Goal: Information Seeking & Learning: Learn about a topic

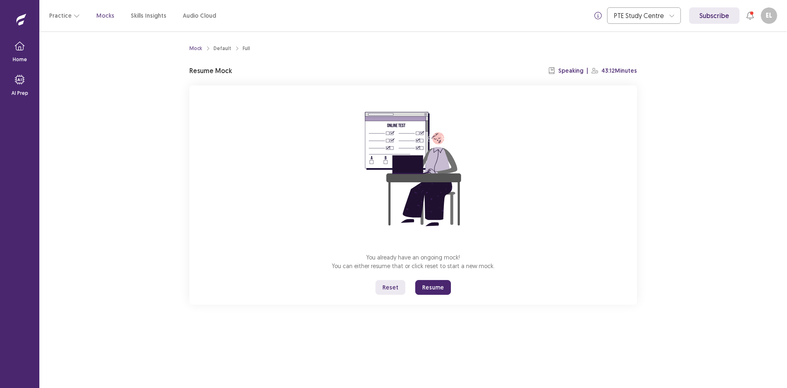
click at [395, 285] on button "Reset" at bounding box center [391, 287] width 30 height 15
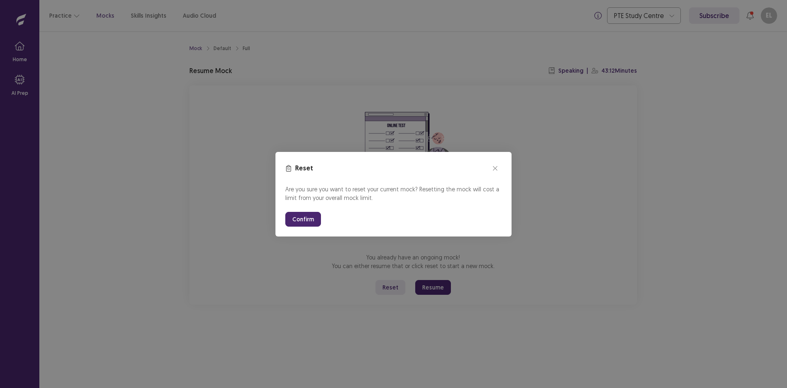
click at [302, 222] on button "Confirm" at bounding box center [303, 219] width 36 height 15
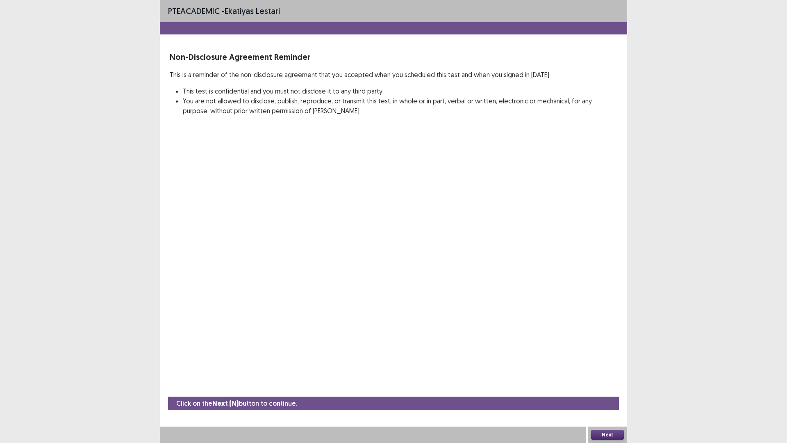
click at [604, 387] on button "Next" at bounding box center [607, 435] width 33 height 10
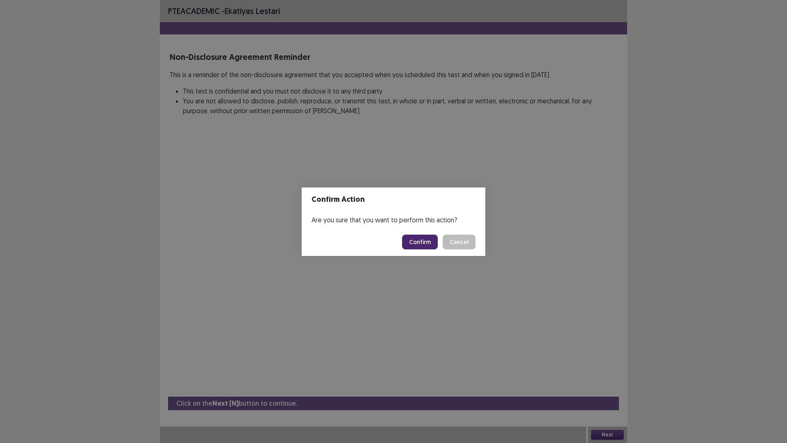
click at [434, 244] on button "Confirm" at bounding box center [420, 242] width 36 height 15
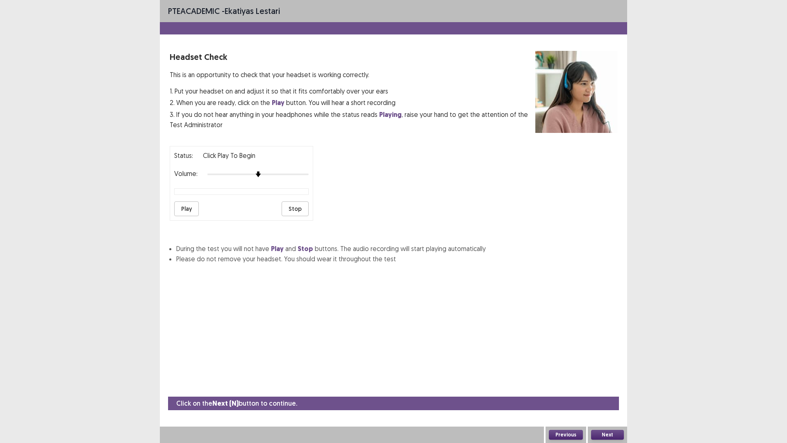
click at [183, 209] on button "Play" at bounding box center [186, 208] width 25 height 15
click at [273, 173] on div at bounding box center [258, 174] width 101 height 7
click at [282, 176] on div at bounding box center [258, 174] width 101 height 7
click at [281, 173] on img at bounding box center [278, 174] width 7 height 7
click at [600, 387] on button "Next" at bounding box center [607, 435] width 33 height 10
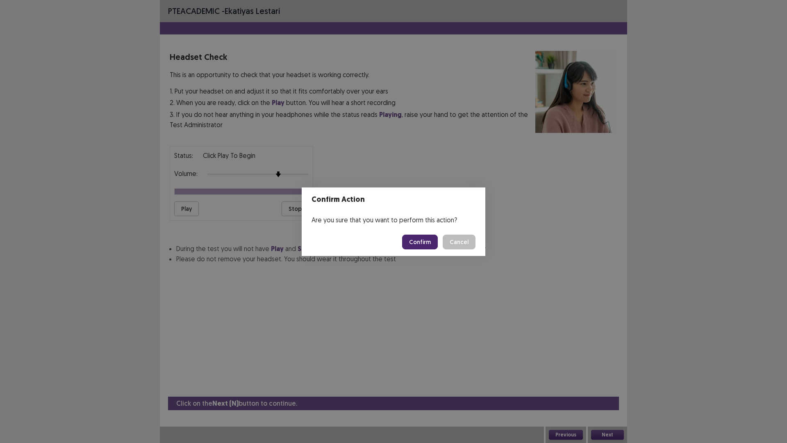
click at [420, 235] on button "Confirm" at bounding box center [420, 242] width 36 height 15
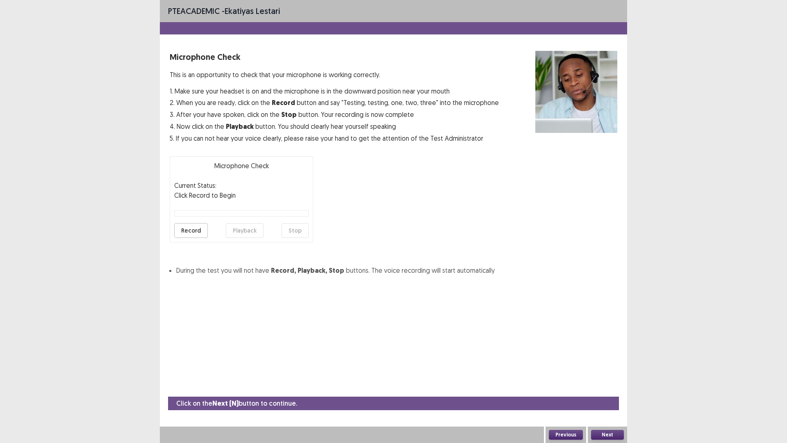
click at [201, 230] on button "Record" at bounding box center [191, 230] width 34 height 15
click at [306, 228] on button "Stop" at bounding box center [295, 230] width 27 height 15
click at [197, 234] on button "Record" at bounding box center [191, 230] width 34 height 15
click at [306, 233] on button "Stop" at bounding box center [295, 230] width 27 height 15
click at [244, 233] on button "Playback" at bounding box center [245, 230] width 38 height 15
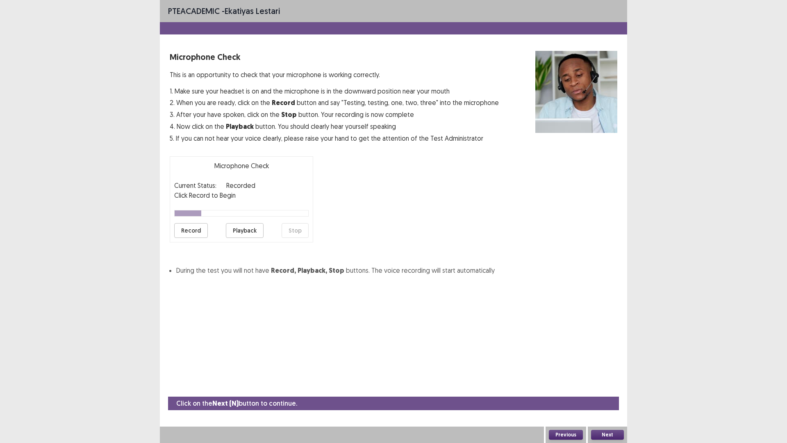
click at [604, 387] on button "Next" at bounding box center [607, 435] width 33 height 10
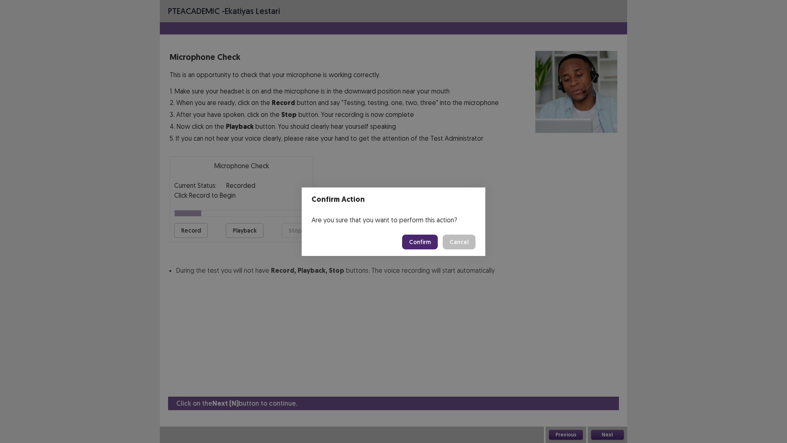
click at [426, 239] on button "Confirm" at bounding box center [420, 242] width 36 height 15
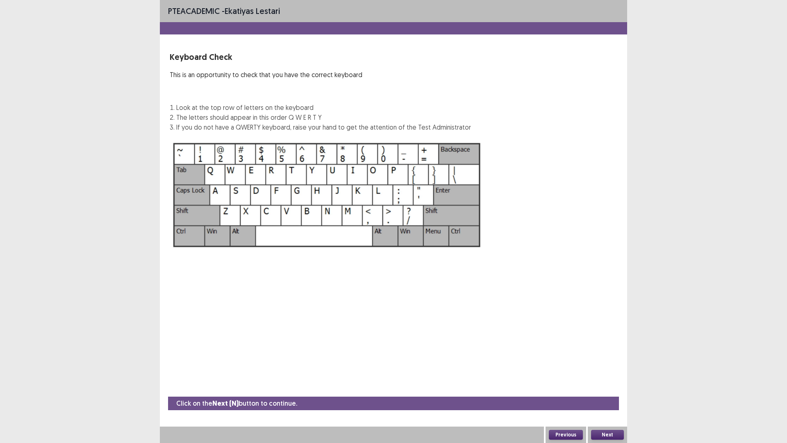
click at [612, 387] on div "Next" at bounding box center [607, 434] width 39 height 16
click at [612, 387] on button "Next" at bounding box center [607, 435] width 33 height 10
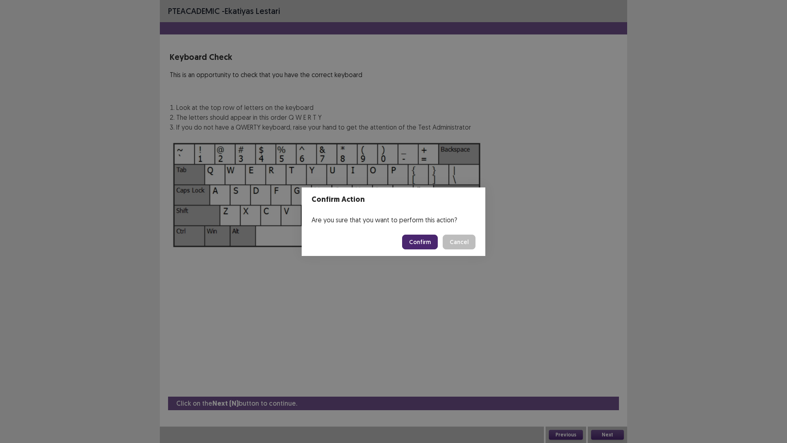
click at [430, 239] on button "Confirm" at bounding box center [420, 242] width 36 height 15
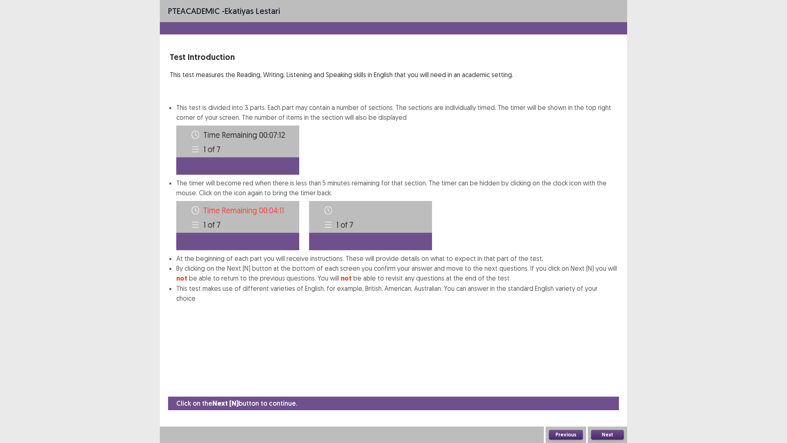
click at [623, 387] on button "Next" at bounding box center [607, 435] width 33 height 10
click at [617, 387] on button "Next" at bounding box center [607, 435] width 33 height 10
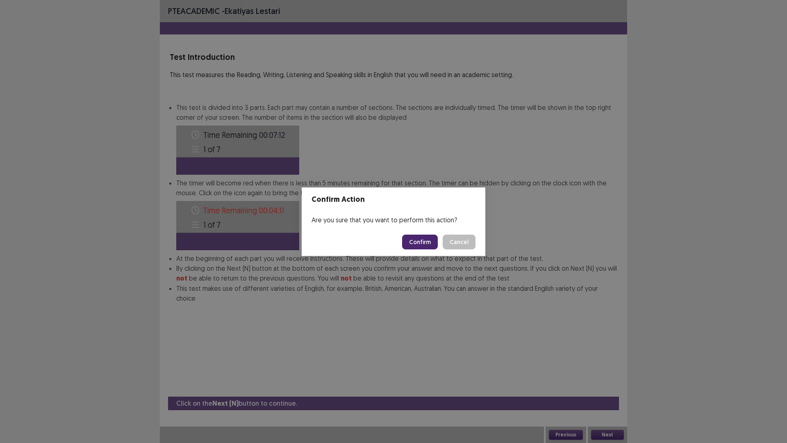
click at [422, 230] on footer "Confirm Cancel" at bounding box center [394, 242] width 184 height 28
click at [420, 240] on button "Confirm" at bounding box center [420, 242] width 36 height 15
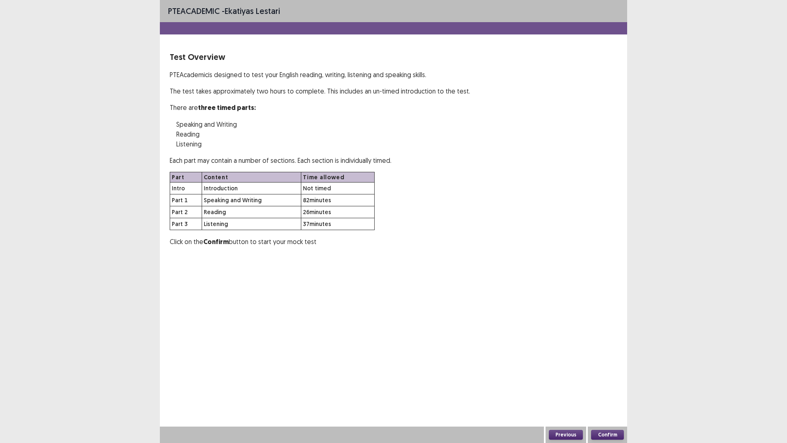
click at [617, 387] on button "Confirm" at bounding box center [607, 435] width 33 height 10
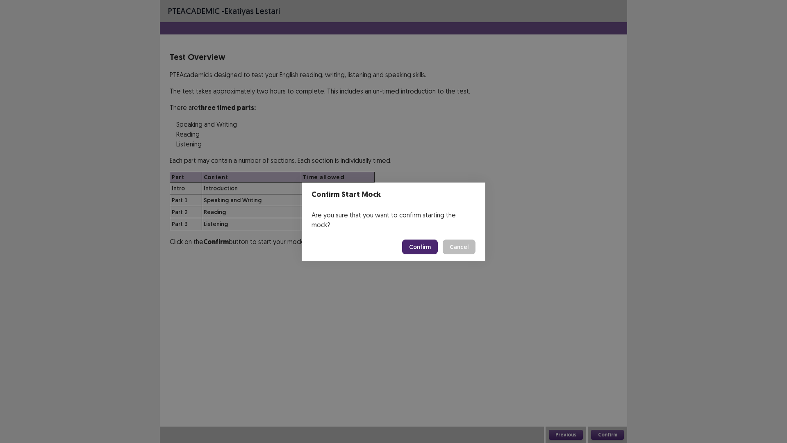
click at [431, 245] on button "Confirm" at bounding box center [420, 246] width 36 height 15
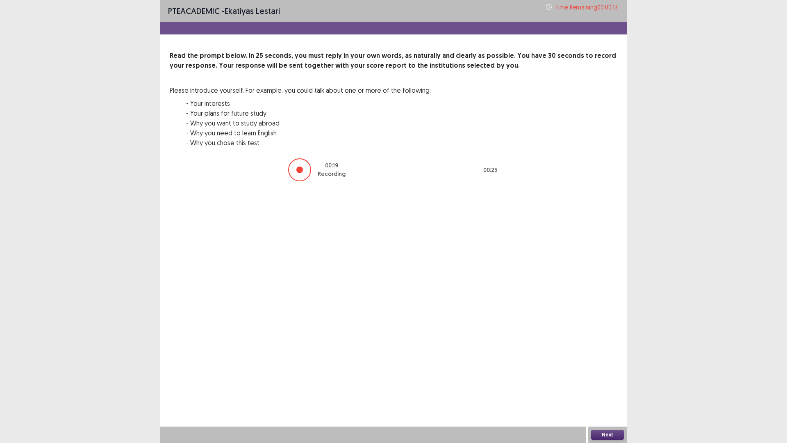
click at [607, 387] on button "Next" at bounding box center [607, 435] width 33 height 10
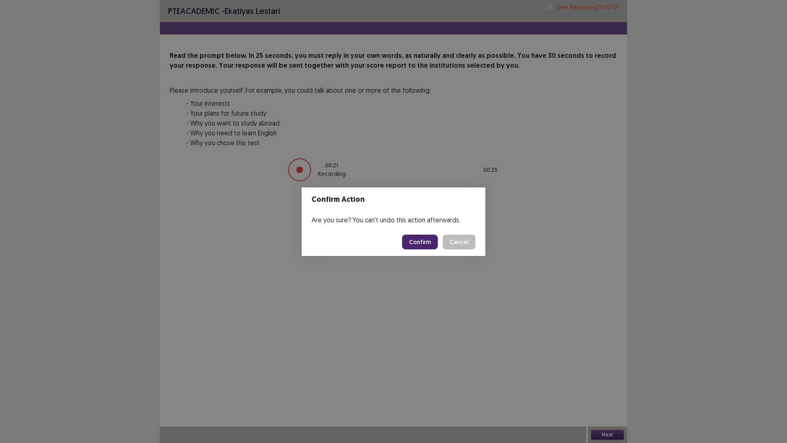
click at [414, 242] on button "Confirm" at bounding box center [420, 242] width 36 height 15
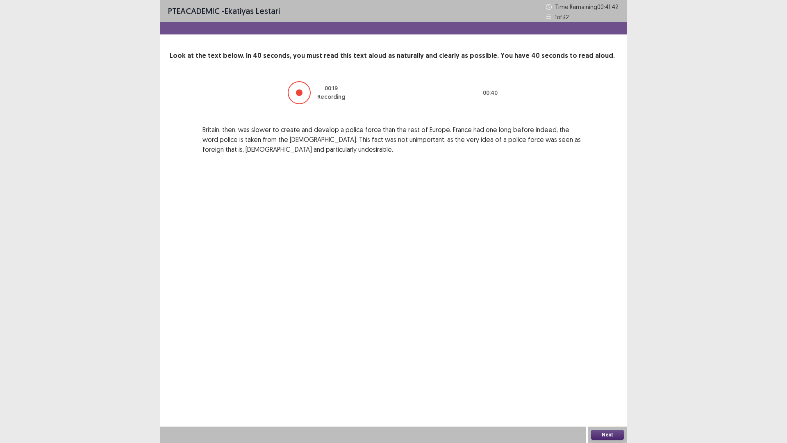
click at [612, 387] on button "Next" at bounding box center [607, 435] width 33 height 10
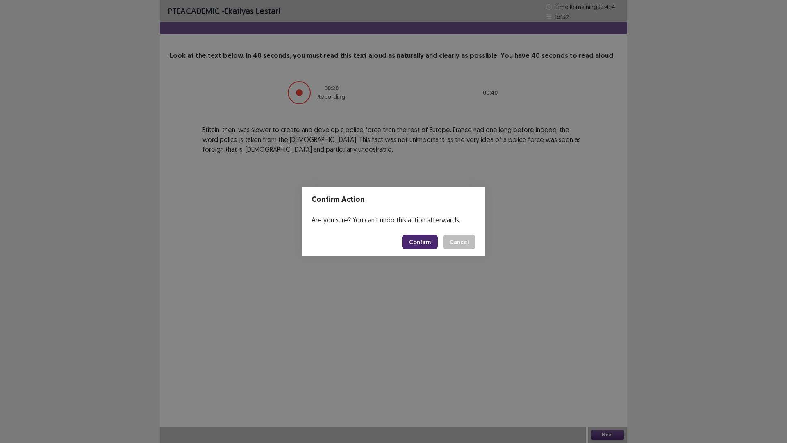
click at [420, 235] on button "Confirm" at bounding box center [420, 242] width 36 height 15
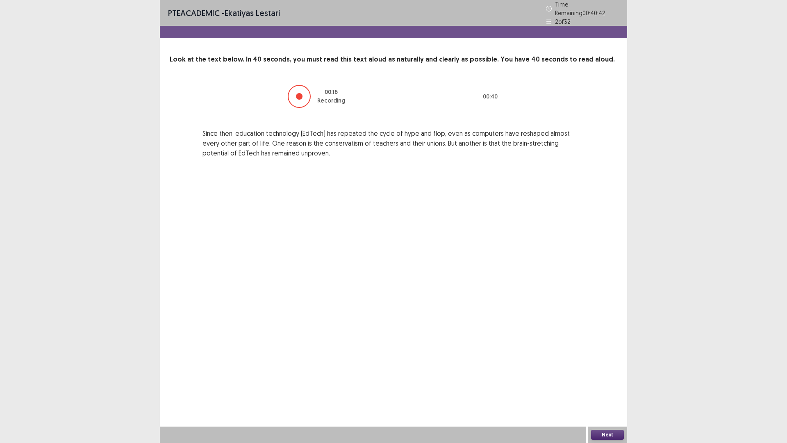
click at [622, 387] on button "Next" at bounding box center [607, 435] width 33 height 10
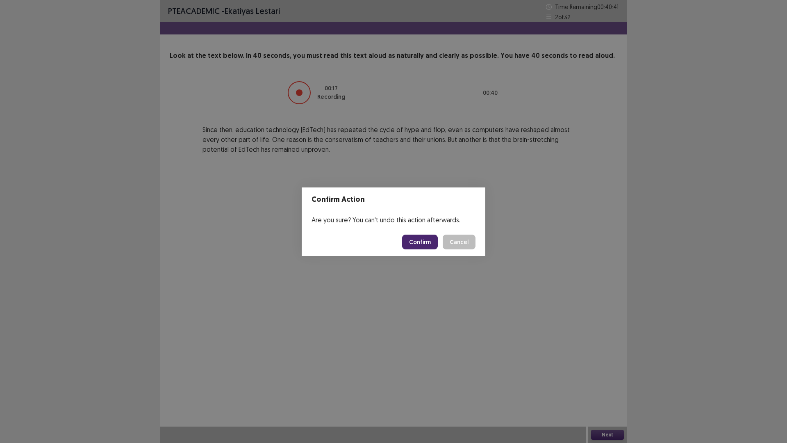
click at [436, 240] on button "Confirm" at bounding box center [420, 242] width 36 height 15
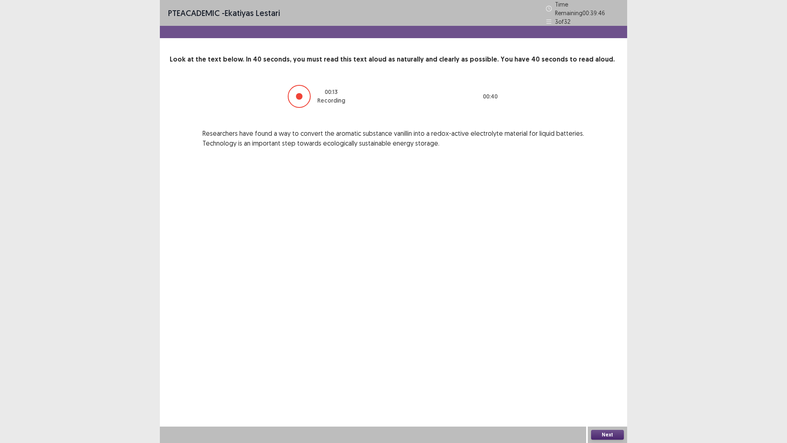
click at [601, 387] on div "Next" at bounding box center [607, 434] width 39 height 16
click at [601, 387] on button "Next" at bounding box center [607, 435] width 33 height 10
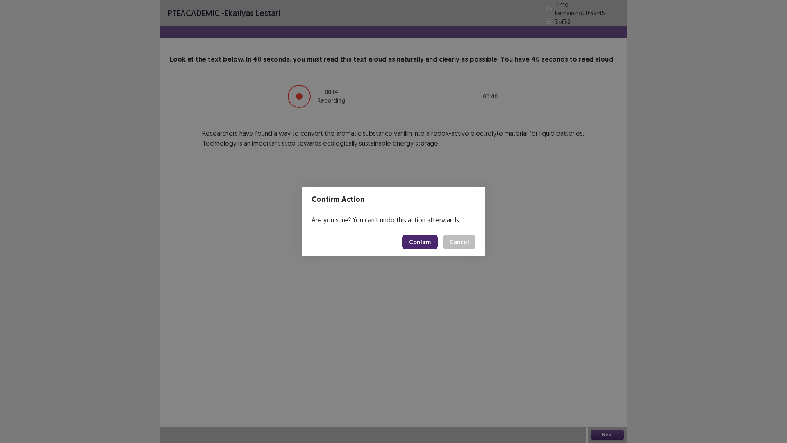
click at [428, 247] on button "Confirm" at bounding box center [420, 242] width 36 height 15
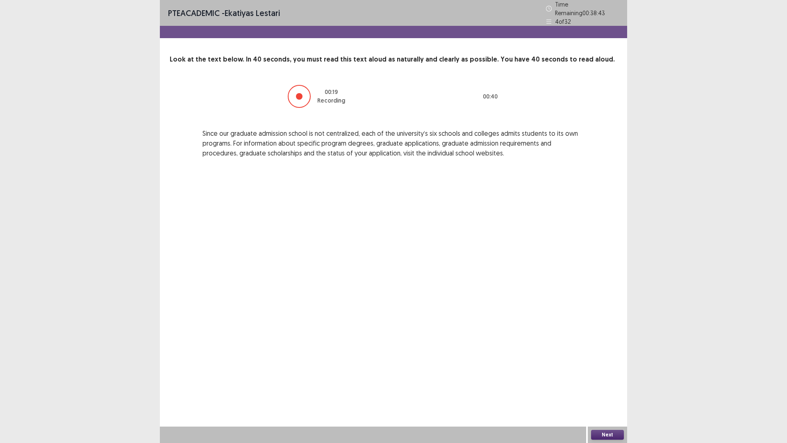
drag, startPoint x: 596, startPoint y: 431, endPoint x: 593, endPoint y: 426, distance: 6.1
click at [593, 387] on div "Next" at bounding box center [607, 434] width 39 height 16
click at [602, 387] on button "Next" at bounding box center [607, 435] width 33 height 10
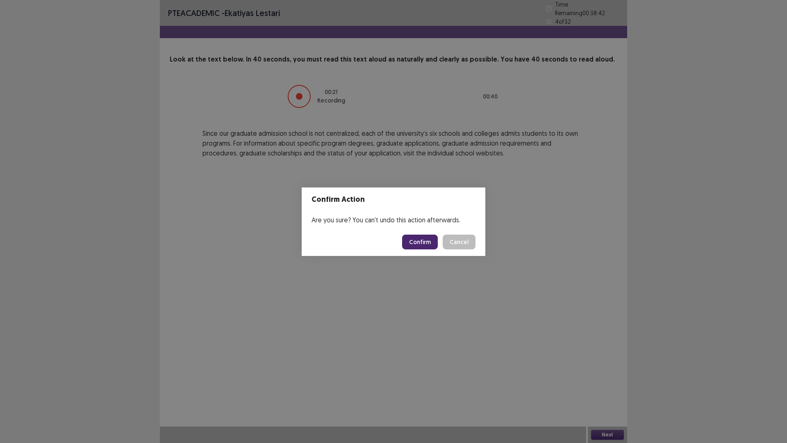
click at [435, 252] on footer "Confirm Cancel" at bounding box center [394, 242] width 184 height 28
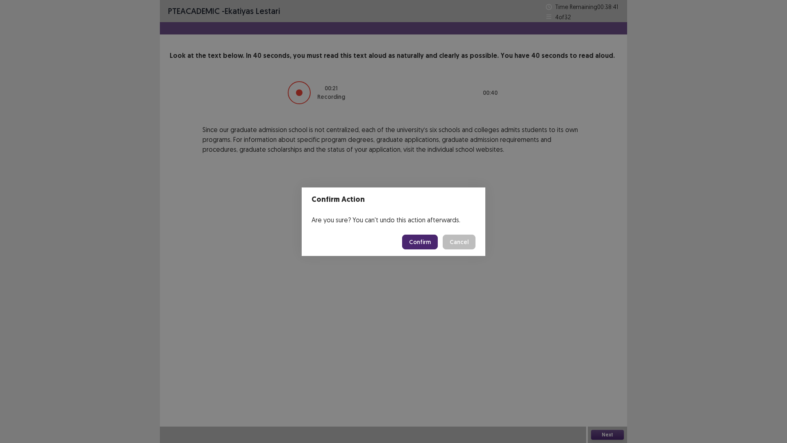
click at [433, 246] on button "Confirm" at bounding box center [420, 242] width 36 height 15
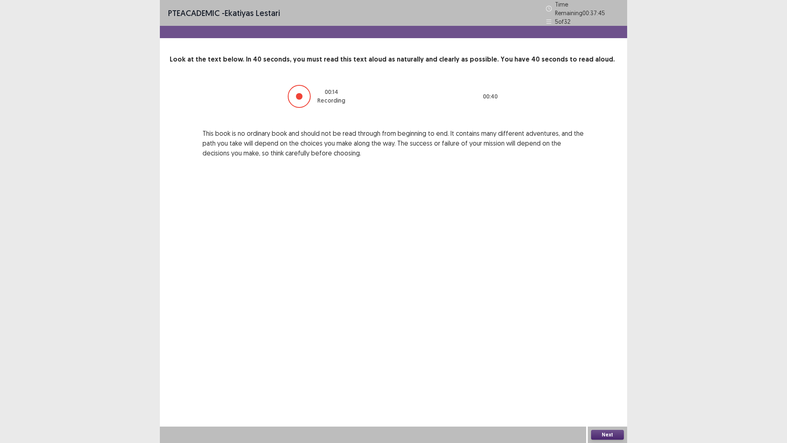
click at [607, 387] on button "Next" at bounding box center [607, 435] width 33 height 10
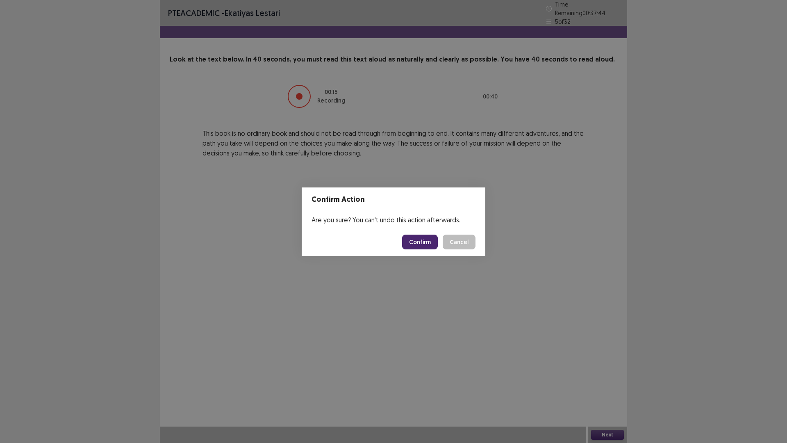
click at [415, 241] on button "Confirm" at bounding box center [420, 242] width 36 height 15
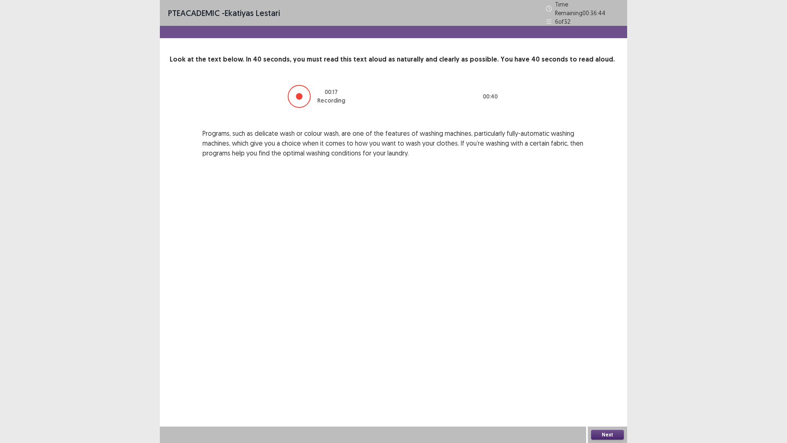
click at [605, 387] on button "Next" at bounding box center [607, 435] width 33 height 10
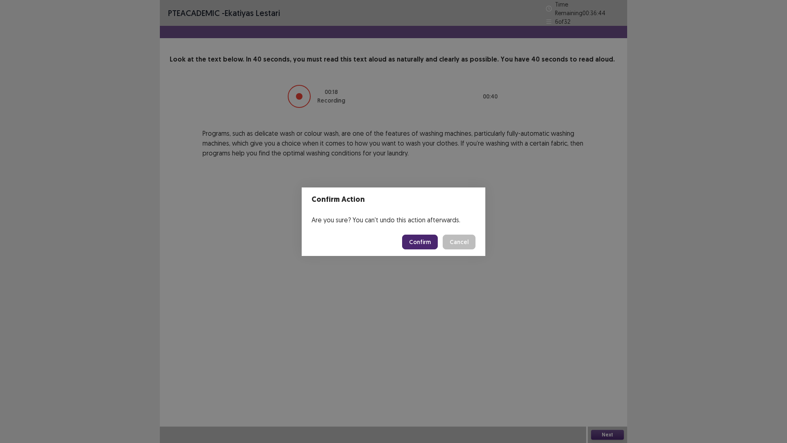
click at [421, 239] on button "Confirm" at bounding box center [420, 242] width 36 height 15
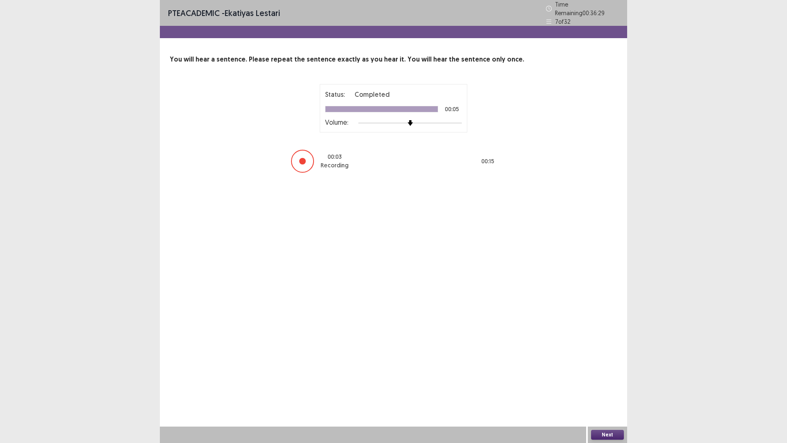
click at [612, 387] on button "Next" at bounding box center [607, 435] width 33 height 10
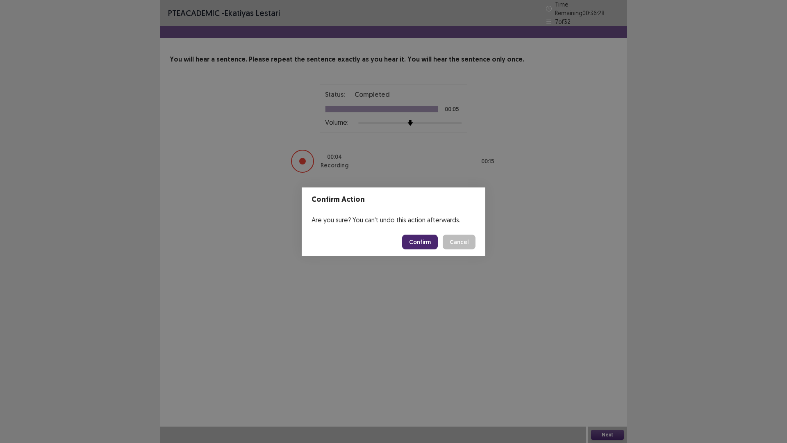
click at [415, 237] on button "Confirm" at bounding box center [420, 242] width 36 height 15
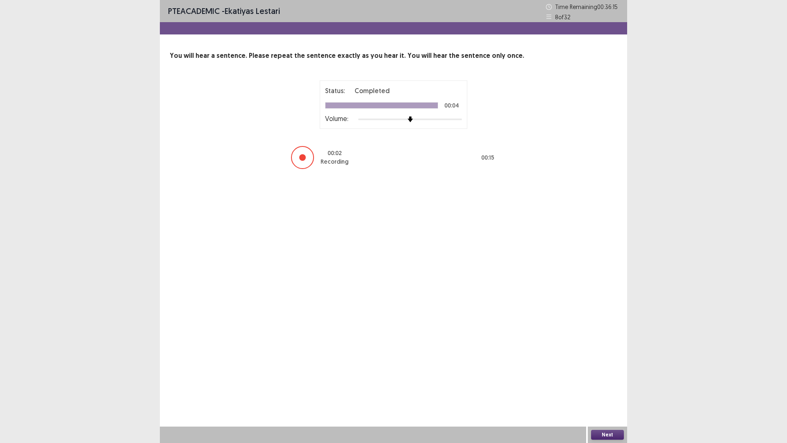
click at [618, 387] on button "Next" at bounding box center [607, 435] width 33 height 10
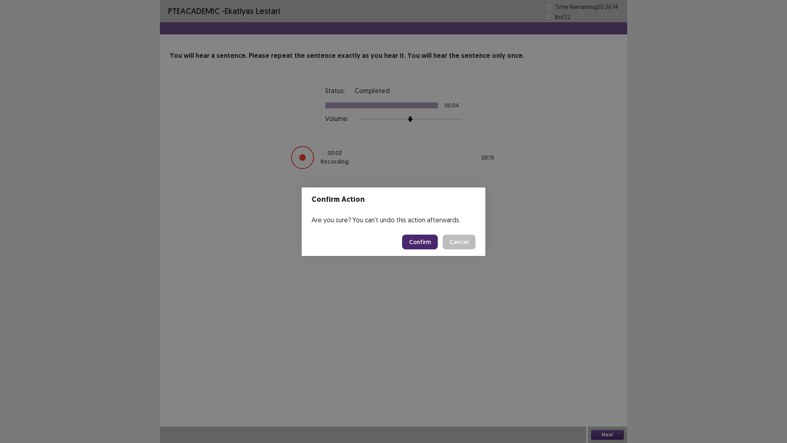
click at [431, 246] on button "Confirm" at bounding box center [420, 242] width 36 height 15
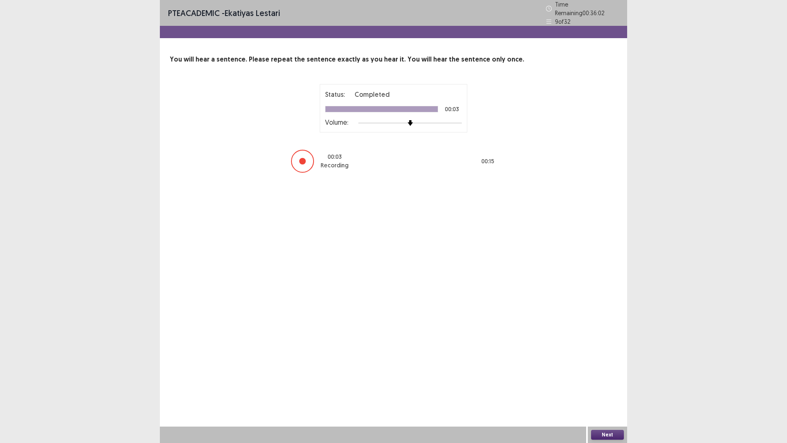
click at [604, 387] on button "Next" at bounding box center [607, 435] width 33 height 10
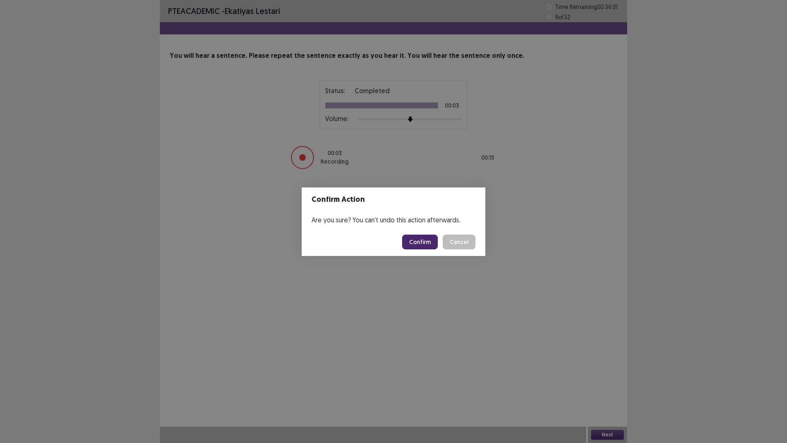
click at [425, 239] on button "Confirm" at bounding box center [420, 242] width 36 height 15
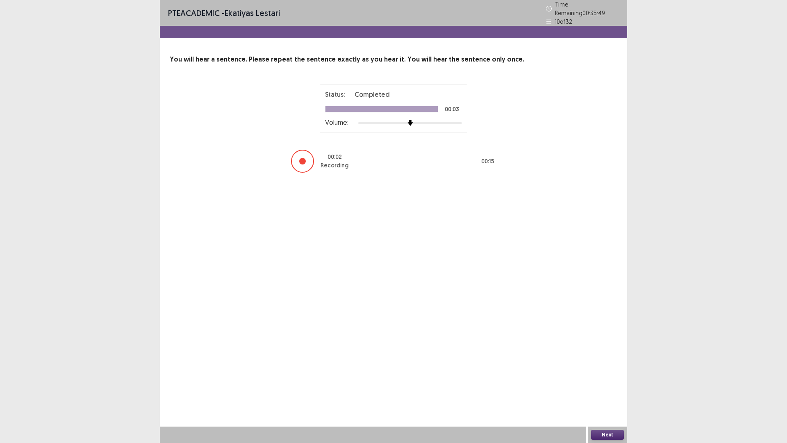
click at [611, 387] on button "Next" at bounding box center [607, 435] width 33 height 10
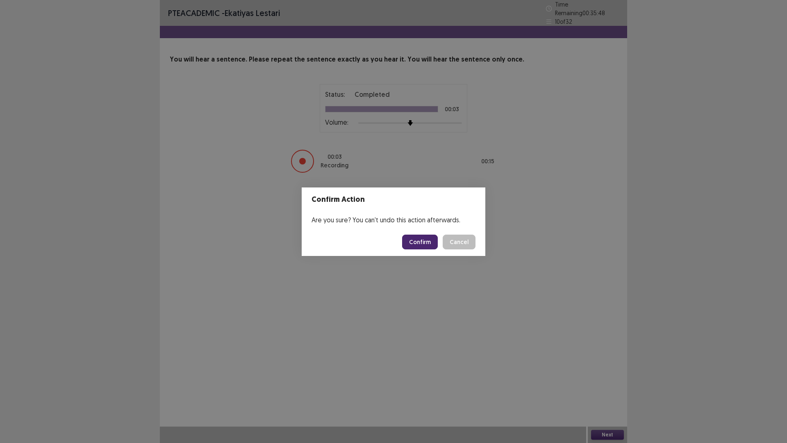
click at [435, 242] on button "Confirm" at bounding box center [420, 242] width 36 height 15
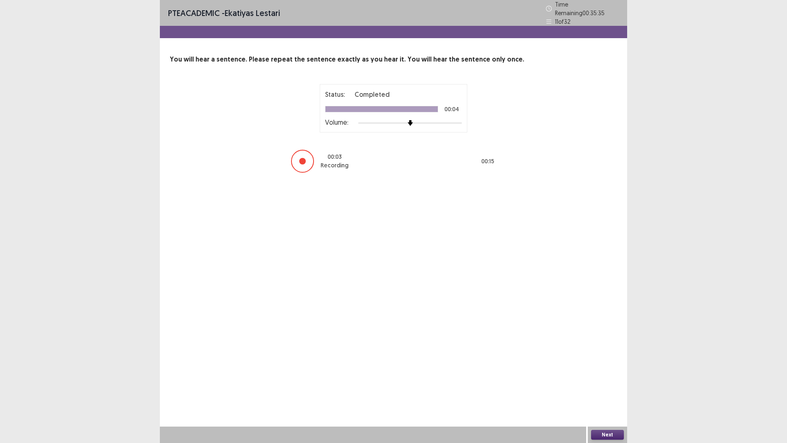
click at [600, 387] on button "Next" at bounding box center [607, 435] width 33 height 10
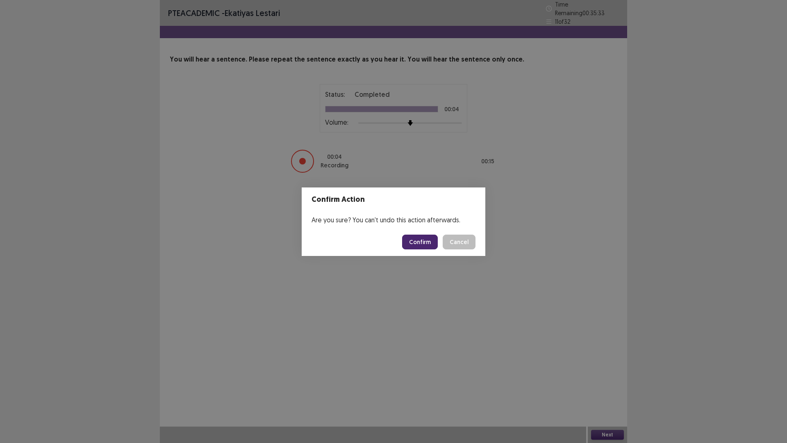
click at [423, 239] on button "Confirm" at bounding box center [420, 242] width 36 height 15
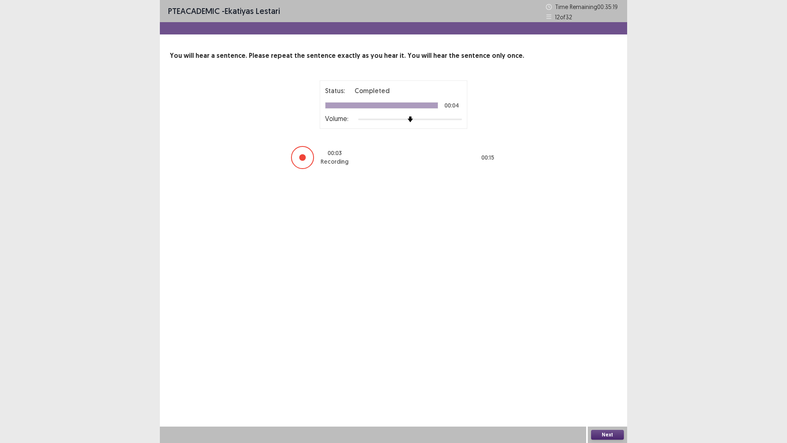
click at [607, 387] on button "Next" at bounding box center [607, 435] width 33 height 10
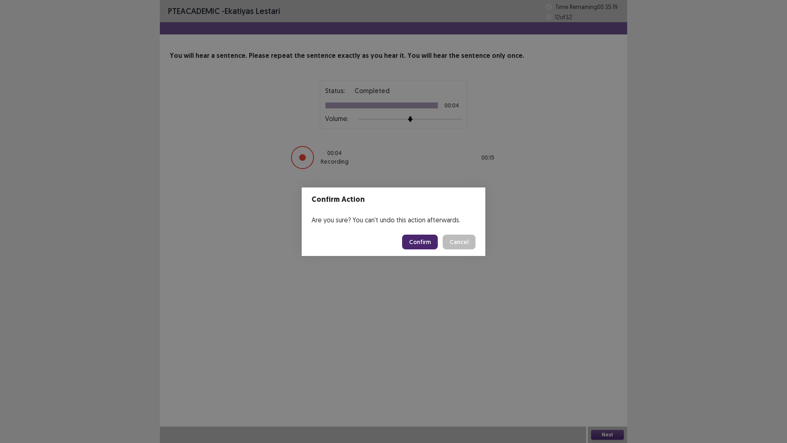
click at [433, 248] on button "Confirm" at bounding box center [420, 242] width 36 height 15
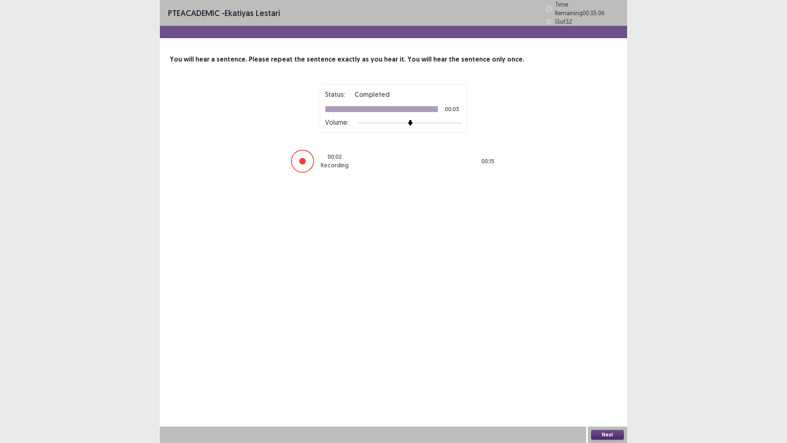
click at [596, 387] on button "Next" at bounding box center [607, 435] width 33 height 10
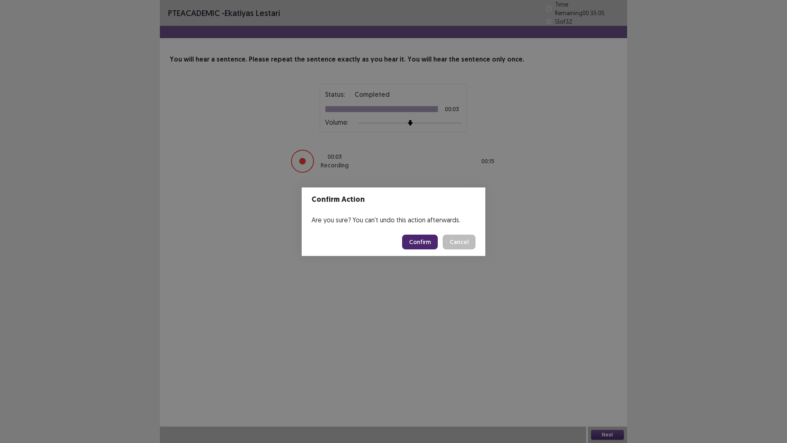
click at [421, 239] on button "Confirm" at bounding box center [420, 242] width 36 height 15
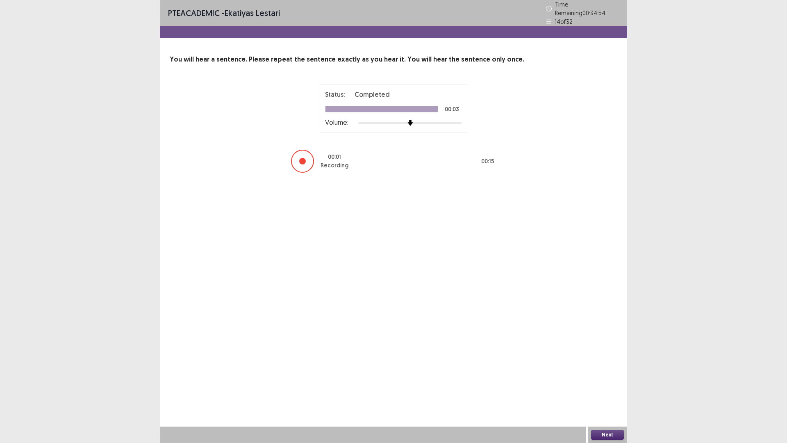
click at [621, 387] on button "Next" at bounding box center [607, 435] width 33 height 10
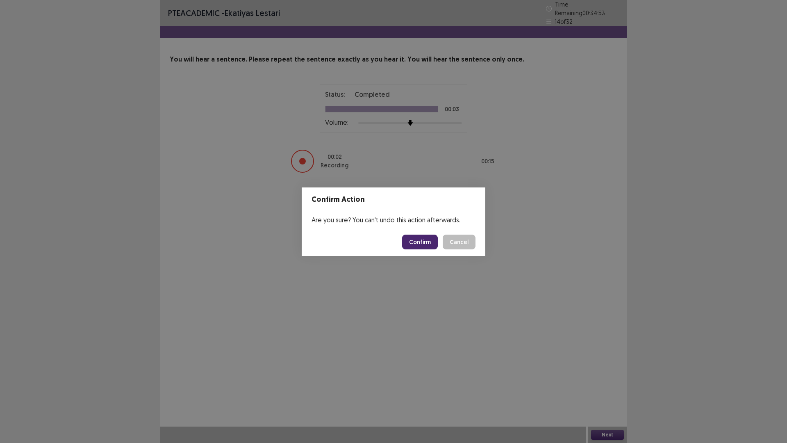
click at [434, 241] on button "Confirm" at bounding box center [420, 242] width 36 height 15
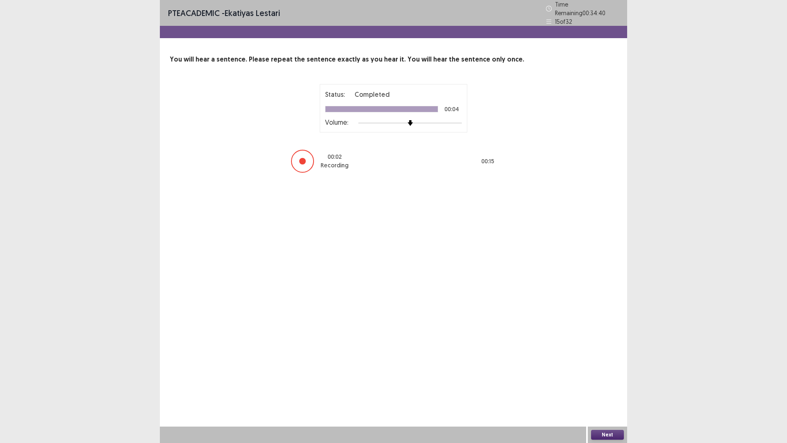
click at [619, 387] on button "Next" at bounding box center [607, 435] width 33 height 10
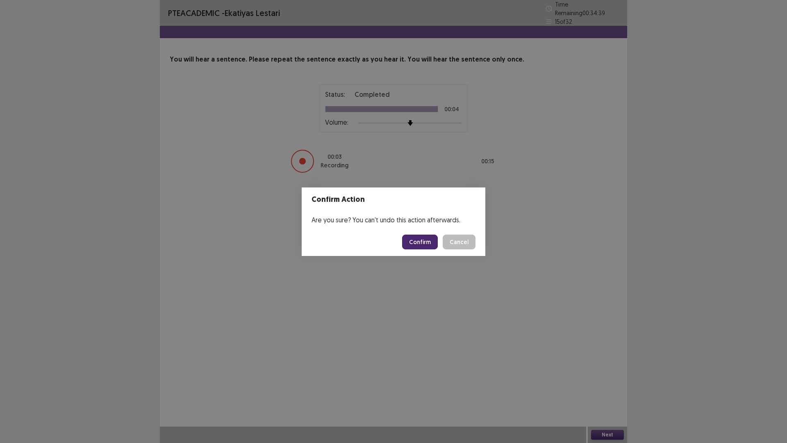
click at [424, 247] on button "Confirm" at bounding box center [420, 242] width 36 height 15
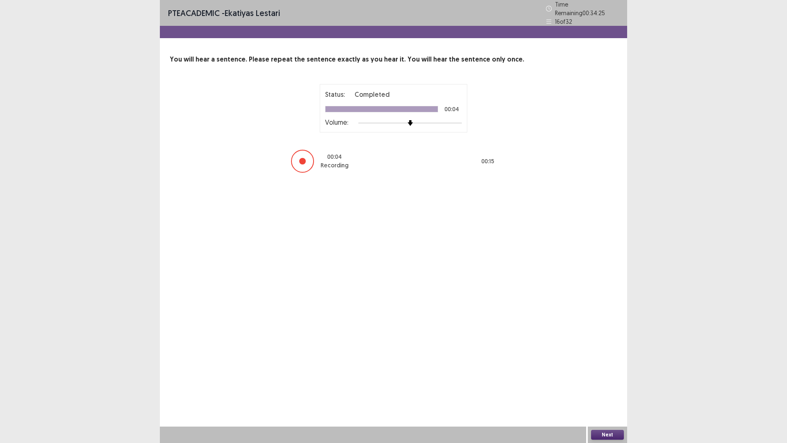
click at [610, 387] on button "Next" at bounding box center [607, 435] width 33 height 10
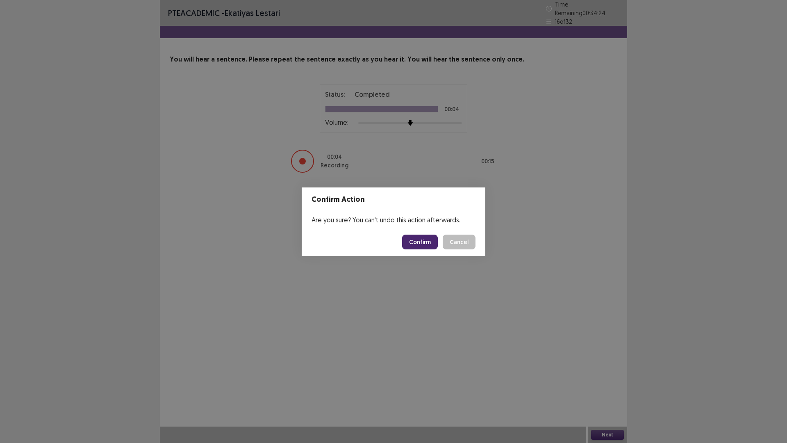
click at [436, 244] on button "Confirm" at bounding box center [420, 242] width 36 height 15
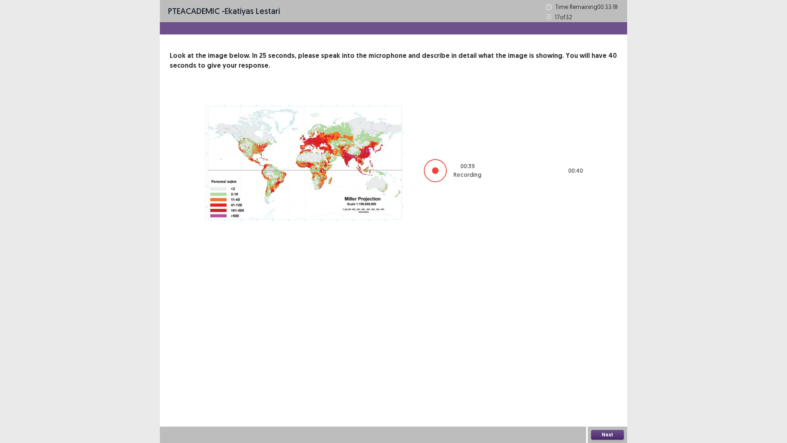
click at [620, 387] on button "Next" at bounding box center [607, 435] width 33 height 10
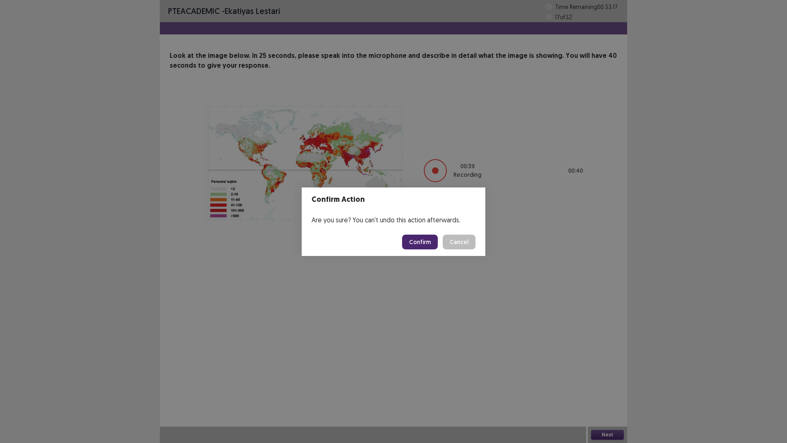
click at [419, 242] on button "Confirm" at bounding box center [420, 242] width 36 height 15
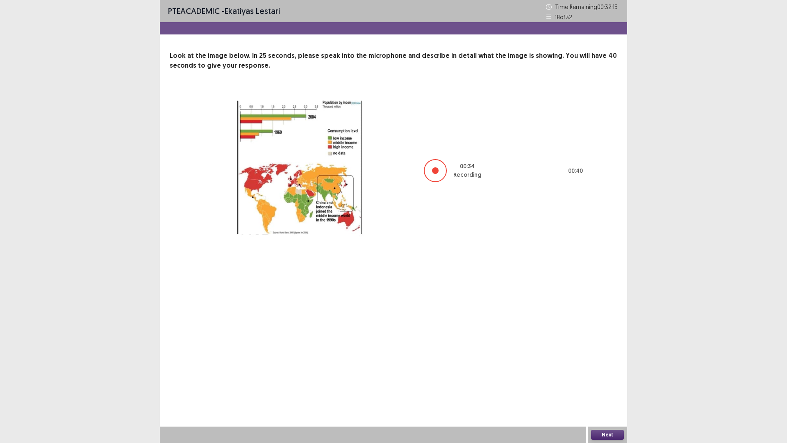
click at [621, 387] on button "Next" at bounding box center [607, 435] width 33 height 10
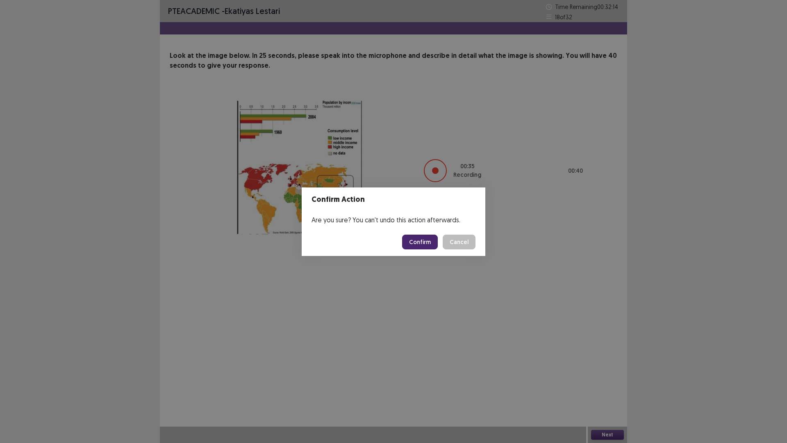
click at [429, 246] on button "Confirm" at bounding box center [420, 242] width 36 height 15
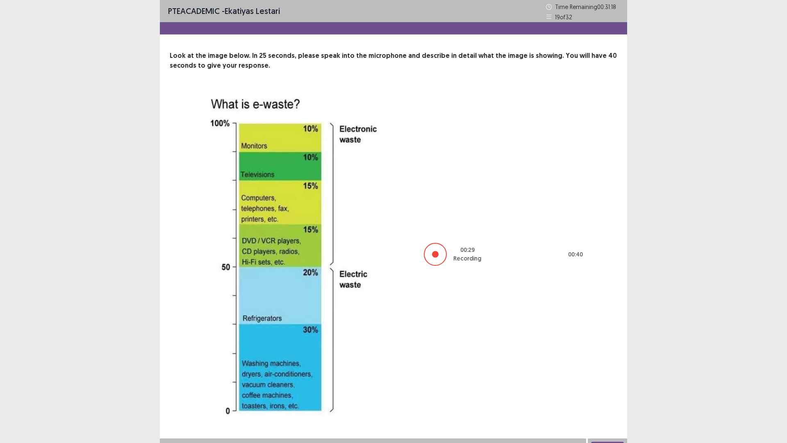
scroll to position [12, 0]
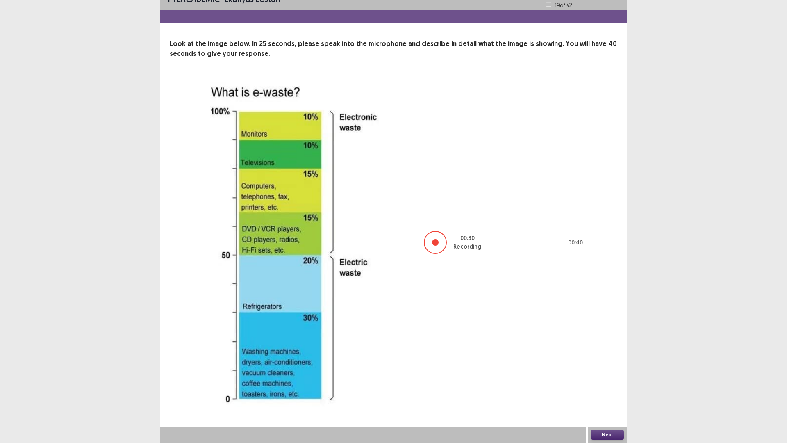
click at [604, 387] on button "Next" at bounding box center [607, 435] width 33 height 10
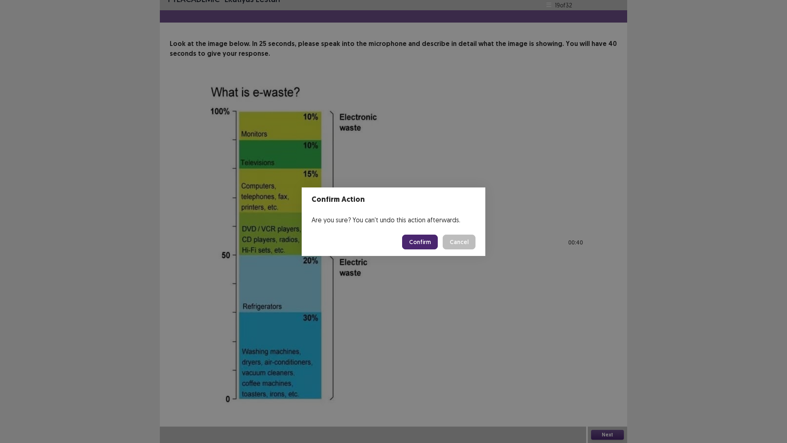
click at [420, 244] on button "Confirm" at bounding box center [420, 242] width 36 height 15
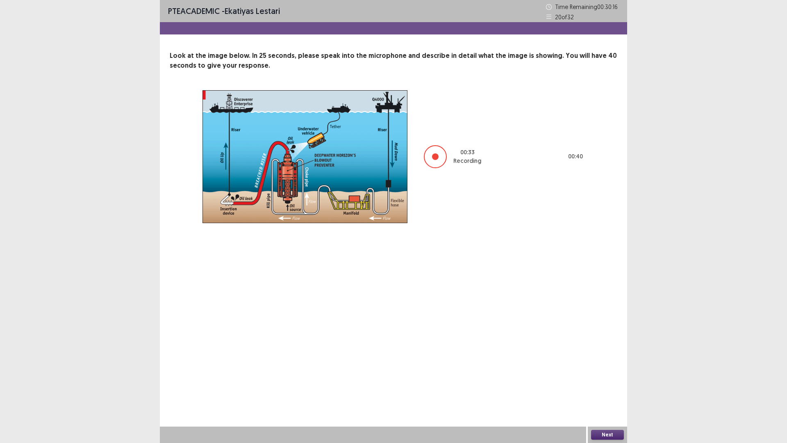
click at [601, 387] on button "Next" at bounding box center [607, 435] width 33 height 10
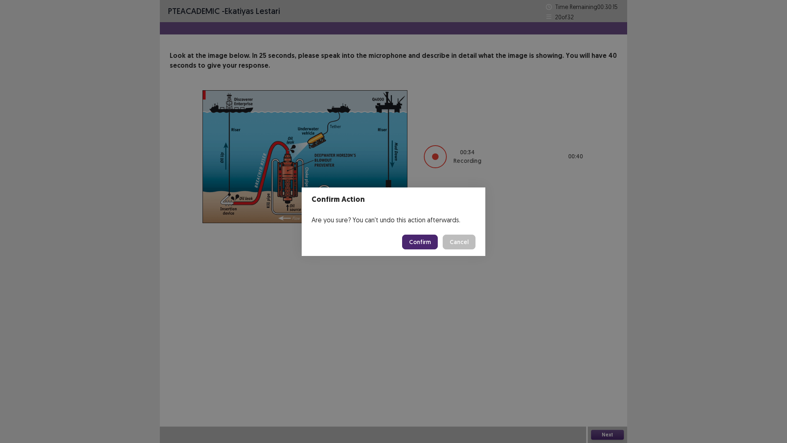
click at [429, 240] on button "Confirm" at bounding box center [420, 242] width 36 height 15
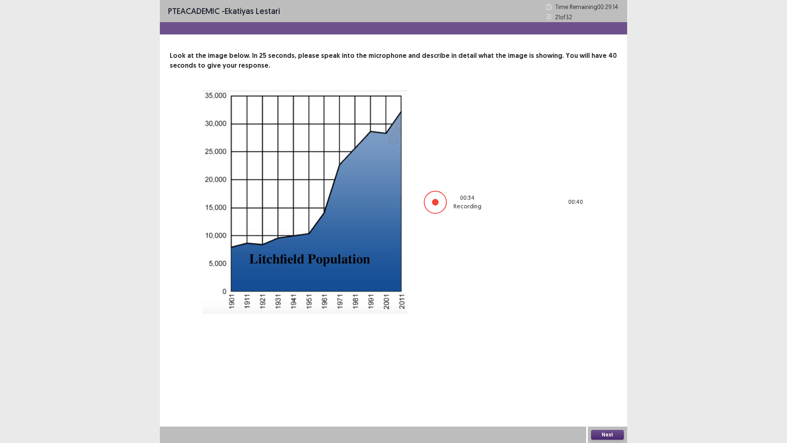
click at [603, 387] on button "Next" at bounding box center [607, 435] width 33 height 10
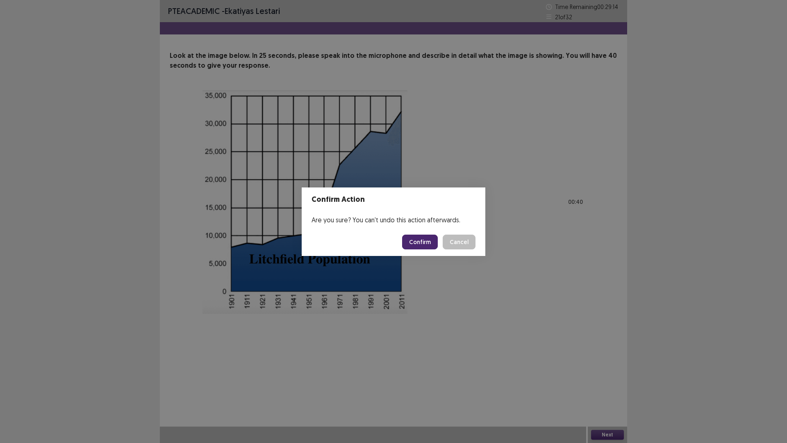
click at [428, 240] on button "Confirm" at bounding box center [420, 242] width 36 height 15
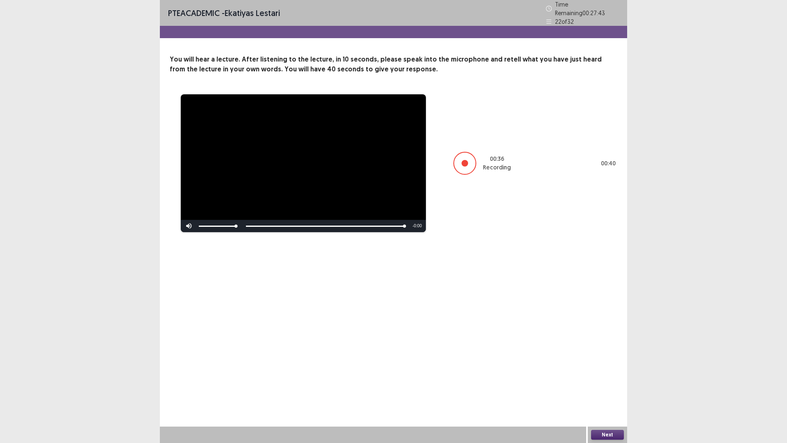
click at [610, 387] on button "Next" at bounding box center [607, 435] width 33 height 10
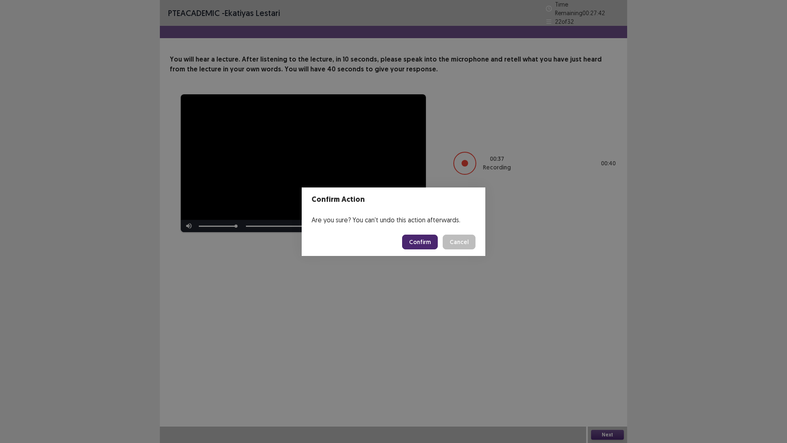
click at [419, 239] on button "Confirm" at bounding box center [420, 242] width 36 height 15
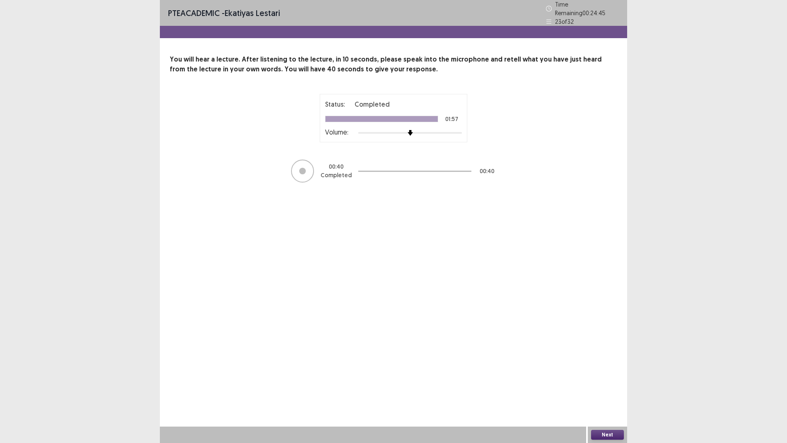
click at [616, 387] on button "Next" at bounding box center [607, 435] width 33 height 10
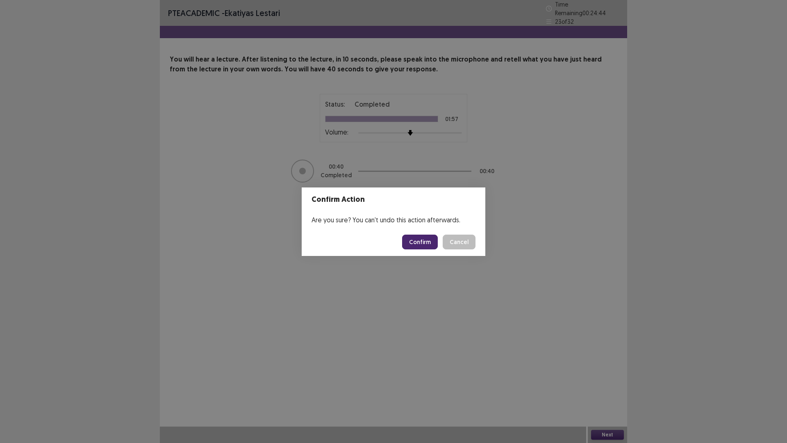
click at [427, 237] on button "Confirm" at bounding box center [420, 242] width 36 height 15
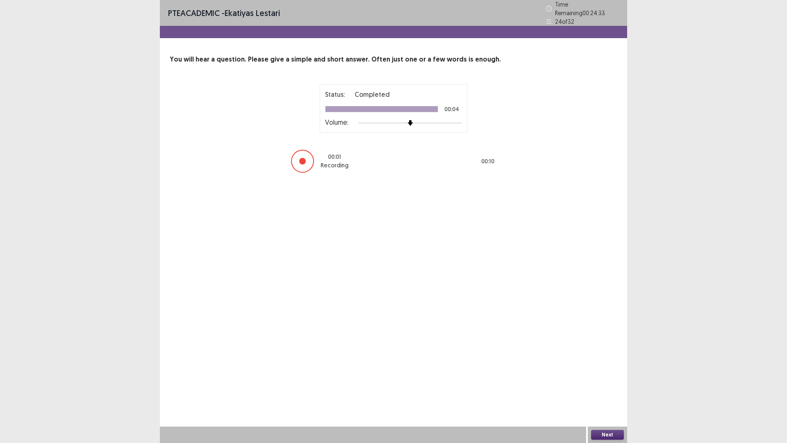
click at [608, 387] on button "Next" at bounding box center [607, 435] width 33 height 10
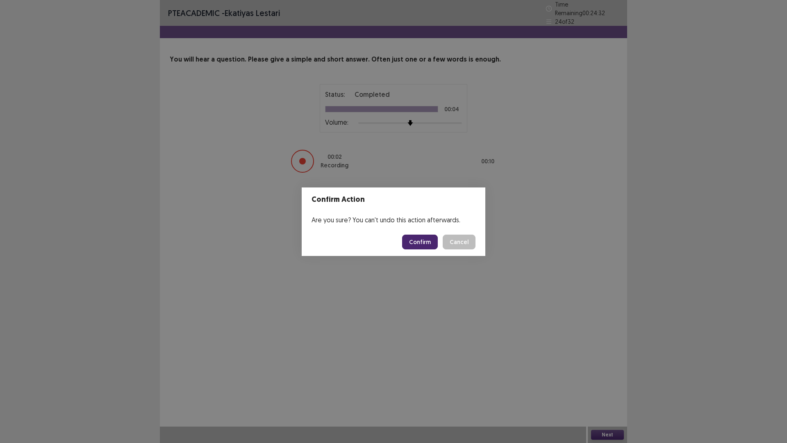
click at [420, 249] on button "Confirm" at bounding box center [420, 242] width 36 height 15
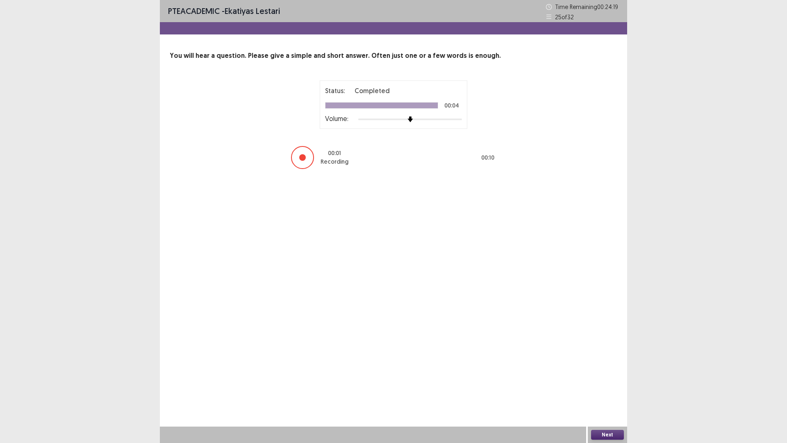
click at [615, 387] on button "Next" at bounding box center [607, 435] width 33 height 10
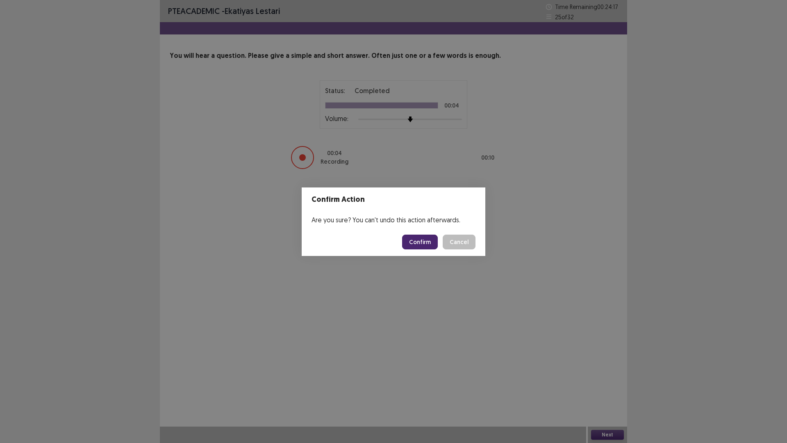
click at [432, 244] on button "Confirm" at bounding box center [420, 242] width 36 height 15
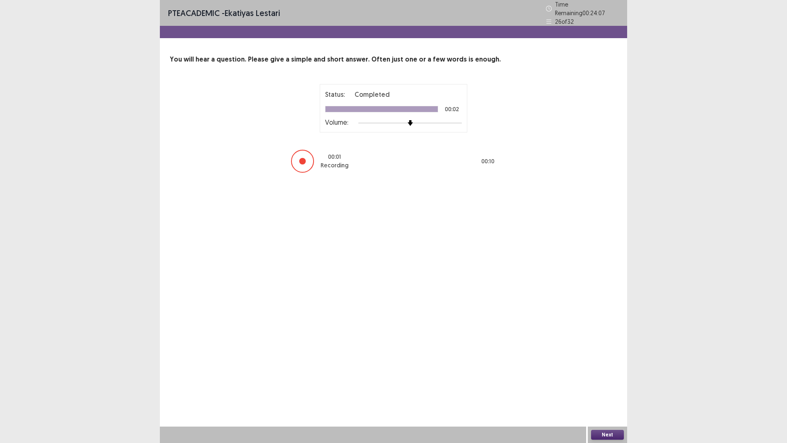
click at [613, 387] on button "Next" at bounding box center [607, 435] width 33 height 10
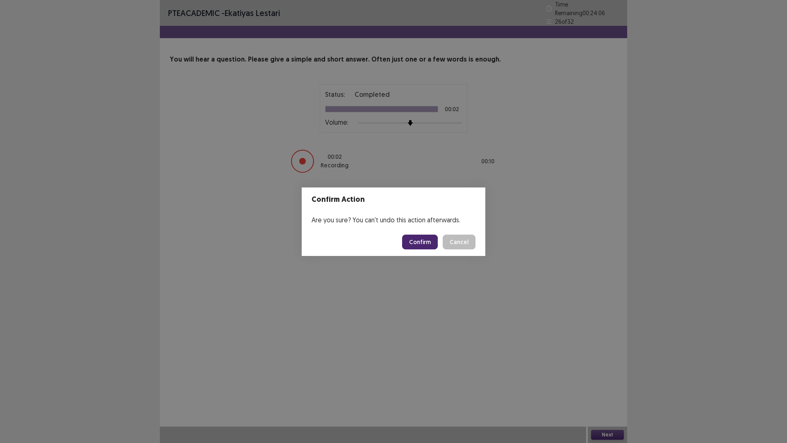
click at [417, 236] on button "Confirm" at bounding box center [420, 242] width 36 height 15
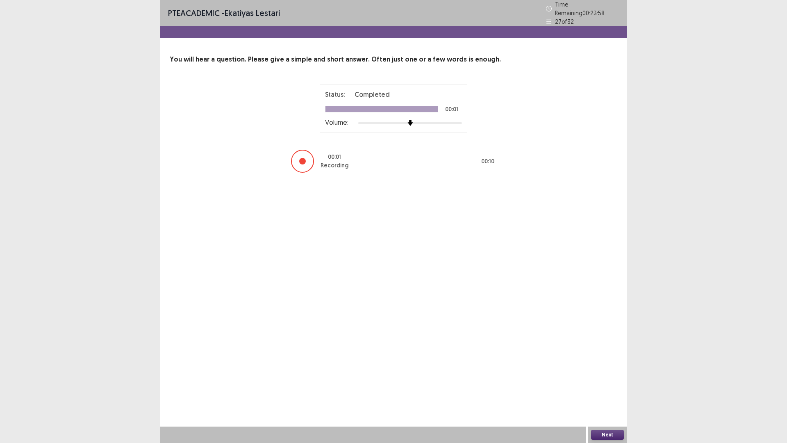
click at [601, 387] on button "Next" at bounding box center [607, 435] width 33 height 10
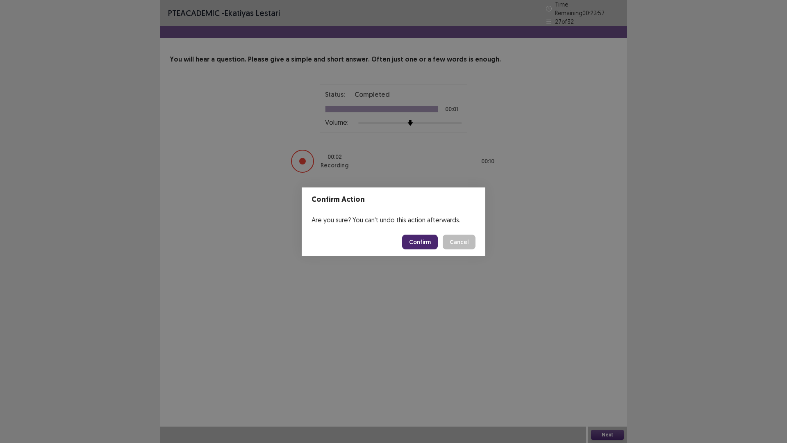
click at [427, 239] on button "Confirm" at bounding box center [420, 242] width 36 height 15
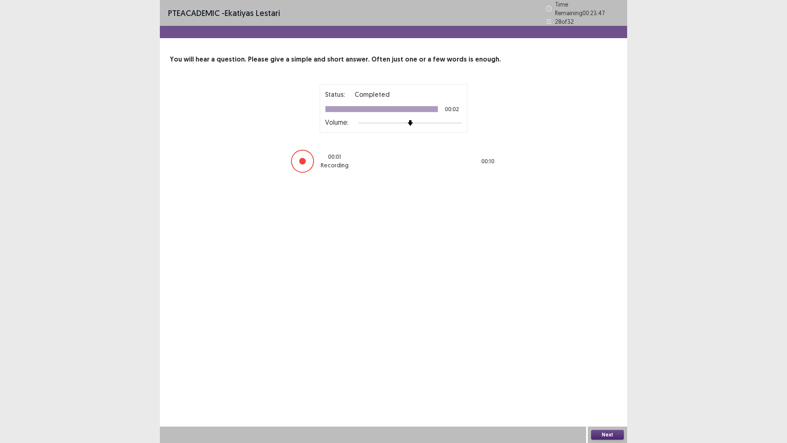
click at [618, 387] on button "Next" at bounding box center [607, 435] width 33 height 10
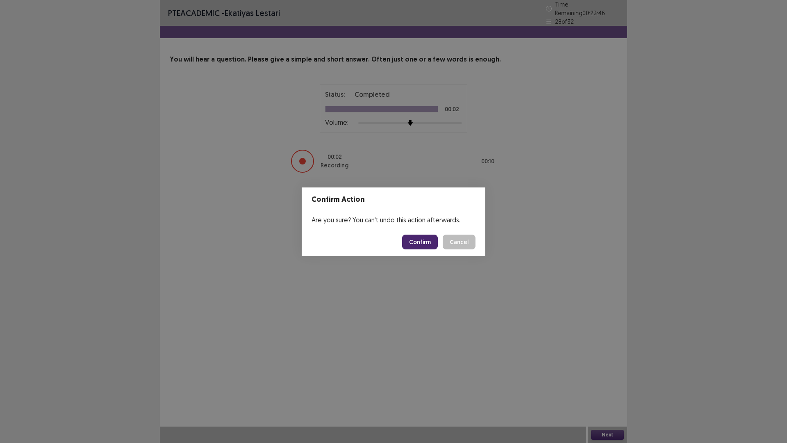
click at [427, 242] on button "Confirm" at bounding box center [420, 242] width 36 height 15
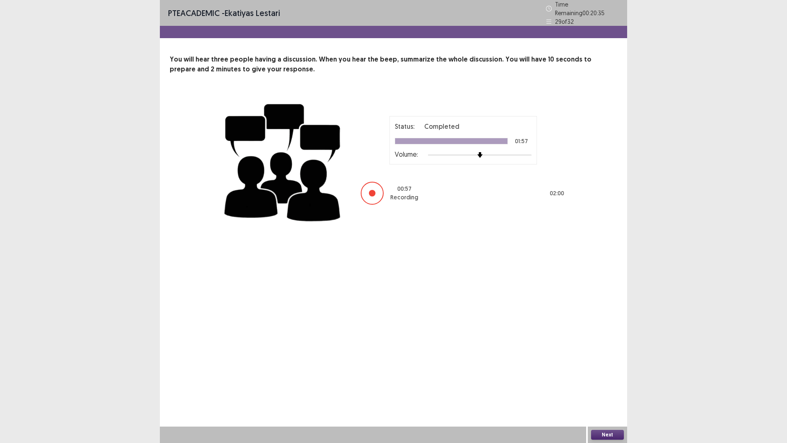
click at [601, 387] on button "Next" at bounding box center [607, 435] width 33 height 10
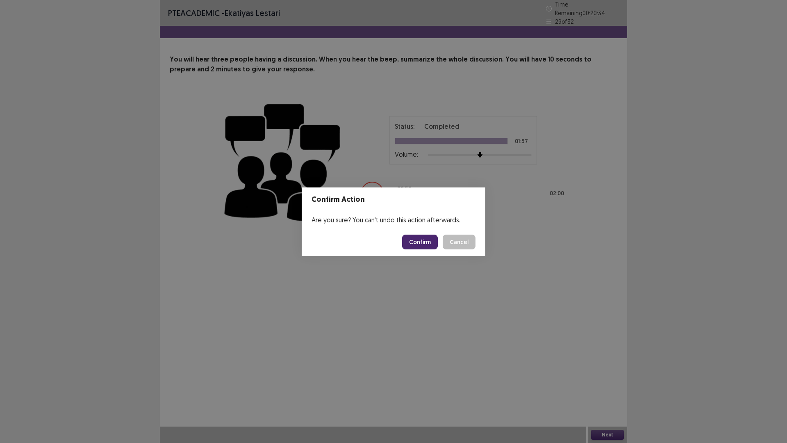
click at [413, 242] on button "Confirm" at bounding box center [420, 242] width 36 height 15
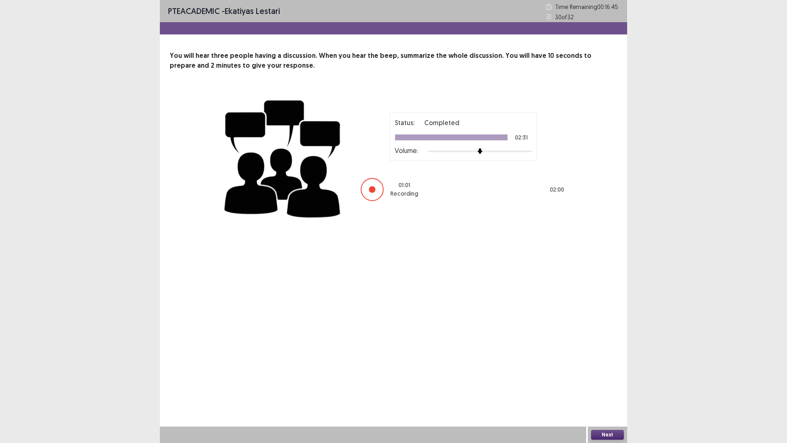
click at [605, 387] on button "Next" at bounding box center [607, 435] width 33 height 10
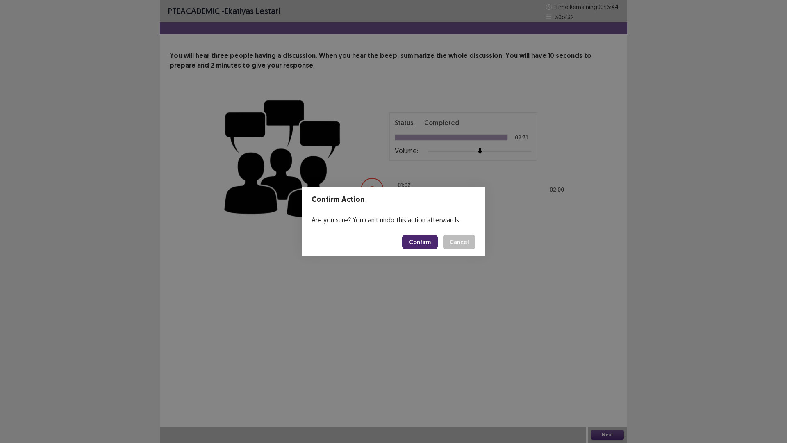
click at [428, 238] on button "Confirm" at bounding box center [420, 242] width 36 height 15
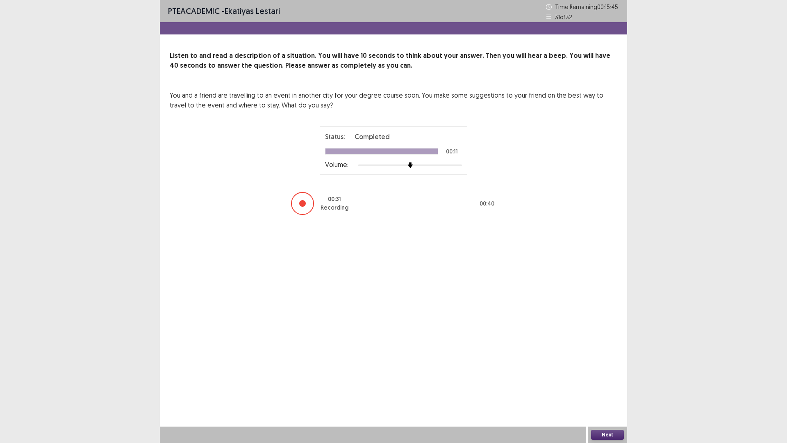
click at [595, 387] on button "Next" at bounding box center [607, 435] width 33 height 10
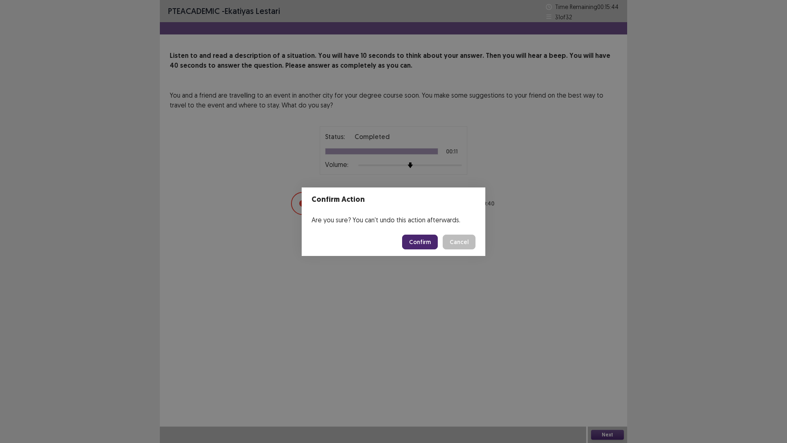
click at [434, 244] on button "Confirm" at bounding box center [420, 242] width 36 height 15
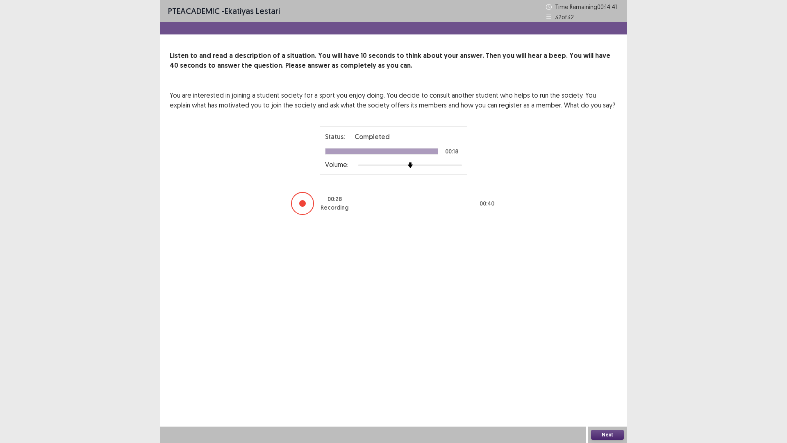
click at [604, 387] on button "Next" at bounding box center [607, 435] width 33 height 10
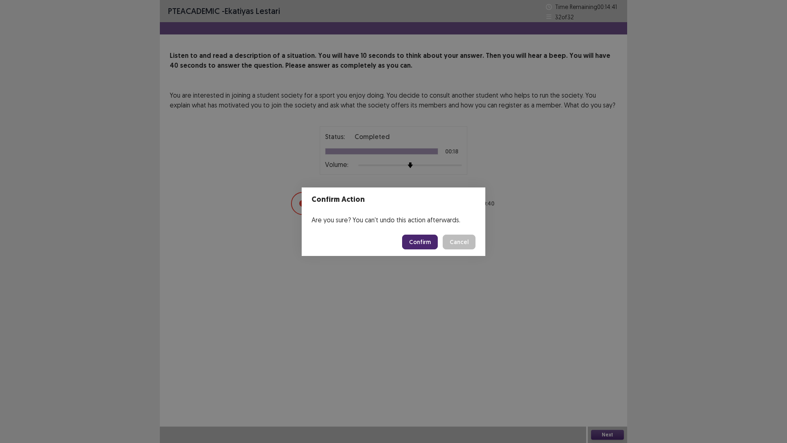
click at [424, 251] on footer "Confirm Cancel" at bounding box center [394, 242] width 184 height 28
click at [424, 247] on button "Confirm" at bounding box center [420, 242] width 36 height 15
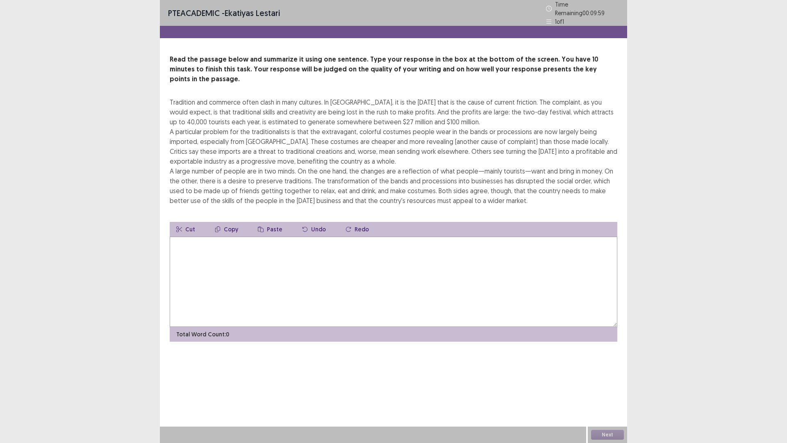
click at [424, 247] on textarea at bounding box center [394, 282] width 448 height 90
type textarea "*"
click at [411, 237] on textarea "**********" at bounding box center [394, 282] width 448 height 90
click at [449, 237] on textarea "**********" at bounding box center [394, 282] width 448 height 90
click at [387, 237] on textarea "**********" at bounding box center [394, 282] width 448 height 90
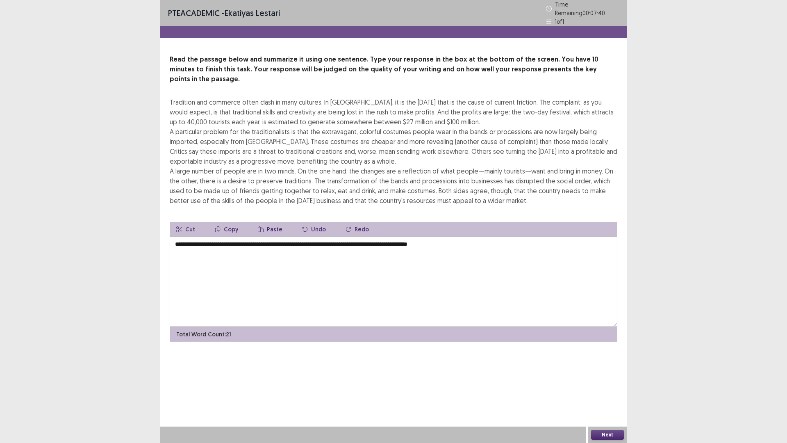
click at [381, 237] on textarea "**********" at bounding box center [394, 282] width 448 height 90
click at [442, 237] on textarea "**********" at bounding box center [394, 282] width 448 height 90
click at [583, 237] on textarea "**********" at bounding box center [394, 282] width 448 height 90
click at [610, 252] on textarea "**********" at bounding box center [394, 282] width 448 height 90
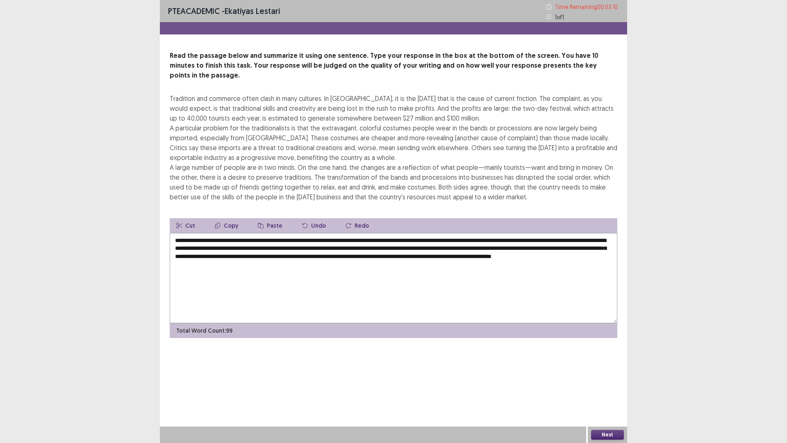
drag, startPoint x: 441, startPoint y: 232, endPoint x: 511, endPoint y: 234, distance: 70.1
click at [511, 234] on textarea "**********" at bounding box center [394, 278] width 448 height 90
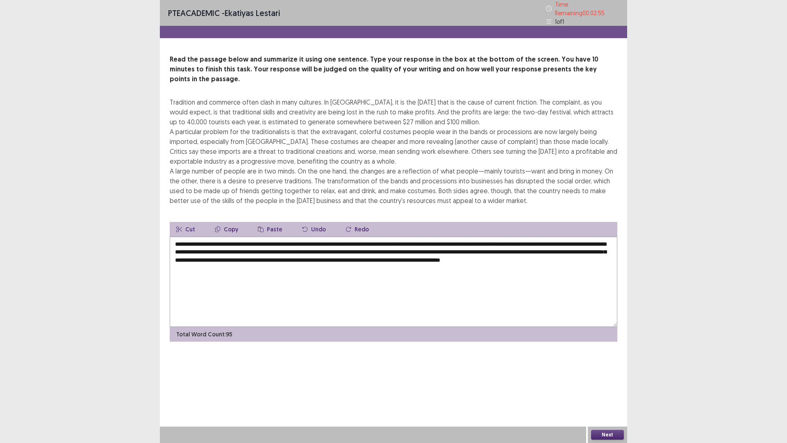
click at [201, 238] on textarea "**********" at bounding box center [394, 282] width 448 height 90
drag, startPoint x: 339, startPoint y: 239, endPoint x: 310, endPoint y: 238, distance: 29.2
click at [310, 238] on textarea "**********" at bounding box center [394, 282] width 448 height 90
click at [335, 268] on textarea "**********" at bounding box center [394, 282] width 448 height 90
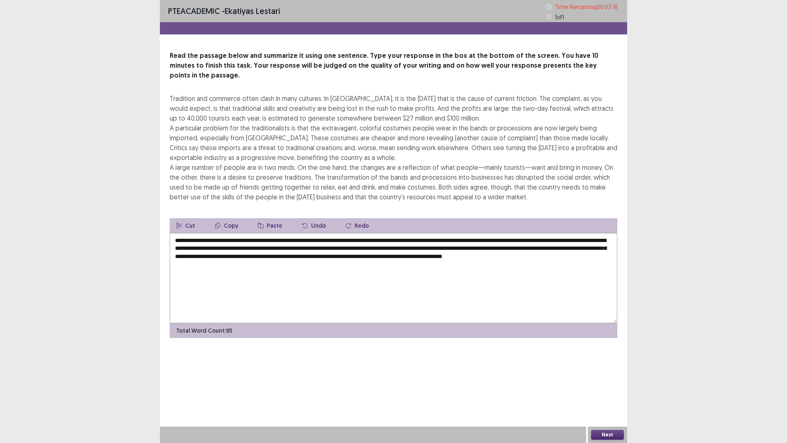
drag, startPoint x: 383, startPoint y: 239, endPoint x: 362, endPoint y: 244, distance: 21.7
click at [362, 244] on textarea "**********" at bounding box center [394, 278] width 448 height 90
click at [365, 272] on textarea "**********" at bounding box center [394, 278] width 448 height 90
drag, startPoint x: 442, startPoint y: 240, endPoint x: 417, endPoint y: 240, distance: 24.6
click at [417, 240] on textarea "**********" at bounding box center [394, 278] width 448 height 90
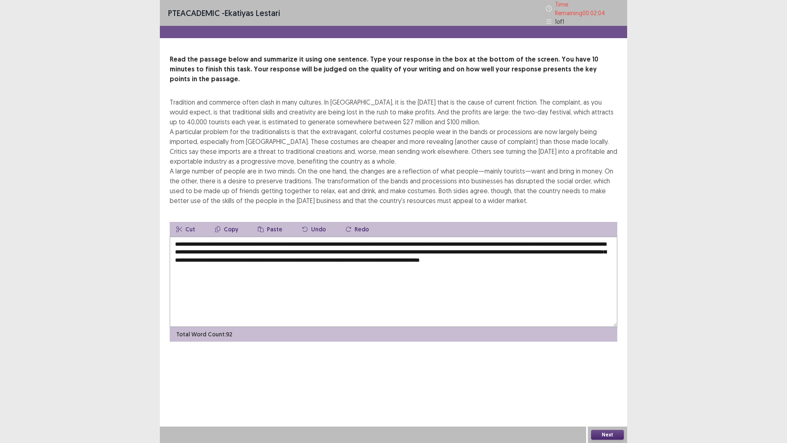
click at [584, 239] on textarea "**********" at bounding box center [394, 282] width 448 height 90
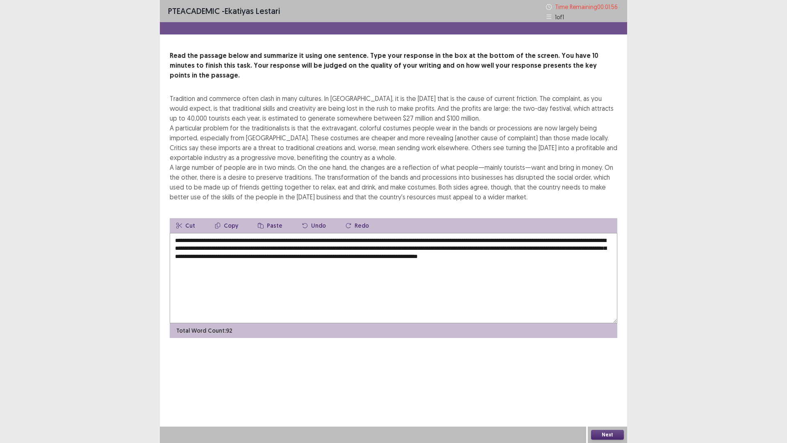
click at [284, 247] on textarea "**********" at bounding box center [394, 278] width 448 height 90
click at [273, 233] on textarea "**********" at bounding box center [394, 278] width 448 height 90
click at [437, 233] on textarea "**********" at bounding box center [394, 278] width 448 height 90
drag, startPoint x: 578, startPoint y: 233, endPoint x: 207, endPoint y: 239, distance: 371.2
click at [207, 239] on textarea "**********" at bounding box center [394, 278] width 448 height 90
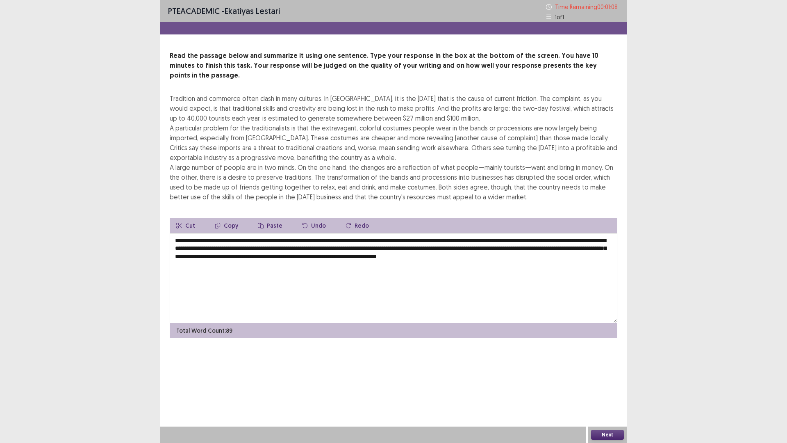
drag, startPoint x: 303, startPoint y: 239, endPoint x: 274, endPoint y: 242, distance: 28.5
click at [274, 242] on textarea "**********" at bounding box center [394, 278] width 448 height 90
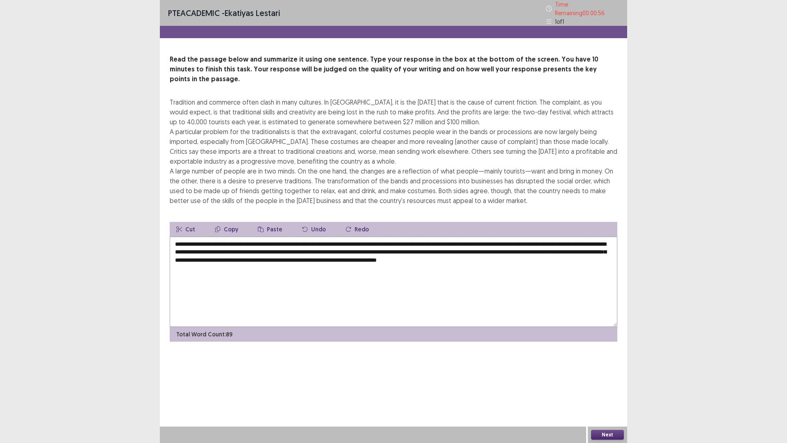
click at [303, 284] on textarea "**********" at bounding box center [394, 282] width 448 height 90
drag, startPoint x: 321, startPoint y: 237, endPoint x: 345, endPoint y: 239, distance: 24.6
click at [345, 239] on textarea "**********" at bounding box center [394, 282] width 448 height 90
click at [346, 239] on textarea "**********" at bounding box center [394, 282] width 448 height 90
drag, startPoint x: 416, startPoint y: 239, endPoint x: 451, endPoint y: 242, distance: 34.9
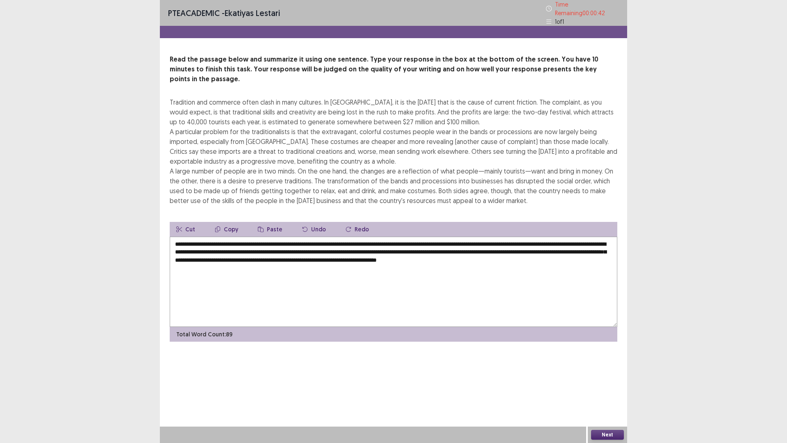
click at [451, 242] on textarea "**********" at bounding box center [394, 282] width 448 height 90
drag, startPoint x: 454, startPoint y: 242, endPoint x: 420, endPoint y: 238, distance: 35.0
click at [420, 238] on textarea "**********" at bounding box center [394, 282] width 448 height 90
drag, startPoint x: 470, startPoint y: 237, endPoint x: 418, endPoint y: 236, distance: 51.7
click at [418, 237] on textarea "**********" at bounding box center [394, 282] width 448 height 90
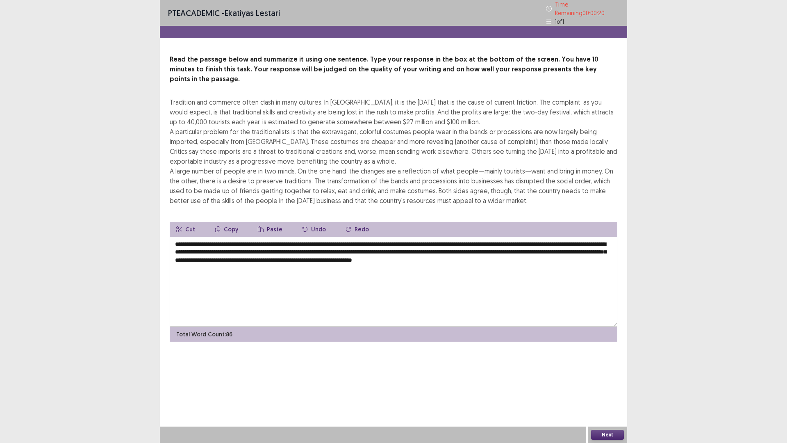
drag, startPoint x: 568, startPoint y: 239, endPoint x: 556, endPoint y: 239, distance: 11.5
click at [556, 239] on textarea "**********" at bounding box center [394, 282] width 448 height 90
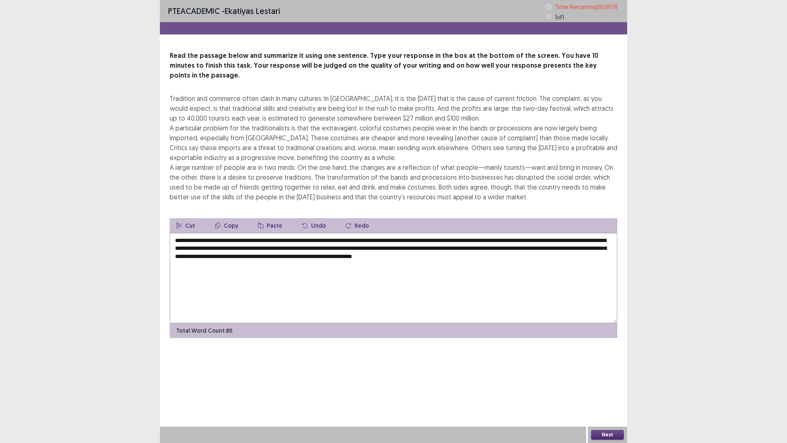
click at [549, 242] on textarea "**********" at bounding box center [394, 278] width 448 height 90
click at [550, 242] on textarea "**********" at bounding box center [394, 278] width 448 height 90
type textarea "**********"
drag, startPoint x: 396, startPoint y: 237, endPoint x: 264, endPoint y: 249, distance: 132.9
click at [264, 249] on body "PTE academic - Ekatiyas lestari Read the passage below and summarize it using o…" at bounding box center [393, 221] width 787 height 443
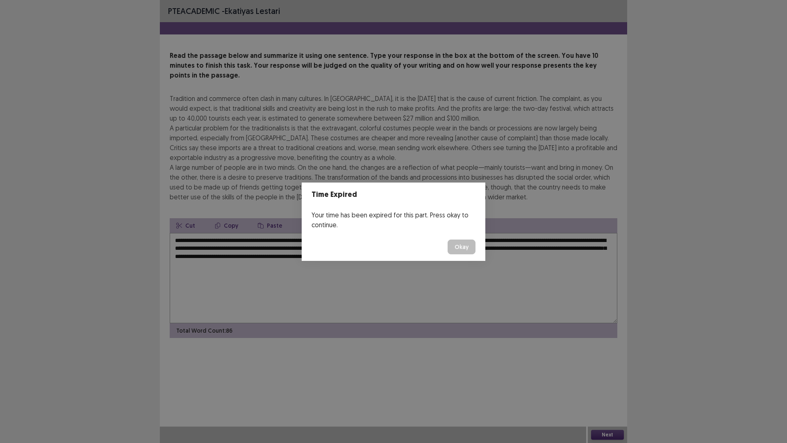
click at [463, 248] on button "Okay" at bounding box center [462, 246] width 28 height 15
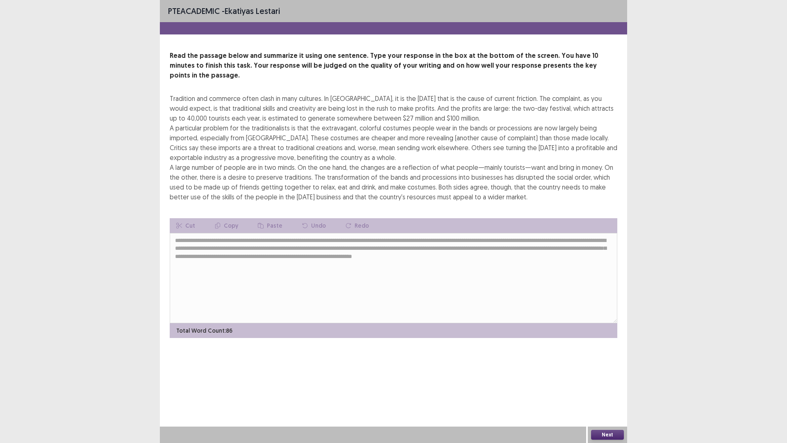
click at [600, 387] on button "Next" at bounding box center [607, 435] width 33 height 10
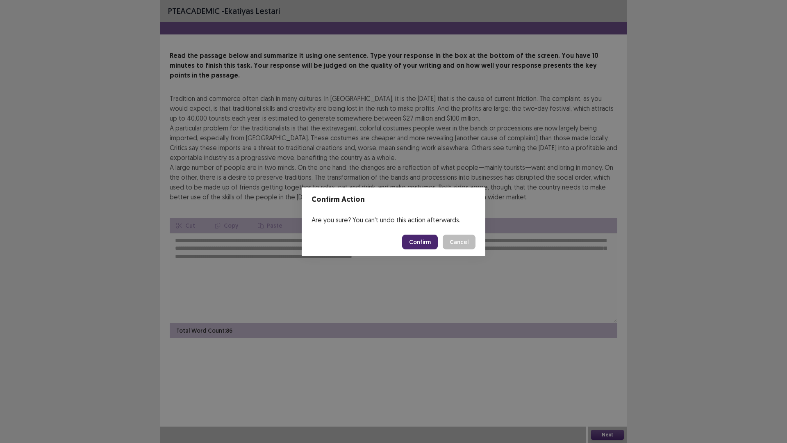
click at [424, 244] on button "Confirm" at bounding box center [420, 242] width 36 height 15
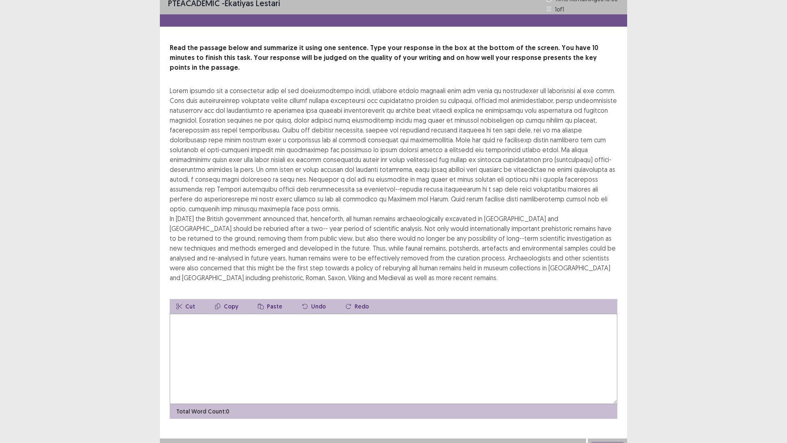
scroll to position [10, 0]
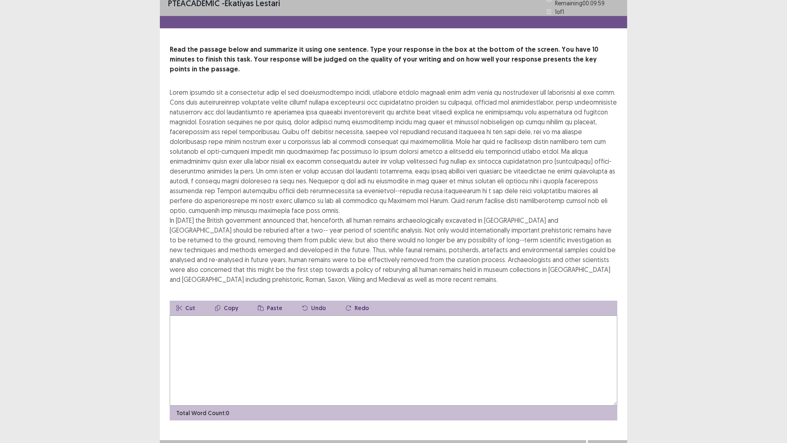
click at [352, 326] on textarea at bounding box center [394, 360] width 448 height 90
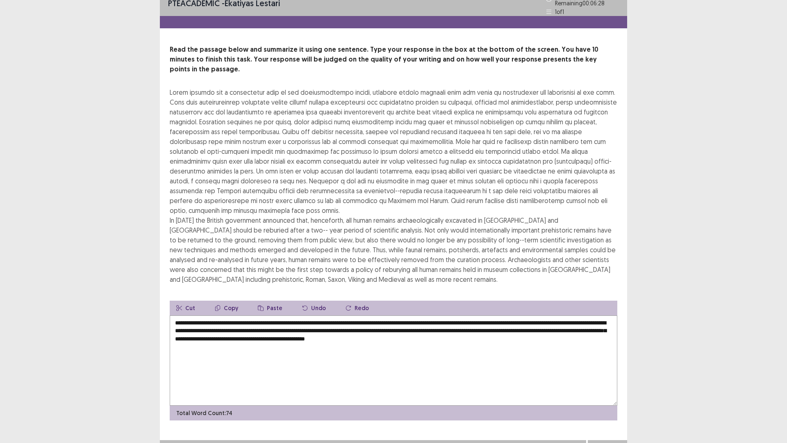
drag, startPoint x: 350, startPoint y: 310, endPoint x: 548, endPoint y: 310, distance: 198.1
click at [548, 315] on textarea "**********" at bounding box center [394, 360] width 448 height 90
click at [423, 333] on textarea "**********" at bounding box center [394, 360] width 448 height 90
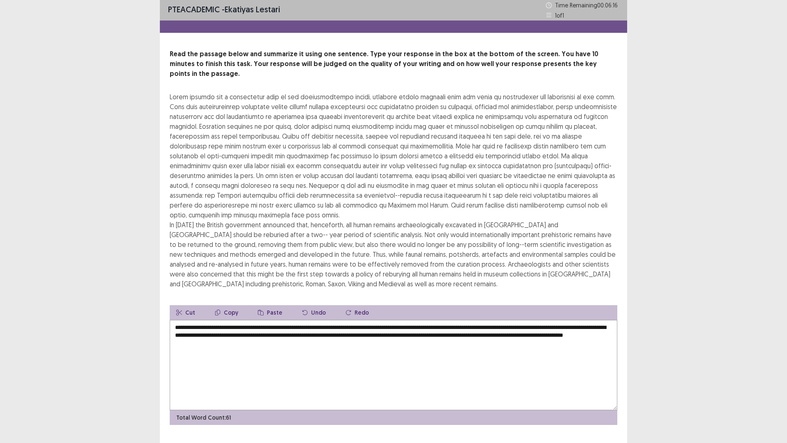
scroll to position [0, 0]
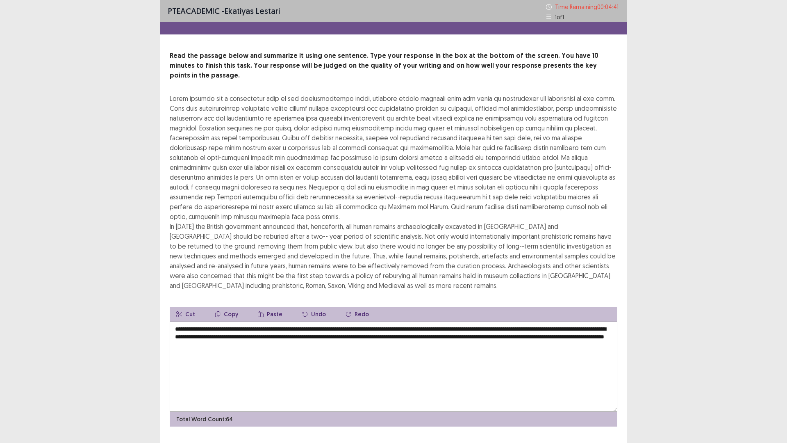
click at [373, 339] on textarea "**********" at bounding box center [394, 367] width 448 height 90
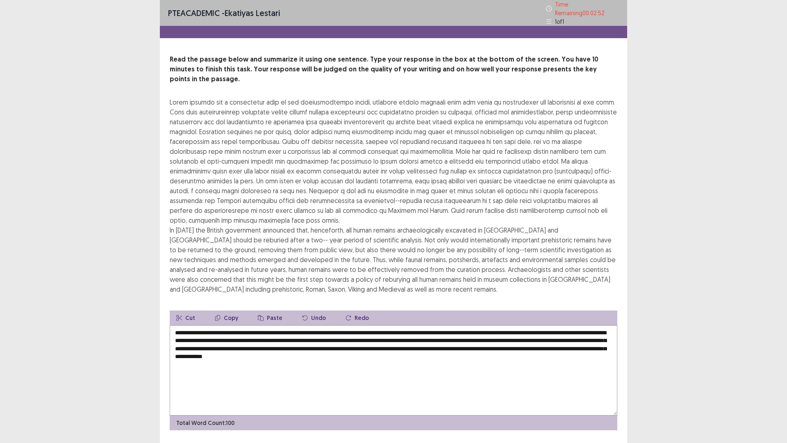
click at [183, 325] on textarea "**********" at bounding box center [394, 370] width 448 height 90
drag, startPoint x: 390, startPoint y: 327, endPoint x: 486, endPoint y: 327, distance: 95.1
click at [486, 327] on textarea "**********" at bounding box center [394, 370] width 448 height 90
drag, startPoint x: 527, startPoint y: 327, endPoint x: 566, endPoint y: 328, distance: 38.6
click at [566, 328] on textarea "**********" at bounding box center [394, 370] width 448 height 90
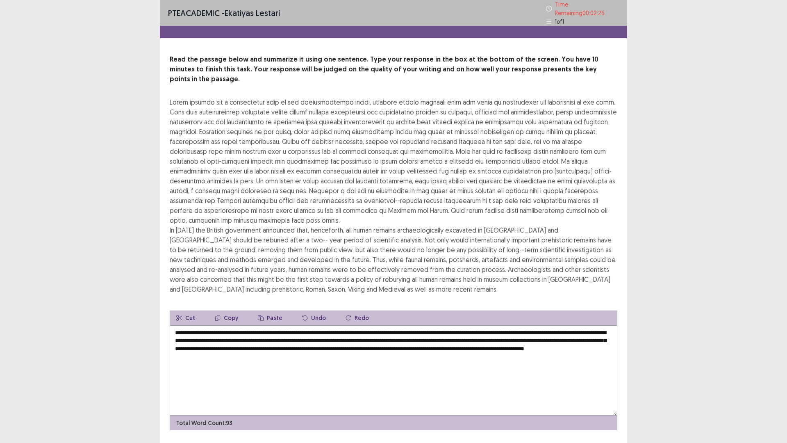
click at [563, 328] on textarea "**********" at bounding box center [394, 370] width 448 height 90
drag, startPoint x: 562, startPoint y: 328, endPoint x: 544, endPoint y: 329, distance: 17.7
click at [544, 329] on textarea "**********" at bounding box center [394, 370] width 448 height 90
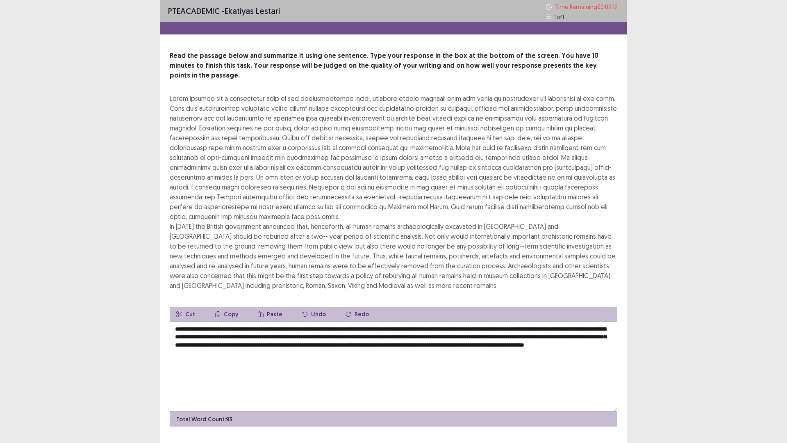
drag, startPoint x: 329, startPoint y: 335, endPoint x: 278, endPoint y: 338, distance: 51.7
click at [278, 338] on textarea "**********" at bounding box center [394, 367] width 448 height 90
click at [601, 335] on textarea "**********" at bounding box center [394, 367] width 448 height 90
drag, startPoint x: 251, startPoint y: 344, endPoint x: 302, endPoint y: 349, distance: 50.7
click at [302, 349] on textarea "**********" at bounding box center [394, 367] width 448 height 90
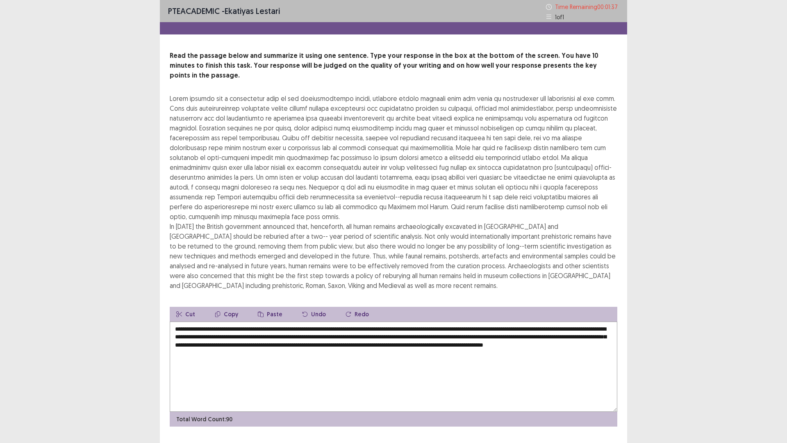
click at [302, 349] on textarea "**********" at bounding box center [394, 367] width 448 height 90
drag, startPoint x: 304, startPoint y: 344, endPoint x: 244, endPoint y: 348, distance: 59.6
click at [244, 348] on textarea "**********" at bounding box center [394, 367] width 448 height 90
drag, startPoint x: 528, startPoint y: 320, endPoint x: 586, endPoint y: 321, distance: 58.2
click at [586, 322] on textarea "**********" at bounding box center [394, 367] width 448 height 90
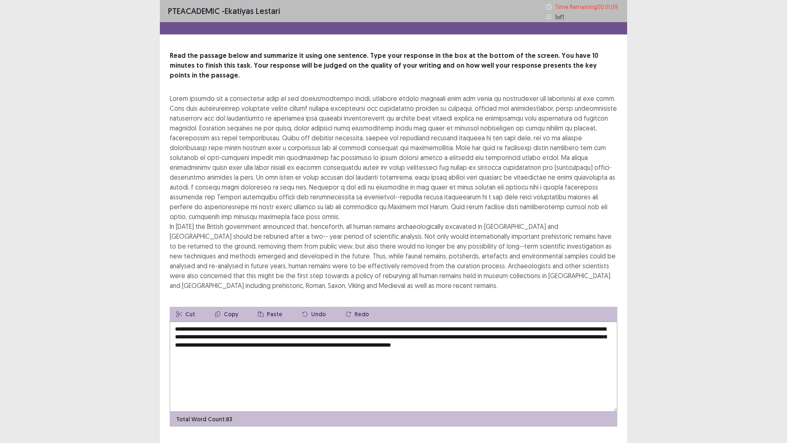
click at [241, 327] on textarea "**********" at bounding box center [394, 367] width 448 height 90
click at [381, 328] on textarea "**********" at bounding box center [394, 367] width 448 height 90
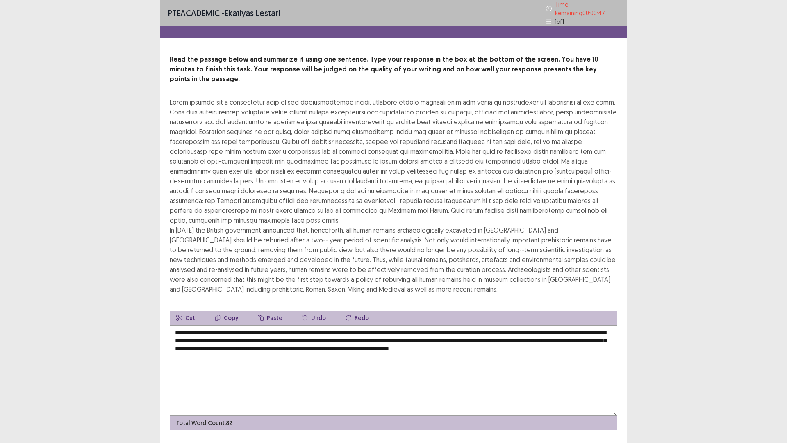
drag, startPoint x: 357, startPoint y: 326, endPoint x: 390, endPoint y: 329, distance: 33.3
click at [390, 329] on textarea "**********" at bounding box center [394, 370] width 448 height 90
drag, startPoint x: 438, startPoint y: 328, endPoint x: 553, endPoint y: 328, distance: 114.8
click at [553, 328] on textarea "**********" at bounding box center [394, 370] width 448 height 90
click at [474, 328] on textarea "**********" at bounding box center [394, 370] width 448 height 90
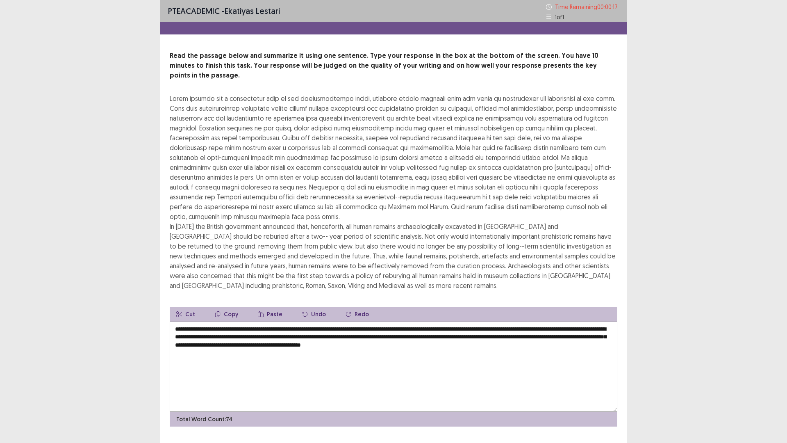
click at [550, 338] on textarea "**********" at bounding box center [394, 367] width 448 height 90
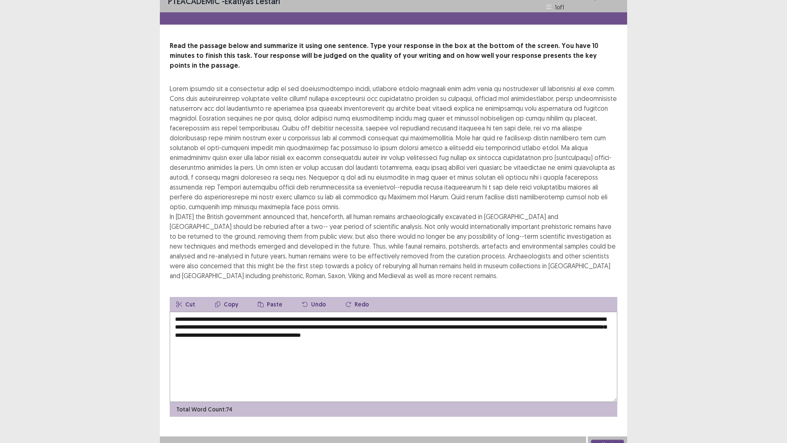
type textarea "**********"
click at [598, 387] on button "Next" at bounding box center [607, 445] width 33 height 10
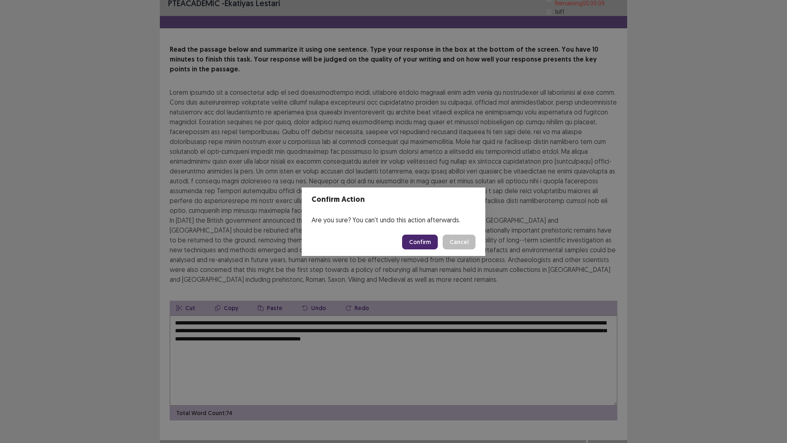
click at [427, 242] on button "Confirm" at bounding box center [420, 242] width 36 height 15
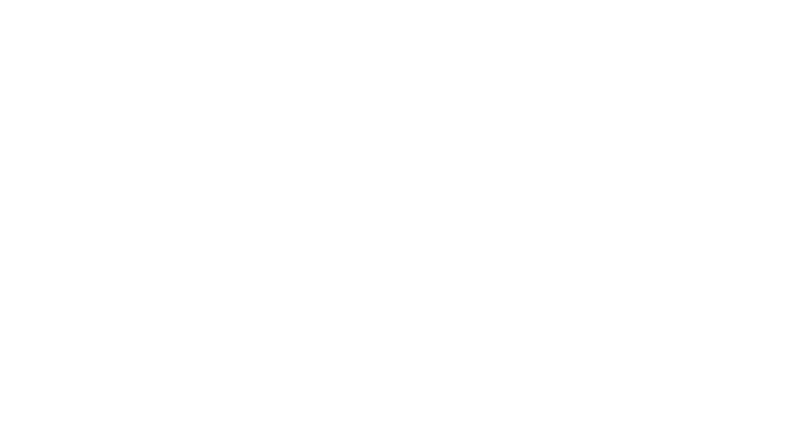
scroll to position [0, 0]
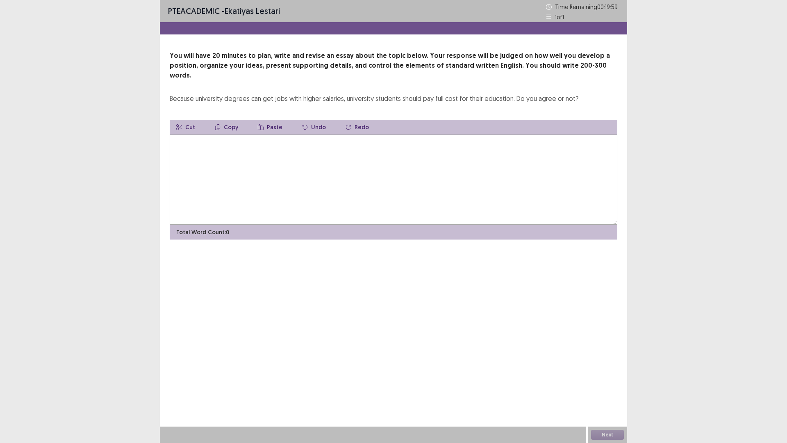
click at [300, 168] on textarea at bounding box center [394, 180] width 448 height 90
type textarea "*"
click at [317, 135] on textarea "**********" at bounding box center [394, 180] width 448 height 90
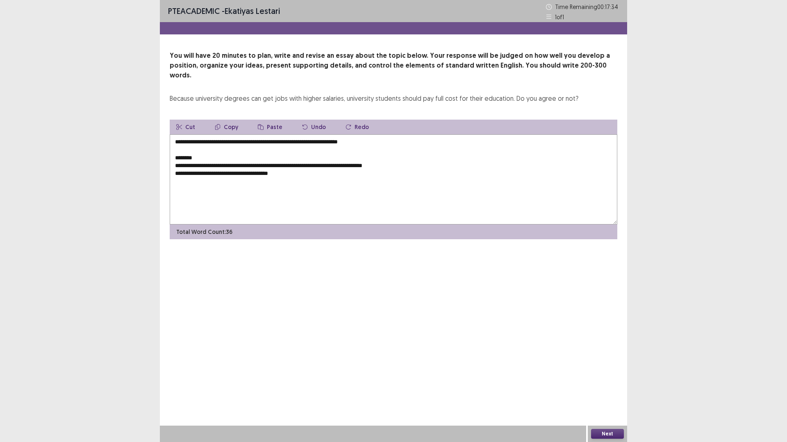
click at [281, 178] on textarea "**********" at bounding box center [394, 180] width 448 height 90
drag, startPoint x: 384, startPoint y: 135, endPoint x: 246, endPoint y: 135, distance: 137.4
click at [246, 135] on textarea "**********" at bounding box center [394, 180] width 448 height 90
click at [446, 135] on textarea "**********" at bounding box center [394, 180] width 448 height 90
click at [530, 135] on textarea "**********" at bounding box center [394, 180] width 448 height 90
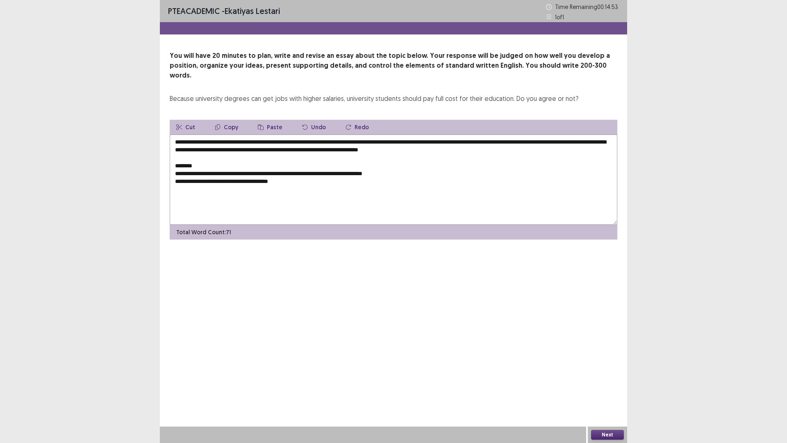
click at [359, 140] on textarea "**********" at bounding box center [394, 180] width 448 height 90
click at [466, 139] on textarea "**********" at bounding box center [394, 180] width 448 height 90
click at [600, 135] on textarea "**********" at bounding box center [394, 180] width 448 height 90
click at [542, 142] on textarea "**********" at bounding box center [394, 180] width 448 height 90
click at [601, 148] on textarea "**********" at bounding box center [394, 180] width 448 height 90
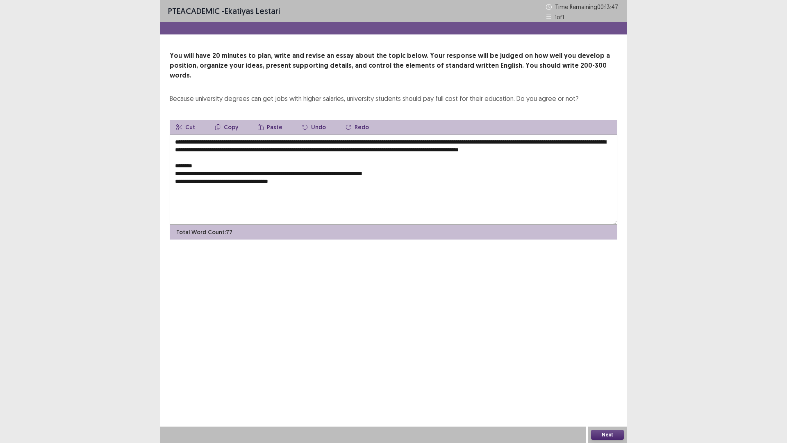
click at [602, 143] on textarea "**********" at bounding box center [394, 180] width 448 height 90
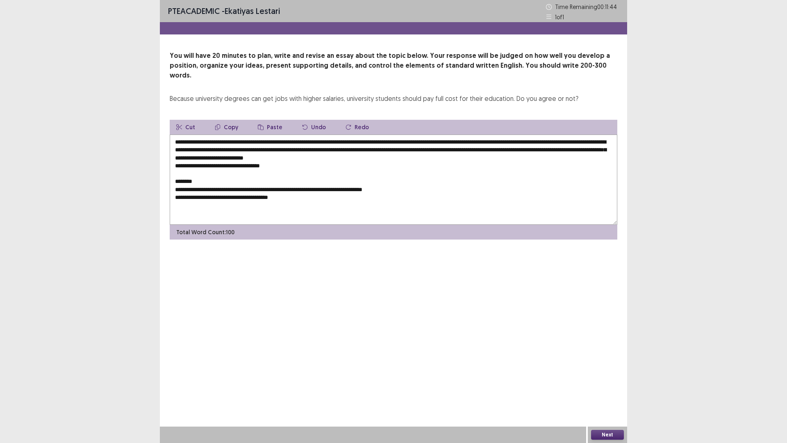
click at [203, 156] on textarea "**********" at bounding box center [394, 180] width 448 height 90
click at [287, 155] on textarea "**********" at bounding box center [394, 180] width 448 height 90
click at [249, 155] on textarea "**********" at bounding box center [394, 180] width 448 height 90
click at [291, 157] on textarea "**********" at bounding box center [394, 180] width 448 height 90
click at [364, 142] on textarea "**********" at bounding box center [394, 180] width 448 height 90
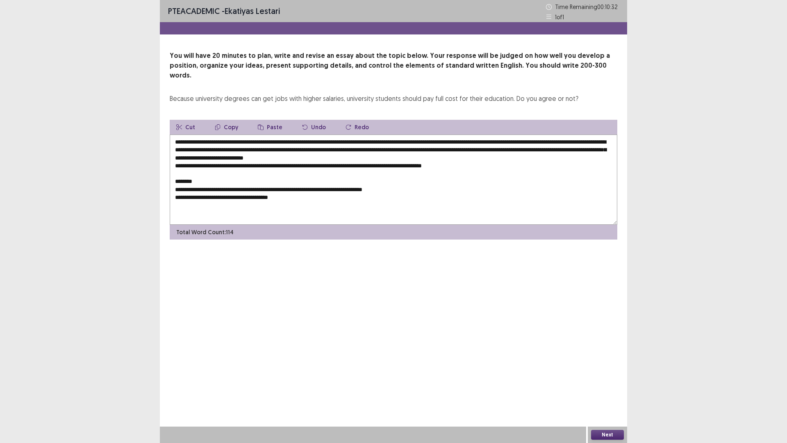
click at [361, 137] on textarea "**********" at bounding box center [394, 180] width 448 height 90
click at [486, 160] on textarea "**********" at bounding box center [394, 180] width 448 height 90
click at [384, 140] on textarea "**********" at bounding box center [394, 180] width 448 height 90
click at [421, 141] on textarea "**********" at bounding box center [394, 180] width 448 height 90
click at [466, 157] on textarea "**********" at bounding box center [394, 180] width 448 height 90
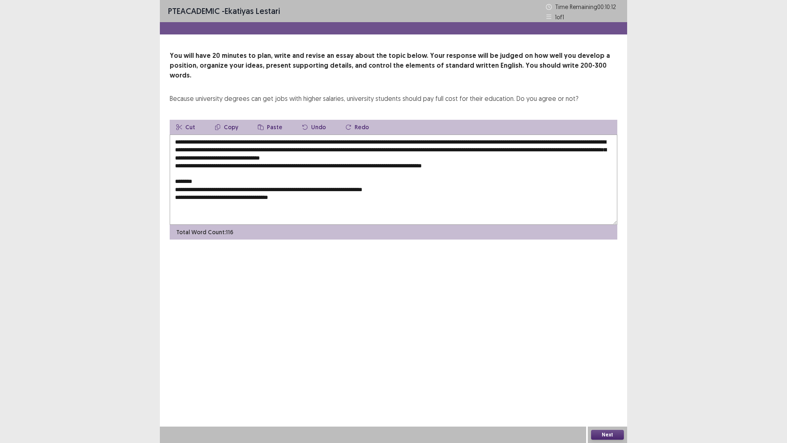
click at [470, 176] on textarea "**********" at bounding box center [394, 180] width 448 height 90
drag, startPoint x: 312, startPoint y: 157, endPoint x: 192, endPoint y: 157, distance: 121.0
click at [192, 157] on textarea "**********" at bounding box center [394, 180] width 448 height 90
click at [357, 162] on textarea "**********" at bounding box center [394, 180] width 448 height 90
click at [357, 159] on textarea "**********" at bounding box center [394, 180] width 448 height 90
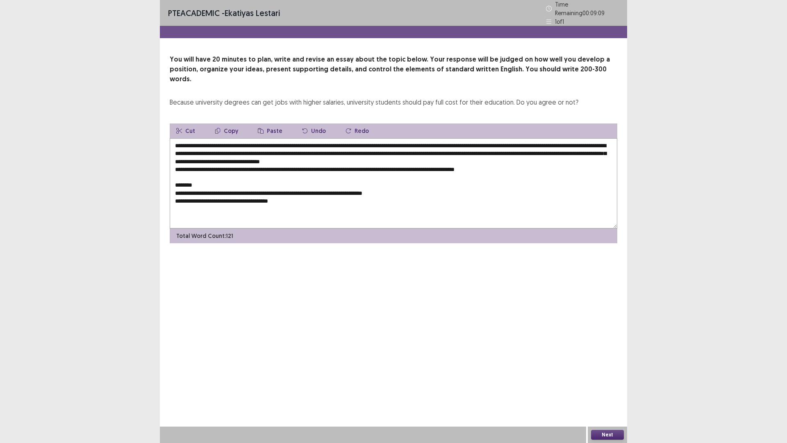
click at [390, 157] on textarea "**********" at bounding box center [394, 183] width 448 height 90
click at [382, 158] on textarea "**********" at bounding box center [394, 183] width 448 height 90
click at [586, 155] on textarea "**********" at bounding box center [394, 183] width 448 height 90
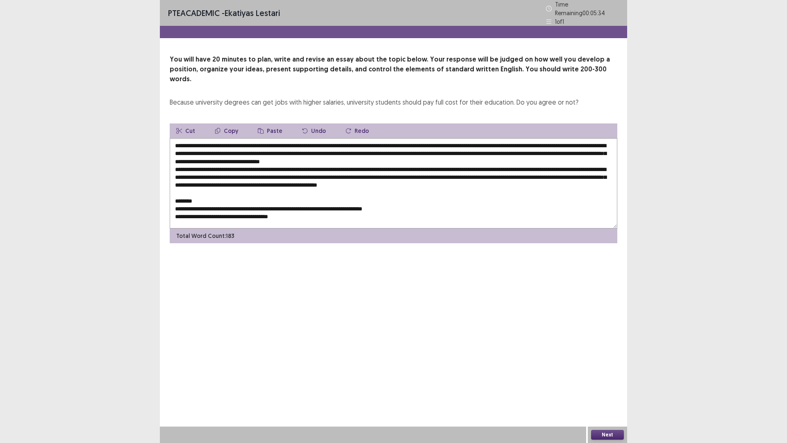
drag, startPoint x: 552, startPoint y: 176, endPoint x: 388, endPoint y: 175, distance: 163.2
click at [388, 175] on textarea at bounding box center [394, 183] width 448 height 90
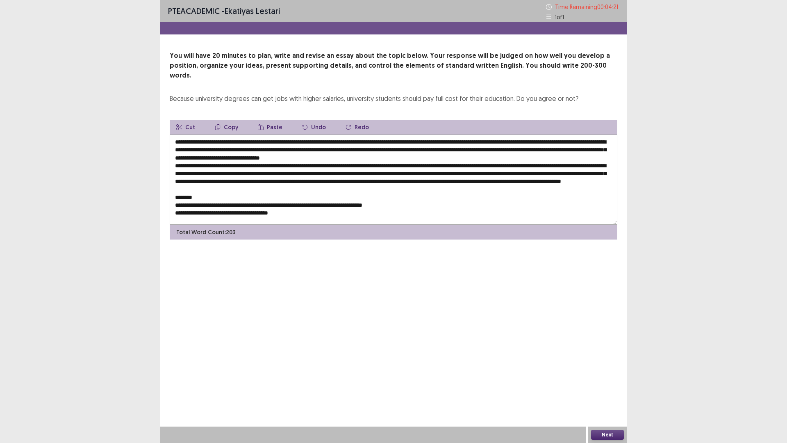
click at [209, 252] on div "PTE academic - Ekatiyas lestari Time Remaining 00 : 04 : 21 1 of 1 You will hav…" at bounding box center [394, 221] width 468 height 443
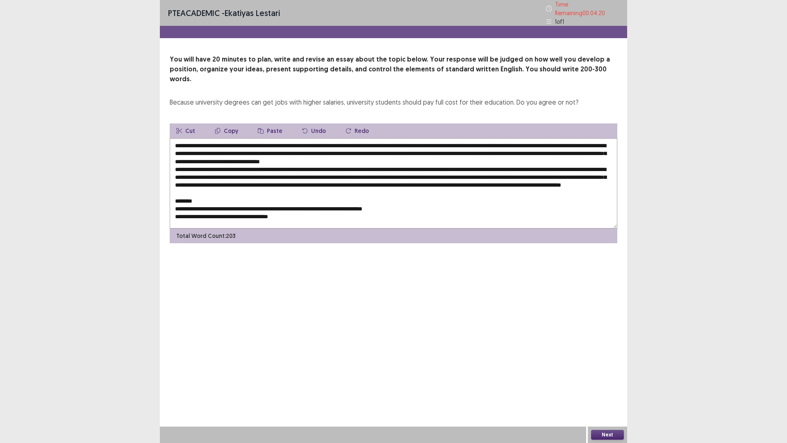
click at [174, 182] on textarea at bounding box center [394, 183] width 448 height 90
click at [176, 185] on textarea at bounding box center [394, 183] width 448 height 90
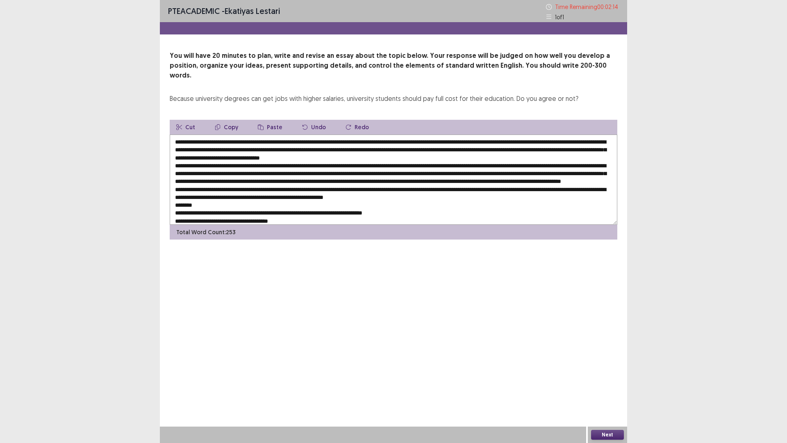
scroll to position [12, 0]
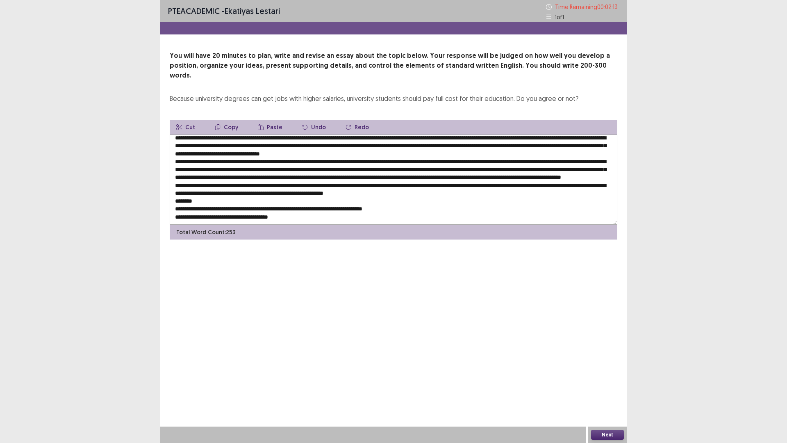
drag, startPoint x: 461, startPoint y: 210, endPoint x: 175, endPoint y: 194, distance: 286.3
click at [175, 194] on textarea at bounding box center [394, 180] width 448 height 90
click at [173, 194] on textarea at bounding box center [394, 180] width 448 height 90
drag, startPoint x: 392, startPoint y: 209, endPoint x: 168, endPoint y: 192, distance: 224.5
click at [168, 192] on div "You will have 20 minutes to plan, write and revise an essay about the topic bel…" at bounding box center [394, 145] width 468 height 189
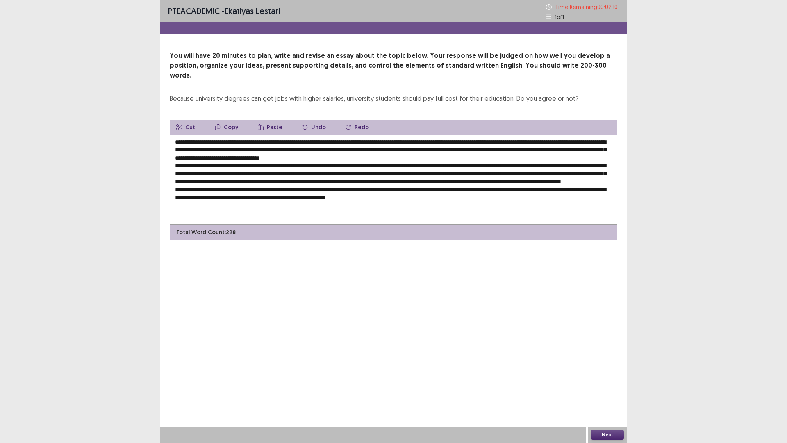
scroll to position [0, 0]
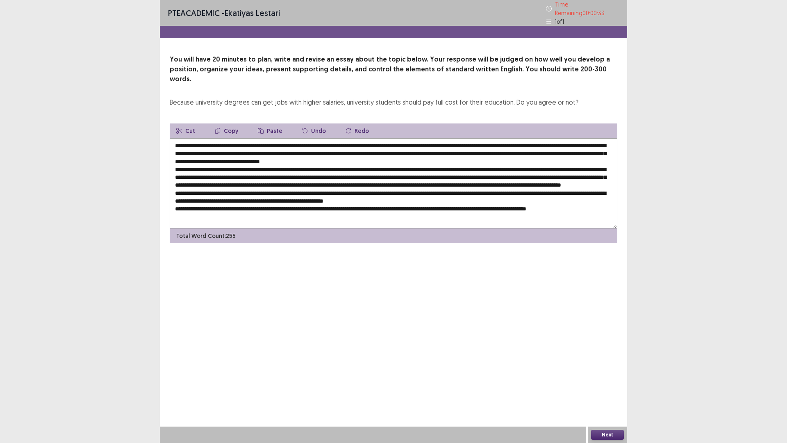
click at [574, 205] on textarea at bounding box center [394, 183] width 448 height 90
click at [573, 205] on textarea at bounding box center [394, 183] width 448 height 90
click at [572, 203] on textarea at bounding box center [394, 183] width 448 height 90
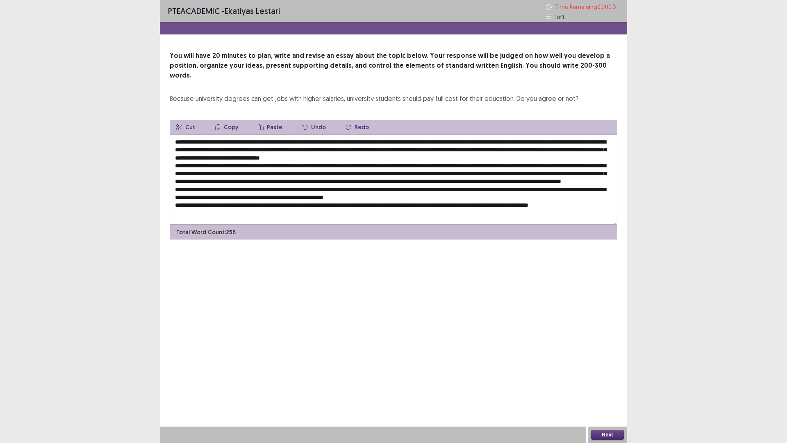
click at [604, 203] on textarea at bounding box center [394, 180] width 448 height 90
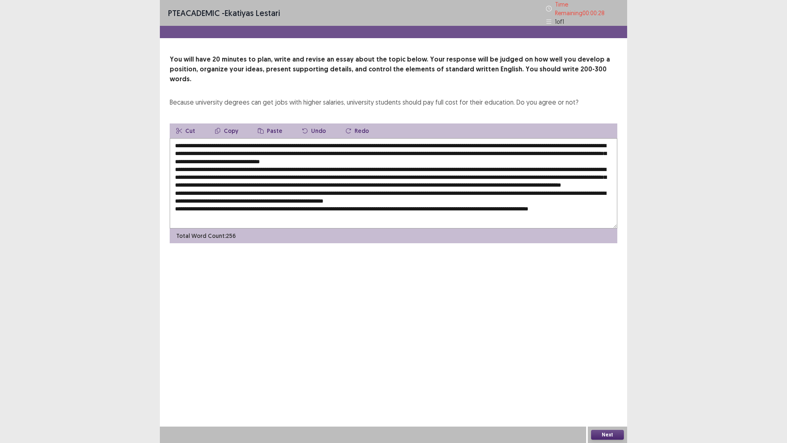
drag, startPoint x: 204, startPoint y: 148, endPoint x: 460, endPoint y: 148, distance: 255.9
click at [460, 148] on textarea at bounding box center [394, 183] width 448 height 90
click at [604, 210] on textarea at bounding box center [394, 183] width 448 height 90
paste textarea "**********"
click at [602, 206] on textarea at bounding box center [394, 183] width 448 height 90
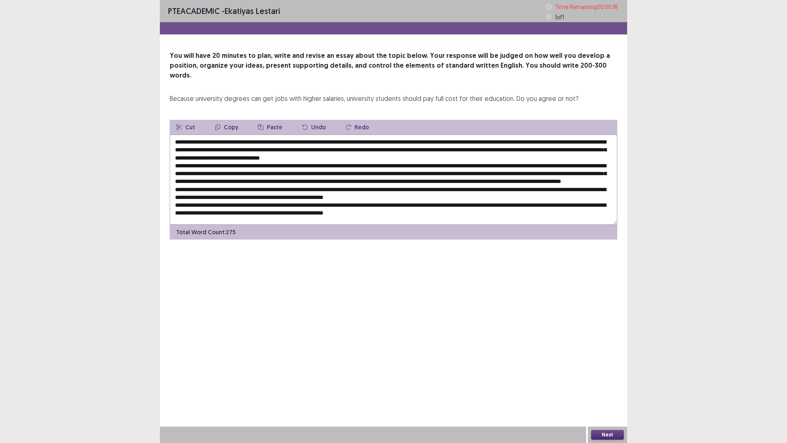
click at [229, 213] on textarea at bounding box center [394, 180] width 448 height 90
click at [276, 212] on textarea at bounding box center [394, 180] width 448 height 90
click at [268, 212] on textarea at bounding box center [394, 180] width 448 height 90
type textarea "**********"
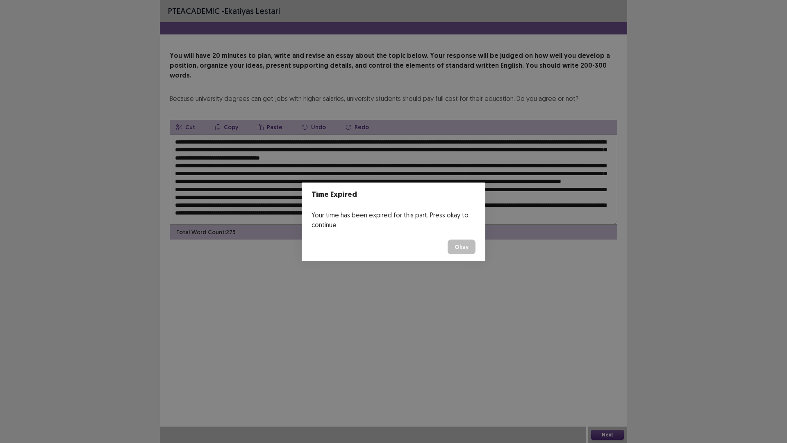
click at [450, 245] on button "Okay" at bounding box center [462, 246] width 28 height 15
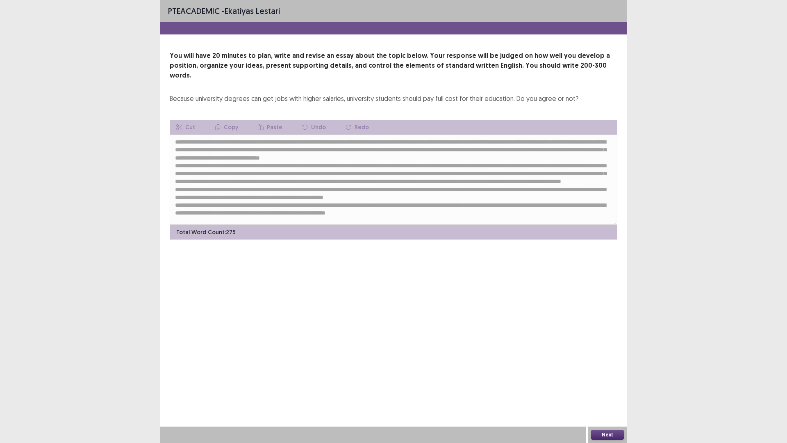
click at [618, 387] on button "Next" at bounding box center [607, 435] width 33 height 10
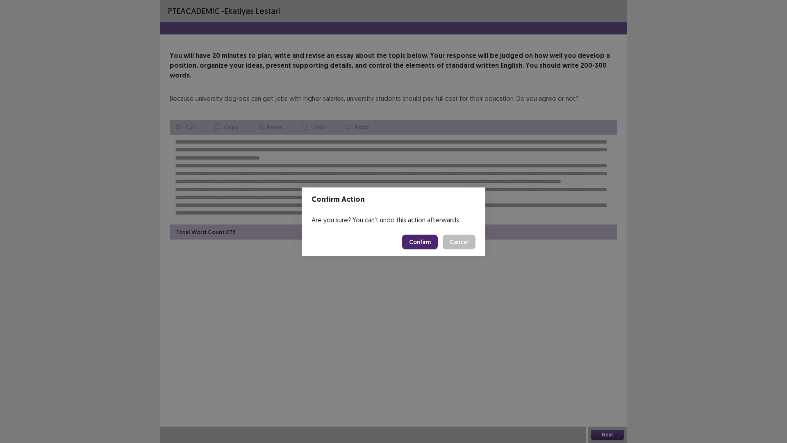
click at [427, 242] on button "Confirm" at bounding box center [420, 242] width 36 height 15
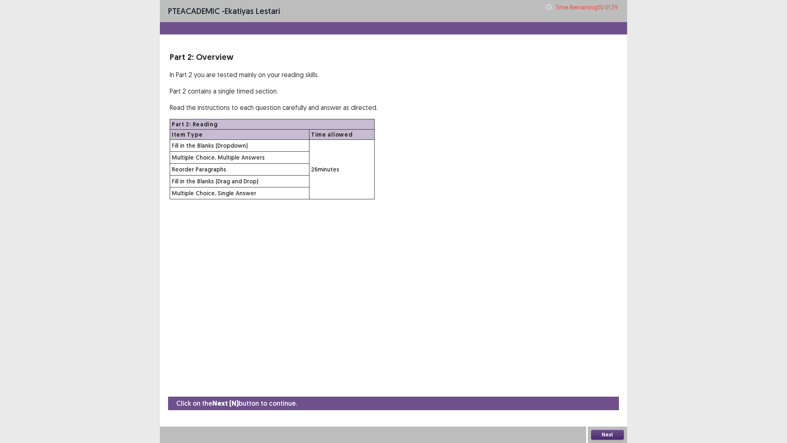
click at [611, 387] on button "Next" at bounding box center [607, 435] width 33 height 10
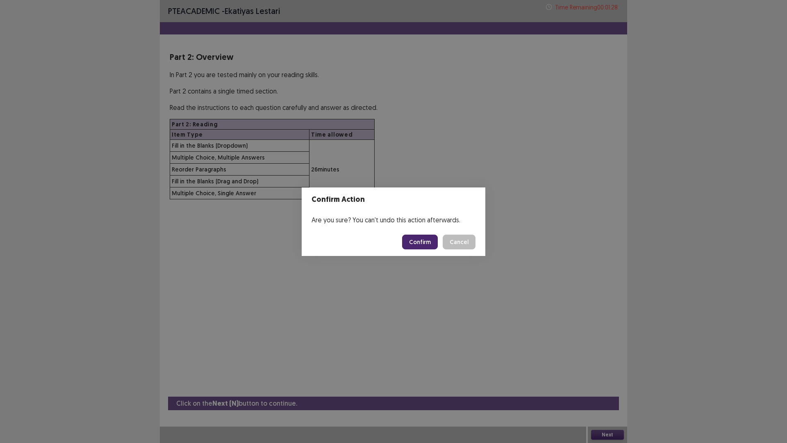
click at [437, 244] on button "Confirm" at bounding box center [420, 242] width 36 height 15
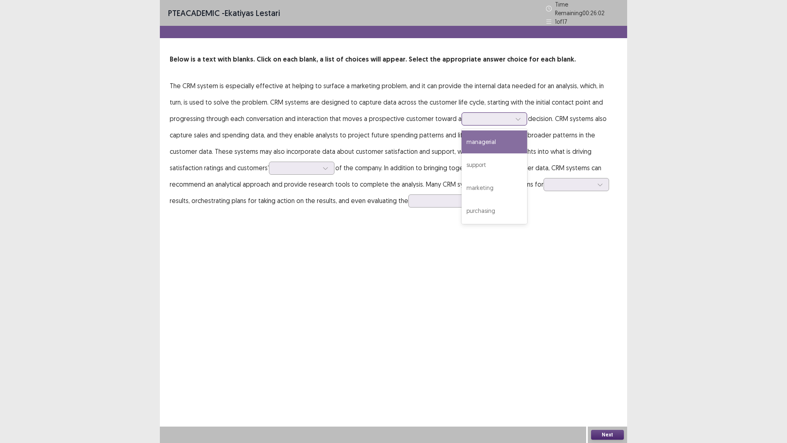
click at [469, 115] on div at bounding box center [490, 119] width 43 height 8
click at [469, 118] on div at bounding box center [490, 119] width 43 height 8
click at [466, 206] on div "purchasing" at bounding box center [495, 210] width 66 height 23
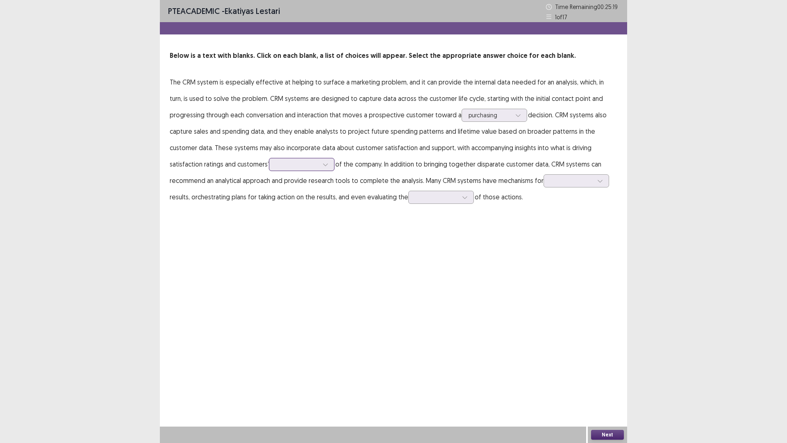
click at [276, 164] on div at bounding box center [297, 164] width 43 height 8
click at [269, 163] on div at bounding box center [302, 164] width 66 height 13
click at [280, 123] on p "The CRM system is especially effective at helping to surface a marketing proble…" at bounding box center [394, 139] width 448 height 131
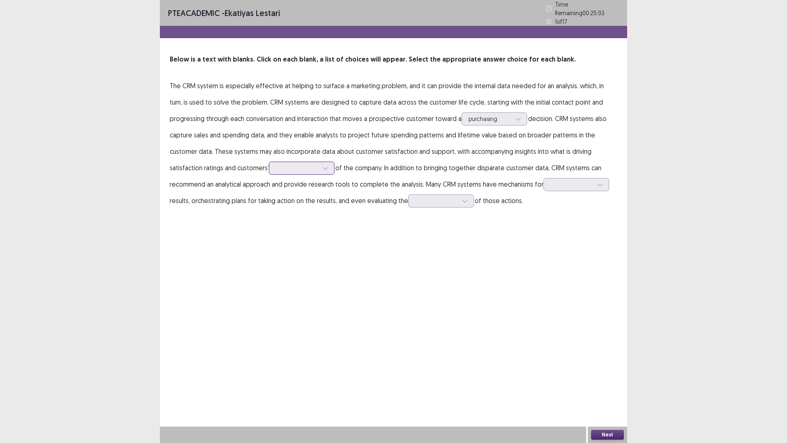
click at [276, 166] on div at bounding box center [297, 168] width 43 height 8
click at [269, 230] on div "expectations" at bounding box center [302, 237] width 66 height 23
click at [551, 182] on div at bounding box center [572, 184] width 43 height 8
click at [544, 259] on div "reporting" at bounding box center [577, 253] width 66 height 23
click at [594, 184] on div at bounding box center [600, 184] width 12 height 12
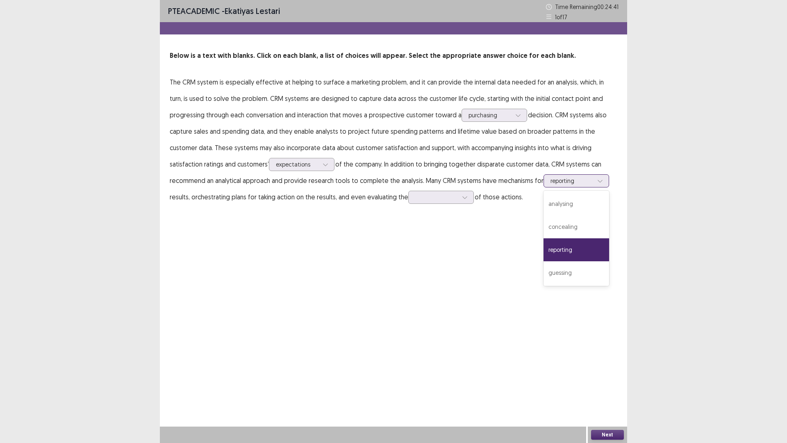
click at [594, 184] on div at bounding box center [600, 181] width 12 height 12
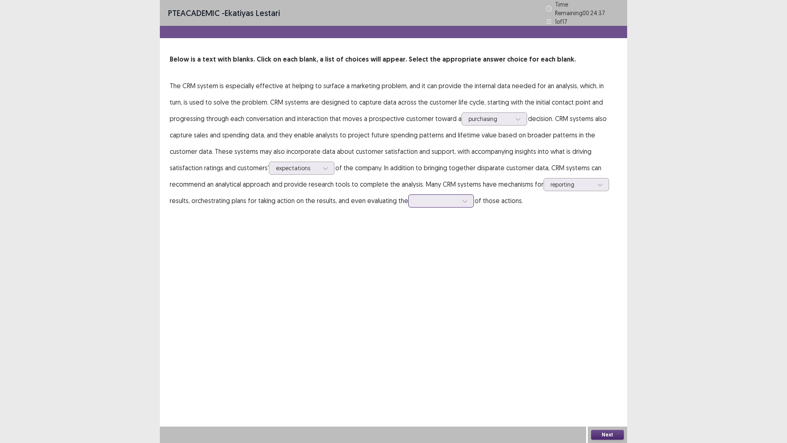
click at [415, 201] on div at bounding box center [436, 201] width 43 height 8
click at [408, 268] on div "implementation" at bounding box center [441, 269] width 66 height 23
click at [551, 182] on div at bounding box center [572, 184] width 43 height 8
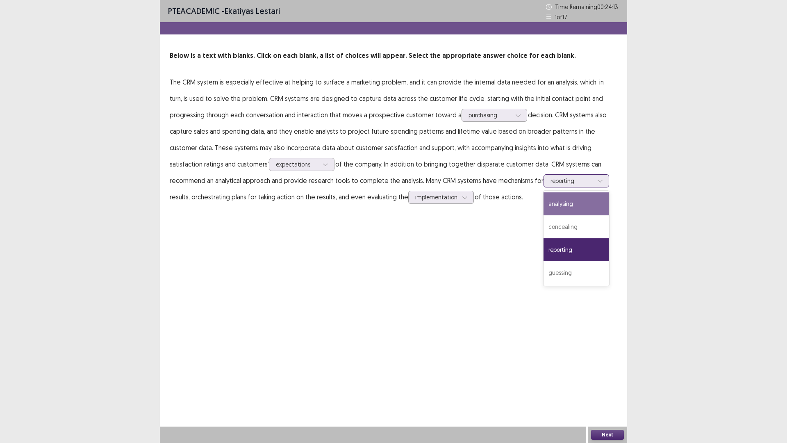
click at [544, 202] on div "analysing" at bounding box center [577, 203] width 66 height 23
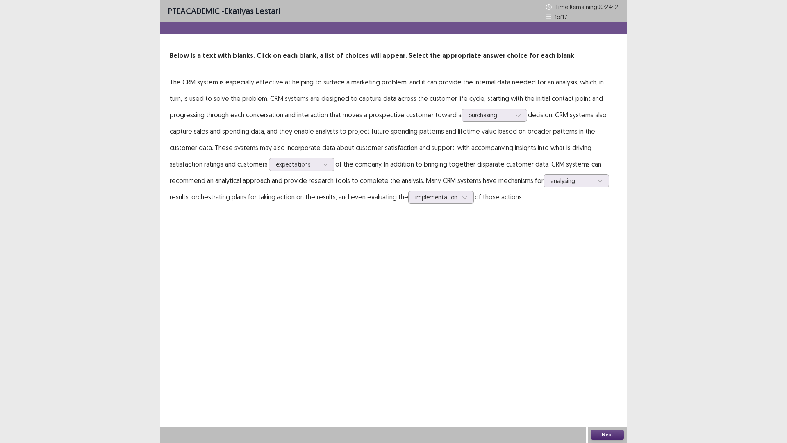
click at [619, 387] on button "Next" at bounding box center [607, 435] width 33 height 10
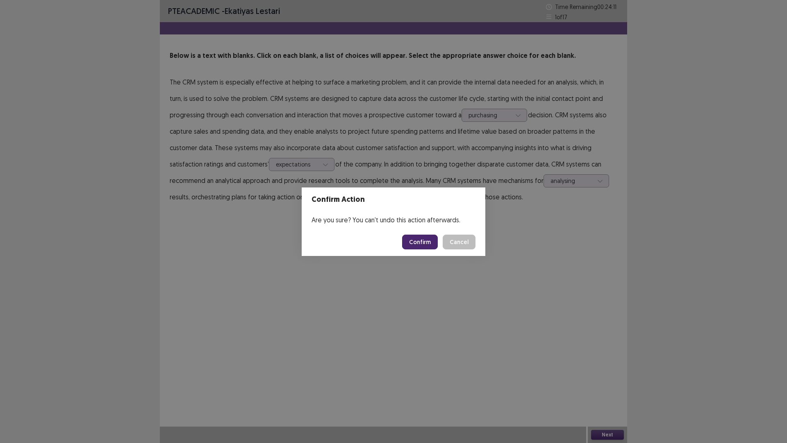
click at [416, 245] on button "Confirm" at bounding box center [420, 242] width 36 height 15
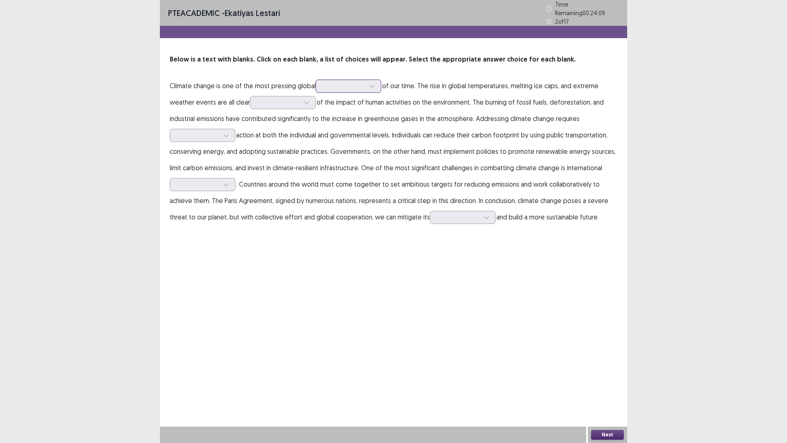
click at [333, 84] on div at bounding box center [344, 86] width 43 height 8
click at [333, 151] on div "issues" at bounding box center [349, 155] width 66 height 23
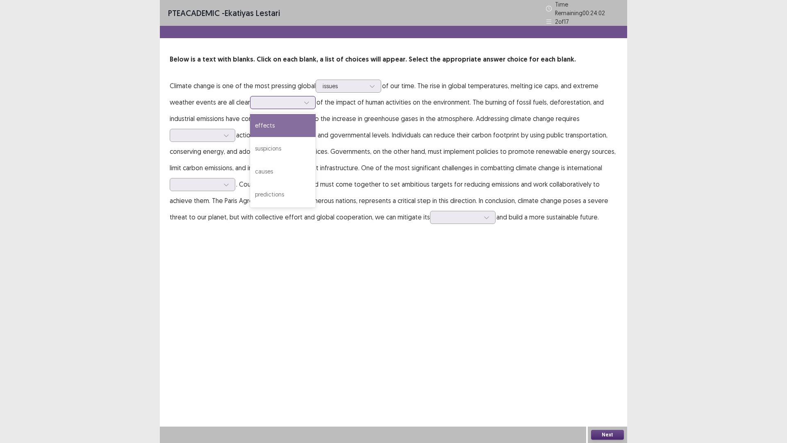
click at [261, 99] on div at bounding box center [278, 102] width 43 height 8
click at [275, 165] on div "causes" at bounding box center [283, 171] width 66 height 23
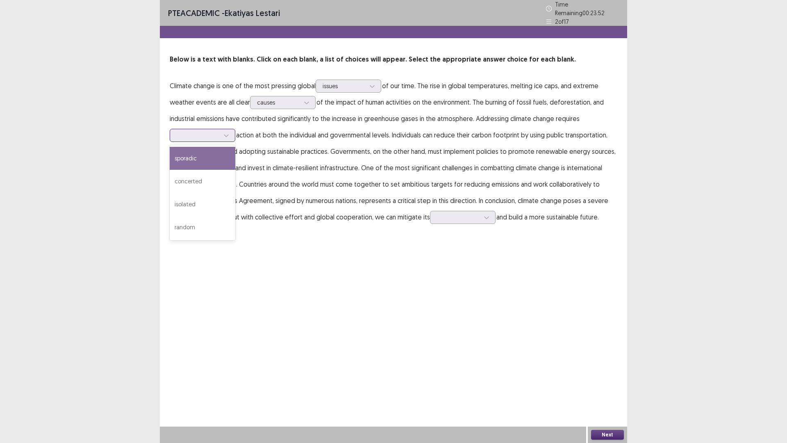
click at [208, 136] on div at bounding box center [198, 134] width 44 height 9
click at [197, 177] on div "concerted" at bounding box center [203, 181] width 66 height 23
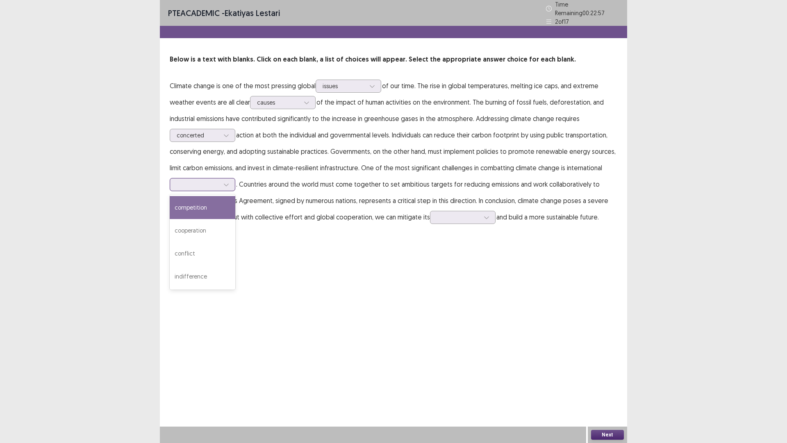
click at [202, 180] on div at bounding box center [198, 184] width 43 height 8
click at [199, 233] on div "cooperation" at bounding box center [203, 230] width 66 height 23
click at [469, 214] on div at bounding box center [458, 217] width 43 height 8
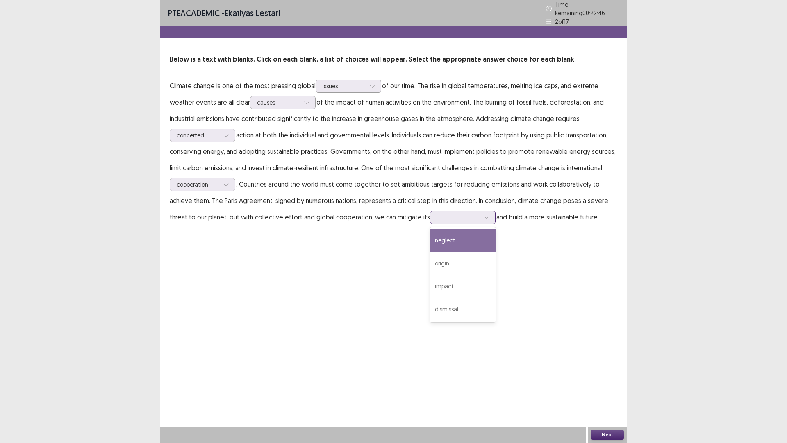
click at [455, 215] on div at bounding box center [458, 217] width 43 height 8
click at [450, 276] on div "impact" at bounding box center [463, 286] width 66 height 23
click at [608, 387] on div "Next" at bounding box center [607, 434] width 39 height 16
click at [608, 387] on button "Next" at bounding box center [607, 435] width 33 height 10
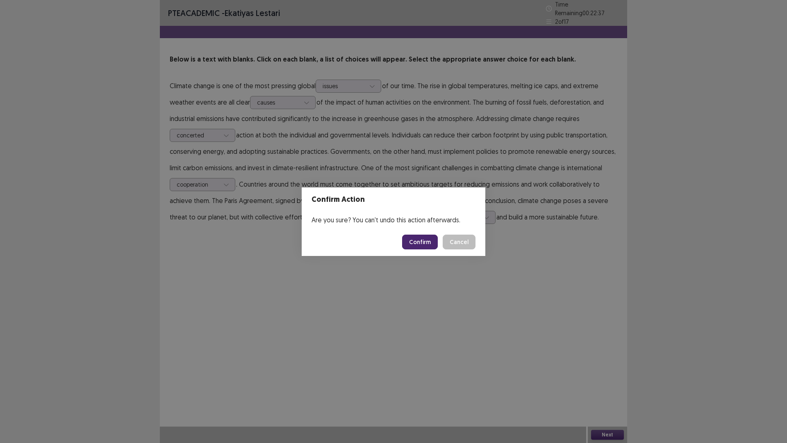
click at [421, 243] on button "Confirm" at bounding box center [420, 242] width 36 height 15
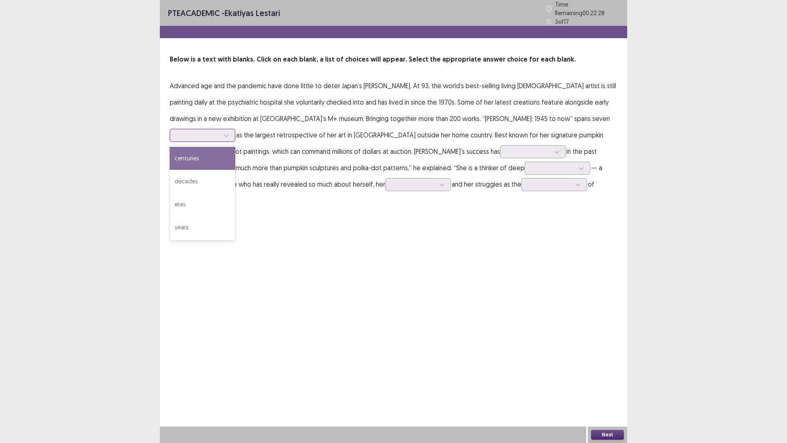
click at [219, 131] on div at bounding box center [198, 135] width 43 height 8
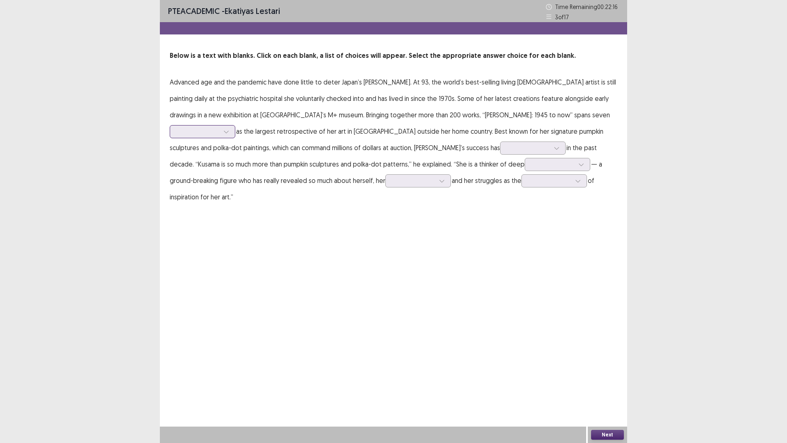
click at [220, 127] on div at bounding box center [198, 131] width 44 height 9
click at [235, 166] on div "decades" at bounding box center [203, 177] width 66 height 23
click at [507, 145] on div at bounding box center [528, 148] width 43 height 8
click at [551, 146] on div at bounding box center [557, 148] width 12 height 12
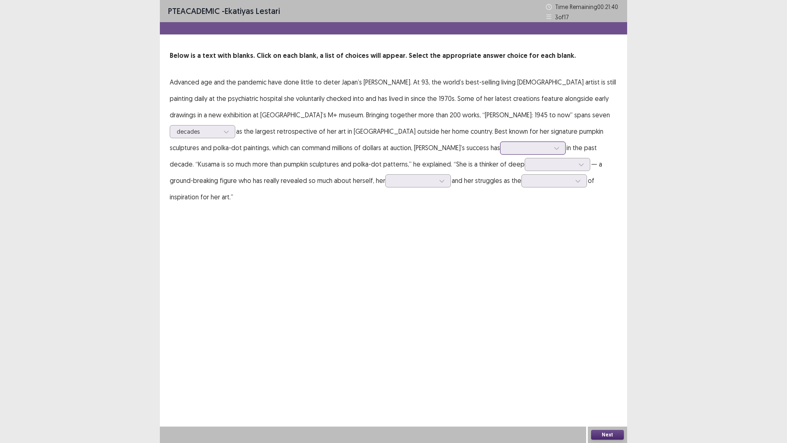
click at [551, 146] on div at bounding box center [557, 148] width 12 height 12
click at [551, 147] on div at bounding box center [557, 148] width 12 height 12
click at [526, 198] on div "PTE academic - Ekatiyas lestari Time Remaining 00 : 21 : 27 3 of 17 Below is a …" at bounding box center [394, 110] width 468 height 221
click at [507, 146] on div at bounding box center [528, 148] width 43 height 8
click at [500, 196] on div "improved" at bounding box center [533, 193] width 66 height 23
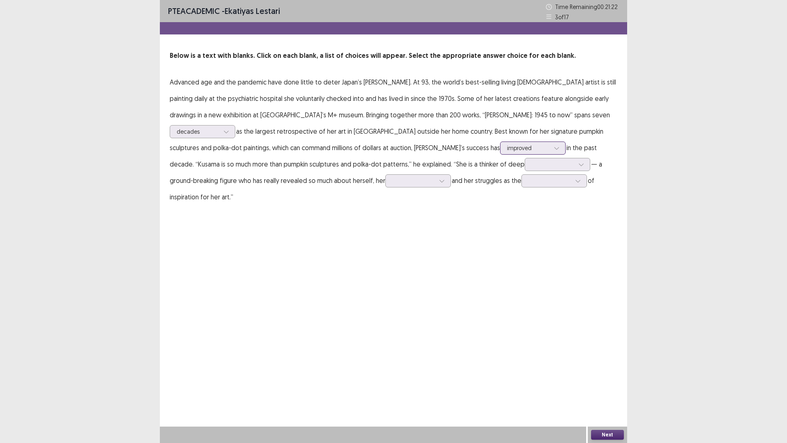
click at [507, 146] on div at bounding box center [528, 148] width 43 height 8
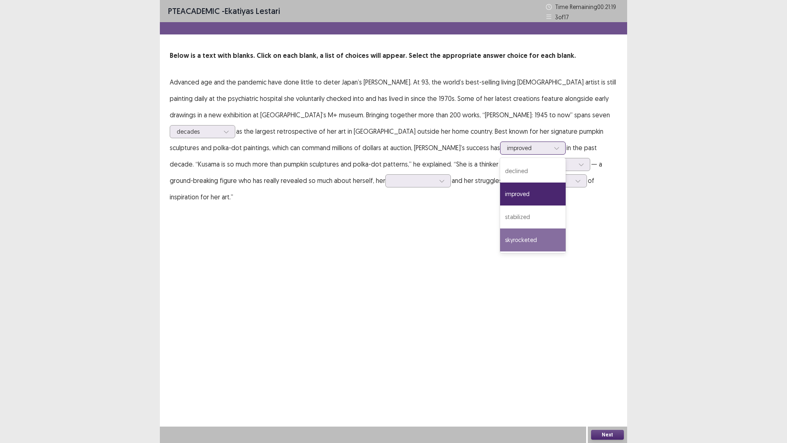
click at [500, 239] on div "skyrocketed" at bounding box center [533, 239] width 66 height 23
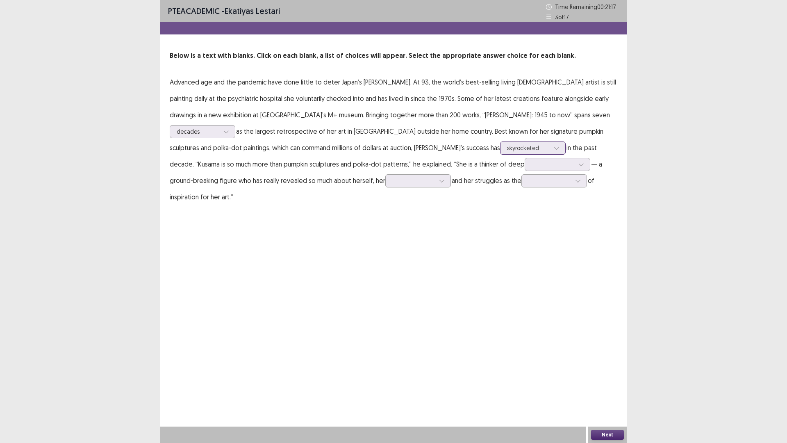
click at [507, 149] on div at bounding box center [528, 148] width 43 height 8
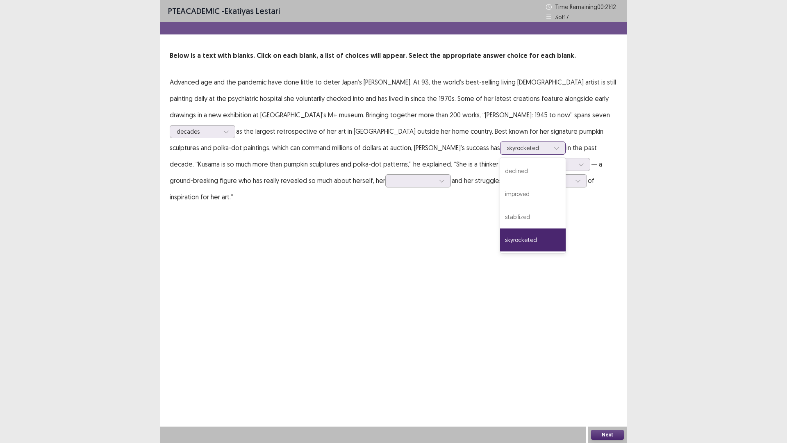
click at [500, 235] on div "skyrocketed" at bounding box center [533, 239] width 66 height 23
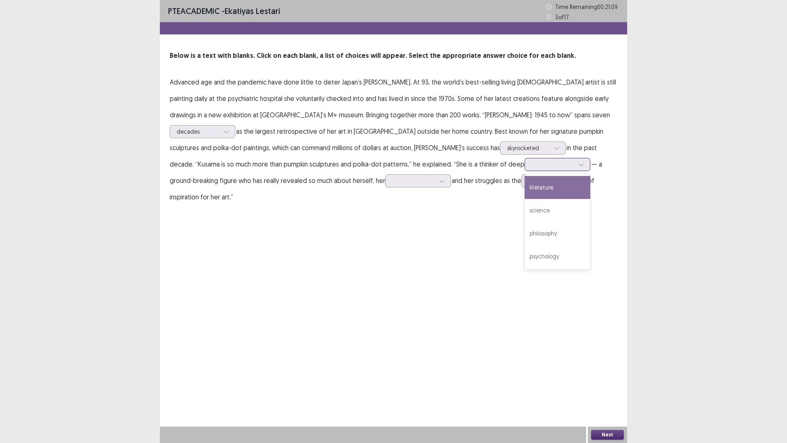
click at [532, 163] on div at bounding box center [553, 164] width 43 height 8
click at [455, 223] on div "PTE academic - Ekatiyas lestari Time Remaining 00 : 21 : 03 3 of 17 Below is a …" at bounding box center [394, 221] width 468 height 443
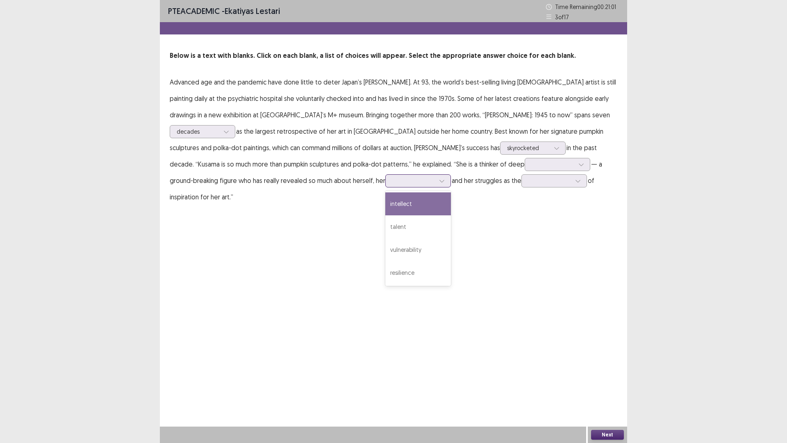
click at [392, 182] on div at bounding box center [413, 181] width 43 height 8
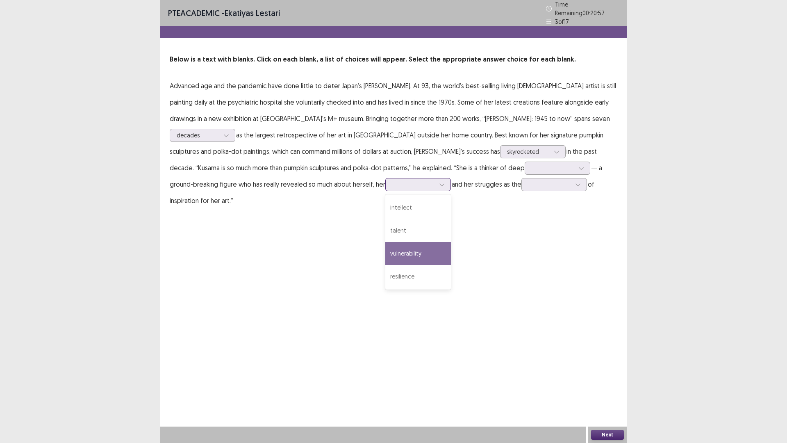
click at [385, 249] on div "vulnerability" at bounding box center [418, 253] width 66 height 23
click at [392, 180] on div at bounding box center [413, 184] width 43 height 8
click at [385, 225] on div "talent" at bounding box center [418, 230] width 66 height 23
click at [529, 180] on div at bounding box center [550, 184] width 43 height 8
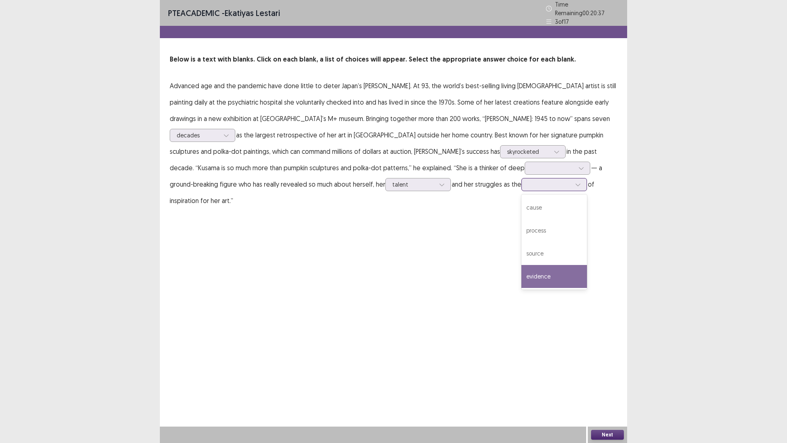
click at [522, 274] on div "evidence" at bounding box center [555, 276] width 66 height 23
click at [575, 182] on icon at bounding box center [578, 185] width 6 height 6
click at [522, 245] on div "source" at bounding box center [555, 253] width 66 height 23
click at [579, 165] on icon at bounding box center [582, 168] width 6 height 6
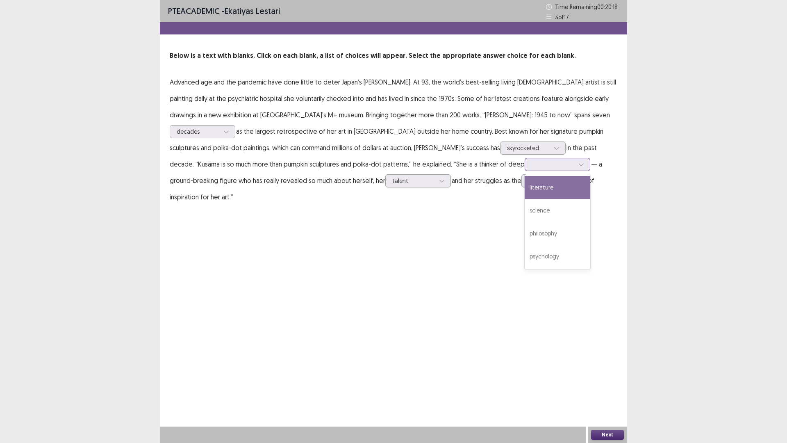
click at [525, 194] on div "literature" at bounding box center [558, 187] width 66 height 23
click at [623, 387] on button "Next" at bounding box center [607, 435] width 33 height 10
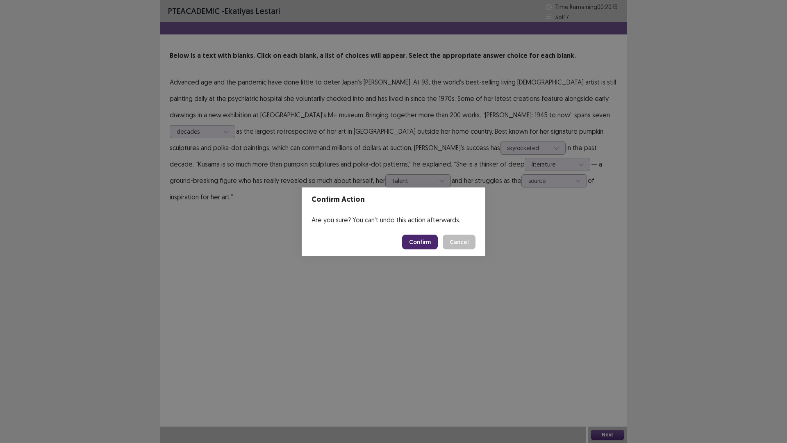
click at [429, 244] on button "Confirm" at bounding box center [420, 242] width 36 height 15
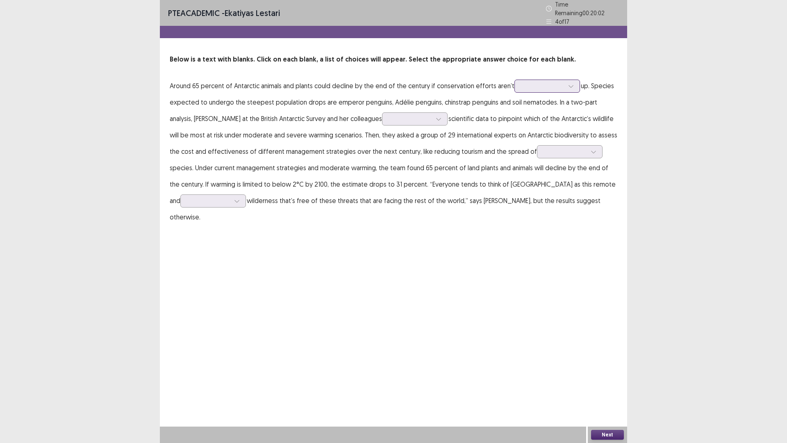
click at [524, 82] on div at bounding box center [543, 86] width 43 height 8
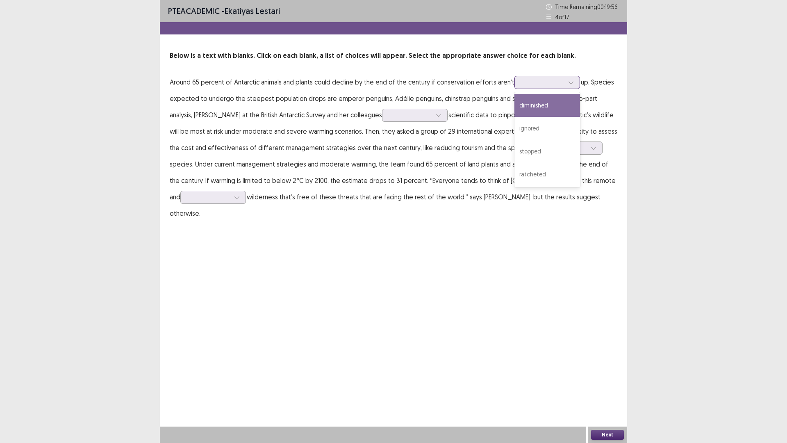
click at [560, 81] on div at bounding box center [543, 82] width 43 height 8
click at [556, 125] on div "ignored" at bounding box center [548, 128] width 66 height 23
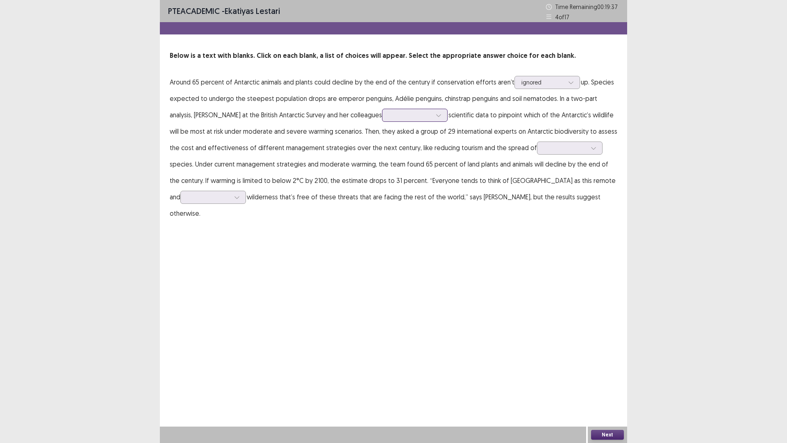
click at [389, 113] on div at bounding box center [410, 115] width 43 height 8
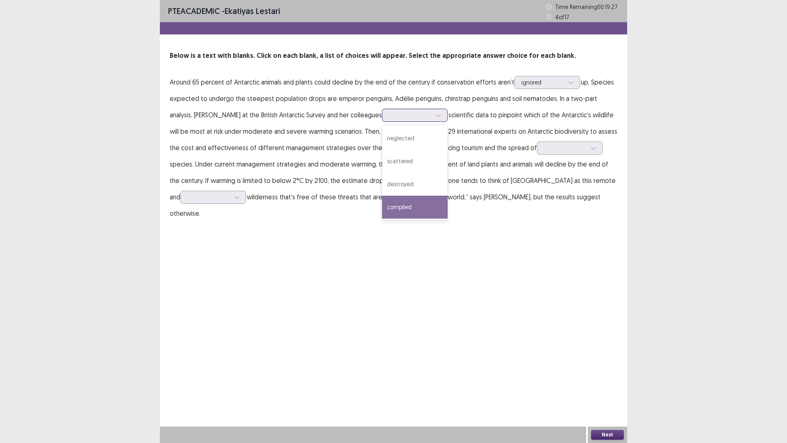
click at [398, 207] on div "compiled" at bounding box center [415, 207] width 66 height 23
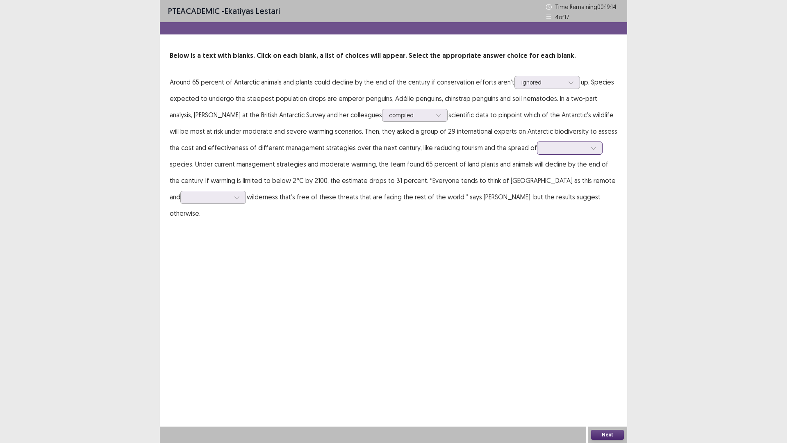
click at [544, 149] on div at bounding box center [565, 148] width 43 height 8
drag, startPoint x: 575, startPoint y: 209, endPoint x: 576, endPoint y: 205, distance: 4.5
click at [576, 210] on div "PTE academic - Ekatiyas lestari Time Remaining 00 : 19 : 05 4 of 17 Below is a …" at bounding box center [394, 119] width 468 height 238
click at [230, 193] on div at bounding box center [208, 197] width 43 height 8
drag, startPoint x: 493, startPoint y: 223, endPoint x: 511, endPoint y: 206, distance: 24.4
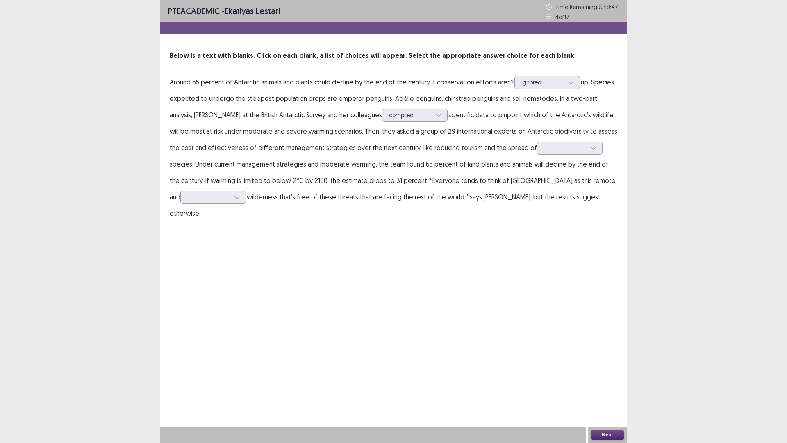
click at [494, 223] on div "PTE academic - Ekatiyas lestari Time Remaining 00 : 18 : 47 4 of 17 Below is a …" at bounding box center [394, 221] width 468 height 443
click at [230, 193] on div at bounding box center [208, 197] width 43 height 8
click at [246, 209] on div "untouched" at bounding box center [213, 220] width 66 height 23
click at [240, 194] on icon at bounding box center [237, 197] width 6 height 6
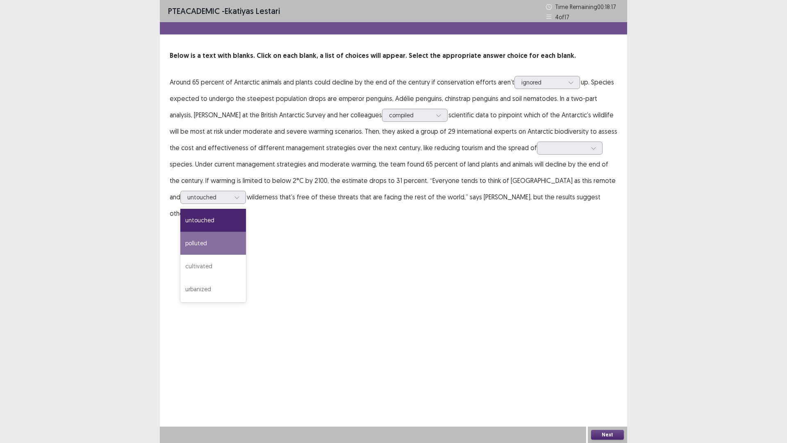
click at [629, 315] on div "PTE academic - Ekatiyas lestari Time Remaining 00 : 18 : 17 4 of 17 Below is a …" at bounding box center [393, 221] width 787 height 443
click at [230, 193] on div at bounding box center [208, 197] width 43 height 8
click at [527, 244] on div "PTE academic - Ekatiyas lestari Time Remaining 00 : 18 : 09 4 of 17 Below is a …" at bounding box center [394, 221] width 468 height 443
click at [230, 193] on div at bounding box center [208, 197] width 43 height 8
click at [246, 209] on div "untouched" at bounding box center [213, 220] width 66 height 23
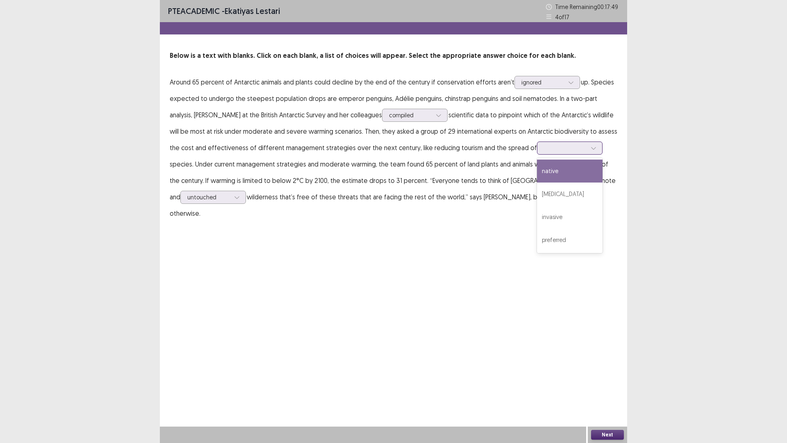
click at [588, 146] on div at bounding box center [594, 148] width 12 height 12
click at [539, 245] on div "preferred" at bounding box center [570, 239] width 66 height 23
click at [605, 387] on button "Next" at bounding box center [607, 435] width 33 height 10
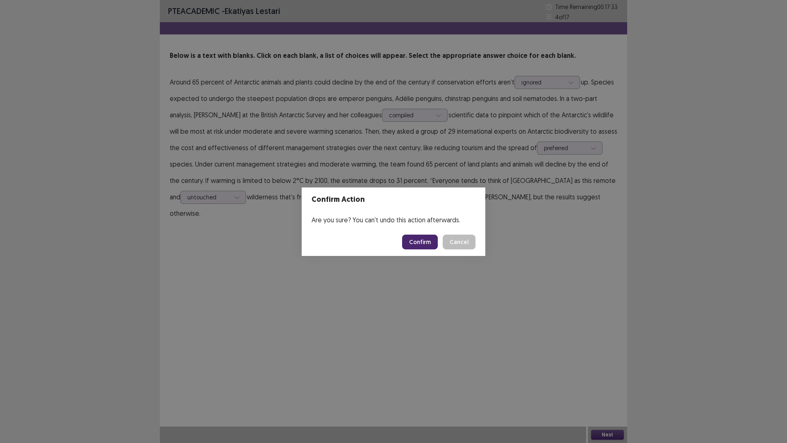
click at [430, 237] on button "Confirm" at bounding box center [420, 242] width 36 height 15
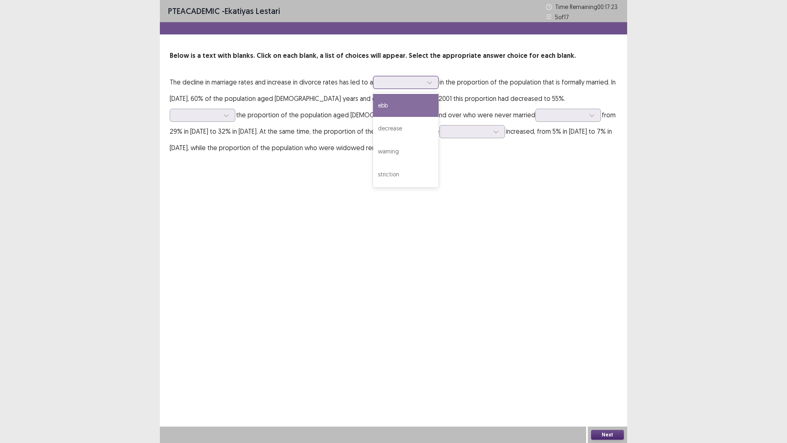
click at [392, 80] on div at bounding box center [401, 82] width 43 height 8
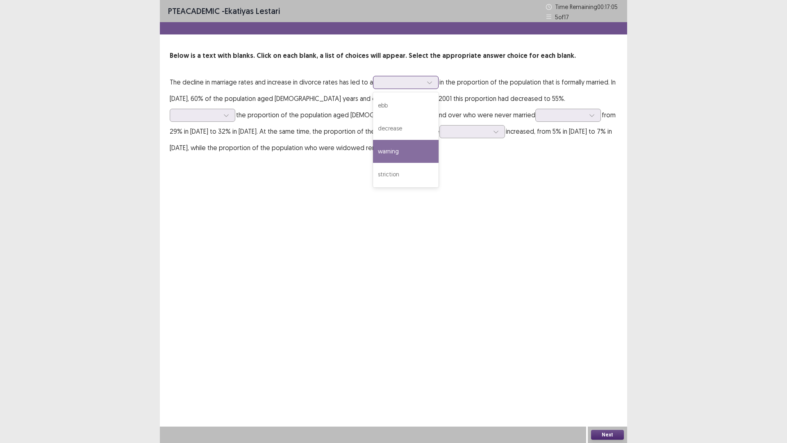
drag, startPoint x: 396, startPoint y: 135, endPoint x: 396, endPoint y: 141, distance: 6.6
click at [396, 141] on div "ebb decrease warning striction" at bounding box center [406, 139] width 66 height 95
click at [401, 133] on div "decrease" at bounding box center [406, 128] width 66 height 23
click at [219, 111] on div at bounding box center [198, 115] width 43 height 8
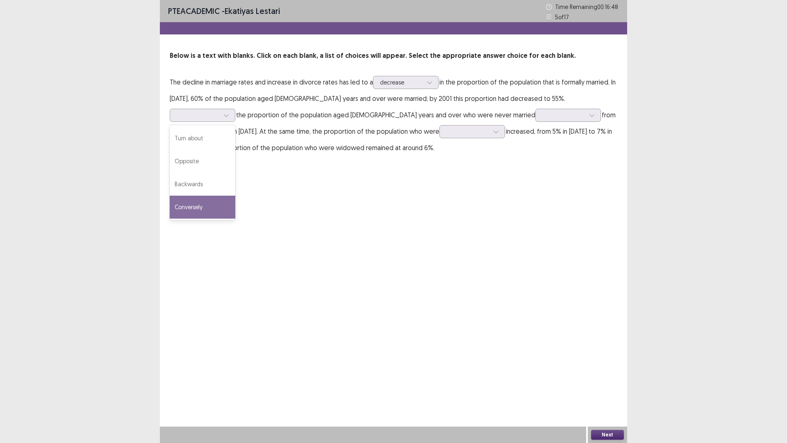
click at [514, 220] on div "PTE academic - Ekatiyas lestari Time Remaining 00 : 16 : 48 5 of 17 Below is a …" at bounding box center [394, 221] width 468 height 443
click at [543, 114] on div at bounding box center [564, 115] width 43 height 8
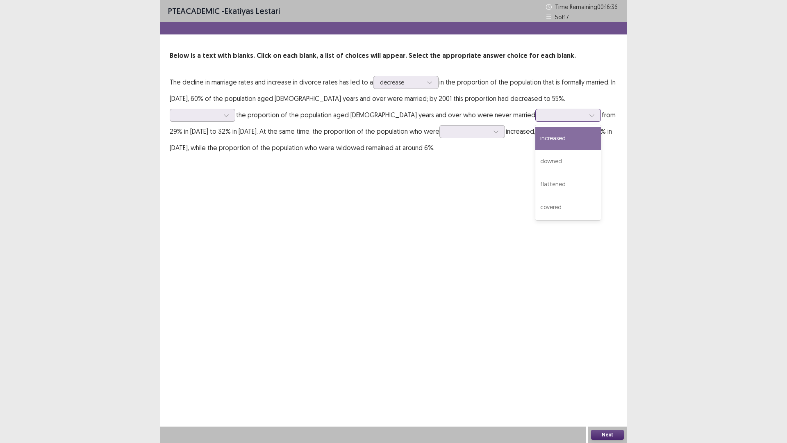
click at [536, 138] on div "increased" at bounding box center [569, 138] width 66 height 23
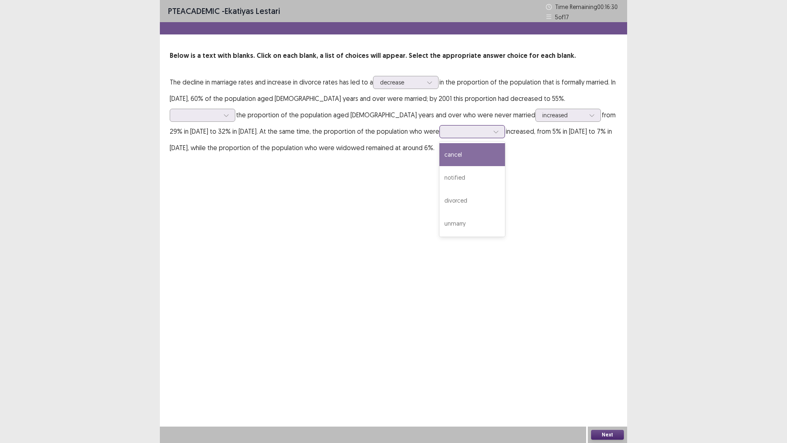
click at [447, 130] on input "text" at bounding box center [448, 131] width 2 height 6
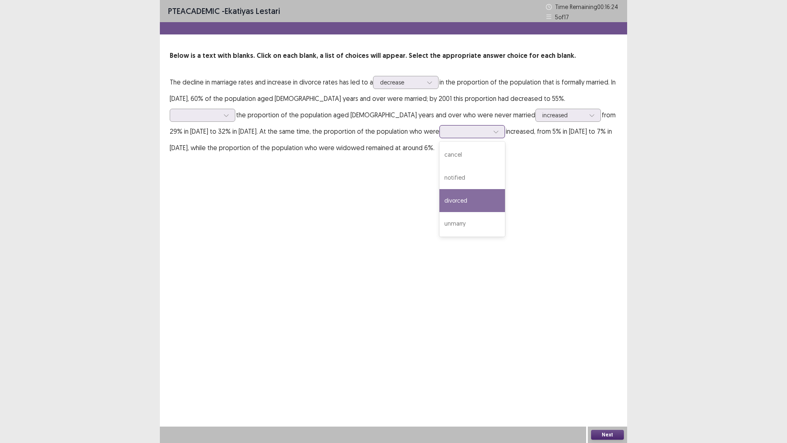
click at [440, 194] on div "divorced" at bounding box center [473, 200] width 66 height 23
click at [447, 131] on div at bounding box center [468, 132] width 43 height 8
click at [219, 111] on div at bounding box center [198, 115] width 43 height 8
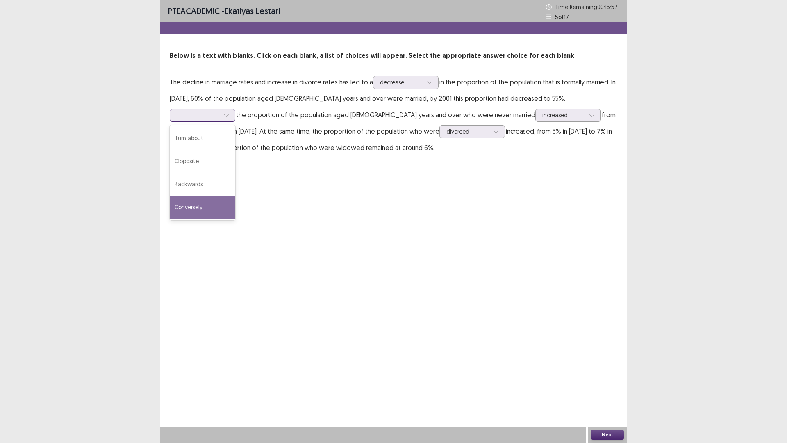
click at [235, 196] on div "Conversely" at bounding box center [203, 207] width 66 height 23
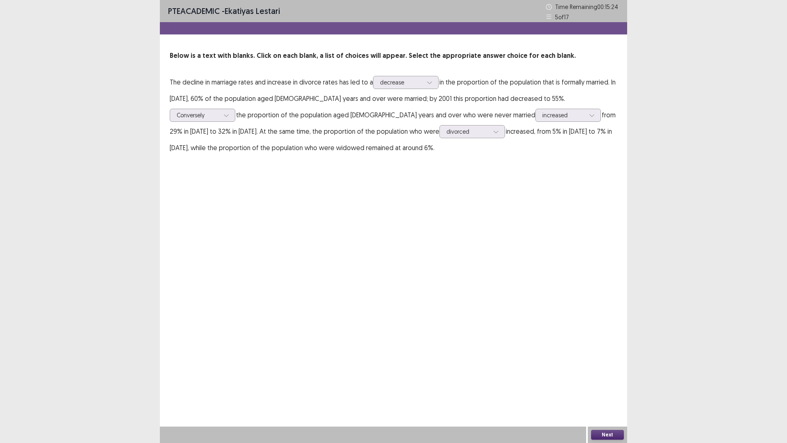
click at [613, 387] on button "Next" at bounding box center [607, 435] width 33 height 10
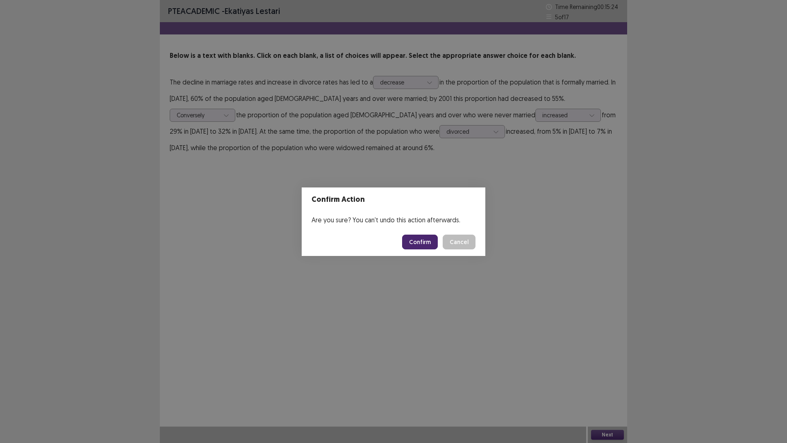
click at [427, 237] on button "Confirm" at bounding box center [420, 242] width 36 height 15
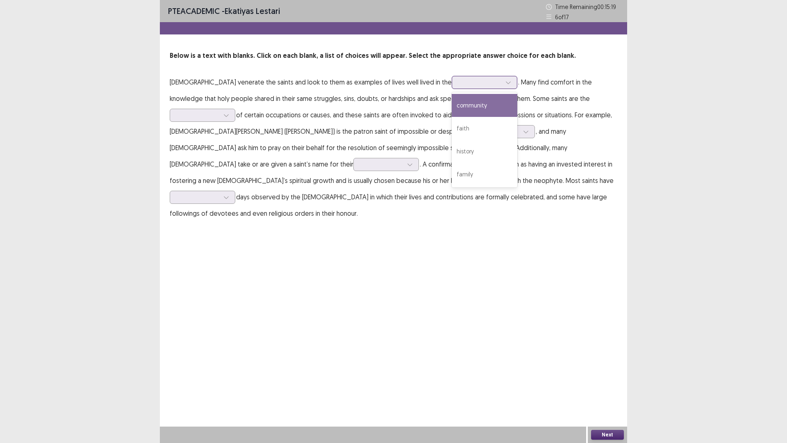
click at [459, 78] on div at bounding box center [480, 82] width 43 height 8
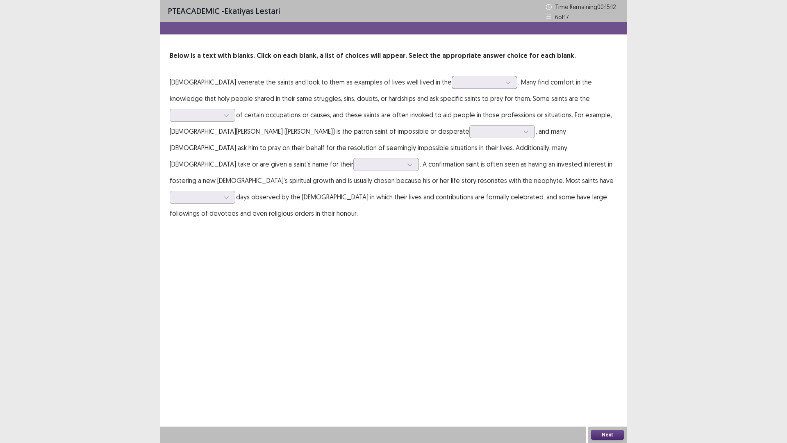
click at [459, 82] on div at bounding box center [480, 82] width 43 height 8
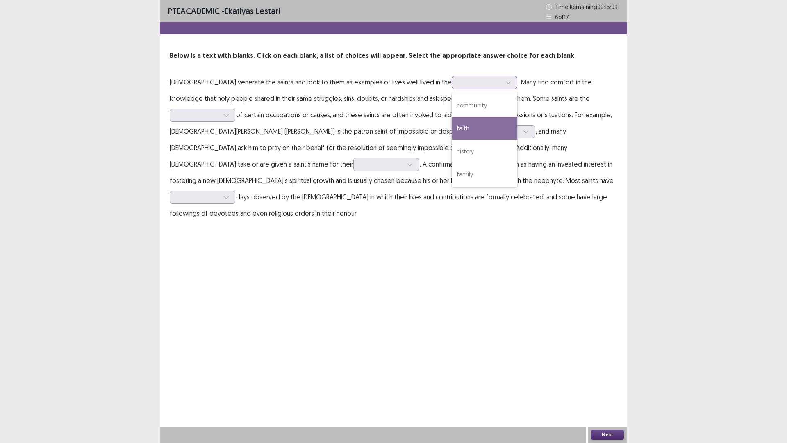
click at [452, 130] on div "faith" at bounding box center [485, 128] width 66 height 23
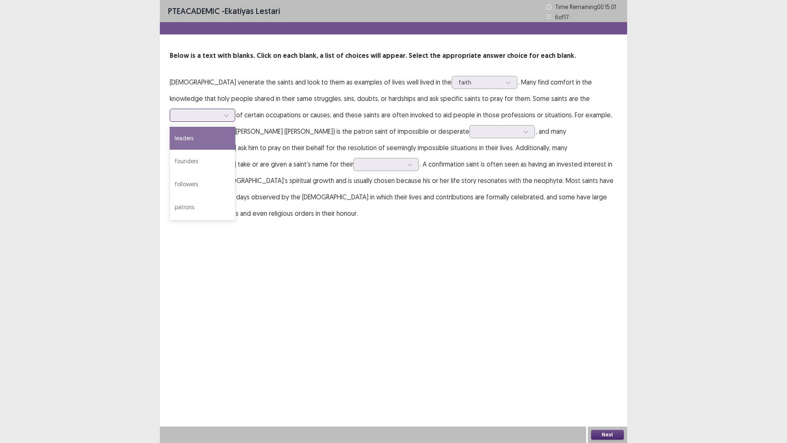
click at [219, 111] on div at bounding box center [198, 115] width 43 height 8
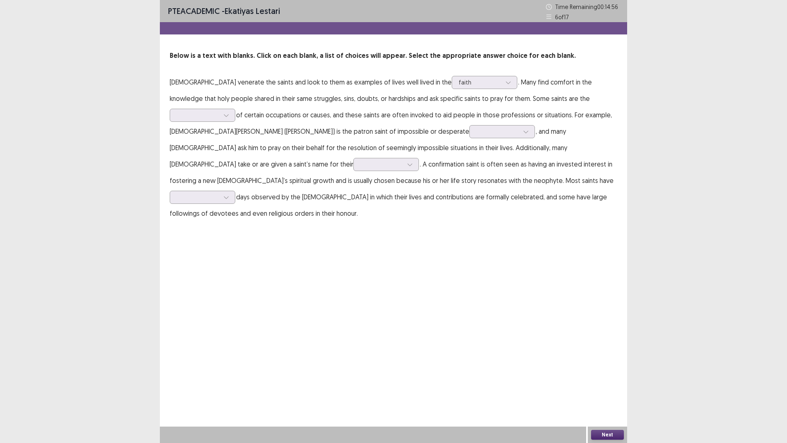
click at [451, 216] on div "PTE academic - Ekatiyas lestari Time Remaining 00 : 14 : 56 6 of 17 Below is a …" at bounding box center [394, 119] width 468 height 238
click at [470, 131] on div at bounding box center [503, 131] width 66 height 13
click at [470, 157] on div "prayers" at bounding box center [503, 154] width 66 height 23
click at [403, 160] on div at bounding box center [381, 164] width 43 height 8
click at [419, 176] on div "[DEMOGRAPHIC_DATA]" at bounding box center [386, 195] width 66 height 39
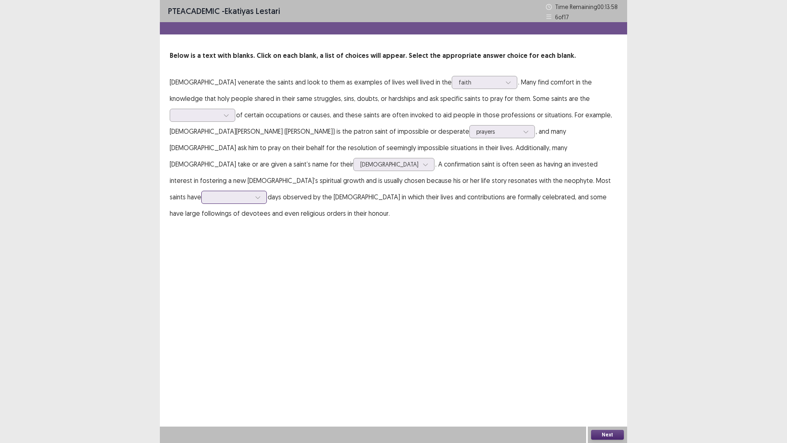
click at [228, 193] on div at bounding box center [229, 197] width 43 height 8
click at [232, 232] on div "feast" at bounding box center [234, 243] width 66 height 23
click at [223, 191] on div "feast" at bounding box center [234, 197] width 66 height 13
click at [239, 193] on div at bounding box center [229, 197] width 43 height 8
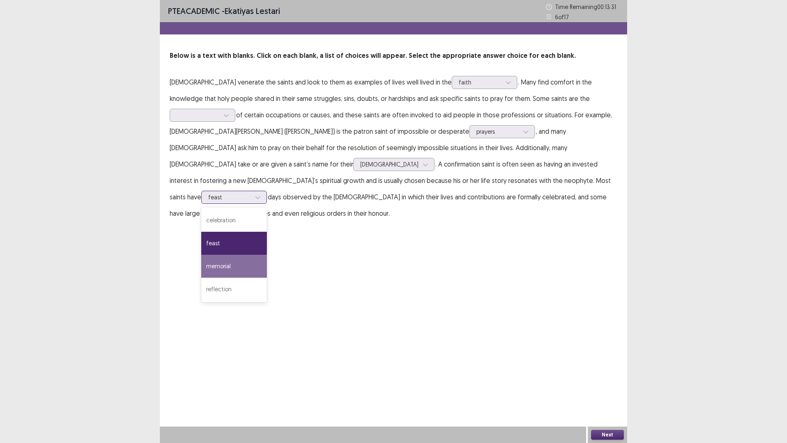
click at [250, 255] on div "memorial" at bounding box center [234, 266] width 66 height 23
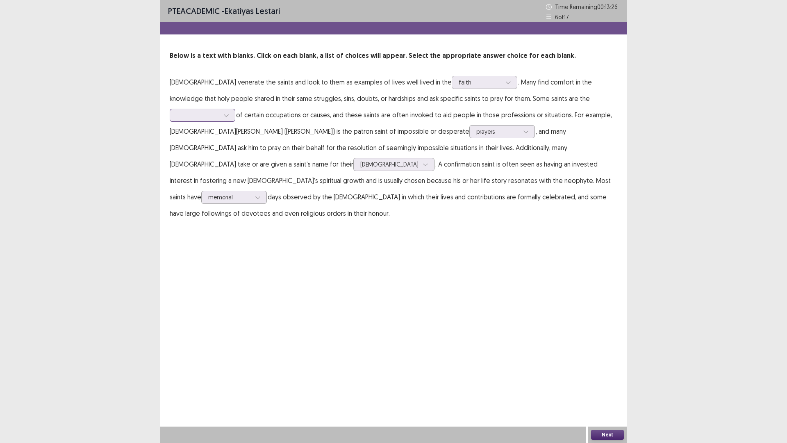
click at [219, 111] on div at bounding box center [198, 115] width 43 height 8
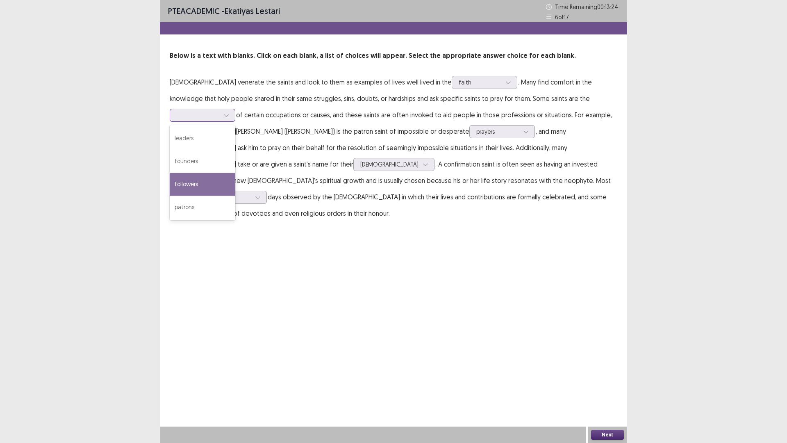
click at [235, 173] on div "followers" at bounding box center [203, 184] width 66 height 23
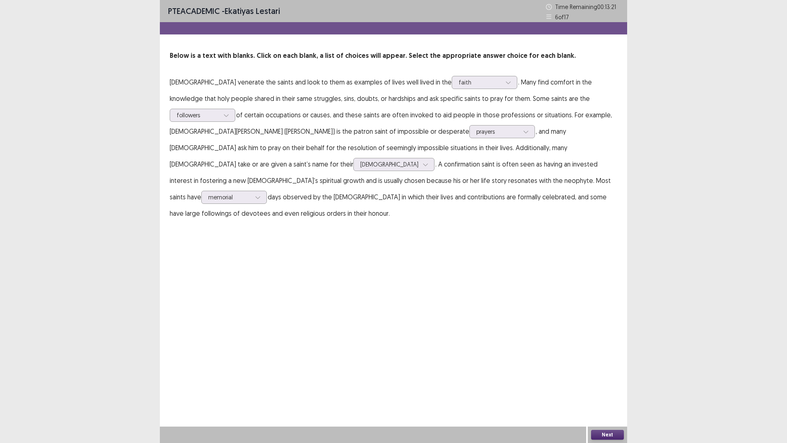
click at [598, 387] on button "Next" at bounding box center [607, 435] width 33 height 10
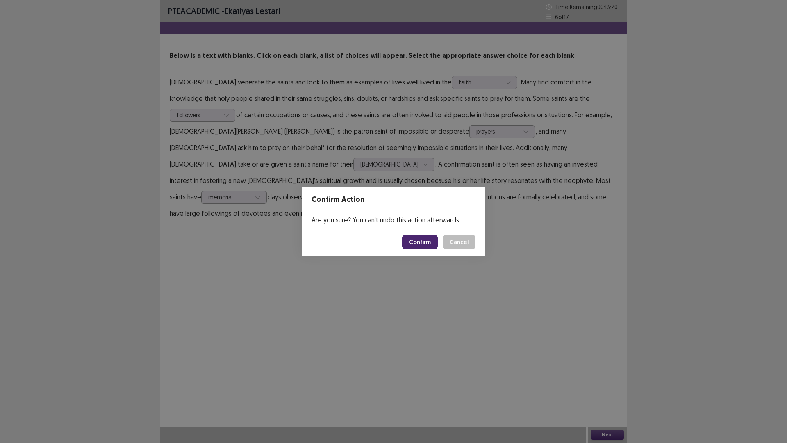
click at [436, 242] on button "Confirm" at bounding box center [420, 242] width 36 height 15
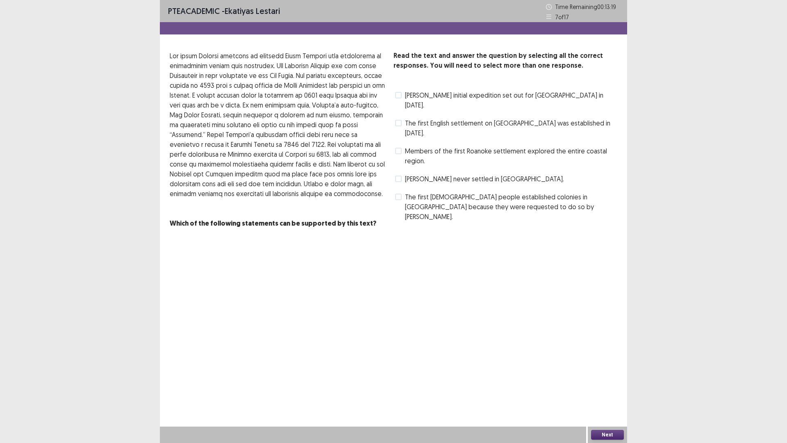
click at [476, 92] on span "[PERSON_NAME] initial expedition set out for [GEOGRAPHIC_DATA] in [DATE]." at bounding box center [511, 100] width 212 height 20
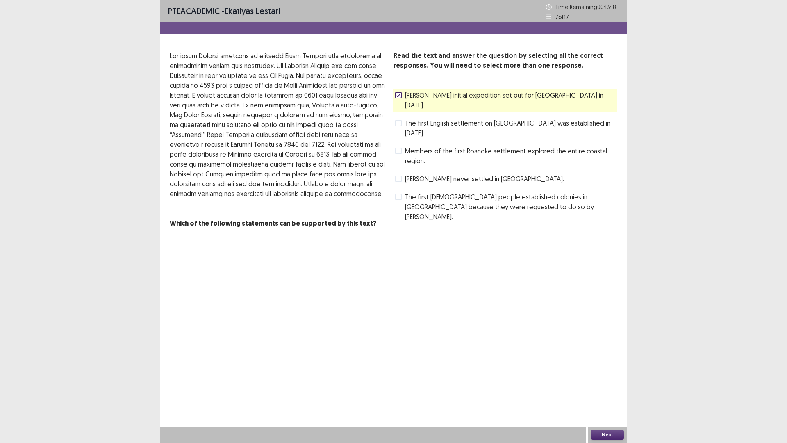
click at [602, 387] on button "Next" at bounding box center [607, 435] width 33 height 10
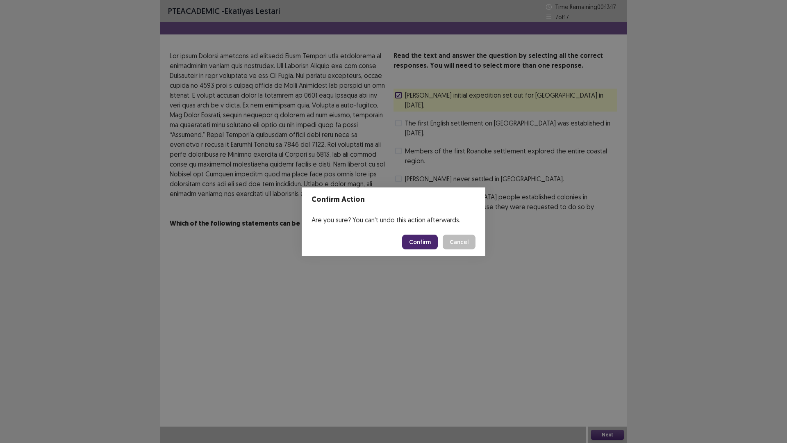
drag, startPoint x: 423, startPoint y: 245, endPoint x: 464, endPoint y: 171, distance: 84.4
click at [423, 245] on button "Confirm" at bounding box center [420, 242] width 36 height 15
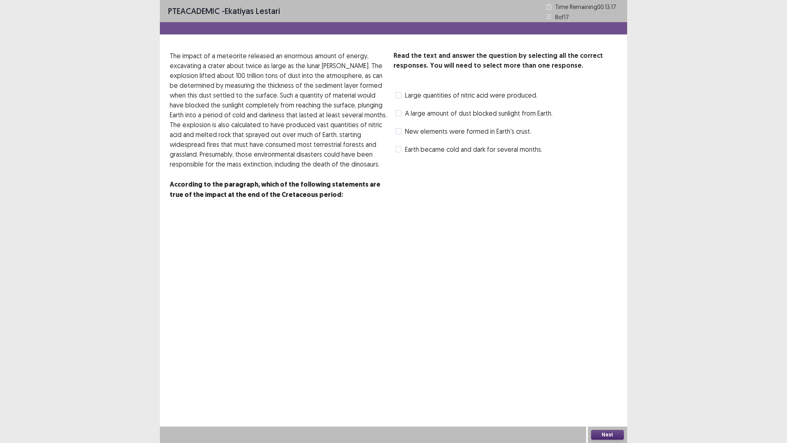
drag, startPoint x: 466, startPoint y: 114, endPoint x: 530, endPoint y: 224, distance: 127.3
click at [466, 114] on span "A large amount of dust blocked sunlight from Earth." at bounding box center [479, 113] width 148 height 10
click at [618, 387] on div "Next" at bounding box center [607, 434] width 39 height 16
click at [600, 387] on div "PTE academic - Ekatiyas lestari Time Remaining 00 : 13 : 15 8 of 17 Read the te…" at bounding box center [394, 221] width 468 height 443
click at [602, 387] on div "PTE academic - Ekatiyas lestari Time Remaining 00 : 13 : 15 8 of 17 Read the te…" at bounding box center [394, 221] width 468 height 443
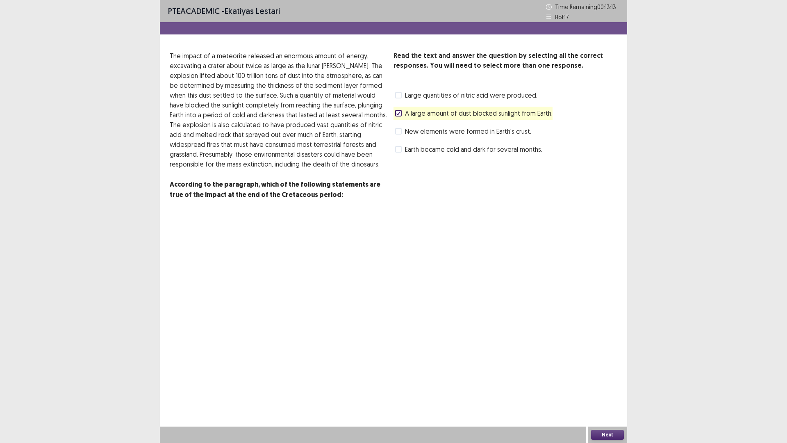
click at [600, 387] on button "Next" at bounding box center [607, 435] width 33 height 10
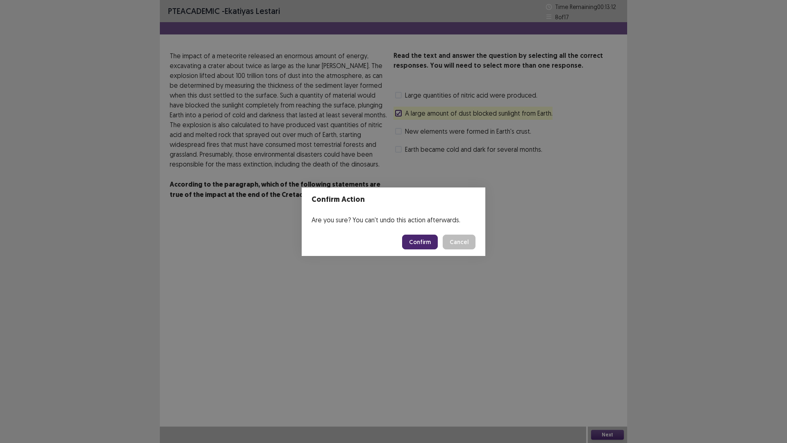
drag, startPoint x: 434, startPoint y: 248, endPoint x: 439, endPoint y: 249, distance: 5.1
click at [433, 248] on button "Confirm" at bounding box center [420, 242] width 36 height 15
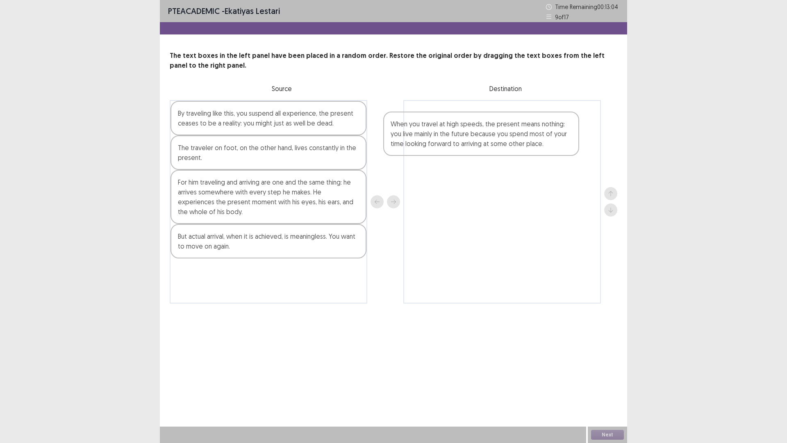
drag, startPoint x: 251, startPoint y: 252, endPoint x: 477, endPoint y: 135, distance: 254.4
click at [477, 135] on div "By traveling like this, you suspend all experience, the present ceases to be a …" at bounding box center [394, 201] width 448 height 203
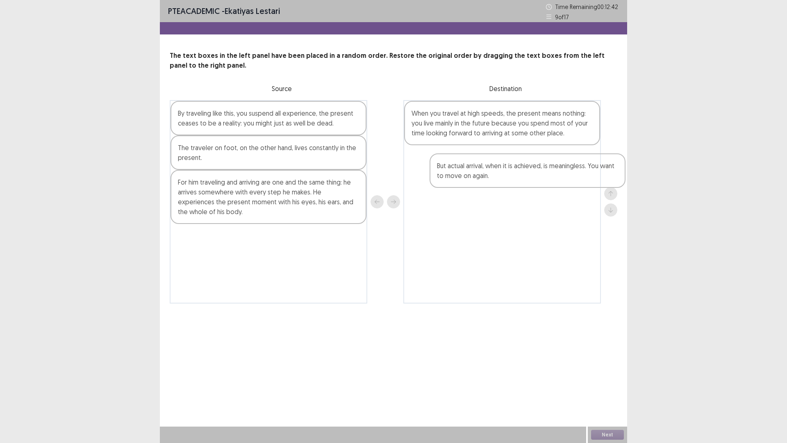
drag, startPoint x: 265, startPoint y: 247, endPoint x: 491, endPoint y: 171, distance: 238.9
click at [491, 171] on div "By traveling like this, you suspend all experience, the present ceases to be a …" at bounding box center [394, 201] width 448 height 203
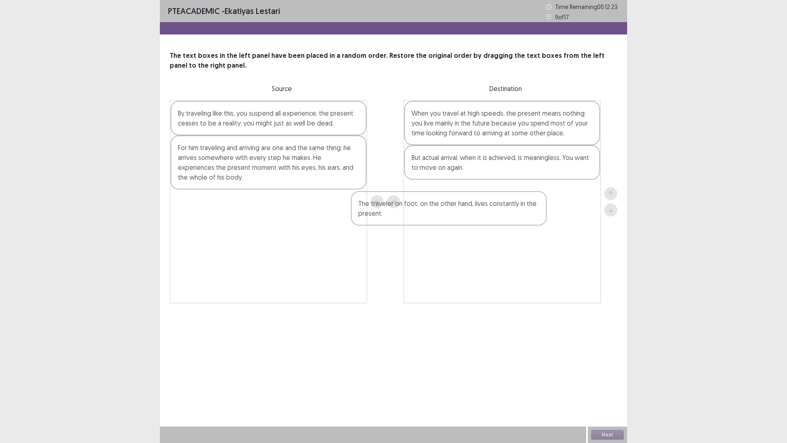
drag, startPoint x: 304, startPoint y: 155, endPoint x: 488, endPoint y: 209, distance: 191.4
click at [488, 209] on div "By traveling like this, you suspend all experience, the present ceases to be a …" at bounding box center [394, 201] width 448 height 203
drag, startPoint x: 249, startPoint y: 158, endPoint x: 269, endPoint y: 155, distance: 21.1
click at [269, 155] on div "By traveling like this, you suspend all experience, the present ceases to be a …" at bounding box center [269, 201] width 198 height 203
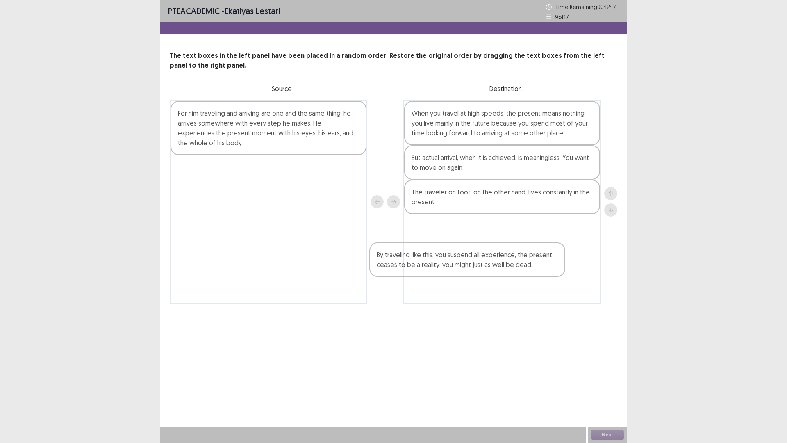
drag, startPoint x: 269, startPoint y: 125, endPoint x: 490, endPoint y: 248, distance: 253.5
click at [479, 264] on div "By traveling like this, you suspend all experience, the present ceases to be a …" at bounding box center [394, 201] width 448 height 203
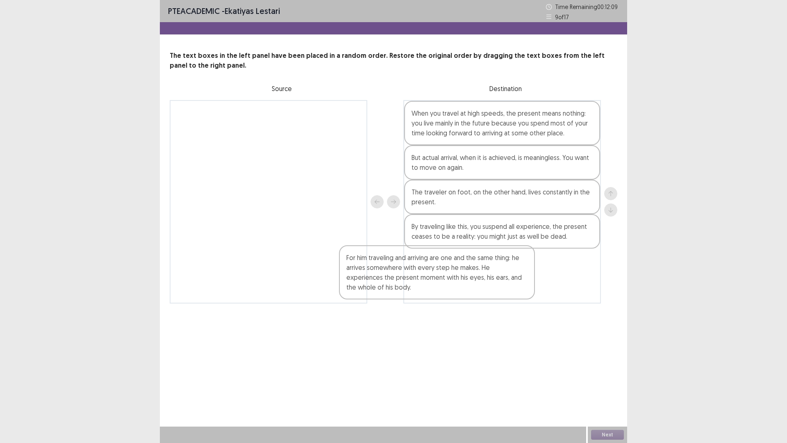
drag, startPoint x: 305, startPoint y: 134, endPoint x: 517, endPoint y: 283, distance: 259.1
click at [512, 285] on div "For him traveling and arriving are one and the same thing: he arrives somewhere…" at bounding box center [394, 201] width 448 height 203
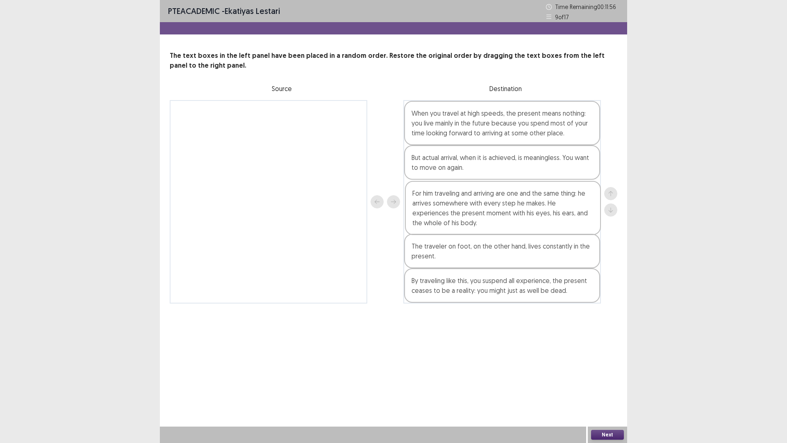
drag, startPoint x: 518, startPoint y: 289, endPoint x: 516, endPoint y: 218, distance: 70.6
click at [516, 218] on div "When you travel at high speeds, the present means nothing: you live mainly in t…" at bounding box center [503, 201] width 198 height 203
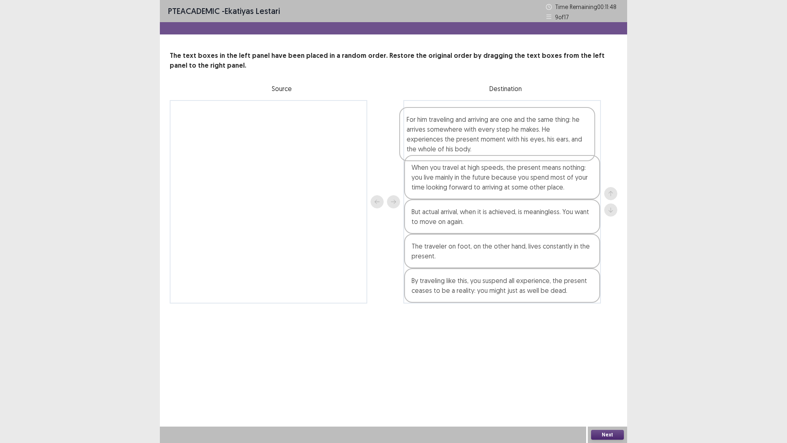
drag, startPoint x: 452, startPoint y: 217, endPoint x: 448, endPoint y: 141, distance: 76.4
click at [448, 141] on div "When you travel at high speeds, the present means nothing: you live mainly in t…" at bounding box center [503, 201] width 198 height 203
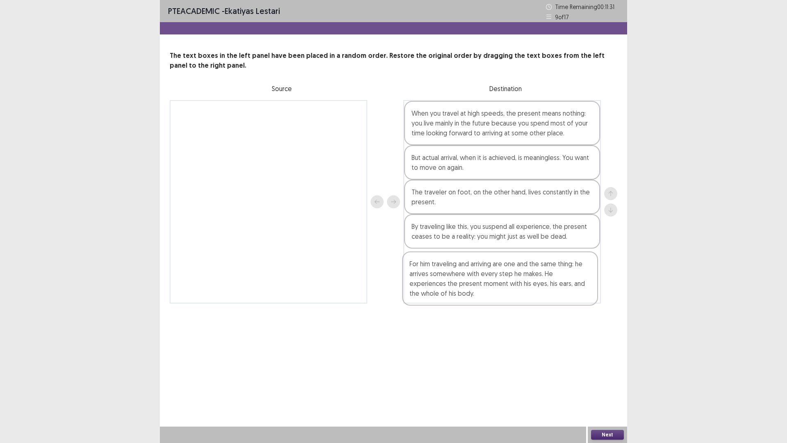
drag, startPoint x: 461, startPoint y: 134, endPoint x: 474, endPoint y: 266, distance: 132.6
click at [461, 287] on div "For him traveling and arriving are one and the same thing: he arrives somewhere…" at bounding box center [503, 201] width 198 height 203
click at [607, 387] on div "Next" at bounding box center [607, 434] width 39 height 16
click at [608, 387] on button "Next" at bounding box center [607, 435] width 33 height 10
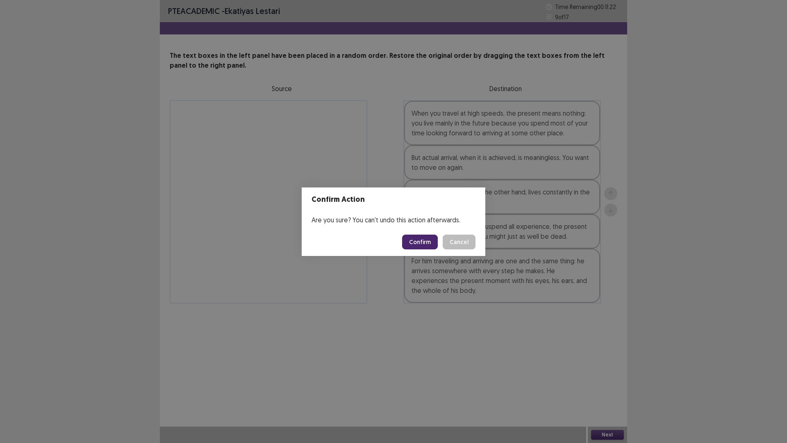
click at [450, 241] on button "Cancel" at bounding box center [459, 242] width 33 height 15
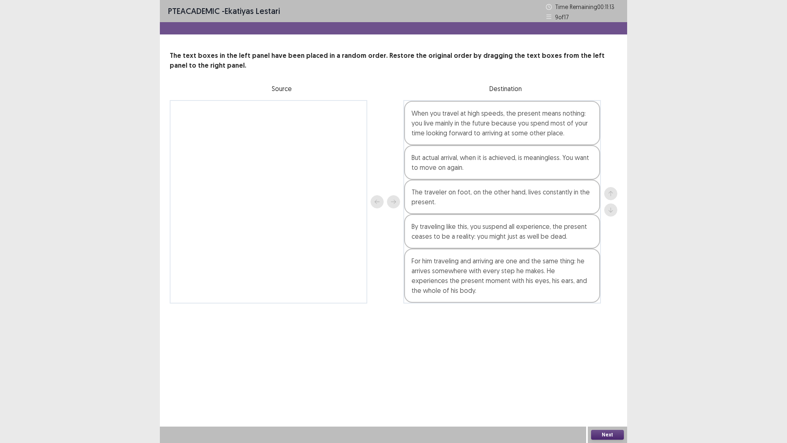
click at [615, 387] on div "Next" at bounding box center [607, 434] width 39 height 16
click at [616, 387] on button "Next" at bounding box center [607, 435] width 33 height 10
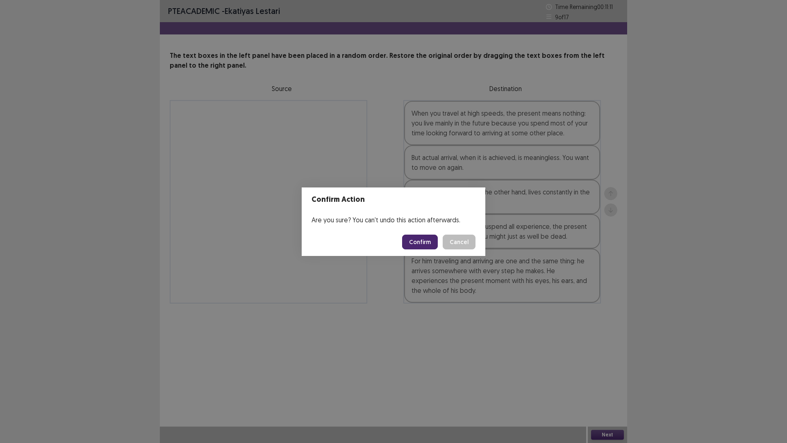
click at [418, 238] on button "Confirm" at bounding box center [420, 242] width 36 height 15
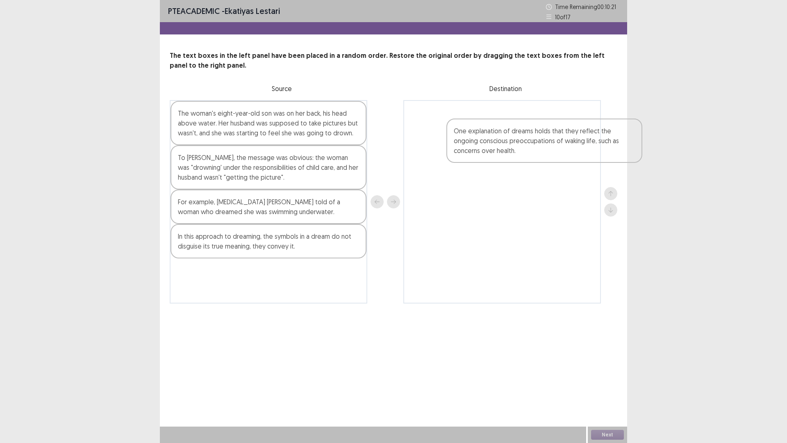
drag, startPoint x: 237, startPoint y: 282, endPoint x: 504, endPoint y: 142, distance: 301.0
click at [505, 142] on div "The woman's eight-year-old son was on her back, his head above water. Her husba…" at bounding box center [394, 201] width 448 height 203
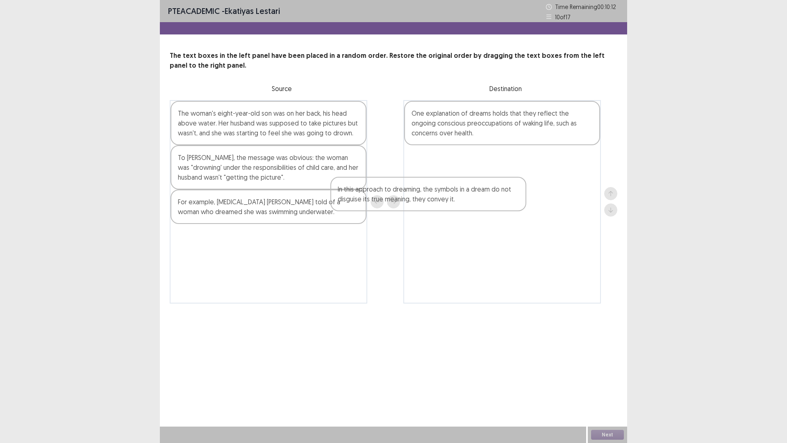
drag, startPoint x: 286, startPoint y: 238, endPoint x: 456, endPoint y: 187, distance: 177.3
click at [451, 188] on div "The woman's eight-year-old son was on her back, his head above water. Her husba…" at bounding box center [394, 201] width 448 height 203
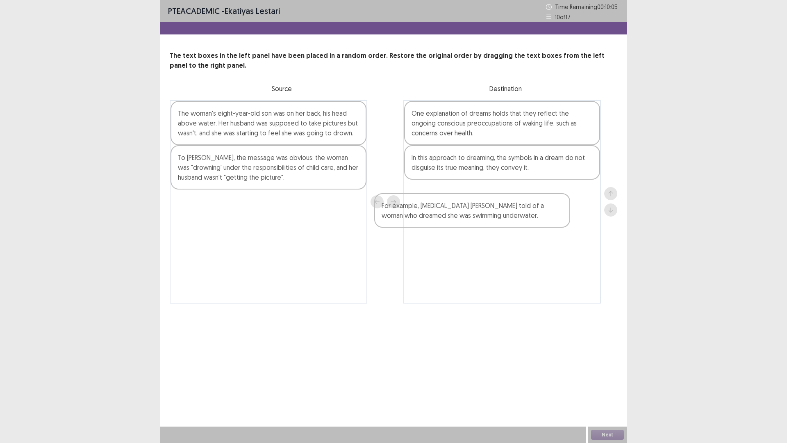
drag, startPoint x: 239, startPoint y: 207, endPoint x: 452, endPoint y: 212, distance: 212.1
click at [452, 212] on div "The woman's eight-year-old son was on her back, his head above water. Her husba…" at bounding box center [394, 201] width 448 height 203
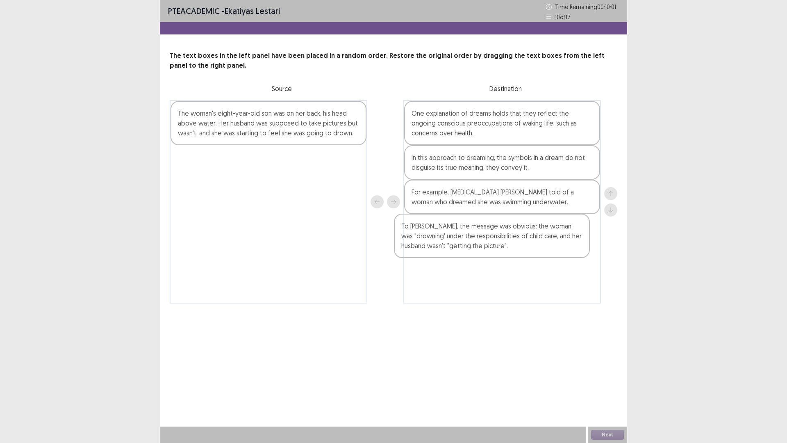
drag, startPoint x: 279, startPoint y: 165, endPoint x: 501, endPoint y: 235, distance: 232.0
click at [501, 235] on div "The woman's eight-year-old son was on her back, his head above water. Her husba…" at bounding box center [394, 201] width 448 height 203
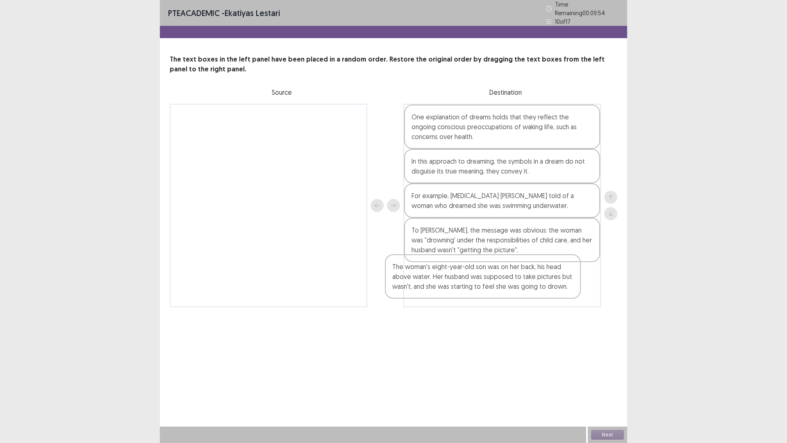
drag, startPoint x: 283, startPoint y: 121, endPoint x: 502, endPoint y: 275, distance: 267.8
click at [502, 275] on div "The woman's eight-year-old son was on her back, his head above water. Her husba…" at bounding box center [394, 205] width 448 height 203
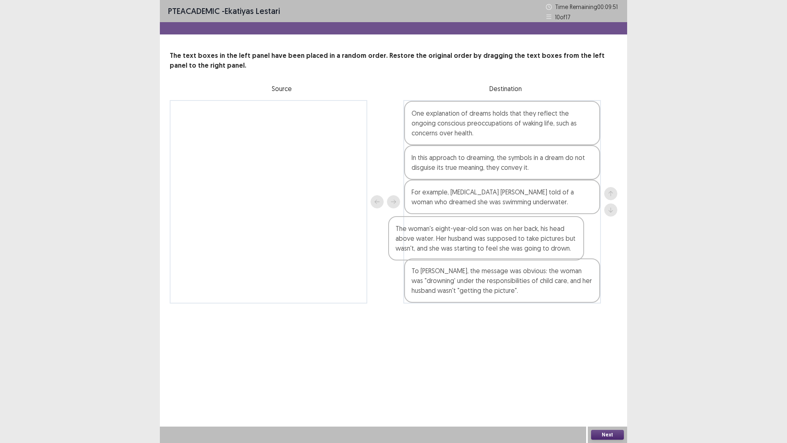
drag, startPoint x: 531, startPoint y: 286, endPoint x: 518, endPoint y: 238, distance: 50.1
click at [517, 238] on div "One explanation of dreams holds that they reflect the ongoing conscious preoccu…" at bounding box center [503, 201] width 198 height 203
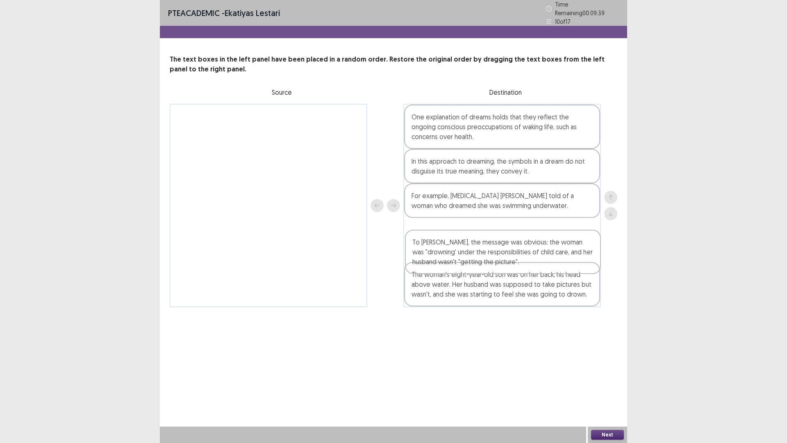
drag, startPoint x: 458, startPoint y: 287, endPoint x: 459, endPoint y: 248, distance: 38.6
click at [459, 248] on div "One explanation of dreams holds that they reflect the ongoing conscious preoccu…" at bounding box center [503, 205] width 198 height 203
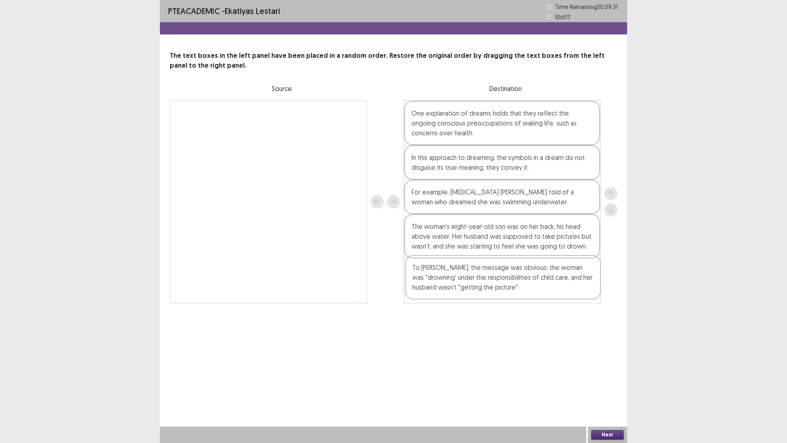
drag, startPoint x: 455, startPoint y: 237, endPoint x: 572, endPoint y: 354, distance: 166.2
click at [456, 280] on div "One explanation of dreams holds that they reflect the ongoing conscious preoccu…" at bounding box center [503, 201] width 198 height 203
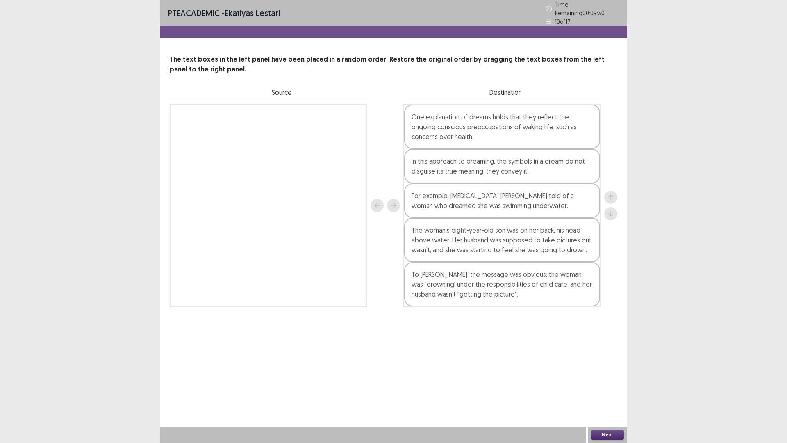
click at [606, 387] on button "Next" at bounding box center [607, 435] width 33 height 10
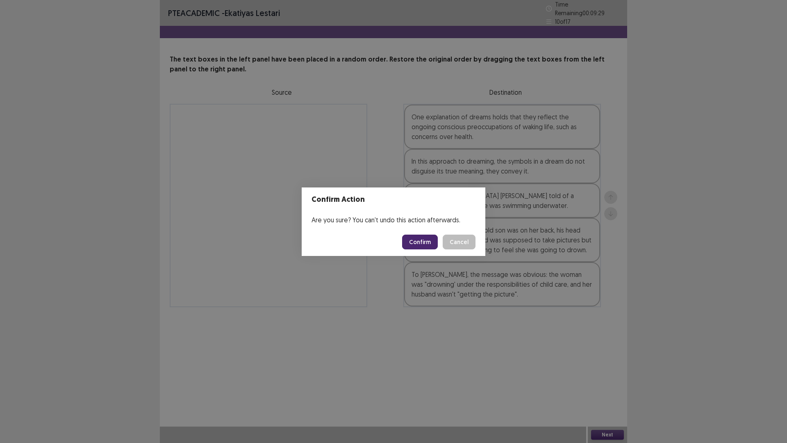
click at [422, 241] on button "Confirm" at bounding box center [420, 242] width 36 height 15
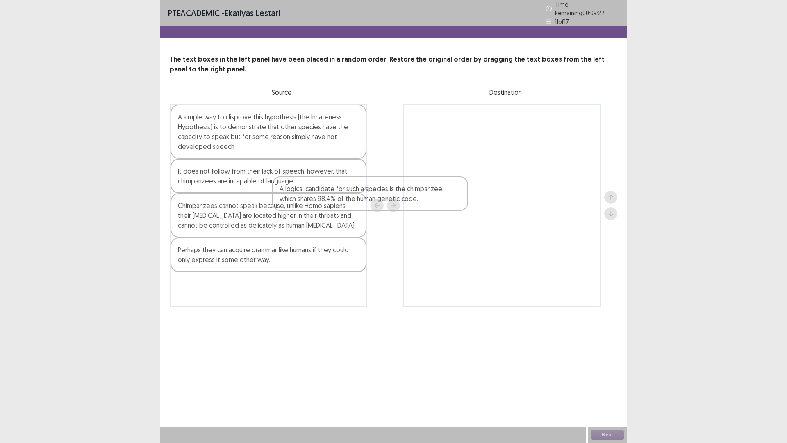
drag, startPoint x: 244, startPoint y: 209, endPoint x: 541, endPoint y: 153, distance: 302.4
click at [541, 153] on div "A simple way to disprove this hypothesis (the Innateness Hypothesis) is to demo…" at bounding box center [394, 205] width 448 height 203
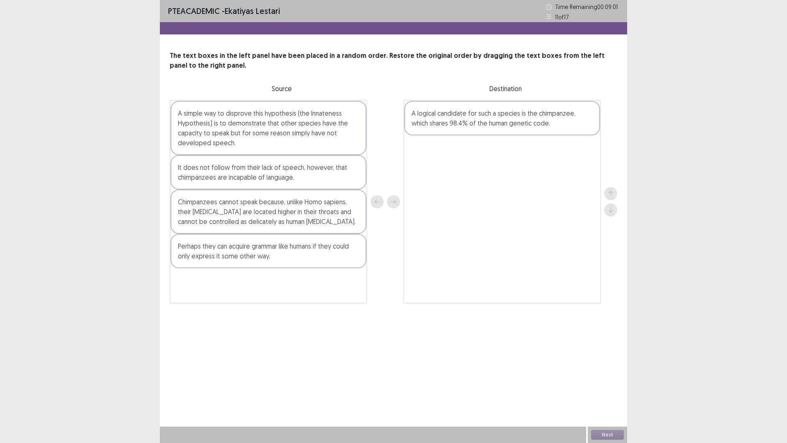
click at [218, 219] on div "Chimpanzees cannot speak because, unlike Homo sapiens, their [MEDICAL_DATA] are…" at bounding box center [269, 211] width 196 height 44
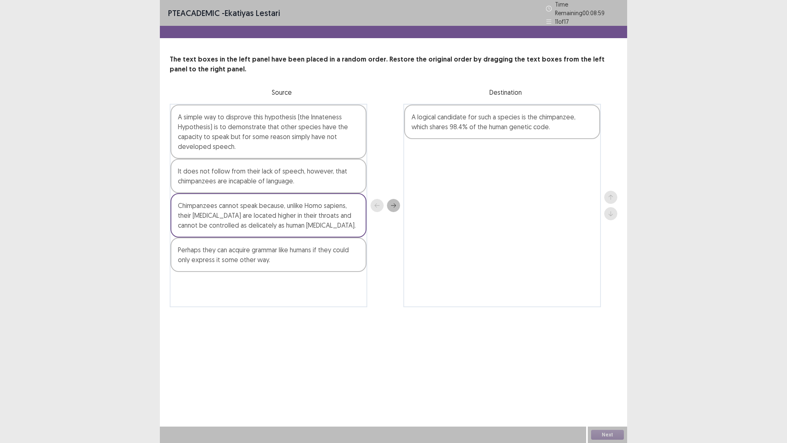
click at [224, 213] on div "Chimpanzees cannot speak because, unlike Homo sapiens, their [MEDICAL_DATA] are…" at bounding box center [269, 215] width 196 height 44
click at [201, 171] on div "It does not follow from their lack of speech, however, that chimpanzees are inc…" at bounding box center [269, 176] width 196 height 34
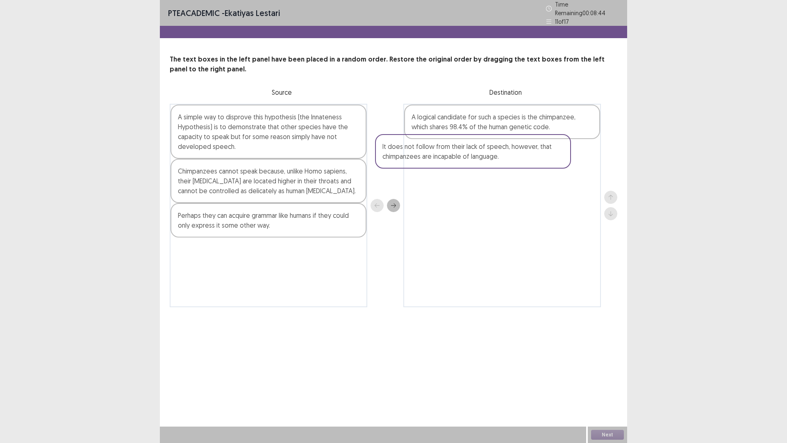
drag, startPoint x: 274, startPoint y: 172, endPoint x: 483, endPoint y: 150, distance: 209.9
click at [483, 150] on div "A simple way to disprove this hypothesis (the Innateness Hypothesis) is to demo…" at bounding box center [394, 205] width 448 height 203
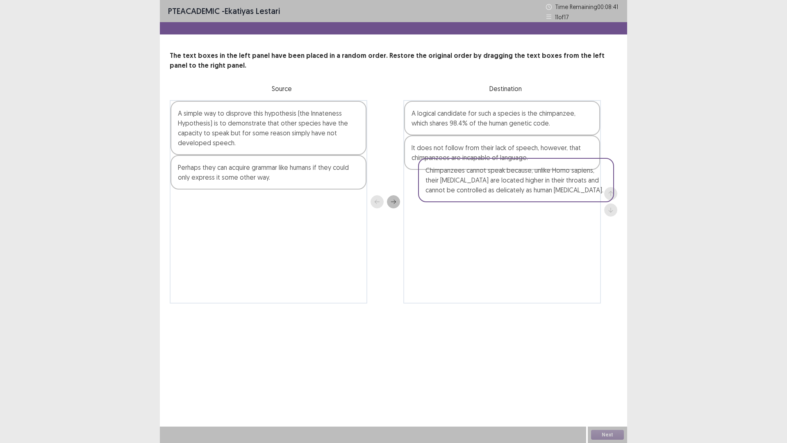
drag, startPoint x: 297, startPoint y: 177, endPoint x: 549, endPoint y: 179, distance: 251.8
click at [549, 179] on div "A simple way to disprove this hypothesis (the Innateness Hypothesis) is to demo…" at bounding box center [394, 201] width 448 height 203
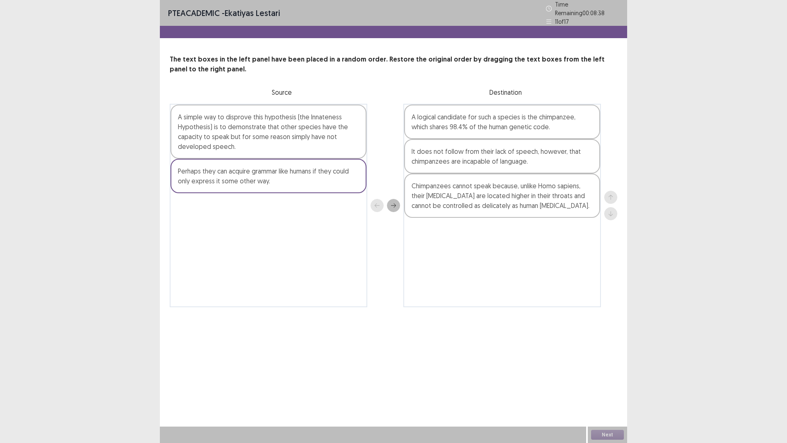
click at [214, 115] on div "A simple way to disprove this hypothesis (the Innateness Hypothesis) is to demo…" at bounding box center [269, 132] width 196 height 54
click at [276, 142] on div "A simple way to disprove this hypothesis (the Innateness Hypothesis) is to demo…" at bounding box center [269, 132] width 196 height 54
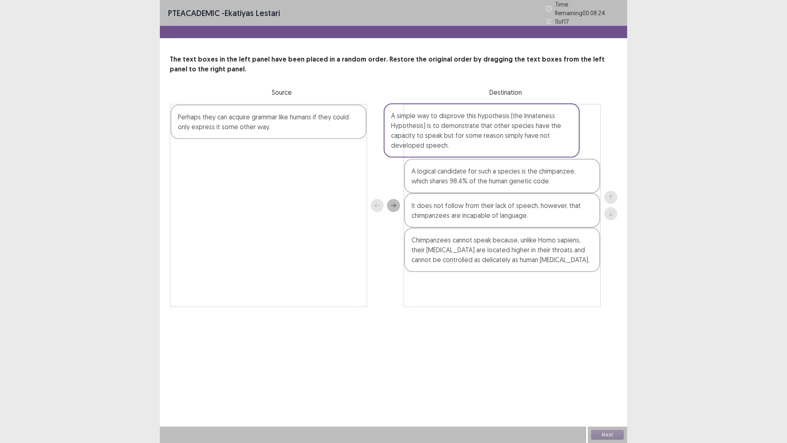
drag, startPoint x: 238, startPoint y: 134, endPoint x: 456, endPoint y: 136, distance: 218.2
click at [456, 136] on div "A simple way to disprove this hypothesis (the Innateness Hypothesis) is to demo…" at bounding box center [394, 205] width 448 height 203
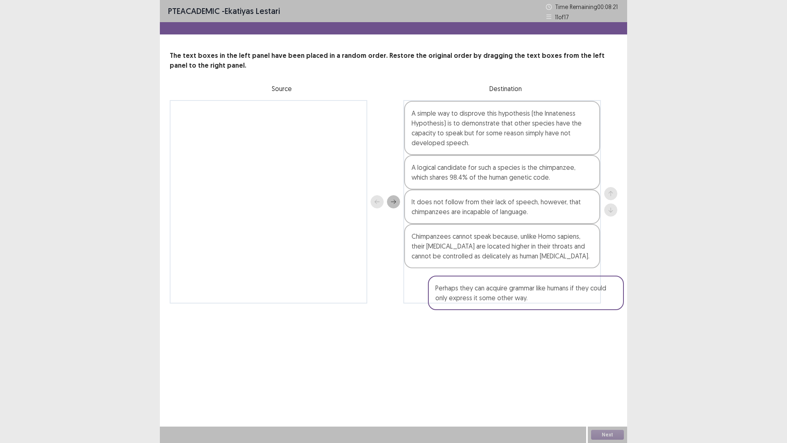
drag, startPoint x: 265, startPoint y: 122, endPoint x: 508, endPoint y: 283, distance: 290.6
click at [508, 283] on div "Perhaps they can acquire grammar like humans if they could only express it some…" at bounding box center [394, 201] width 448 height 203
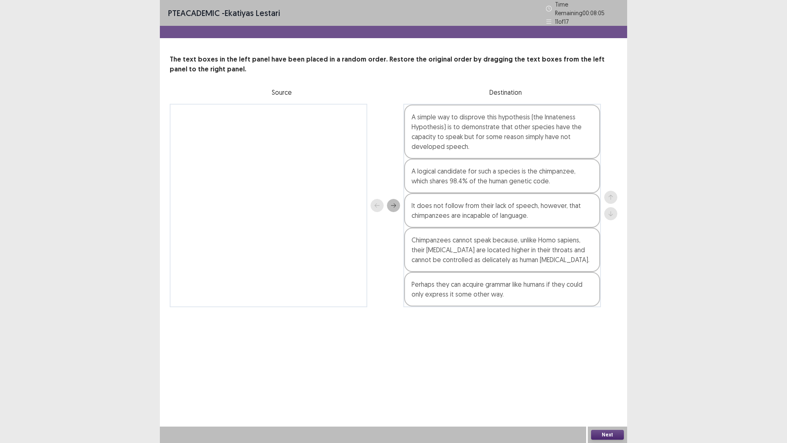
click at [618, 387] on button "Next" at bounding box center [607, 435] width 33 height 10
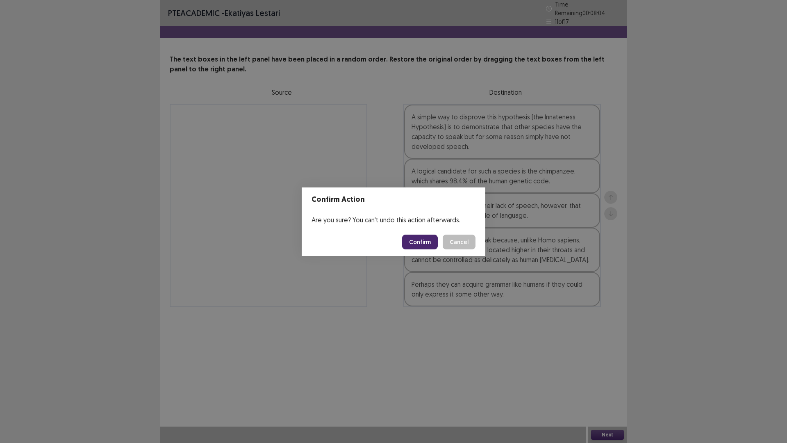
click at [434, 245] on button "Confirm" at bounding box center [420, 242] width 36 height 15
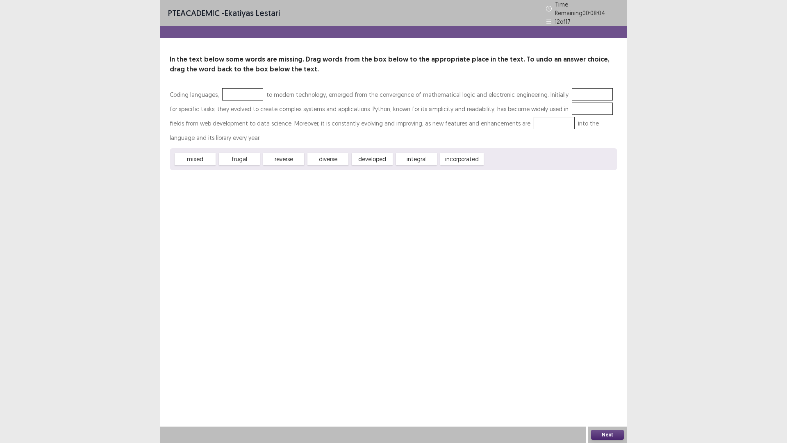
click at [254, 96] on div at bounding box center [242, 94] width 41 height 12
click at [253, 88] on div at bounding box center [242, 94] width 41 height 12
drag, startPoint x: 390, startPoint y: 156, endPoint x: 257, endPoint y: 92, distance: 147.6
drag, startPoint x: 339, startPoint y: 154, endPoint x: 567, endPoint y: 106, distance: 233.0
drag, startPoint x: 326, startPoint y: 157, endPoint x: 580, endPoint y: 93, distance: 261.8
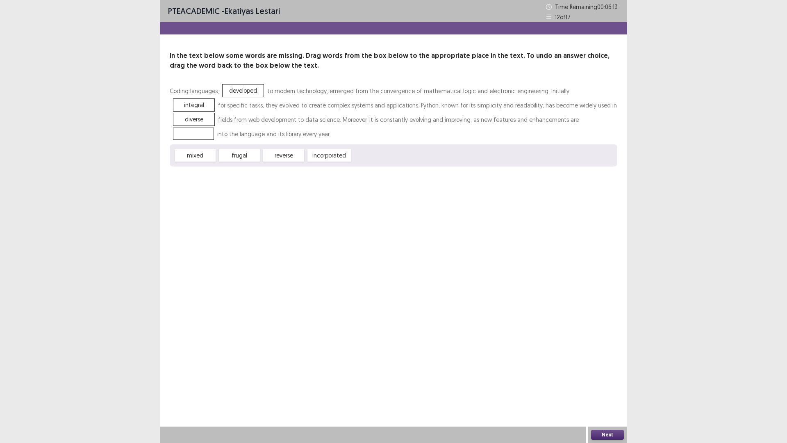
drag, startPoint x: 205, startPoint y: 155, endPoint x: 281, endPoint y: 98, distance: 95.6
click at [483, 127] on div "Coding languages, developed to modern technology, emerged from the convergence …" at bounding box center [394, 125] width 448 height 83
drag, startPoint x: 205, startPoint y: 152, endPoint x: 518, endPoint y: 114, distance: 314.4
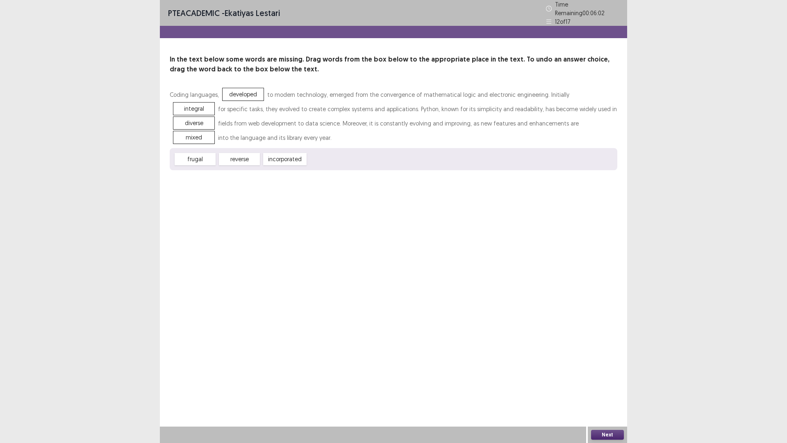
click at [616, 387] on button "Next" at bounding box center [607, 435] width 33 height 10
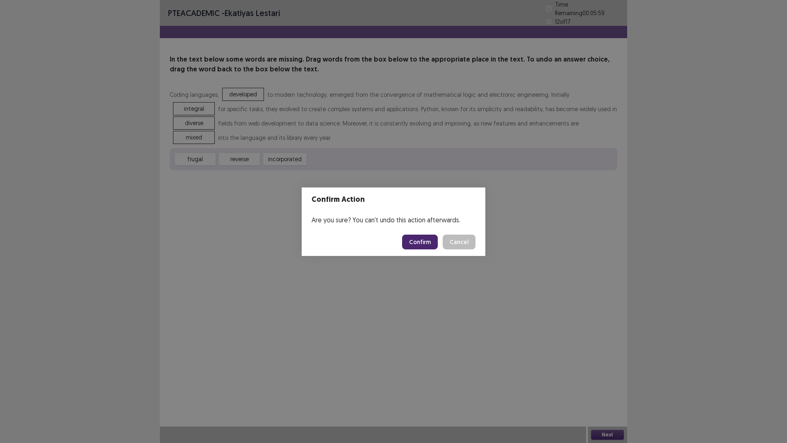
drag, startPoint x: 469, startPoint y: 242, endPoint x: 420, endPoint y: 210, distance: 58.7
click at [468, 242] on button "Cancel" at bounding box center [459, 242] width 33 height 15
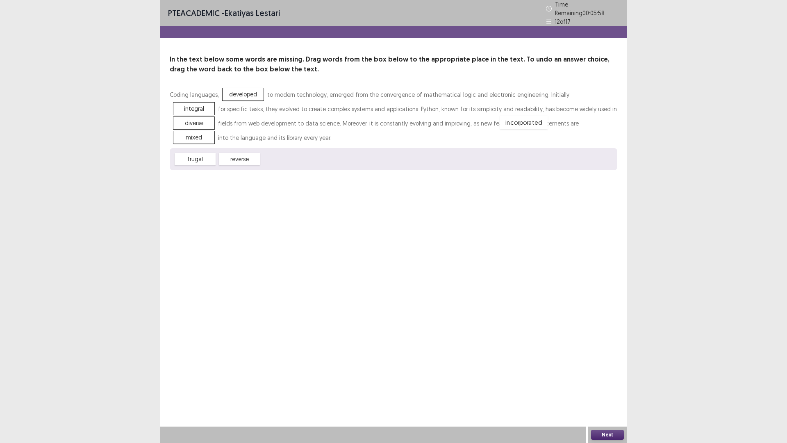
drag, startPoint x: 281, startPoint y: 152, endPoint x: 520, endPoint y: 115, distance: 241.9
click at [619, 387] on div "Next" at bounding box center [607, 434] width 39 height 16
click at [615, 387] on button "Next" at bounding box center [607, 435] width 33 height 10
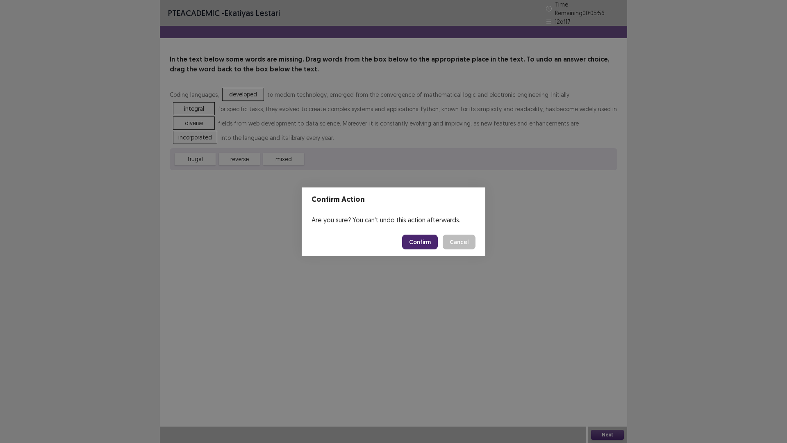
click at [423, 244] on button "Confirm" at bounding box center [420, 242] width 36 height 15
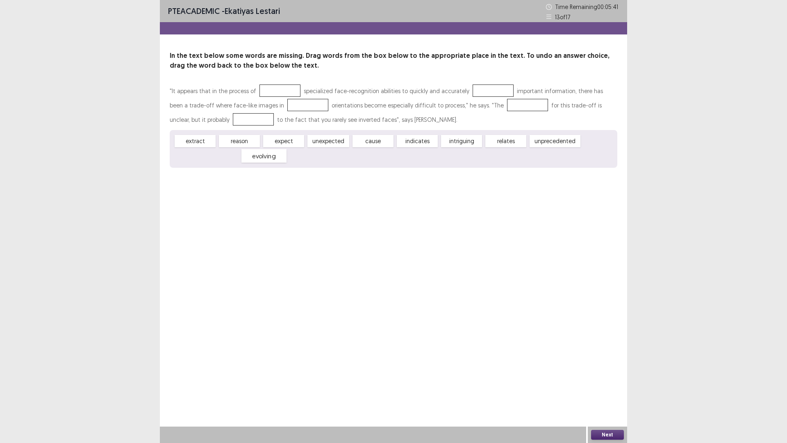
drag, startPoint x: 187, startPoint y: 157, endPoint x: 256, endPoint y: 156, distance: 68.9
click at [256, 156] on div "evolving" at bounding box center [264, 156] width 45 height 14
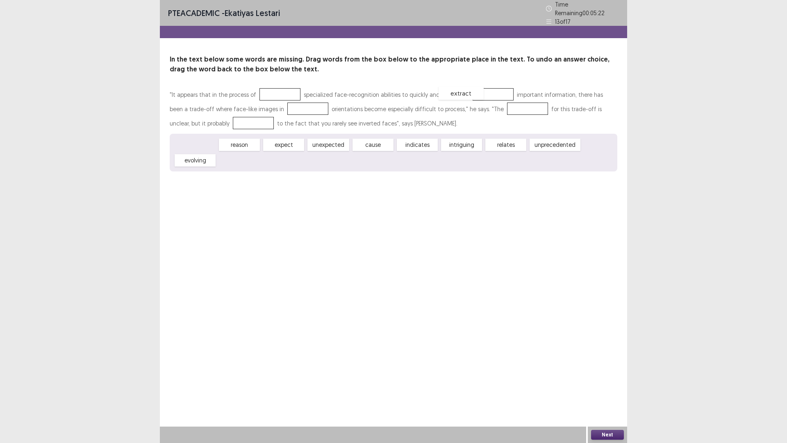
drag, startPoint x: 198, startPoint y: 139, endPoint x: 475, endPoint y: 87, distance: 282.0
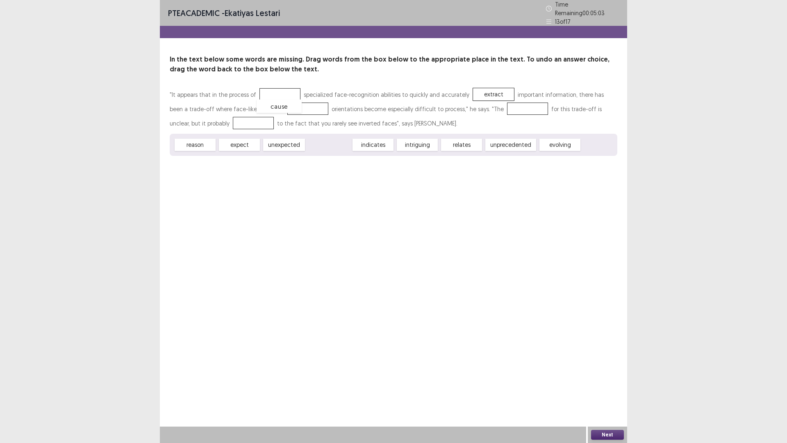
drag, startPoint x: 338, startPoint y: 141, endPoint x: 289, endPoint y: 103, distance: 62.5
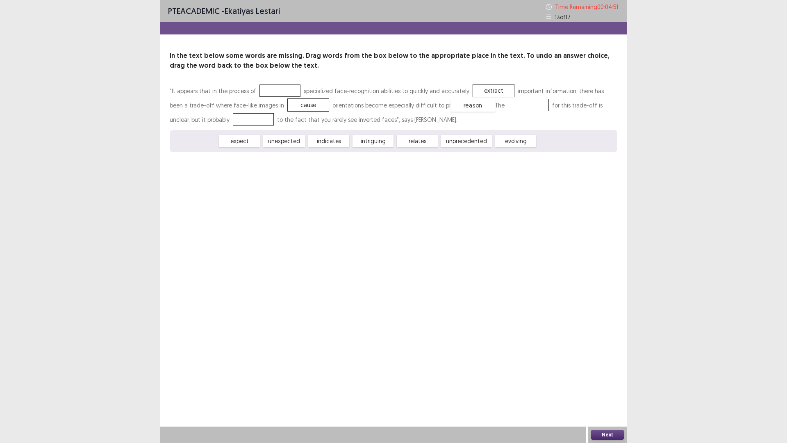
drag, startPoint x: 212, startPoint y: 143, endPoint x: 497, endPoint y: 105, distance: 287.1
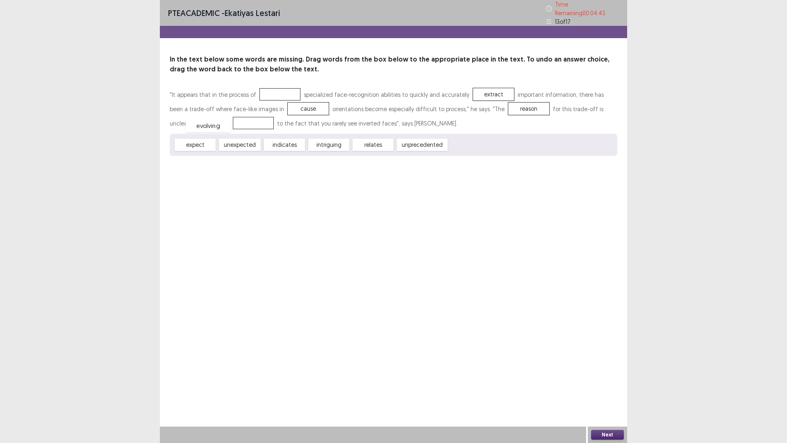
drag, startPoint x: 470, startPoint y: 146, endPoint x: 191, endPoint y: 122, distance: 280.7
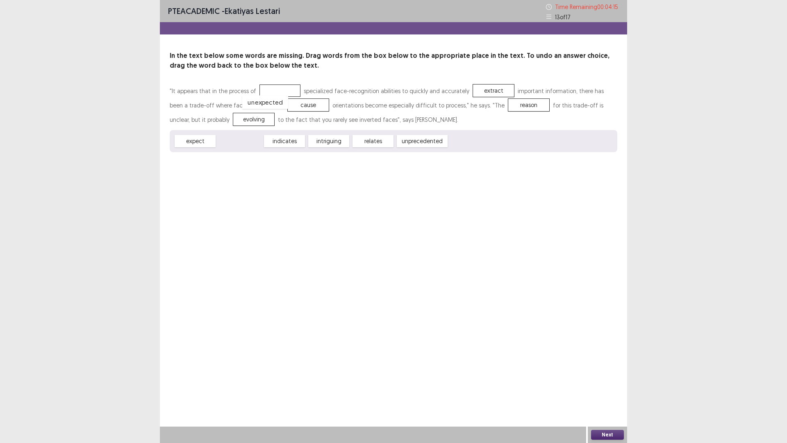
drag, startPoint x: 254, startPoint y: 139, endPoint x: 279, endPoint y: 100, distance: 46.5
drag, startPoint x: 285, startPoint y: 107, endPoint x: 278, endPoint y: 114, distance: 10.5
click at [279, 114] on div "unexpected" at bounding box center [302, 113] width 46 height 14
drag, startPoint x: 278, startPoint y: 112, endPoint x: 280, endPoint y: 108, distance: 4.8
click at [280, 109] on div ""It appears that in the process of specialized face-recognition abilities to qu…" at bounding box center [394, 105] width 448 height 43
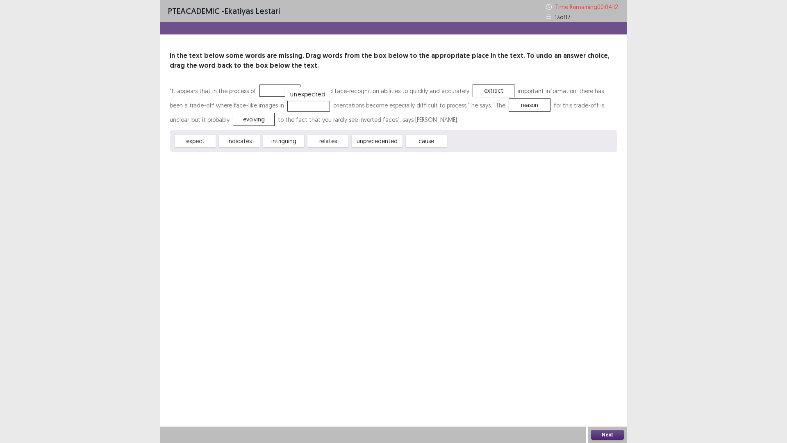
drag, startPoint x: 284, startPoint y: 102, endPoint x: 282, endPoint y: 87, distance: 15.8
drag, startPoint x: 430, startPoint y: 140, endPoint x: 288, endPoint y: 101, distance: 147.3
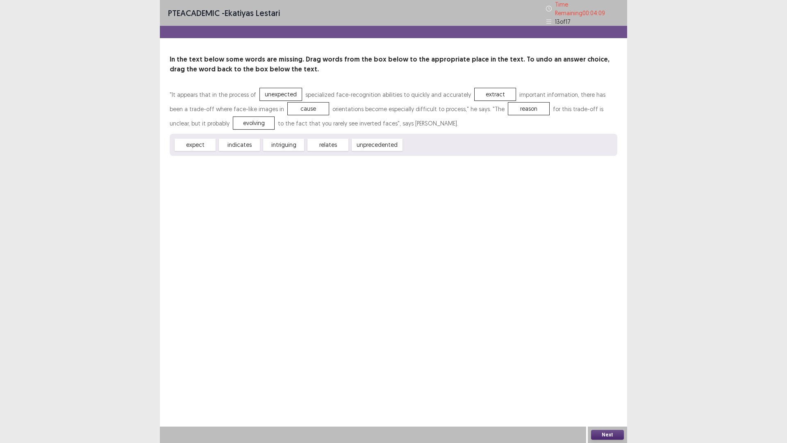
click at [605, 387] on button "Next" at bounding box center [607, 435] width 33 height 10
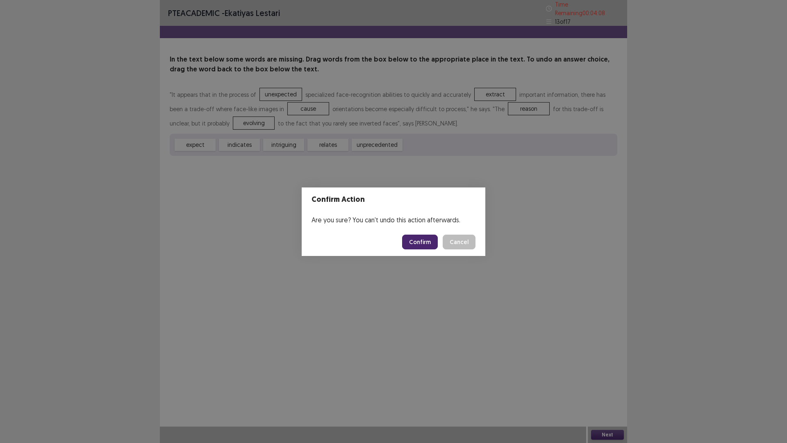
click at [427, 245] on button "Confirm" at bounding box center [420, 242] width 36 height 15
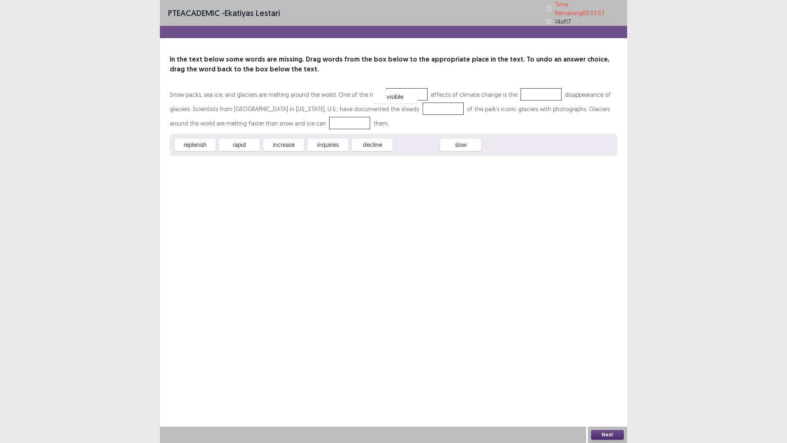
drag, startPoint x: 420, startPoint y: 143, endPoint x: 398, endPoint y: 94, distance: 53.6
drag, startPoint x: 279, startPoint y: 143, endPoint x: 503, endPoint y: 150, distance: 224.0
click at [503, 150] on div "increase" at bounding box center [507, 153] width 45 height 14
drag, startPoint x: 200, startPoint y: 141, endPoint x: 435, endPoint y: 100, distance: 238.9
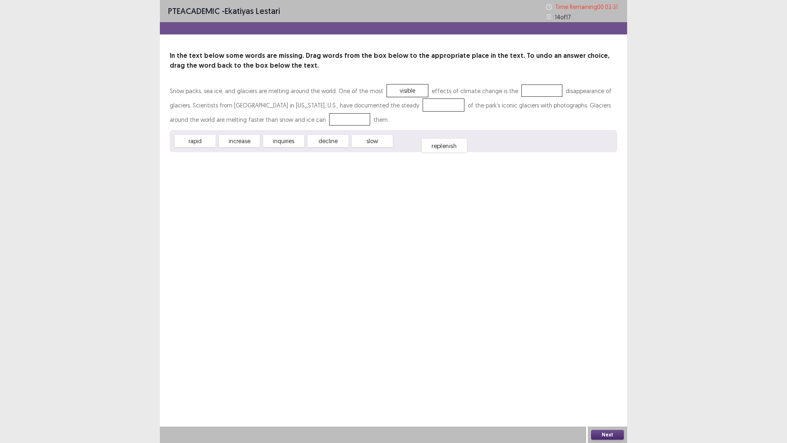
drag, startPoint x: 433, startPoint y: 105, endPoint x: 433, endPoint y: 146, distance: 40.6
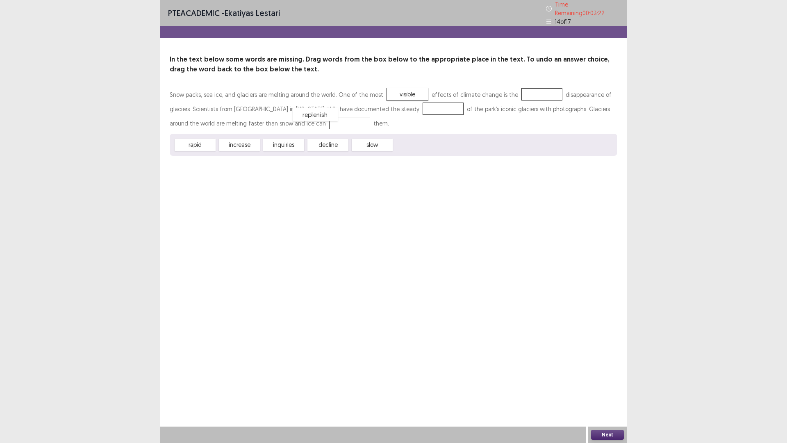
drag, startPoint x: 412, startPoint y: 145, endPoint x: 310, endPoint y: 121, distance: 104.4
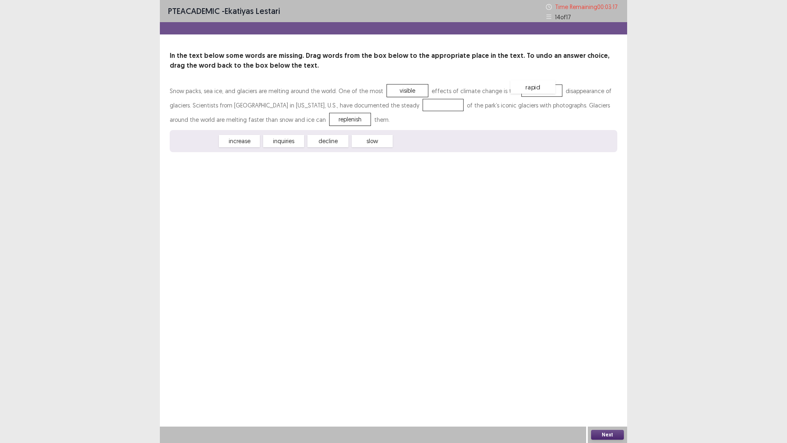
drag, startPoint x: 204, startPoint y: 141, endPoint x: 540, endPoint y: 87, distance: 340.6
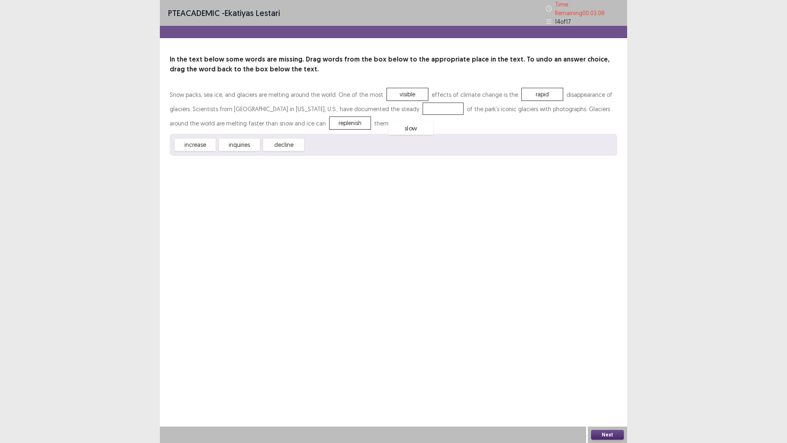
drag, startPoint x: 319, startPoint y: 139, endPoint x: 381, endPoint y: 148, distance: 62.6
click at [388, 135] on div "slow" at bounding box center [410, 128] width 45 height 14
drag, startPoint x: 232, startPoint y: 138, endPoint x: 401, endPoint y: 112, distance: 171.7
click at [610, 387] on div "Next" at bounding box center [607, 434] width 39 height 16
click at [602, 387] on button "Next" at bounding box center [607, 435] width 33 height 10
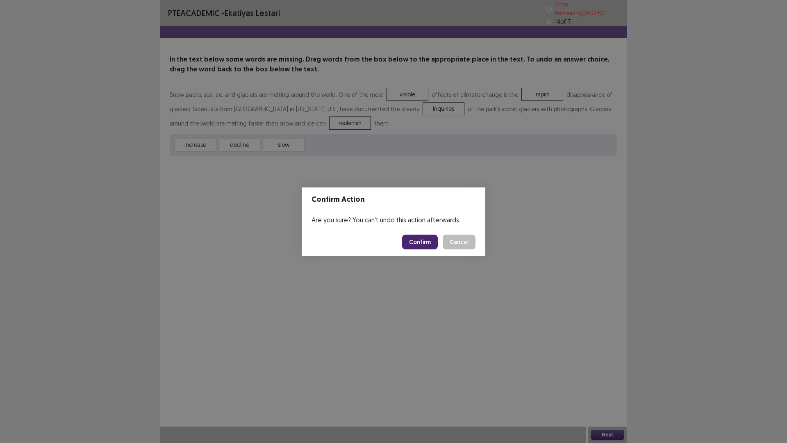
click at [420, 240] on button "Confirm" at bounding box center [420, 242] width 36 height 15
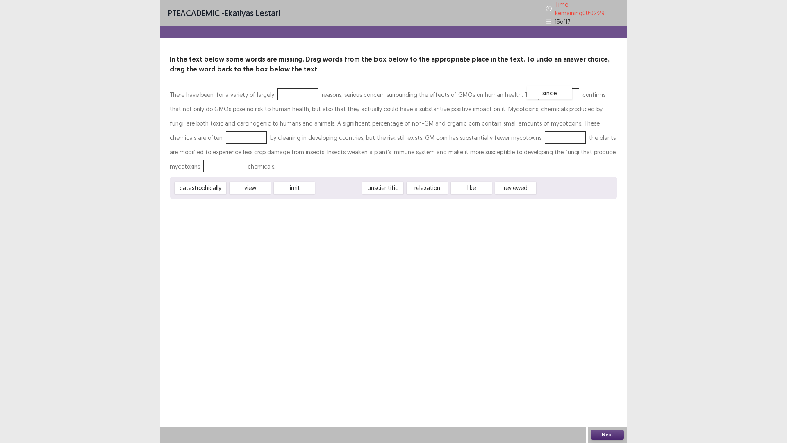
drag, startPoint x: 356, startPoint y: 187, endPoint x: 567, endPoint y: 91, distance: 231.6
drag, startPoint x: 563, startPoint y: 86, endPoint x: 536, endPoint y: 173, distance: 91.1
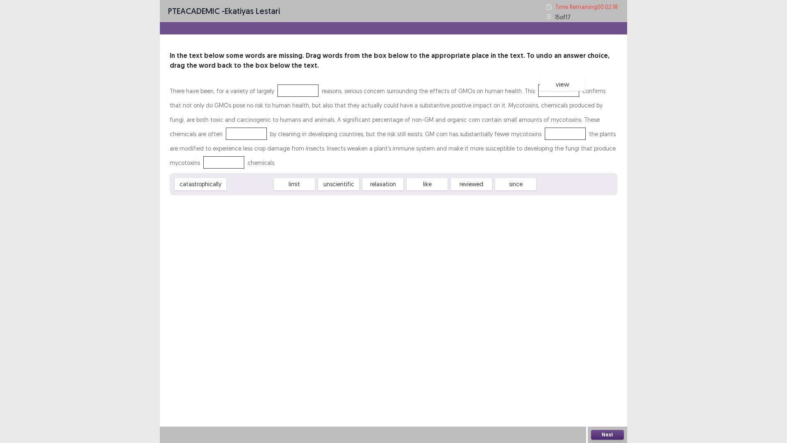
drag, startPoint x: 269, startPoint y: 176, endPoint x: 554, endPoint y: 84, distance: 299.8
drag, startPoint x: 425, startPoint y: 185, endPoint x: 191, endPoint y: 138, distance: 239.2
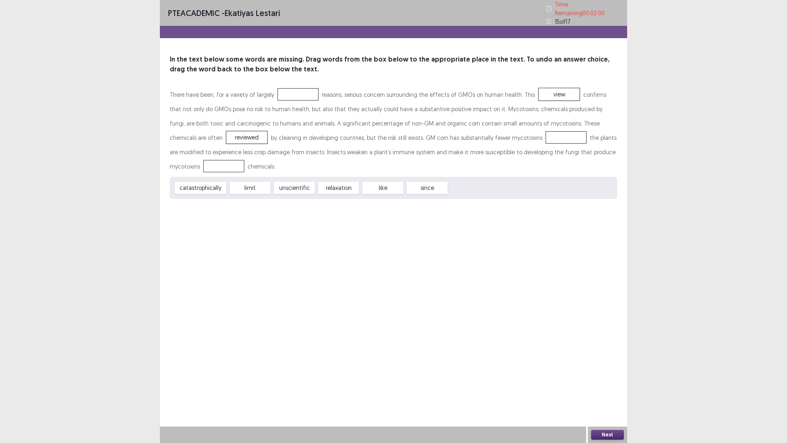
drag, startPoint x: 419, startPoint y: 186, endPoint x: 487, endPoint y: 139, distance: 82.6
click at [487, 139] on div "There have been, for a variety of largely reasons, serious concern surrounding …" at bounding box center [394, 143] width 448 height 112
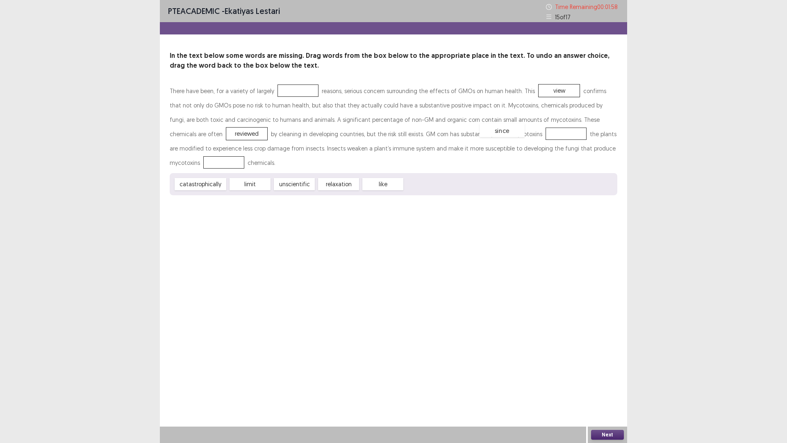
drag, startPoint x: 433, startPoint y: 185, endPoint x: 508, endPoint y: 132, distance: 92.3
drag, startPoint x: 240, startPoint y: 185, endPoint x: 193, endPoint y: 166, distance: 50.1
drag, startPoint x: 235, startPoint y: 185, endPoint x: 287, endPoint y: 88, distance: 110.3
click at [620, 387] on button "Next" at bounding box center [607, 435] width 33 height 10
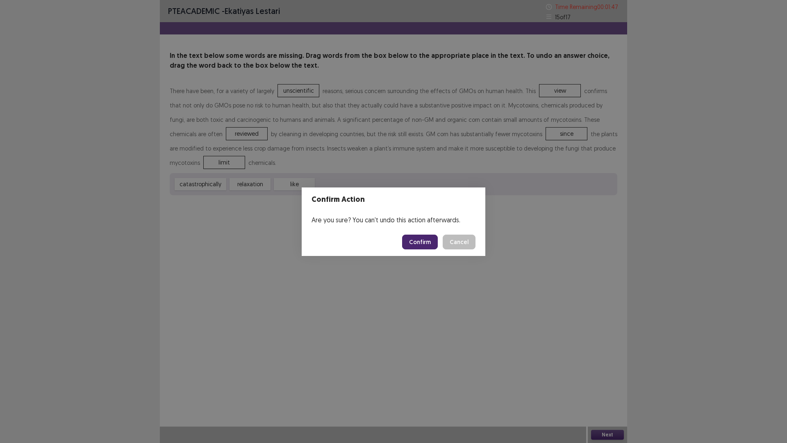
click at [431, 246] on button "Confirm" at bounding box center [420, 242] width 36 height 15
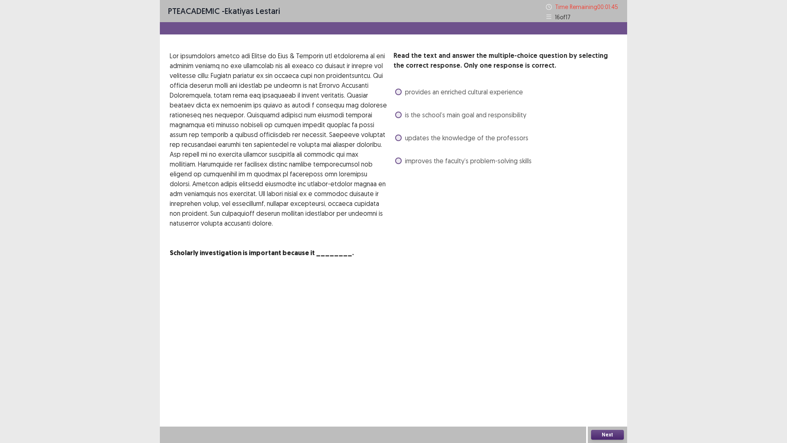
click at [448, 139] on span "updates the knowledge of the professors" at bounding box center [466, 138] width 123 height 10
click at [605, 387] on button "Next" at bounding box center [607, 435] width 33 height 10
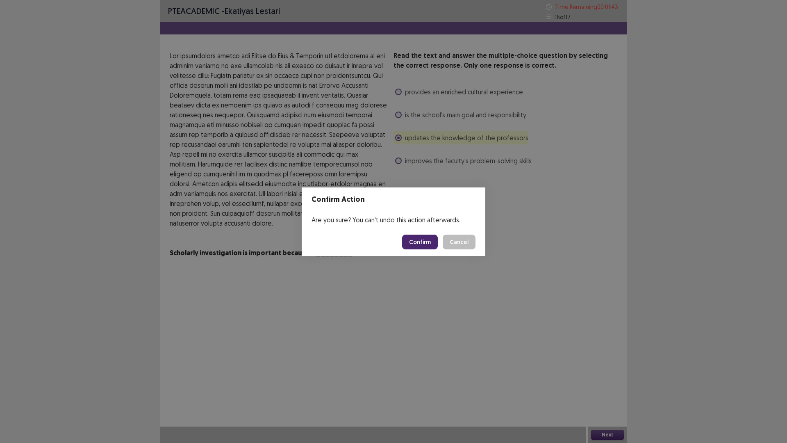
click at [455, 244] on button "Cancel" at bounding box center [459, 242] width 33 height 15
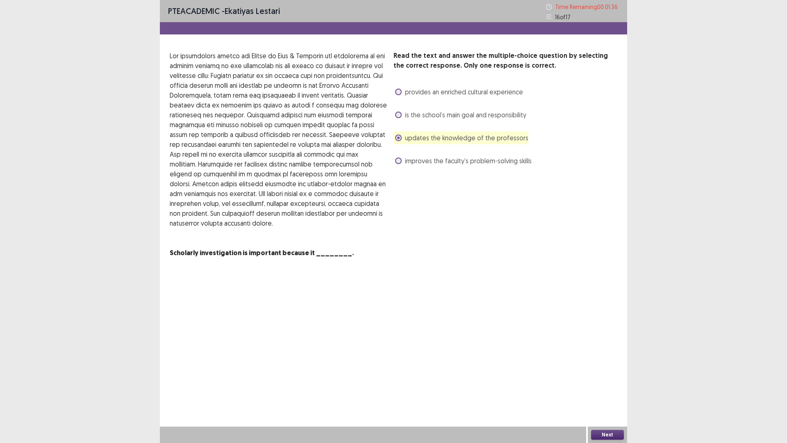
click at [439, 91] on span "provides an enriched cultural experience" at bounding box center [464, 92] width 118 height 10
drag, startPoint x: 314, startPoint y: 138, endPoint x: 346, endPoint y: 144, distance: 32.2
click at [346, 144] on p at bounding box center [278, 139] width 217 height 177
click at [600, 387] on button "Next" at bounding box center [607, 435] width 33 height 10
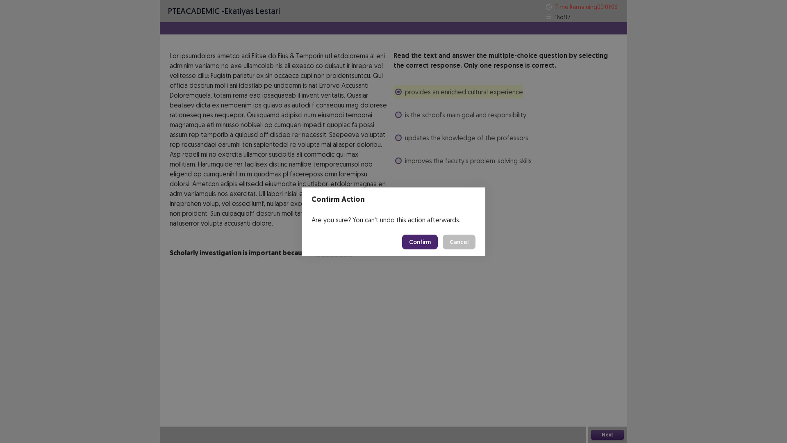
click at [429, 243] on button "Confirm" at bounding box center [420, 242] width 36 height 15
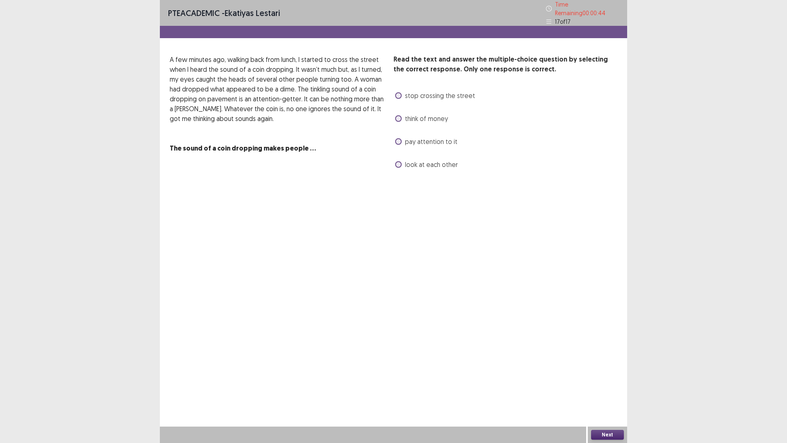
click at [438, 141] on span "pay attention to it" at bounding box center [431, 142] width 52 height 10
click at [618, 387] on button "Next" at bounding box center [607, 435] width 33 height 10
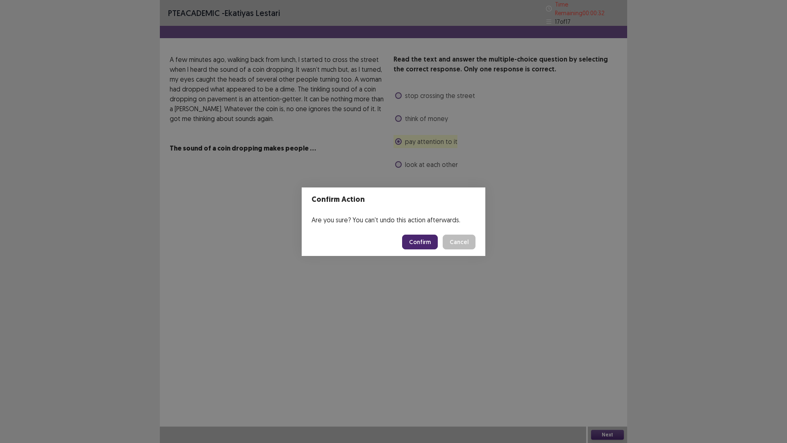
click at [420, 244] on button "Confirm" at bounding box center [420, 242] width 36 height 15
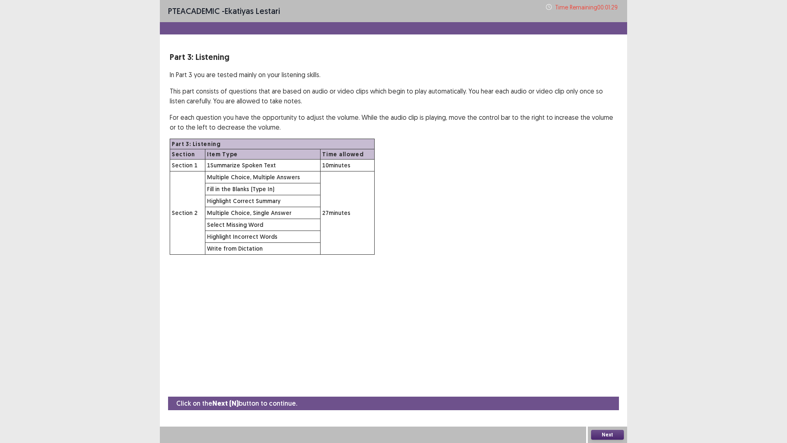
click at [611, 387] on button "Next" at bounding box center [607, 435] width 33 height 10
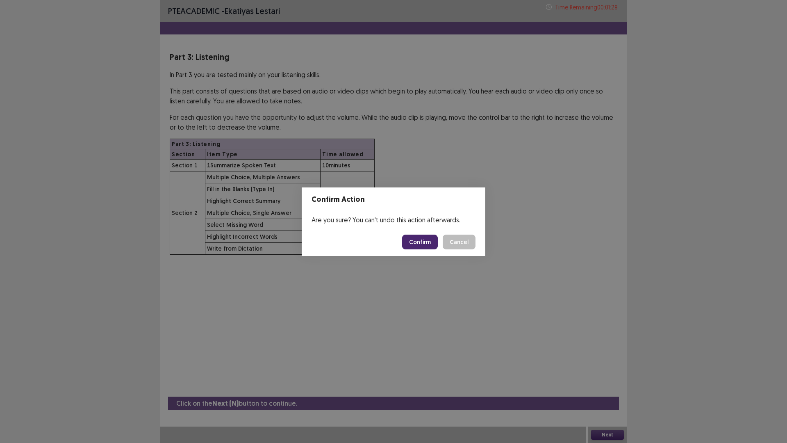
click at [426, 242] on button "Confirm" at bounding box center [420, 242] width 36 height 15
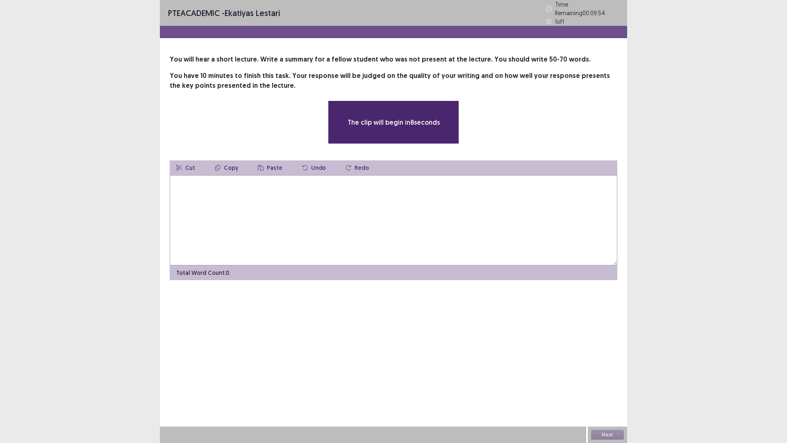
click at [282, 226] on textarea at bounding box center [394, 220] width 448 height 90
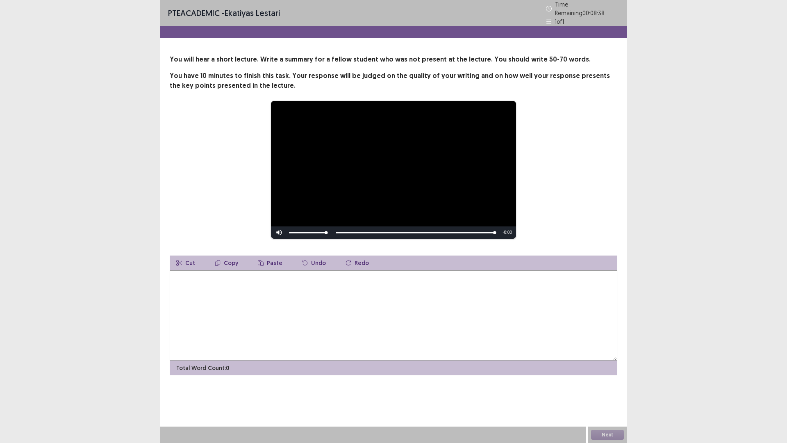
click at [284, 297] on textarea at bounding box center [394, 315] width 448 height 90
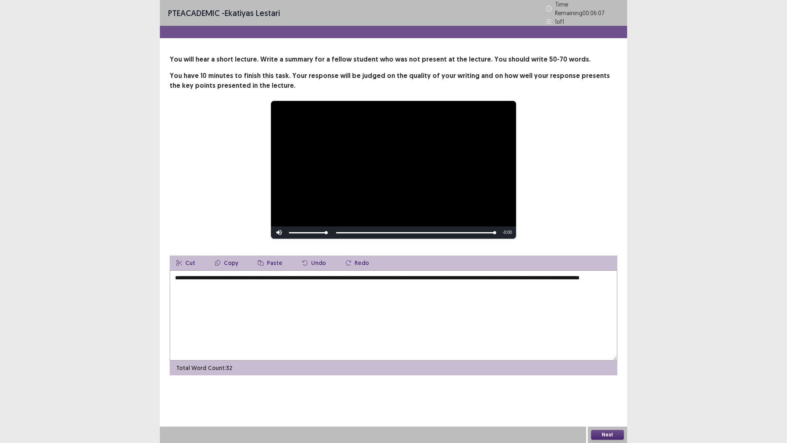
click at [610, 276] on textarea "**********" at bounding box center [394, 315] width 448 height 90
click at [211, 278] on textarea "**********" at bounding box center [394, 315] width 448 height 90
click at [214, 283] on textarea "**********" at bounding box center [394, 315] width 448 height 90
click at [316, 302] on textarea "**********" at bounding box center [394, 315] width 448 height 90
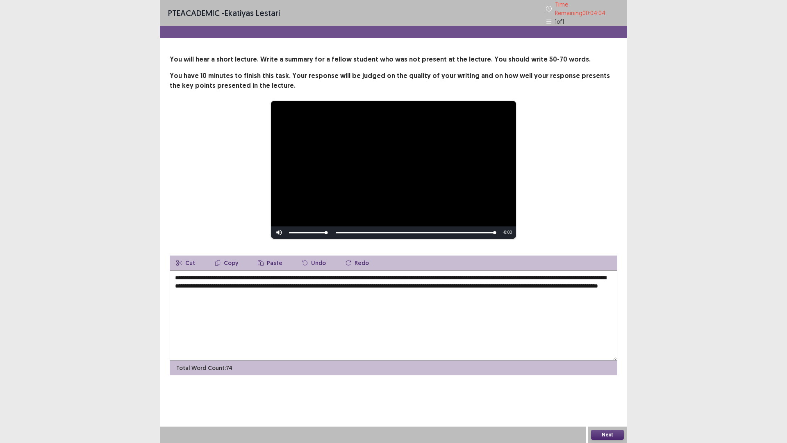
drag, startPoint x: 341, startPoint y: 294, endPoint x: 323, endPoint y: 294, distance: 17.6
click at [323, 294] on textarea "**********" at bounding box center [394, 315] width 448 height 90
click at [376, 276] on textarea "**********" at bounding box center [394, 315] width 448 height 90
click at [419, 274] on textarea "**********" at bounding box center [394, 315] width 448 height 90
click at [420, 274] on textarea "**********" at bounding box center [394, 315] width 448 height 90
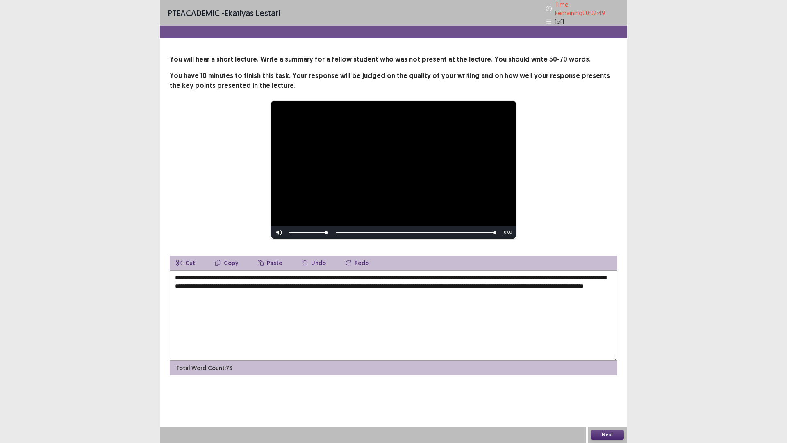
drag, startPoint x: 420, startPoint y: 274, endPoint x: 401, endPoint y: 276, distance: 19.8
click at [401, 276] on textarea "**********" at bounding box center [394, 315] width 448 height 90
click at [430, 276] on textarea "**********" at bounding box center [394, 315] width 448 height 90
click at [427, 276] on textarea "**********" at bounding box center [394, 315] width 448 height 90
drag, startPoint x: 421, startPoint y: 274, endPoint x: 446, endPoint y: 274, distance: 25.0
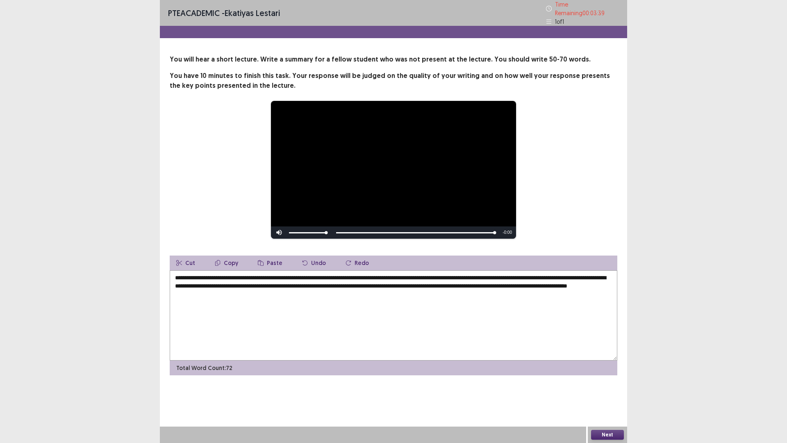
click at [446, 274] on textarea "**********" at bounding box center [394, 315] width 448 height 90
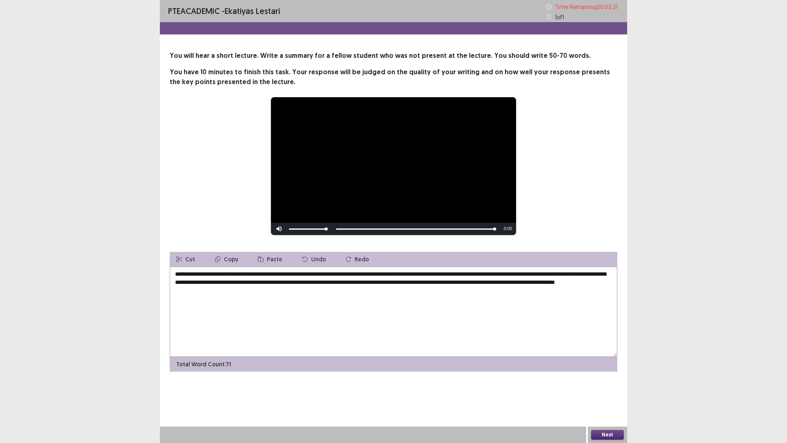
click at [538, 275] on textarea "**********" at bounding box center [394, 312] width 448 height 90
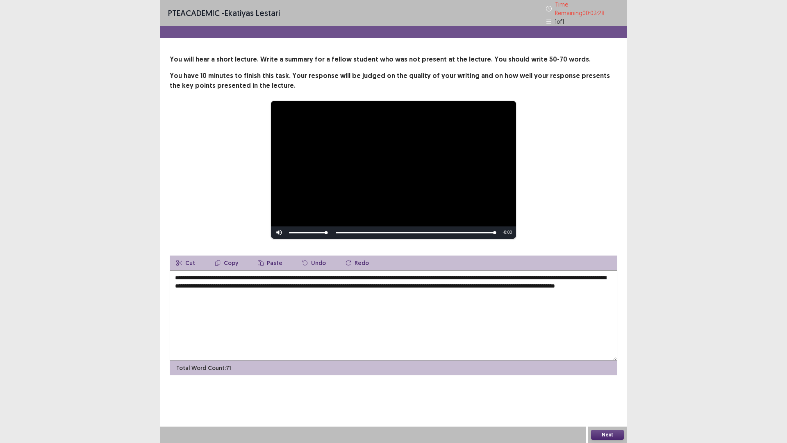
drag, startPoint x: 535, startPoint y: 272, endPoint x: 567, endPoint y: 272, distance: 32.4
click at [567, 272] on textarea "**********" at bounding box center [394, 315] width 448 height 90
click at [540, 274] on textarea "**********" at bounding box center [394, 315] width 448 height 90
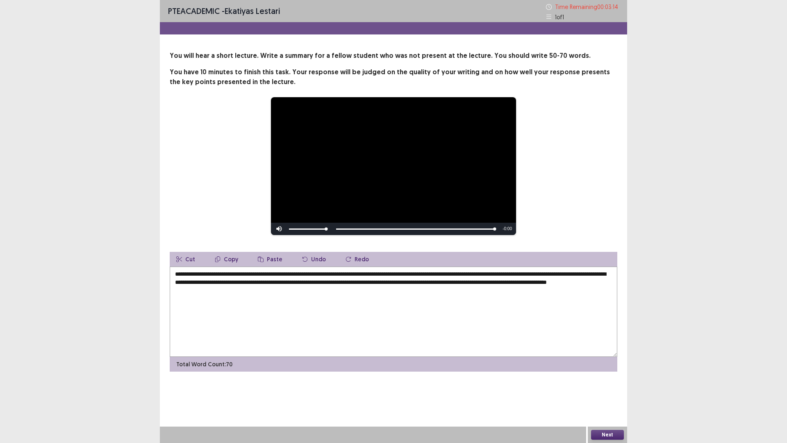
drag, startPoint x: 530, startPoint y: 276, endPoint x: 538, endPoint y: 276, distance: 7.8
click at [531, 276] on textarea "**********" at bounding box center [394, 312] width 448 height 90
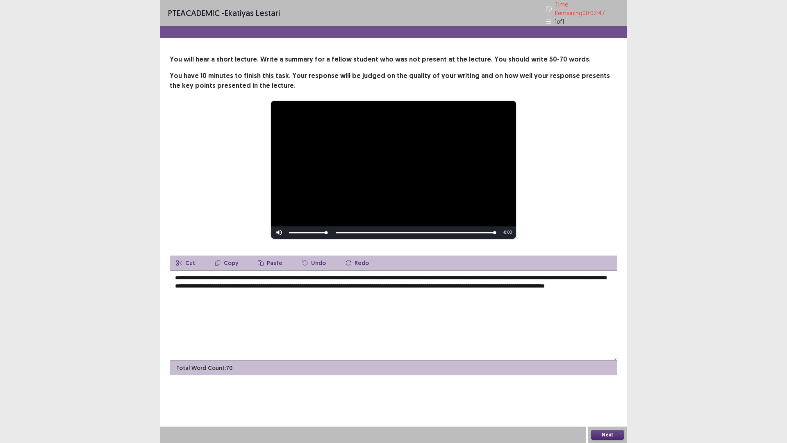
drag, startPoint x: 268, startPoint y: 285, endPoint x: 248, endPoint y: 285, distance: 20.5
click at [248, 285] on textarea "**********" at bounding box center [394, 315] width 448 height 90
click at [372, 283] on textarea "**********" at bounding box center [394, 315] width 448 height 90
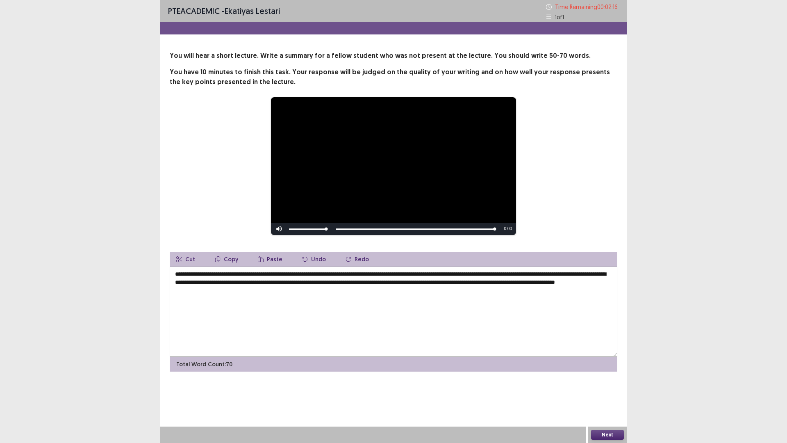
click at [544, 283] on textarea "**********" at bounding box center [394, 312] width 448 height 90
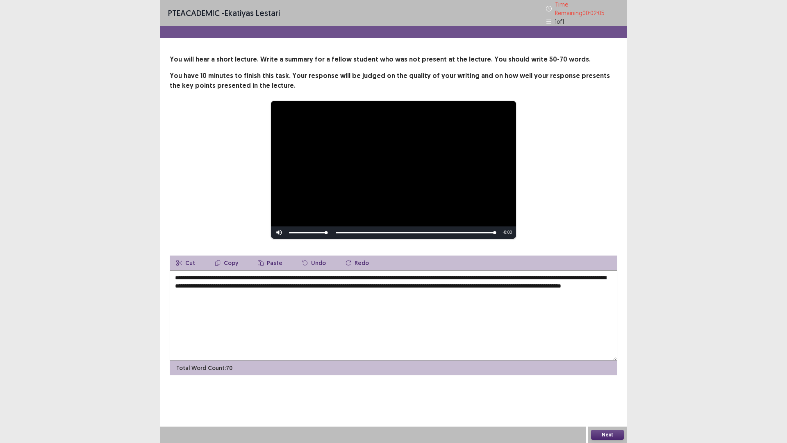
drag, startPoint x: 279, startPoint y: 282, endPoint x: 247, endPoint y: 284, distance: 32.0
click at [247, 284] on textarea "**********" at bounding box center [394, 315] width 448 height 90
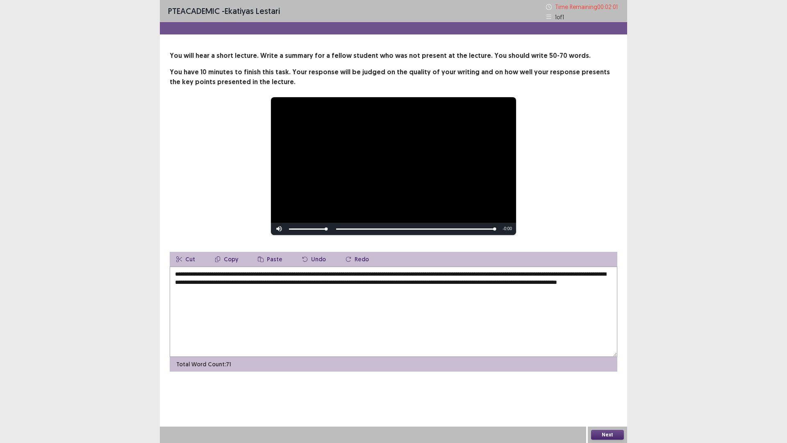
click at [274, 283] on textarea "**********" at bounding box center [394, 312] width 448 height 90
click at [519, 283] on textarea "**********" at bounding box center [394, 312] width 448 height 90
click at [308, 295] on textarea "**********" at bounding box center [394, 312] width 448 height 90
type textarea "**********"
click at [595, 387] on button "Next" at bounding box center [607, 435] width 33 height 10
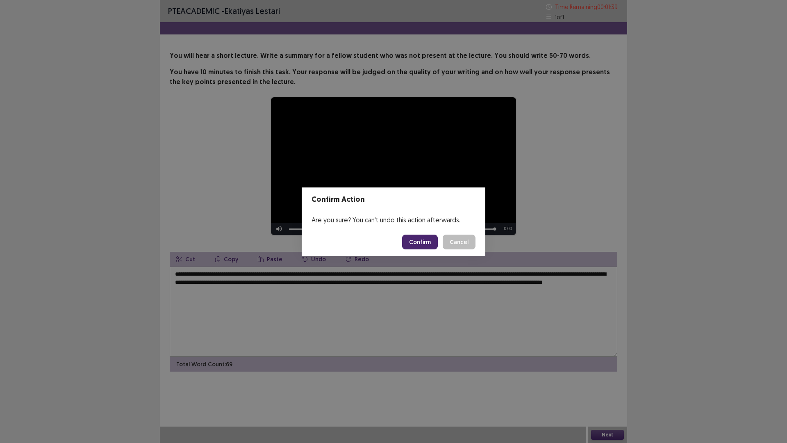
click at [417, 240] on button "Confirm" at bounding box center [420, 242] width 36 height 15
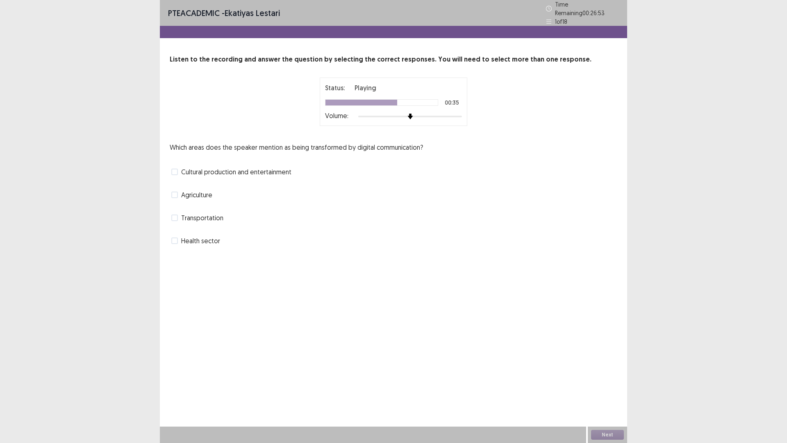
click at [213, 167] on span "Cultural production and entertainment" at bounding box center [236, 172] width 110 height 10
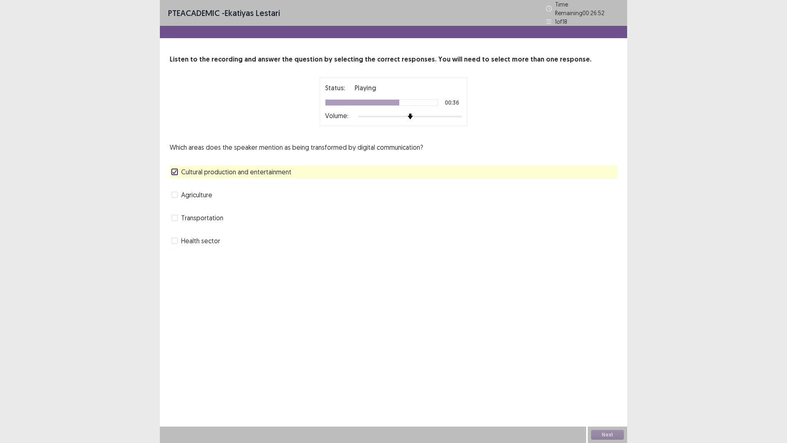
click at [212, 240] on span "Health sector" at bounding box center [200, 241] width 39 height 10
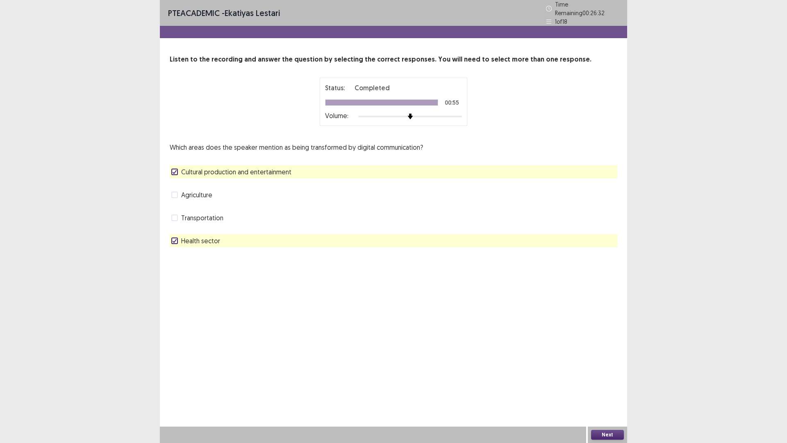
click at [612, 387] on button "Next" at bounding box center [607, 435] width 33 height 10
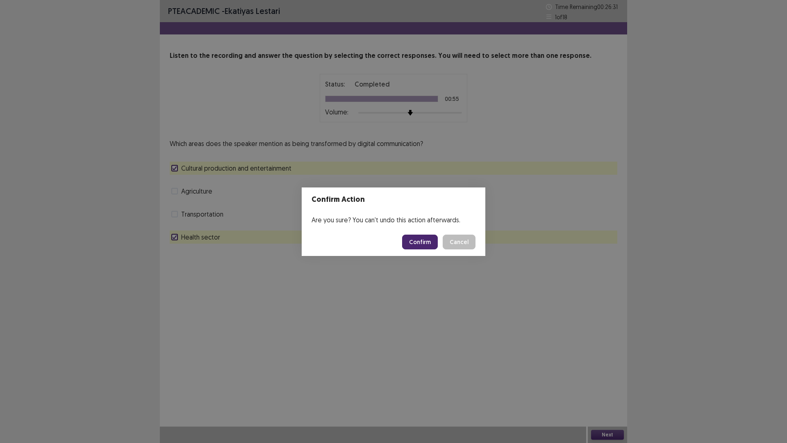
click at [432, 241] on button "Confirm" at bounding box center [420, 242] width 36 height 15
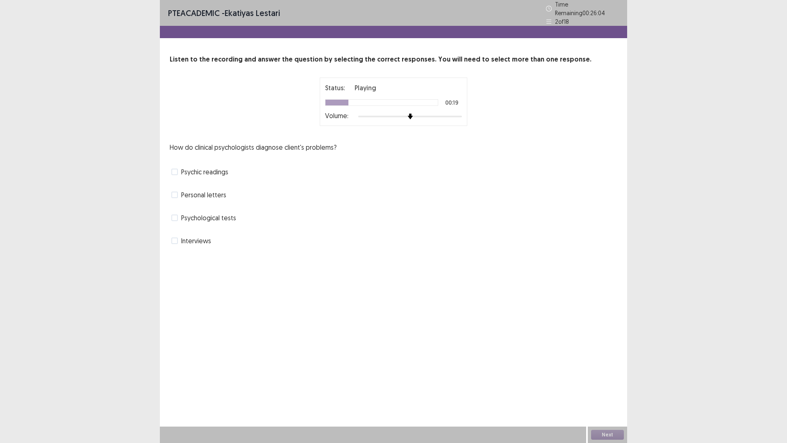
click at [171, 211] on div "Psychological tests" at bounding box center [394, 217] width 448 height 13
click at [176, 214] on span at bounding box center [174, 217] width 7 height 7
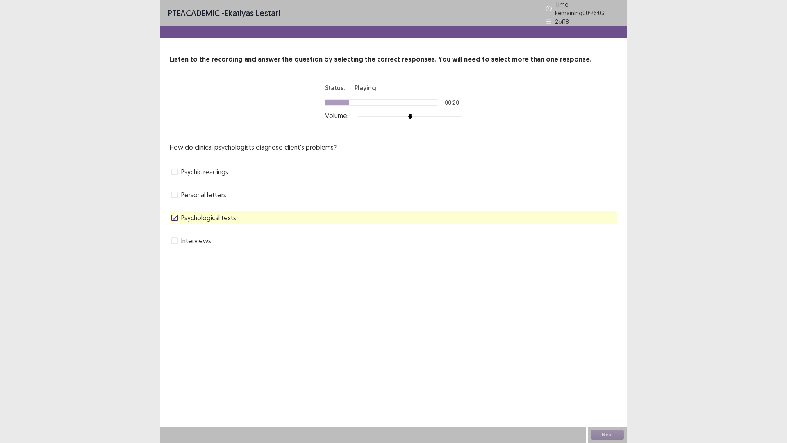
click at [193, 237] on span "Interviews" at bounding box center [196, 241] width 30 height 10
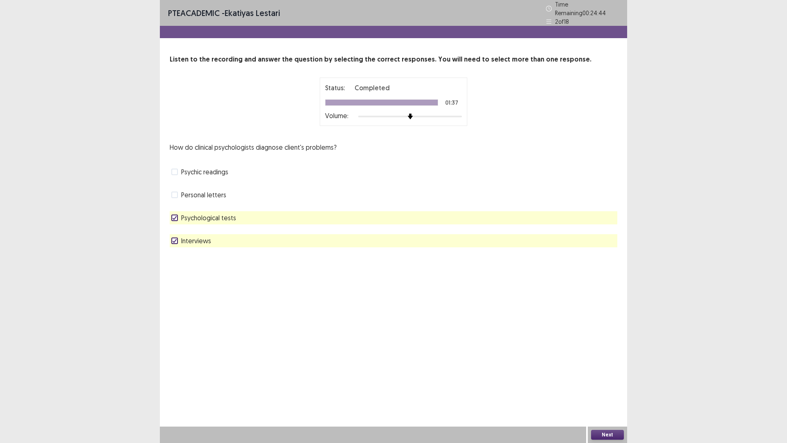
click at [614, 387] on button "Next" at bounding box center [607, 435] width 33 height 10
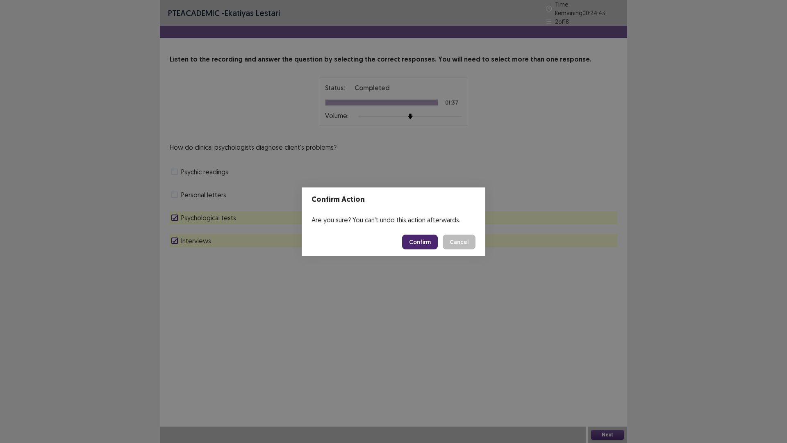
click at [427, 243] on button "Confirm" at bounding box center [420, 242] width 36 height 15
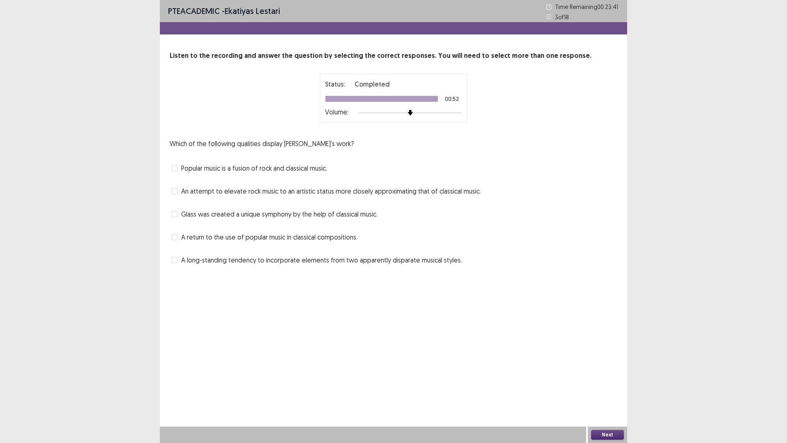
click at [279, 193] on span "An attempt to elevate rock music to an artistic status more closely approximati…" at bounding box center [331, 191] width 300 height 10
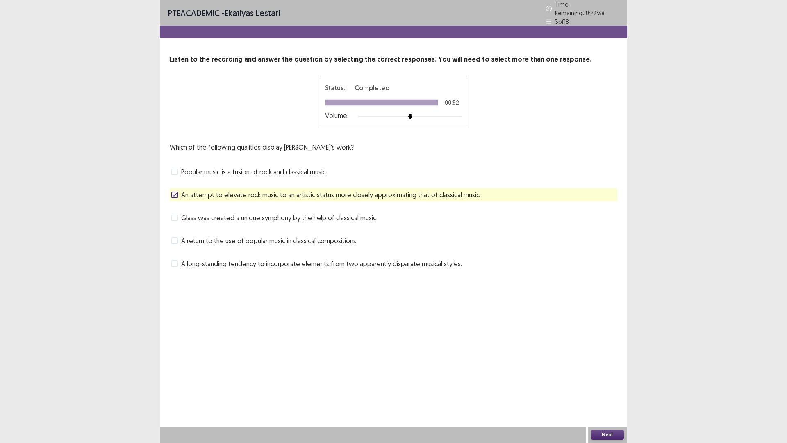
click at [292, 216] on span "Glass was created a unique symphony by the help of classical music." at bounding box center [279, 218] width 196 height 10
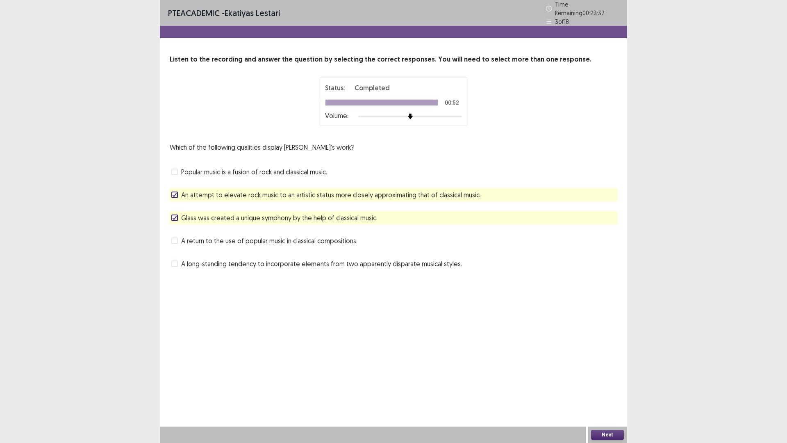
click at [618, 387] on button "Next" at bounding box center [607, 435] width 33 height 10
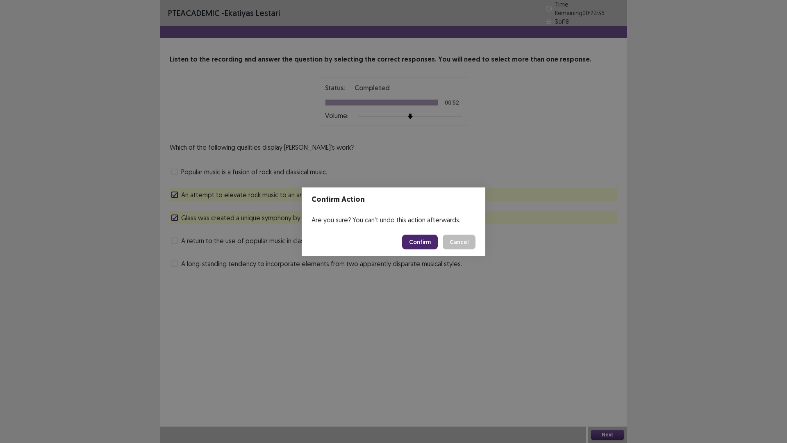
click at [428, 242] on button "Confirm" at bounding box center [420, 242] width 36 height 15
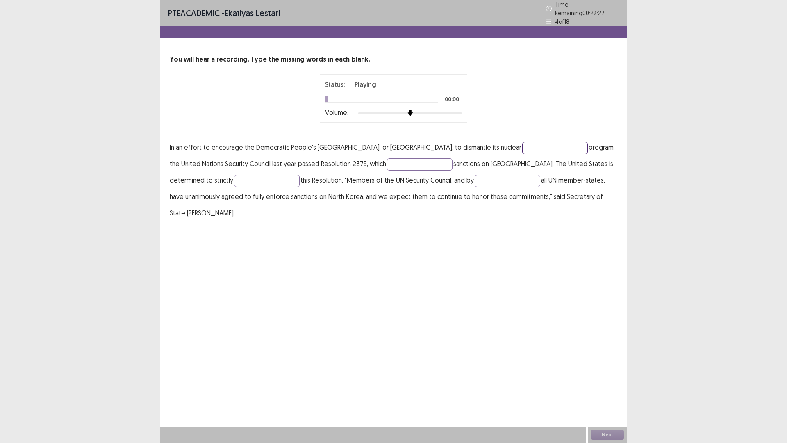
click at [531, 142] on input "text" at bounding box center [555, 148] width 66 height 12
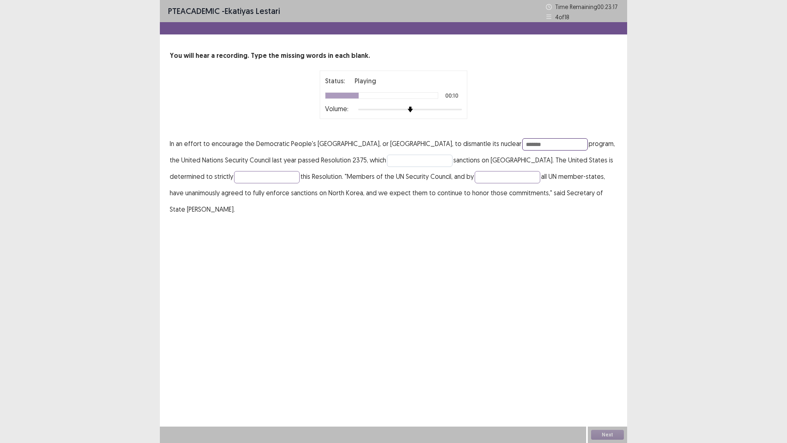
type input "*******"
click at [387, 164] on input "text" at bounding box center [420, 161] width 66 height 12
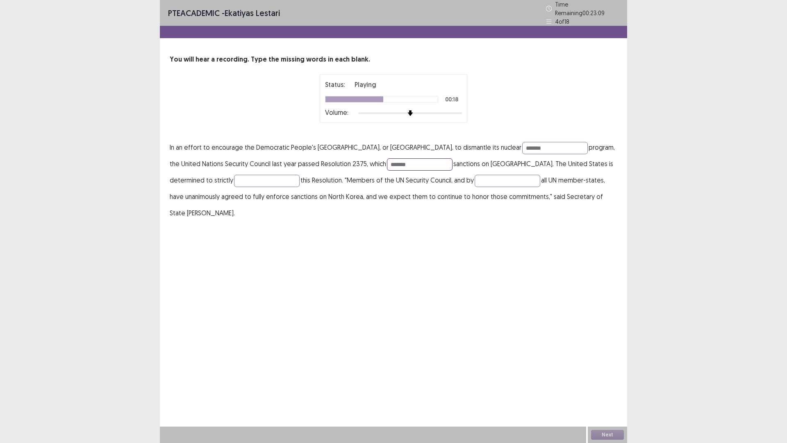
type input "*******"
click at [485, 192] on p "In an effort to encourage the Democratic People's [GEOGRAPHIC_DATA], or [GEOGRA…" at bounding box center [394, 180] width 448 height 82
click at [479, 176] on input "text" at bounding box center [508, 181] width 66 height 12
click at [234, 175] on input "text" at bounding box center [267, 181] width 66 height 12
type input "*******"
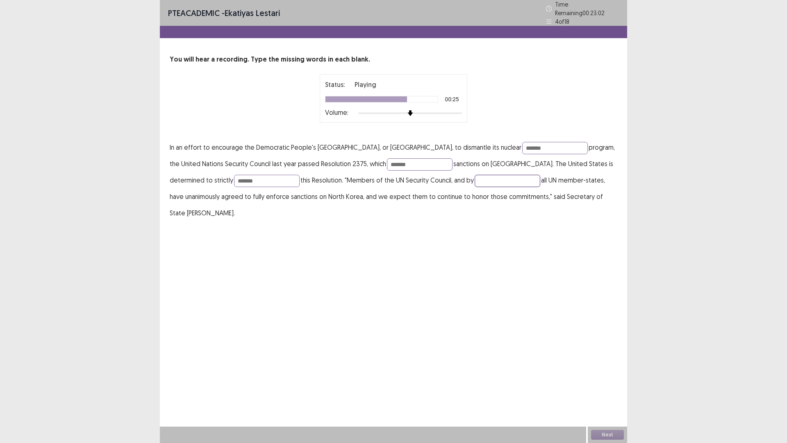
click at [475, 175] on input "text" at bounding box center [508, 181] width 66 height 12
type input "*********"
drag, startPoint x: 513, startPoint y: 140, endPoint x: 457, endPoint y: 133, distance: 56.2
click at [457, 133] on div "You will hear a recording. Type the missing words in each blank. Status: Comple…" at bounding box center [394, 138] width 468 height 166
type input "*******"
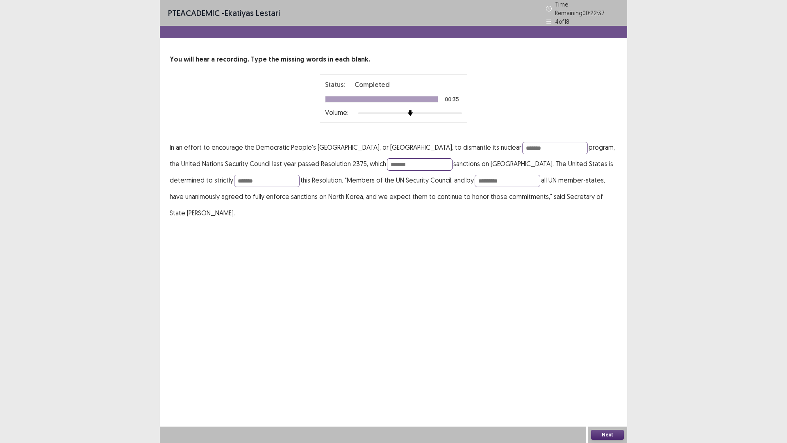
click at [396, 160] on input "*******" at bounding box center [420, 164] width 66 height 12
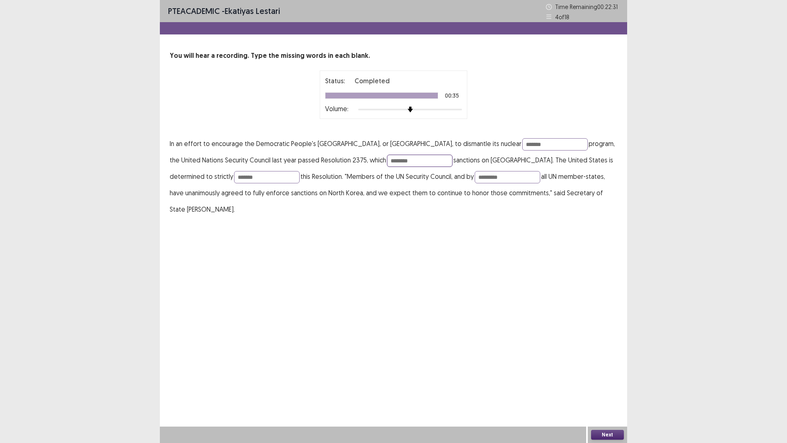
type input "*******"
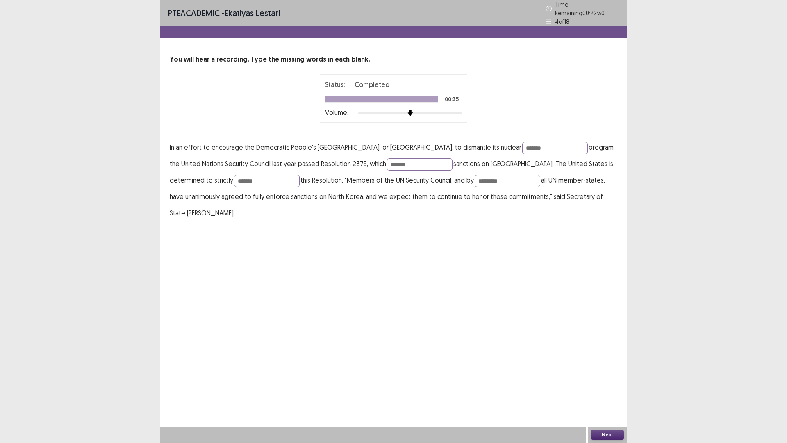
click at [230, 183] on p "In an effort to encourage the Democratic People's [GEOGRAPHIC_DATA], or [GEOGRA…" at bounding box center [394, 180] width 448 height 82
click at [234, 175] on input "*******" at bounding box center [267, 181] width 66 height 12
type input "*********"
click at [610, 387] on button "Next" at bounding box center [607, 435] width 33 height 10
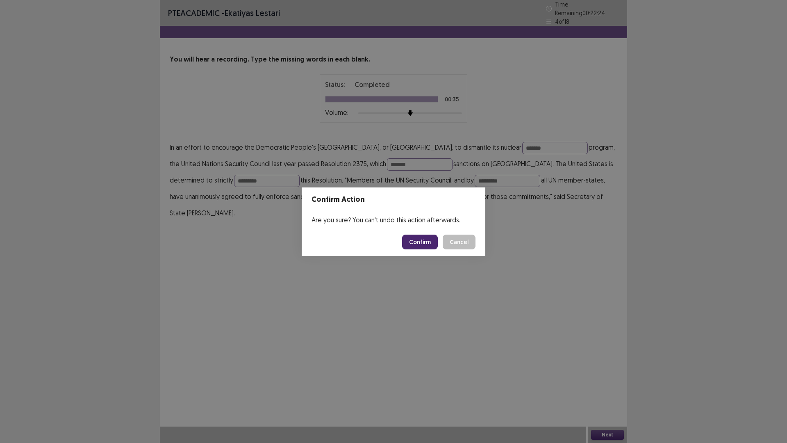
click at [418, 242] on button "Confirm" at bounding box center [420, 242] width 36 height 15
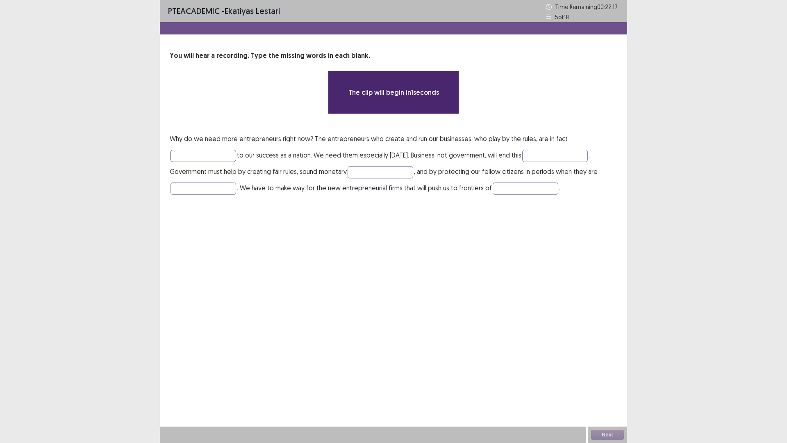
click at [180, 154] on input "text" at bounding box center [204, 156] width 66 height 12
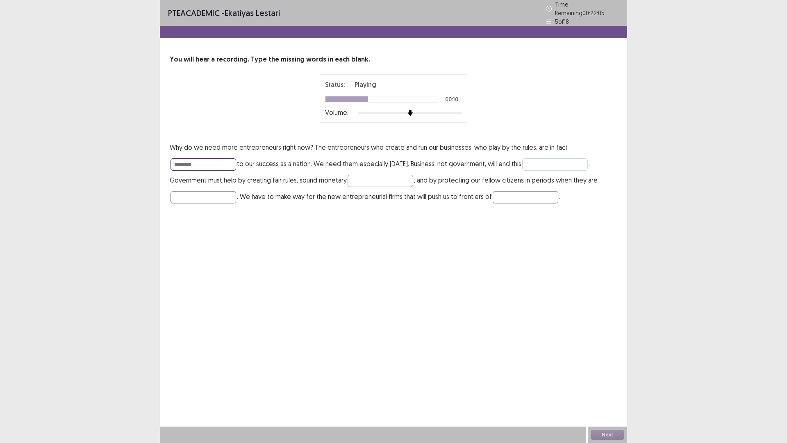
type input "********"
click at [584, 163] on input "text" at bounding box center [555, 164] width 66 height 12
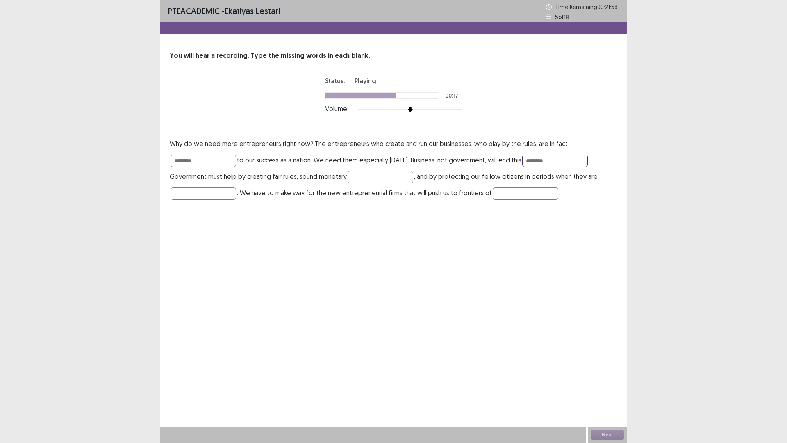
type input "********"
click at [392, 184] on p "Why do we need more entrepreneurs right now? The entrepreneurs who create and r…" at bounding box center [394, 168] width 448 height 66
click at [392, 182] on input "text" at bounding box center [381, 177] width 66 height 12
type input "******"
click at [228, 195] on input "text" at bounding box center [204, 193] width 66 height 12
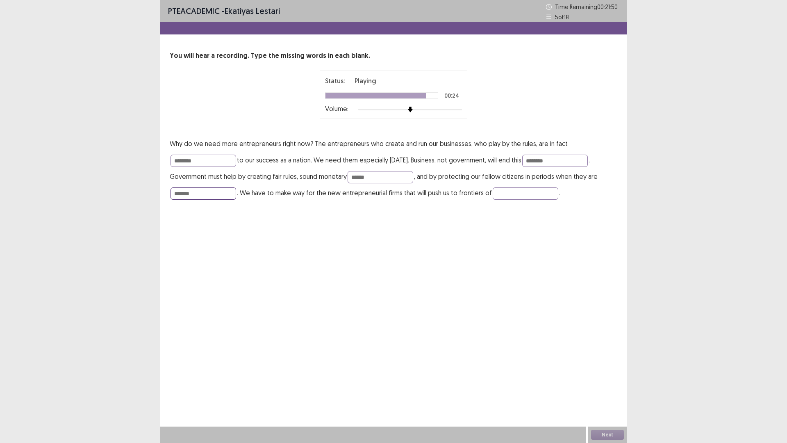
type input "*******"
click at [514, 199] on p "Why do we need more entrepreneurs right now? The entrepreneurs who create and r…" at bounding box center [394, 168] width 448 height 66
click at [513, 192] on input "text" at bounding box center [526, 193] width 66 height 12
type input "*********"
click at [537, 160] on input "********" at bounding box center [555, 161] width 66 height 12
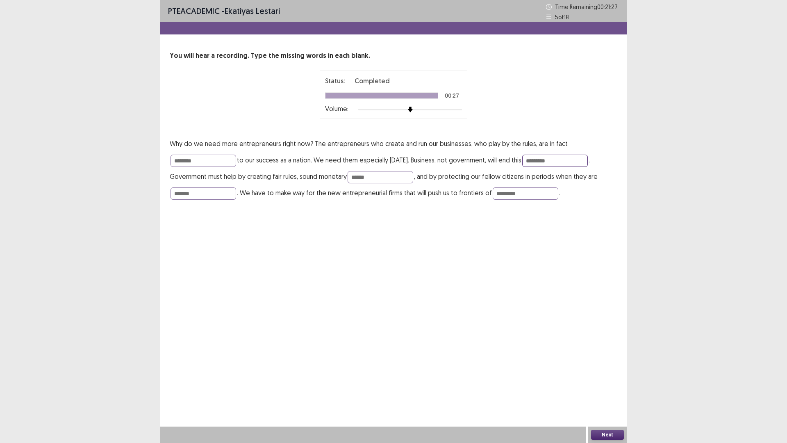
type input "*********"
click at [603, 387] on div "Next" at bounding box center [607, 434] width 39 height 16
click at [605, 387] on div "Next" at bounding box center [607, 434] width 39 height 16
click at [605, 387] on button "Next" at bounding box center [607, 435] width 33 height 10
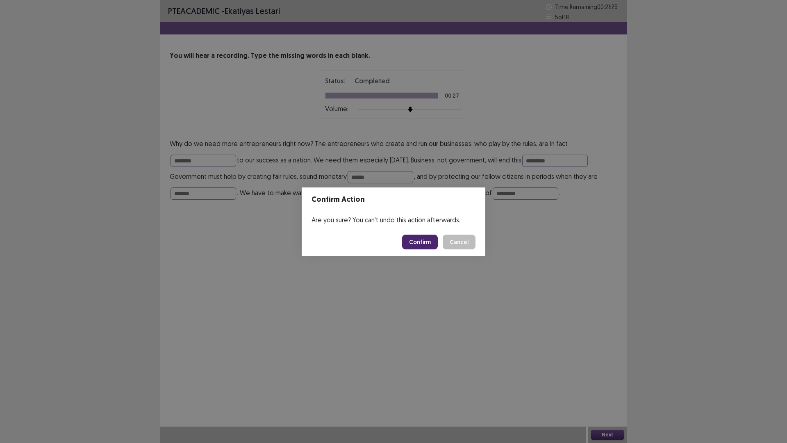
click at [428, 238] on button "Confirm" at bounding box center [420, 242] width 36 height 15
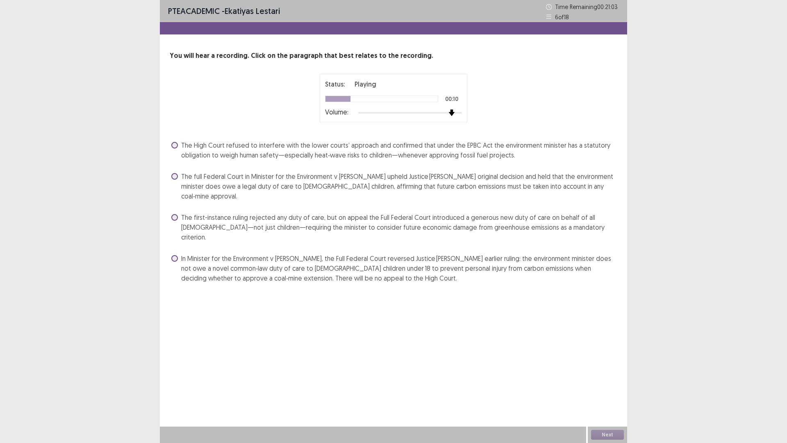
click at [449, 117] on div "Status: Playing 00:10 Volume:" at bounding box center [394, 98] width 148 height 48
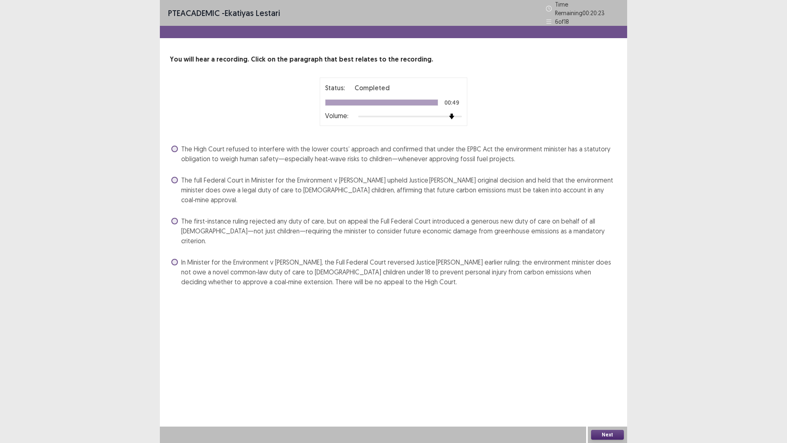
click at [269, 257] on span "In Minister for the Environment v [PERSON_NAME], the Full Federal Court reverse…" at bounding box center [399, 272] width 436 height 30
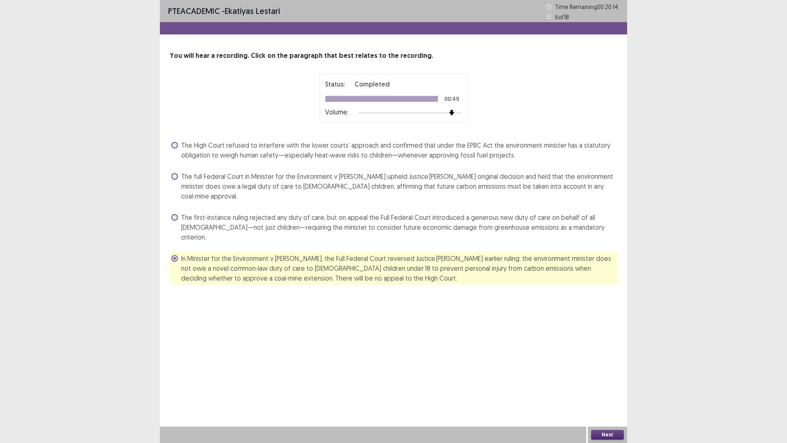
click at [607, 387] on div "Next" at bounding box center [607, 434] width 39 height 16
click at [594, 387] on button "Next" at bounding box center [607, 435] width 33 height 10
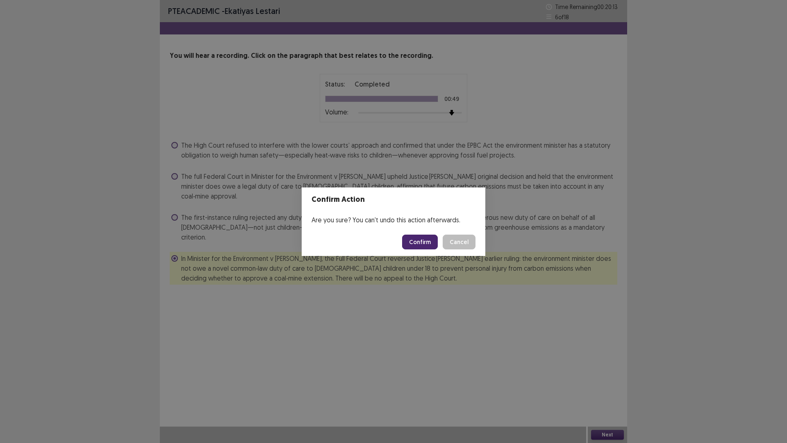
click at [434, 239] on button "Confirm" at bounding box center [420, 242] width 36 height 15
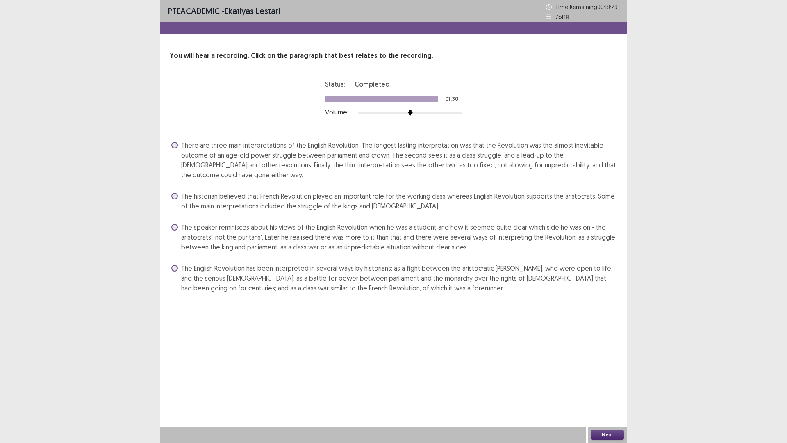
click at [550, 143] on span "There are three main interpretations of the English Revolution. The longest las…" at bounding box center [399, 159] width 436 height 39
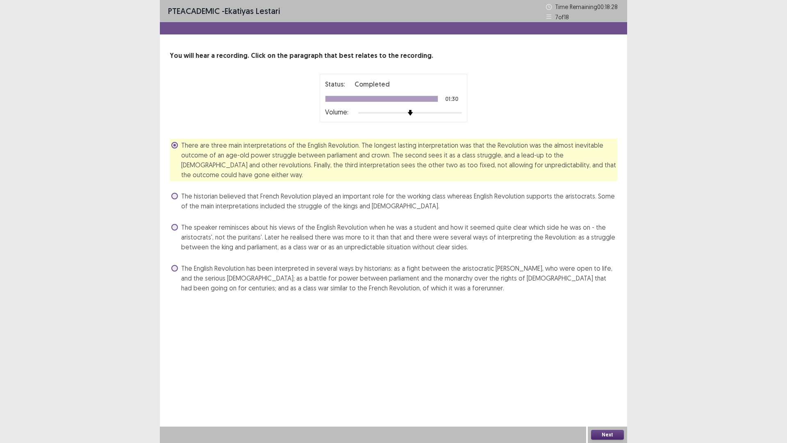
click at [614, 387] on button "Next" at bounding box center [607, 435] width 33 height 10
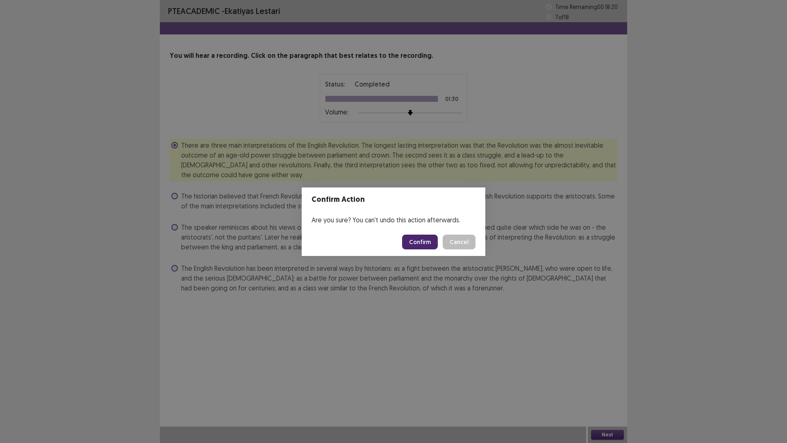
click at [452, 242] on button "Cancel" at bounding box center [459, 242] width 33 height 15
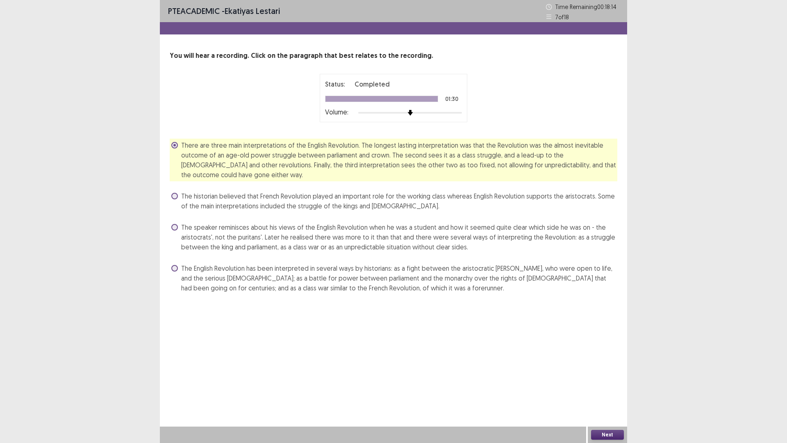
click at [549, 231] on span "The speaker reminisces about his views of the English Revolution when he was a …" at bounding box center [399, 237] width 436 height 30
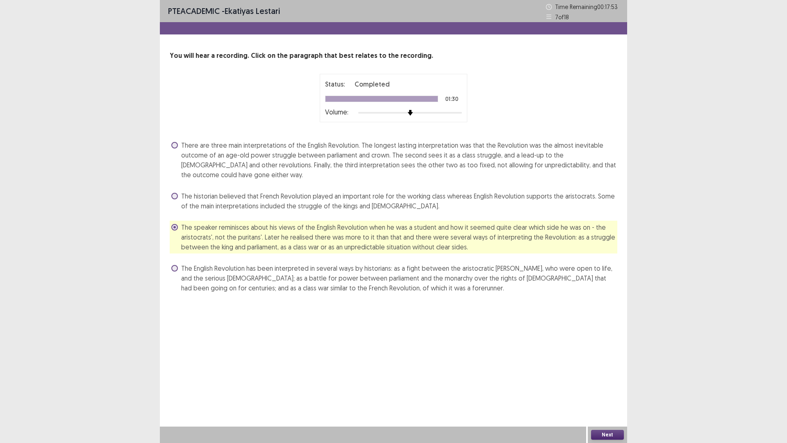
click at [604, 387] on button "Next" at bounding box center [607, 435] width 33 height 10
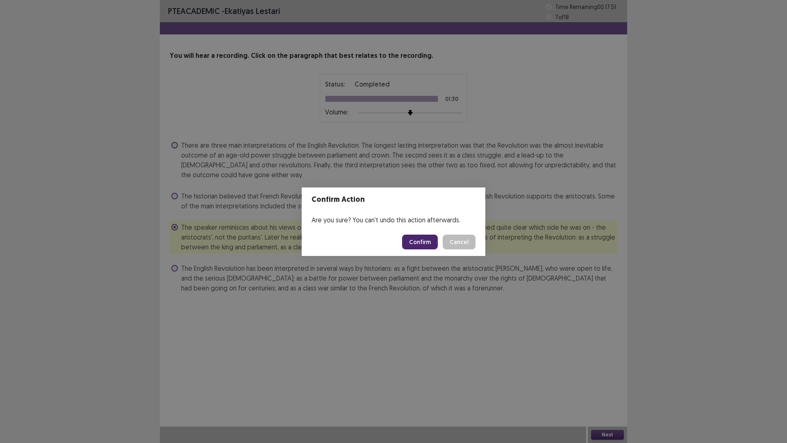
click at [456, 243] on button "Cancel" at bounding box center [459, 242] width 33 height 15
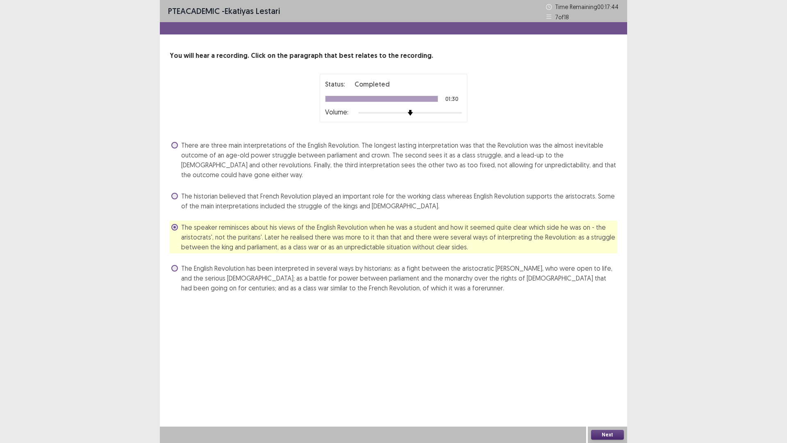
click at [604, 387] on button "Next" at bounding box center [607, 435] width 33 height 10
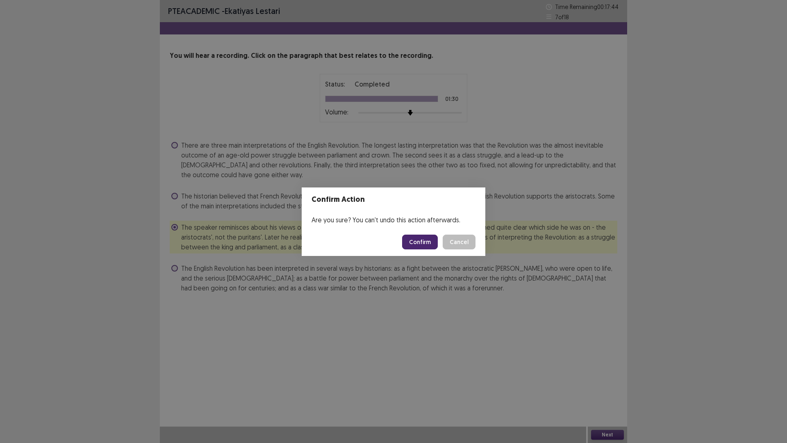
click at [420, 243] on button "Confirm" at bounding box center [420, 242] width 36 height 15
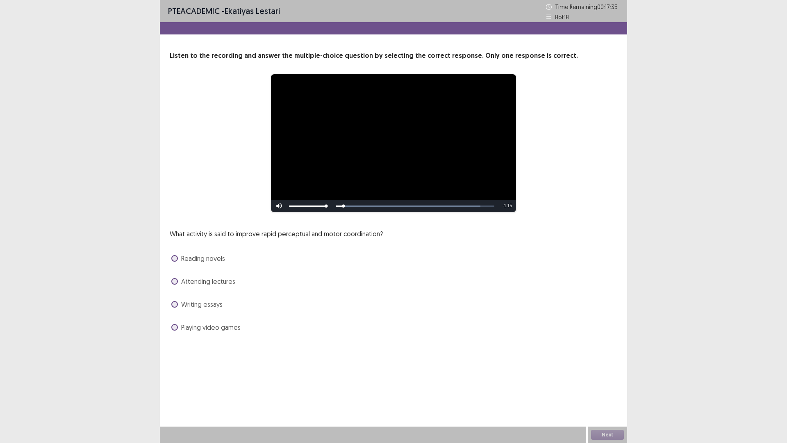
click at [195, 327] on span "Playing video games" at bounding box center [210, 327] width 59 height 10
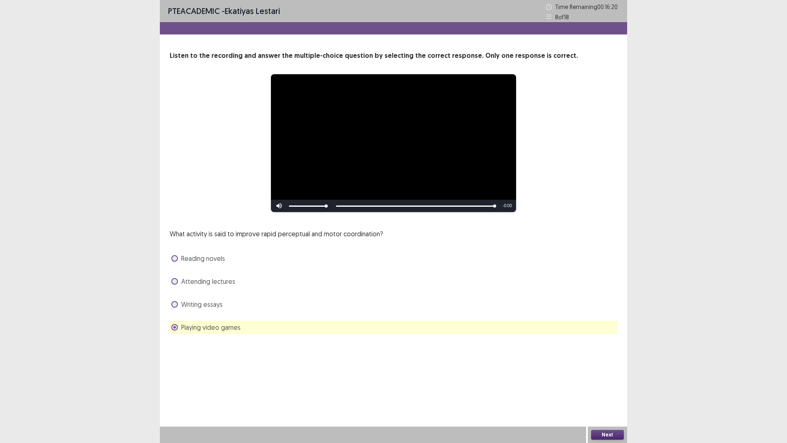
click at [609, 387] on div "Next" at bounding box center [607, 434] width 39 height 16
click at [609, 387] on button "Next" at bounding box center [607, 435] width 33 height 10
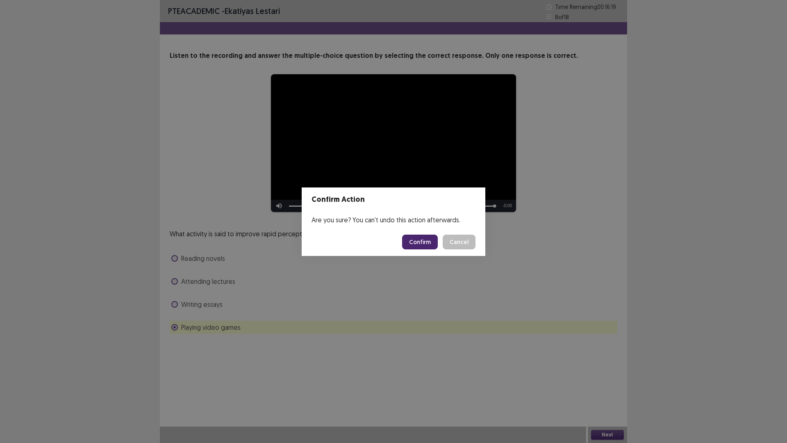
click at [423, 238] on button "Confirm" at bounding box center [420, 242] width 36 height 15
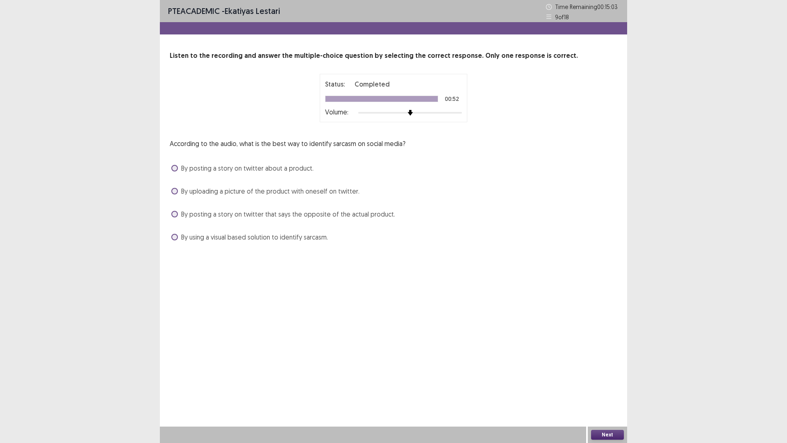
click at [317, 216] on span "By posting a story on twitter that says the opposite of the actual product." at bounding box center [288, 214] width 214 height 10
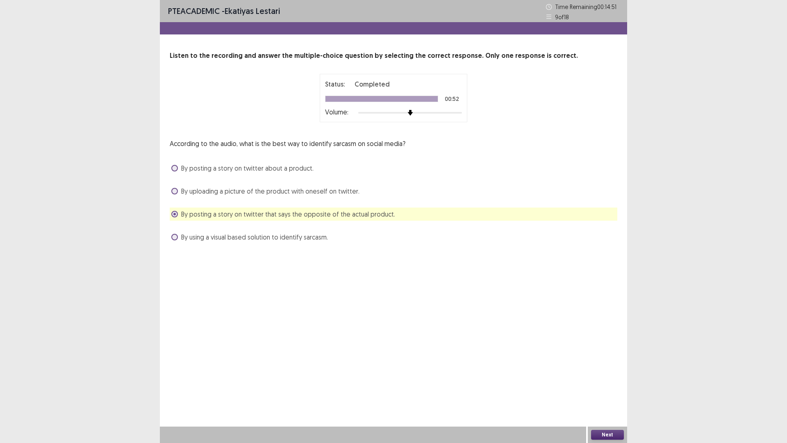
click at [609, 387] on button "Next" at bounding box center [607, 435] width 33 height 10
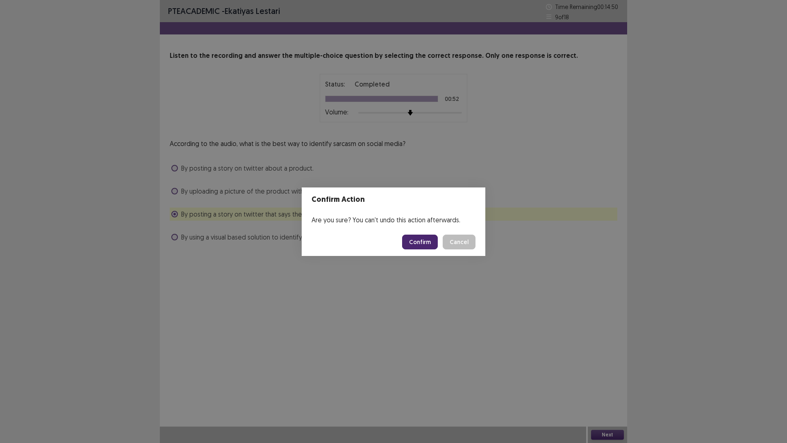
click at [434, 236] on button "Confirm" at bounding box center [420, 242] width 36 height 15
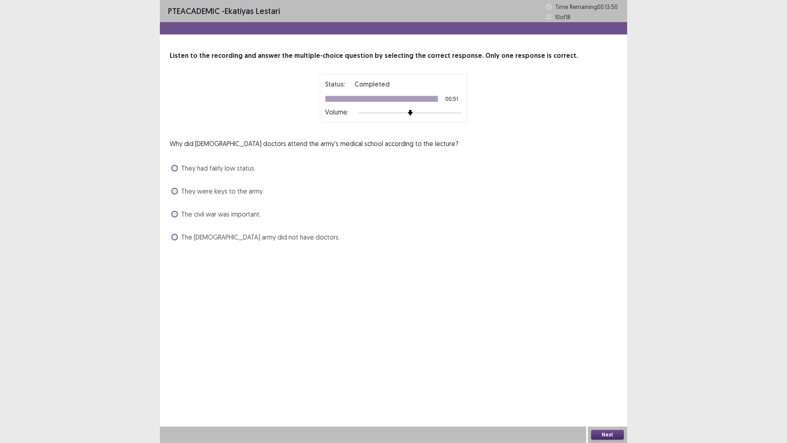
click at [245, 192] on span "They were keys to the army." at bounding box center [222, 191] width 82 height 10
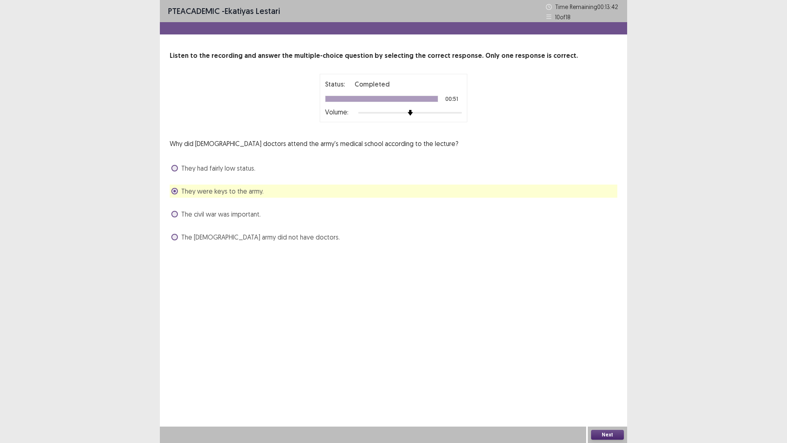
click at [611, 387] on div "Next" at bounding box center [607, 434] width 39 height 16
click at [611, 387] on button "Next" at bounding box center [607, 435] width 33 height 10
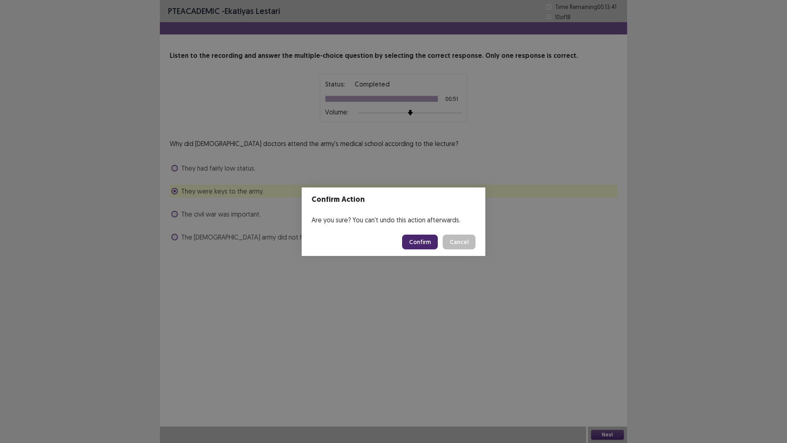
click at [430, 241] on button "Confirm" at bounding box center [420, 242] width 36 height 15
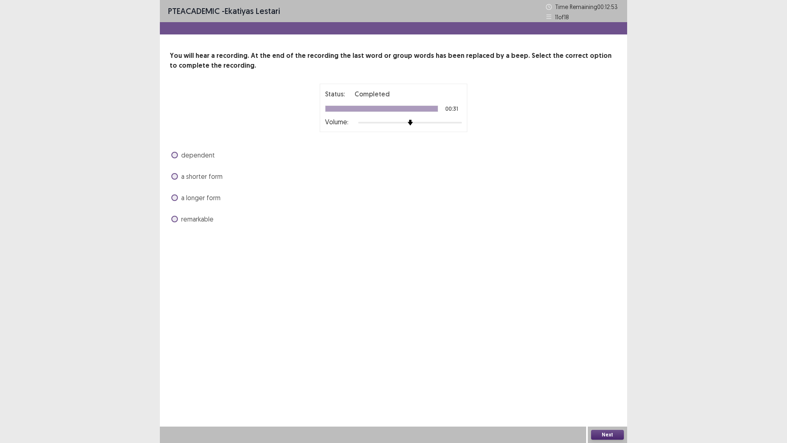
click at [212, 221] on span "remarkable" at bounding box center [197, 219] width 32 height 10
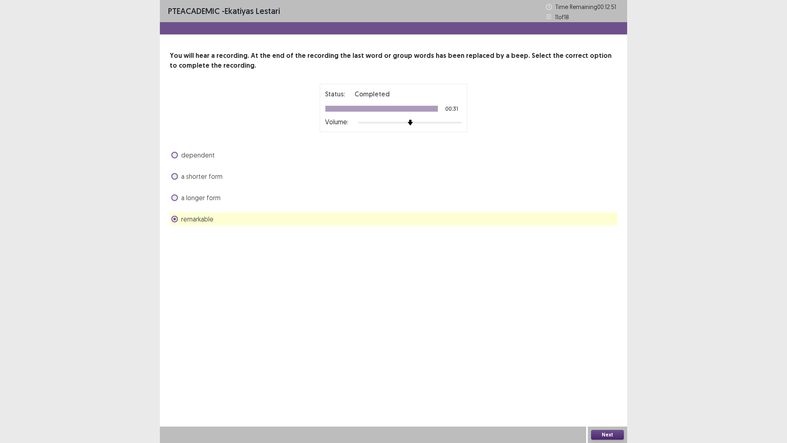
click at [217, 197] on span "a longer form" at bounding box center [200, 198] width 39 height 10
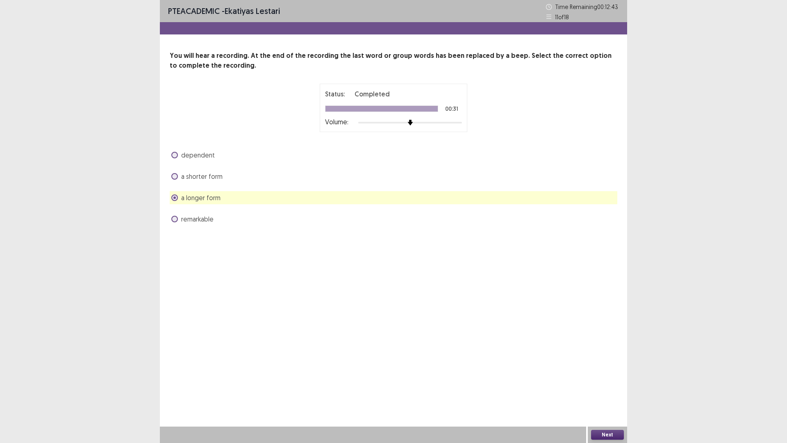
click at [204, 157] on span "dependent" at bounding box center [198, 155] width 34 height 10
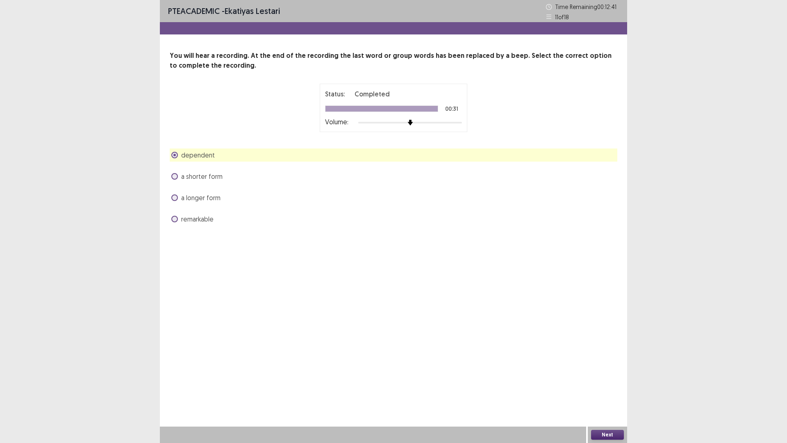
click at [187, 199] on span "a longer form" at bounding box center [200, 198] width 39 height 10
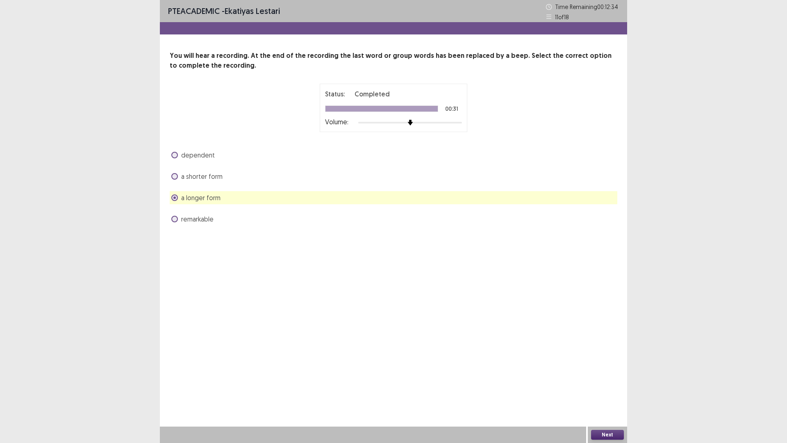
click at [198, 221] on span "remarkable" at bounding box center [197, 219] width 32 height 10
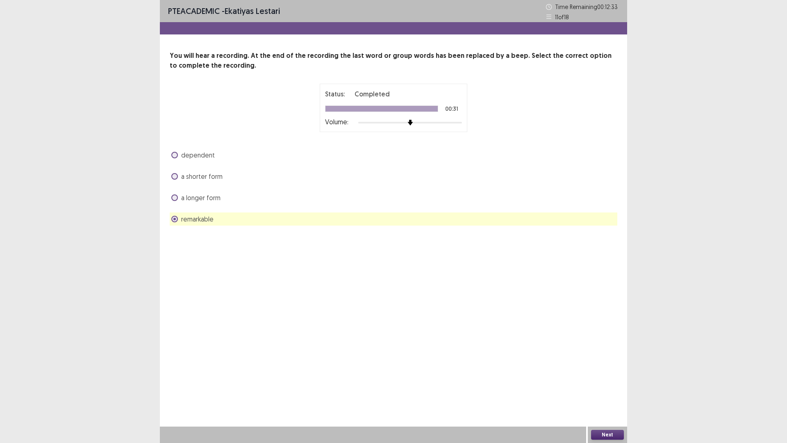
click at [601, 387] on button "Next" at bounding box center [607, 435] width 33 height 10
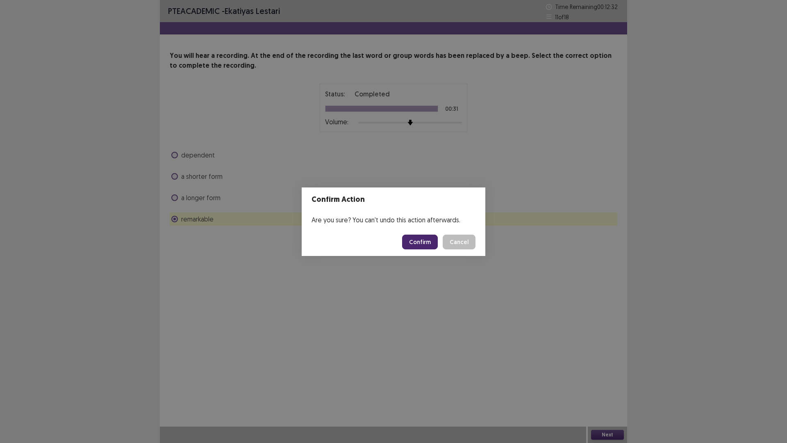
click at [414, 246] on button "Confirm" at bounding box center [420, 242] width 36 height 15
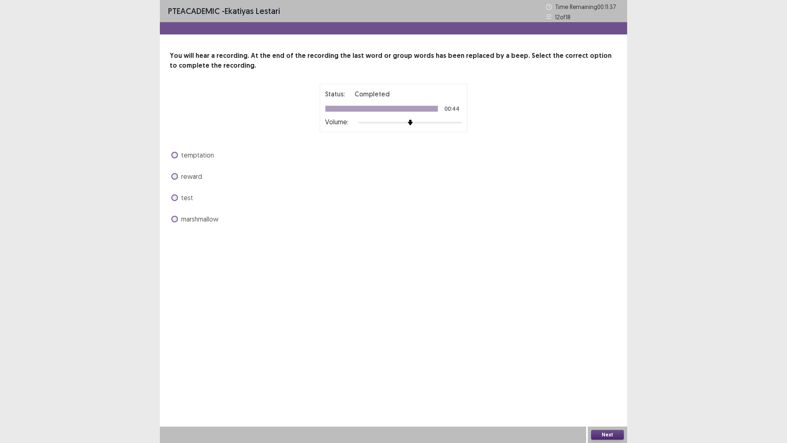
click at [201, 155] on span "temptation" at bounding box center [197, 155] width 33 height 10
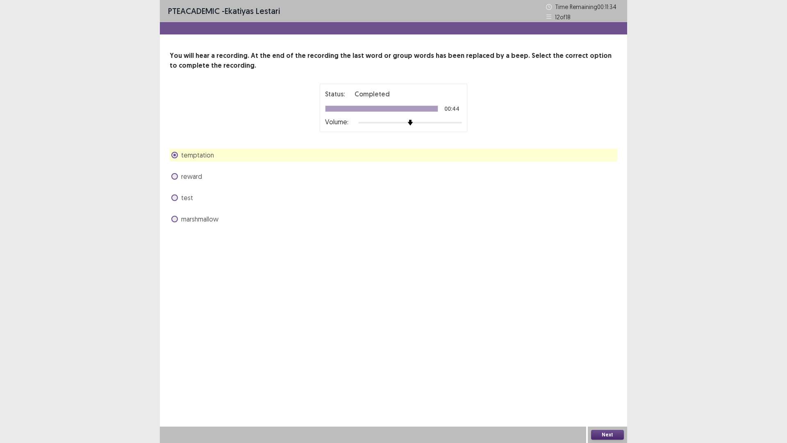
click at [617, 387] on button "Next" at bounding box center [607, 435] width 33 height 10
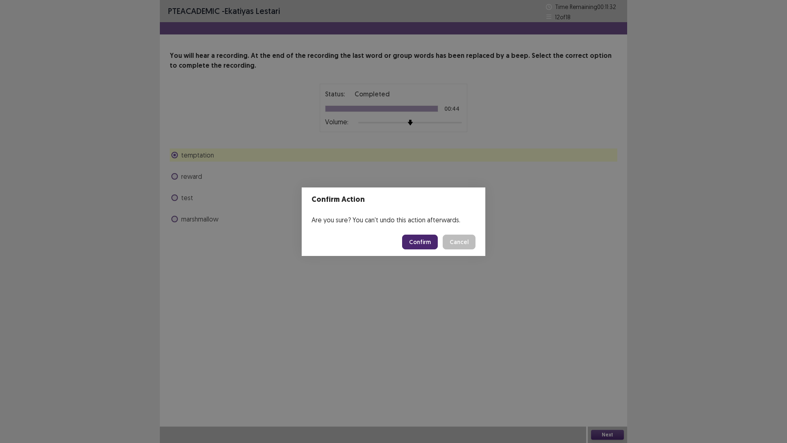
click at [428, 243] on button "Confirm" at bounding box center [420, 242] width 36 height 15
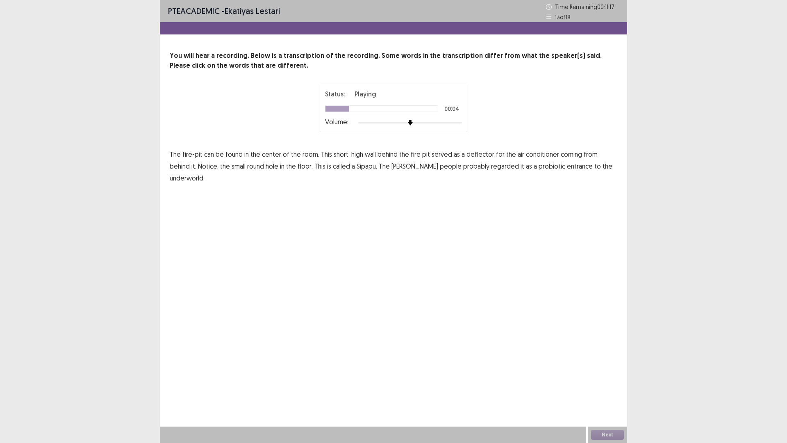
click at [346, 156] on span "short," at bounding box center [342, 154] width 16 height 10
click at [356, 155] on span "high" at bounding box center [357, 154] width 12 height 10
click at [324, 154] on span "This" at bounding box center [326, 154] width 11 height 10
click at [334, 154] on span "short," at bounding box center [342, 154] width 16 height 10
click at [326, 154] on span "This" at bounding box center [326, 154] width 11 height 10
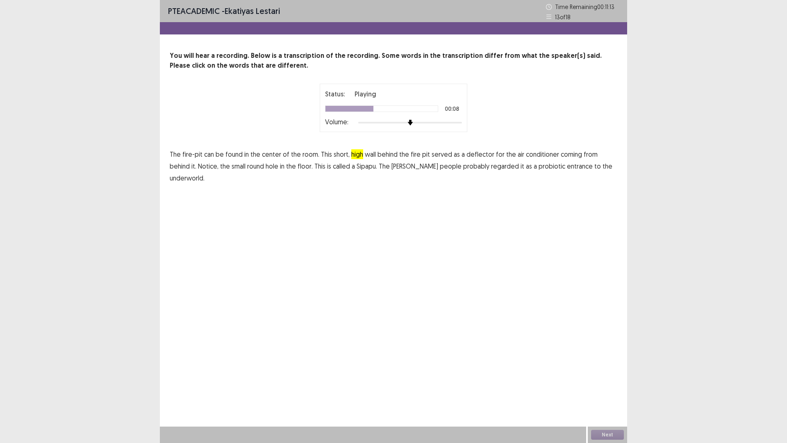
click at [474, 155] on span "deflector" at bounding box center [481, 154] width 28 height 10
click at [539, 169] on span "probiotic" at bounding box center [552, 166] width 27 height 10
click at [609, 387] on button "Next" at bounding box center [607, 435] width 33 height 10
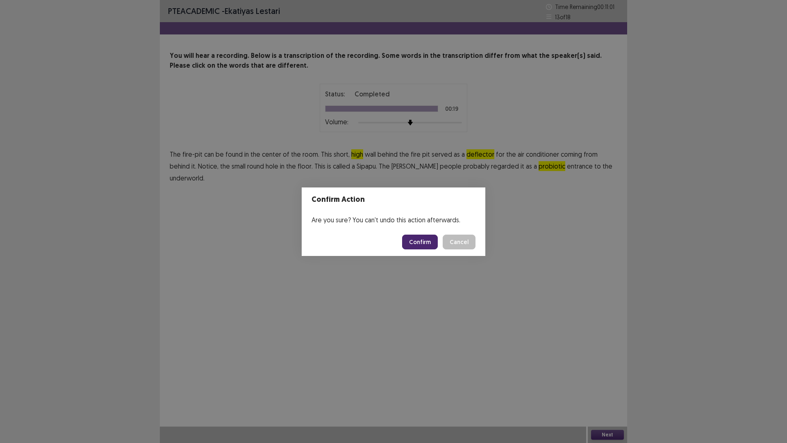
click at [418, 249] on button "Confirm" at bounding box center [420, 242] width 36 height 15
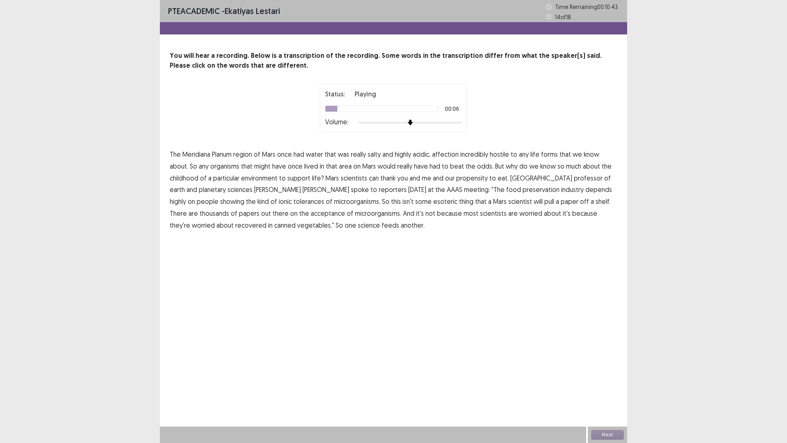
click at [453, 152] on span "affection" at bounding box center [445, 154] width 27 height 10
click at [186, 178] on span "childhood" at bounding box center [184, 178] width 29 height 10
click at [244, 196] on span "showing" at bounding box center [232, 201] width 24 height 10
click at [311, 213] on span "acceptance" at bounding box center [328, 213] width 34 height 10
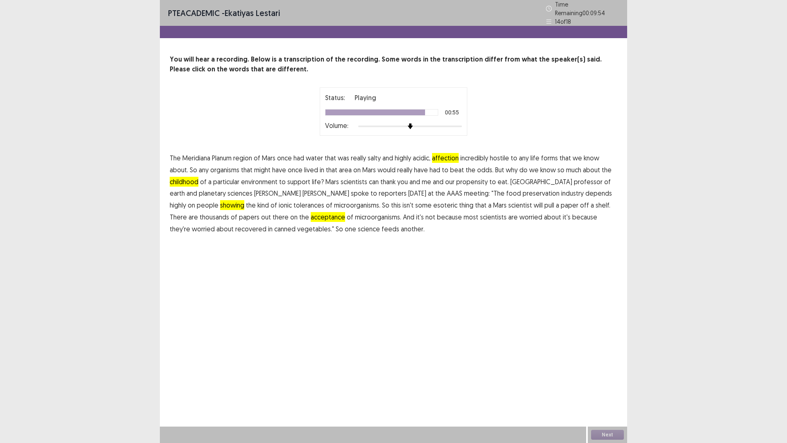
click at [563, 216] on span "it's" at bounding box center [567, 217] width 8 height 10
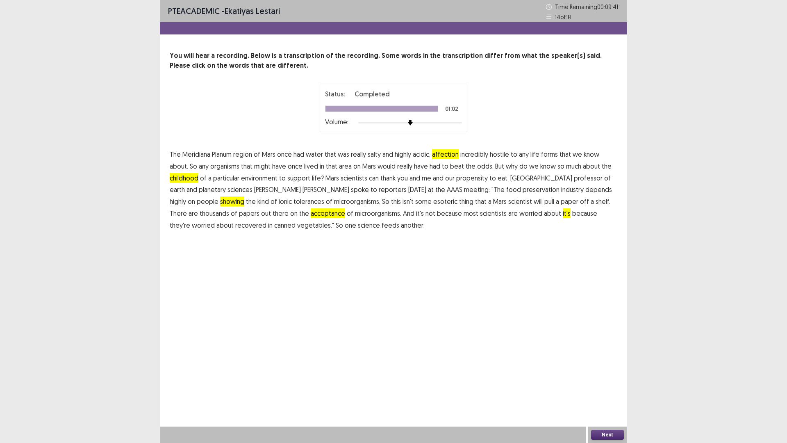
click at [563, 212] on span "it's" at bounding box center [567, 213] width 8 height 10
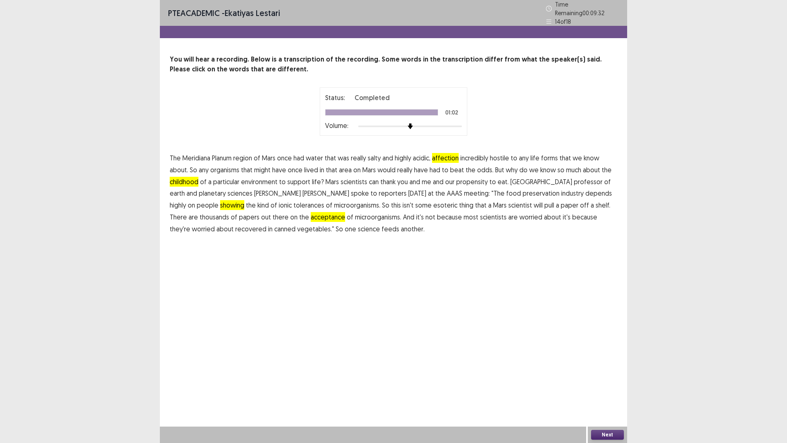
click at [617, 387] on button "Next" at bounding box center [607, 435] width 33 height 10
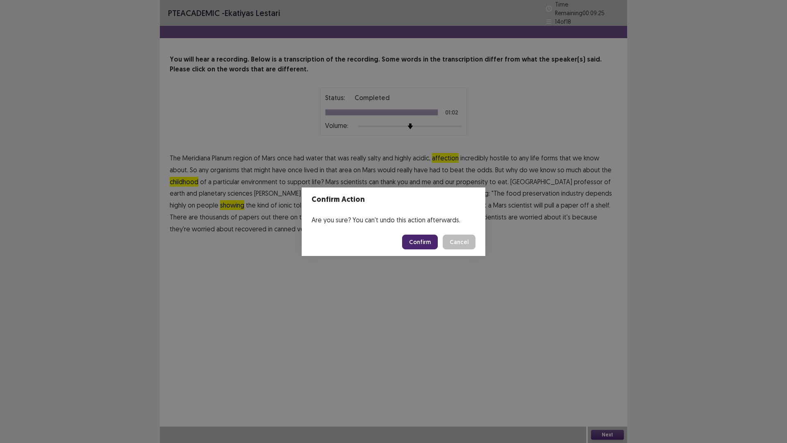
click at [425, 242] on button "Confirm" at bounding box center [420, 242] width 36 height 15
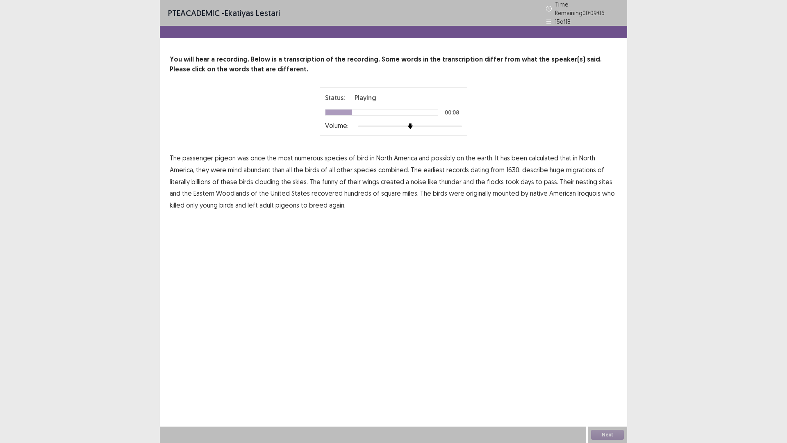
click at [242, 165] on p "The passenger pigeon was once the most numerous species of bird in [GEOGRAPHIC_…" at bounding box center [394, 181] width 448 height 59
click at [241, 165] on span "mind" at bounding box center [235, 170] width 14 height 10
click at [327, 177] on span "funny" at bounding box center [330, 182] width 16 height 10
click at [337, 191] on span "recovered" at bounding box center [327, 193] width 31 height 10
click at [507, 188] on span "mounted" at bounding box center [506, 193] width 27 height 10
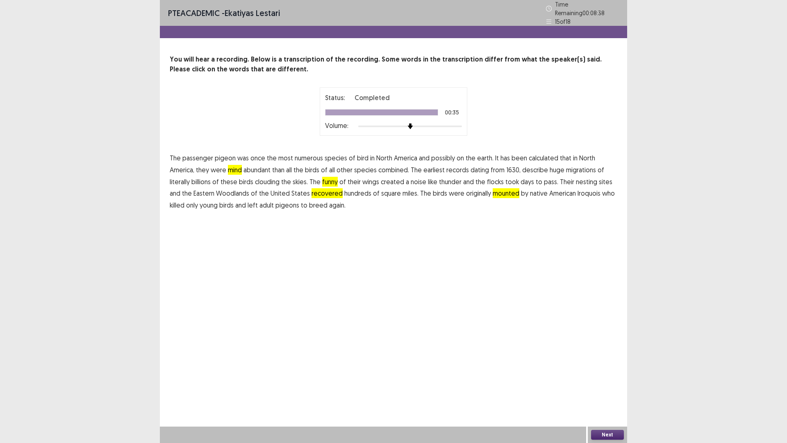
click at [617, 387] on button "Next" at bounding box center [607, 435] width 33 height 10
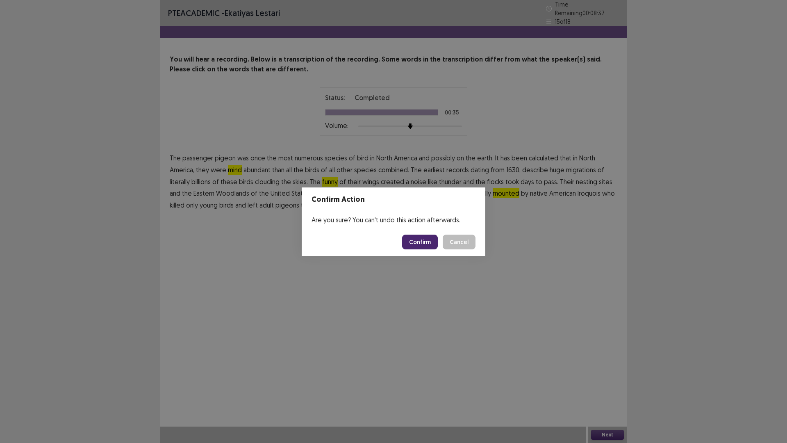
click at [429, 235] on button "Confirm" at bounding box center [420, 242] width 36 height 15
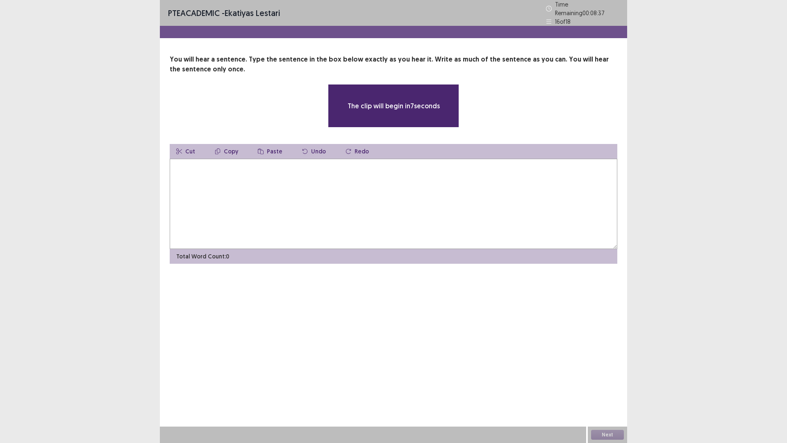
click at [433, 203] on textarea at bounding box center [394, 204] width 448 height 90
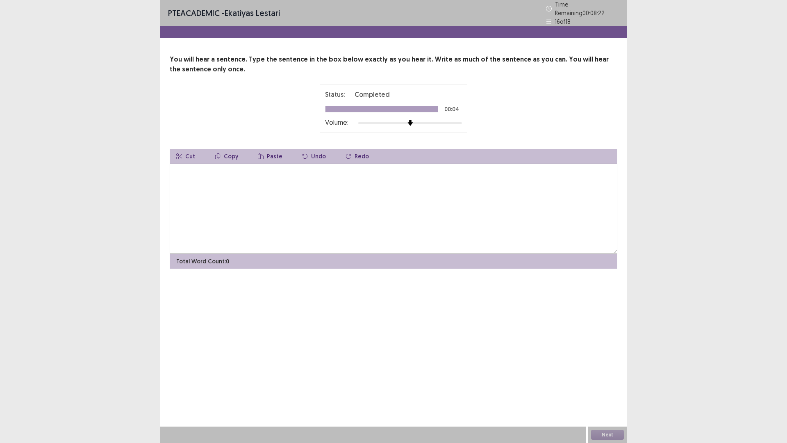
click at [400, 151] on div "Cut Copy Paste Undo Redo" at bounding box center [394, 156] width 448 height 15
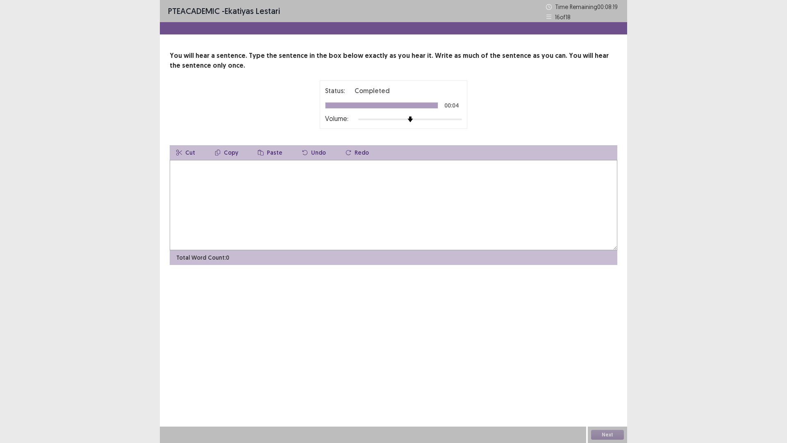
click at [303, 193] on textarea at bounding box center [394, 205] width 448 height 90
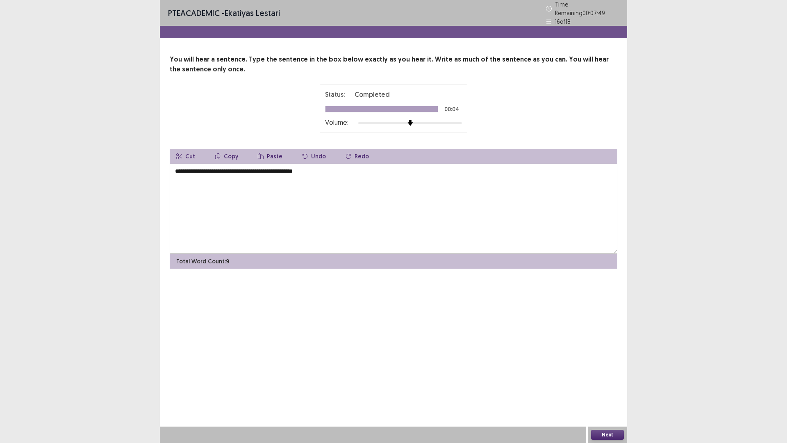
type textarea "**********"
click at [619, 387] on button "Next" at bounding box center [607, 435] width 33 height 10
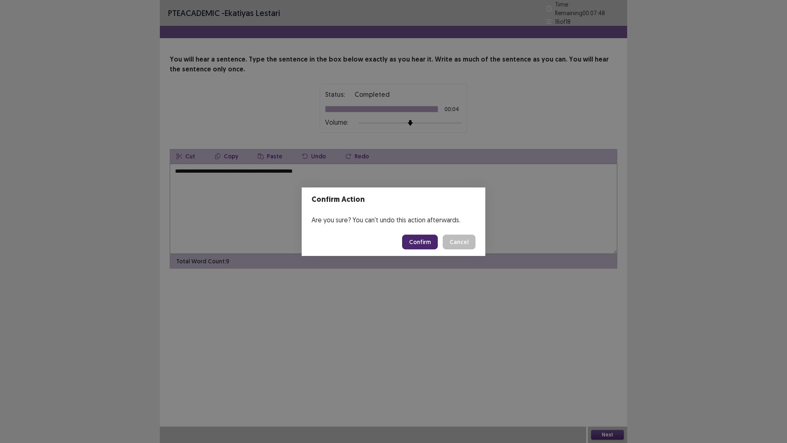
click at [437, 238] on button "Confirm" at bounding box center [420, 242] width 36 height 15
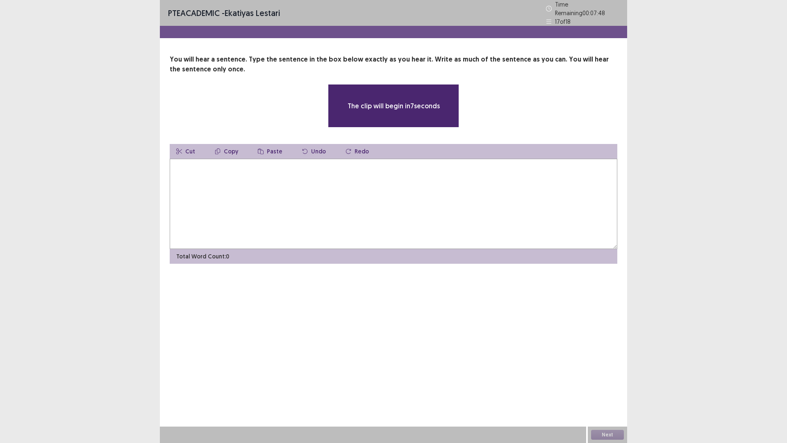
click at [461, 190] on textarea at bounding box center [394, 204] width 448 height 90
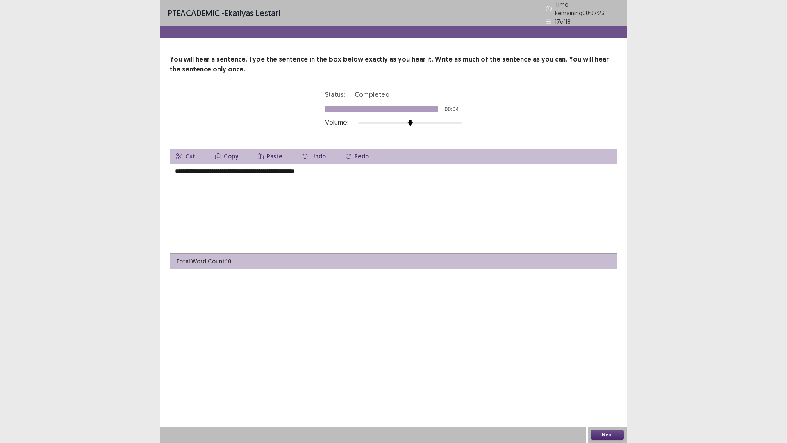
click at [180, 170] on textarea "**********" at bounding box center [394, 209] width 448 height 90
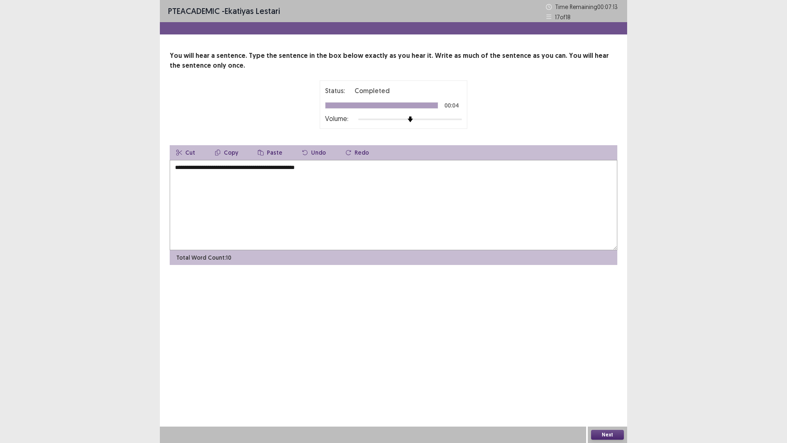
click at [244, 170] on textarea "**********" at bounding box center [394, 205] width 448 height 90
click at [247, 170] on textarea "**********" at bounding box center [394, 205] width 448 height 90
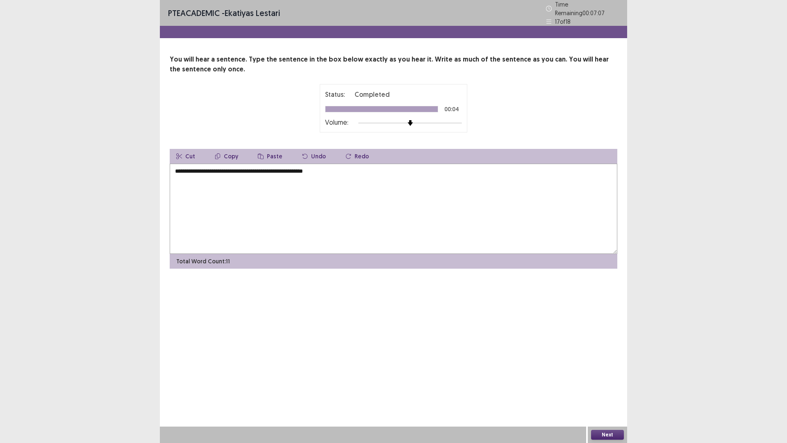
type textarea "**********"
click at [599, 387] on button "Next" at bounding box center [607, 435] width 33 height 10
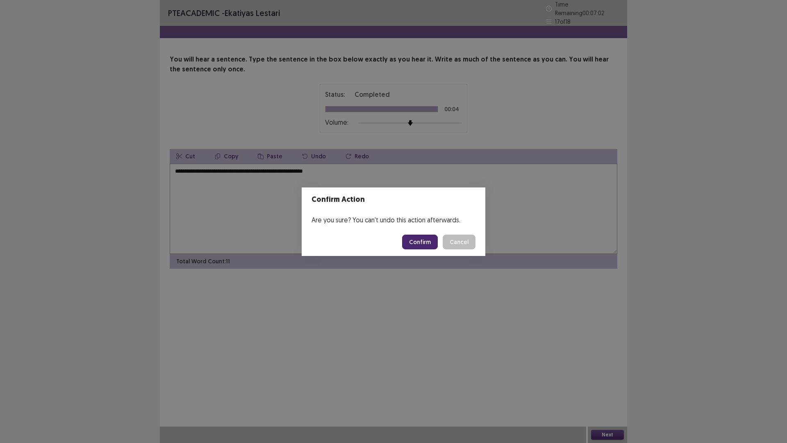
click at [420, 241] on button "Confirm" at bounding box center [420, 242] width 36 height 15
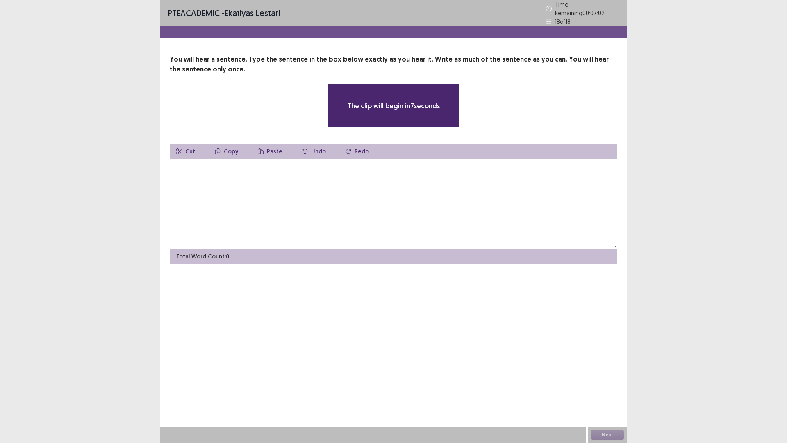
click at [415, 217] on textarea at bounding box center [394, 204] width 448 height 90
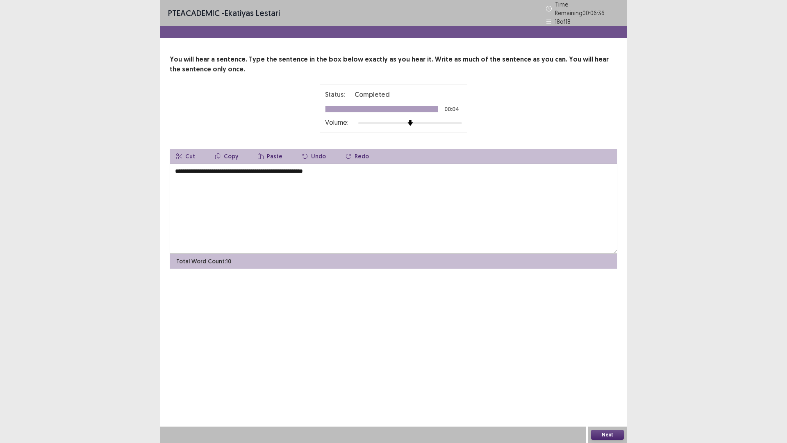
click at [178, 169] on textarea "**********" at bounding box center [394, 209] width 448 height 90
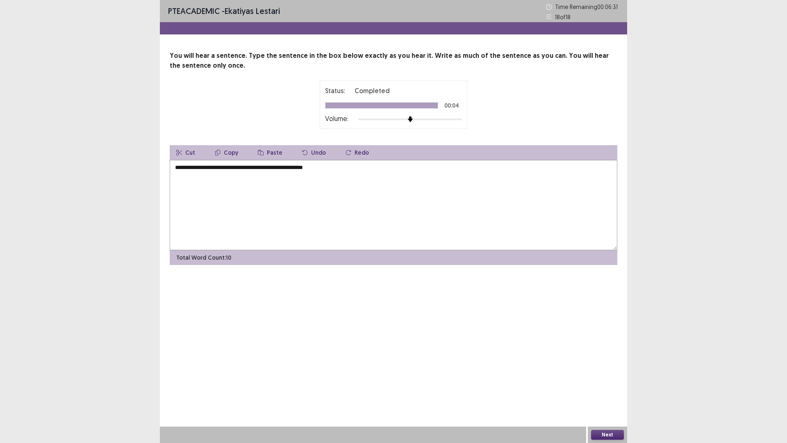
click at [219, 167] on textarea "**********" at bounding box center [394, 205] width 448 height 90
click at [271, 167] on textarea "**********" at bounding box center [394, 205] width 448 height 90
click at [297, 170] on textarea "**********" at bounding box center [394, 205] width 448 height 90
click at [327, 168] on textarea "**********" at bounding box center [394, 205] width 448 height 90
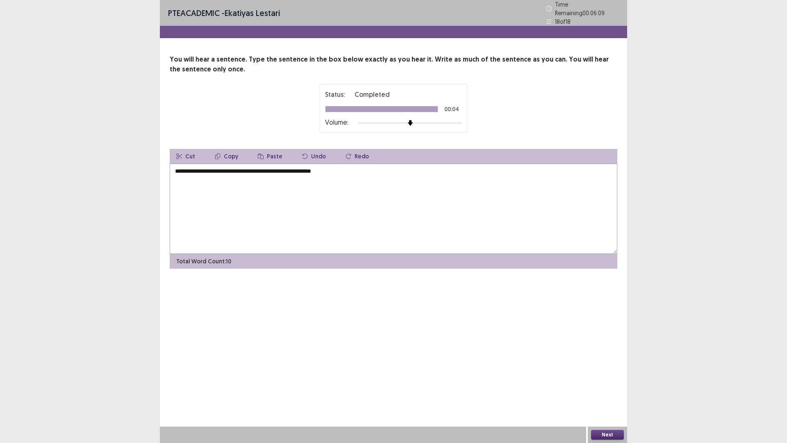
type textarea "**********"
click at [606, 387] on div "Next" at bounding box center [607, 434] width 39 height 16
click at [606, 387] on button "Next" at bounding box center [607, 435] width 33 height 10
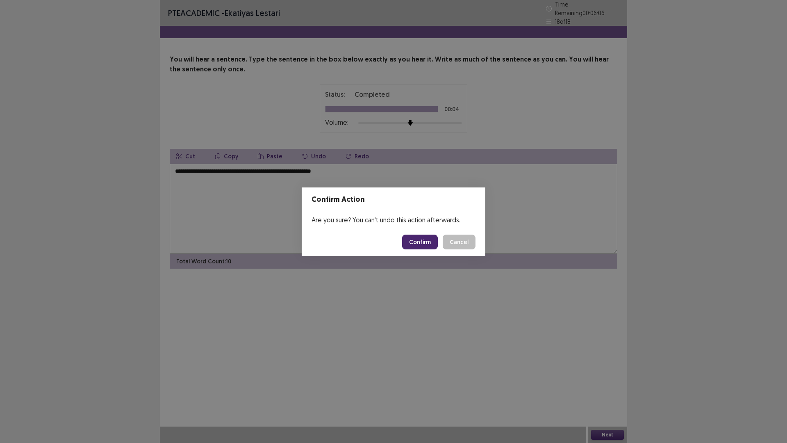
click at [429, 241] on button "Confirm" at bounding box center [420, 242] width 36 height 15
